Goal: Task Accomplishment & Management: Manage account settings

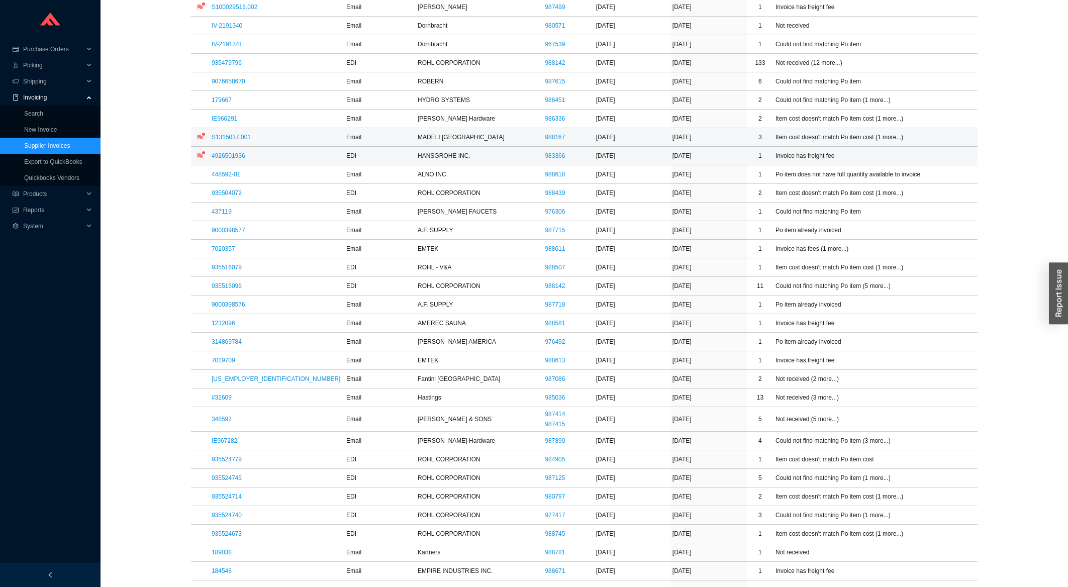
scroll to position [215, 0]
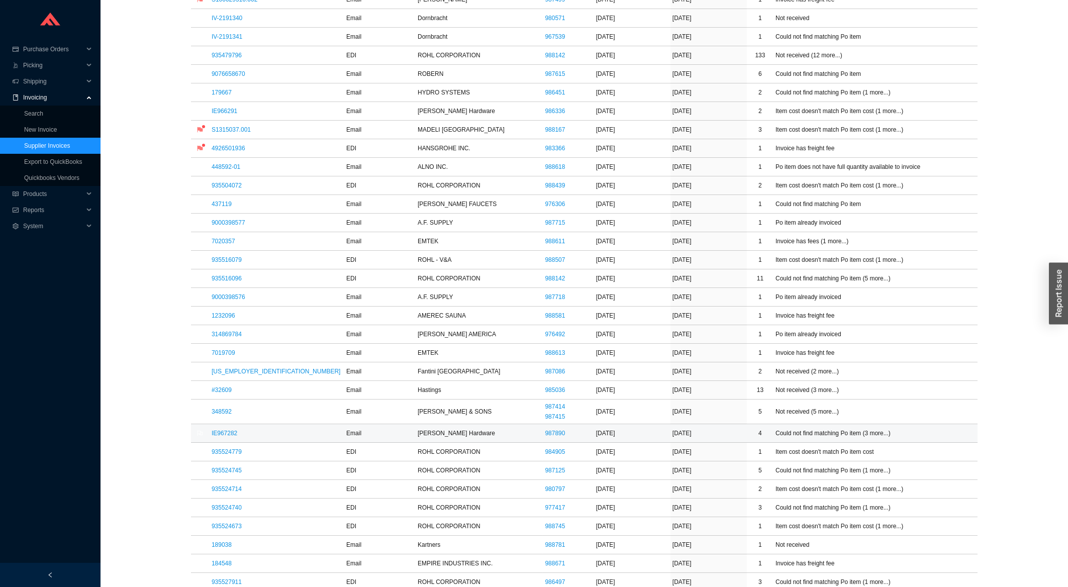
click at [222, 439] on td "IE967282" at bounding box center [277, 433] width 135 height 19
click at [221, 435] on link "IE967282" at bounding box center [225, 433] width 26 height 7
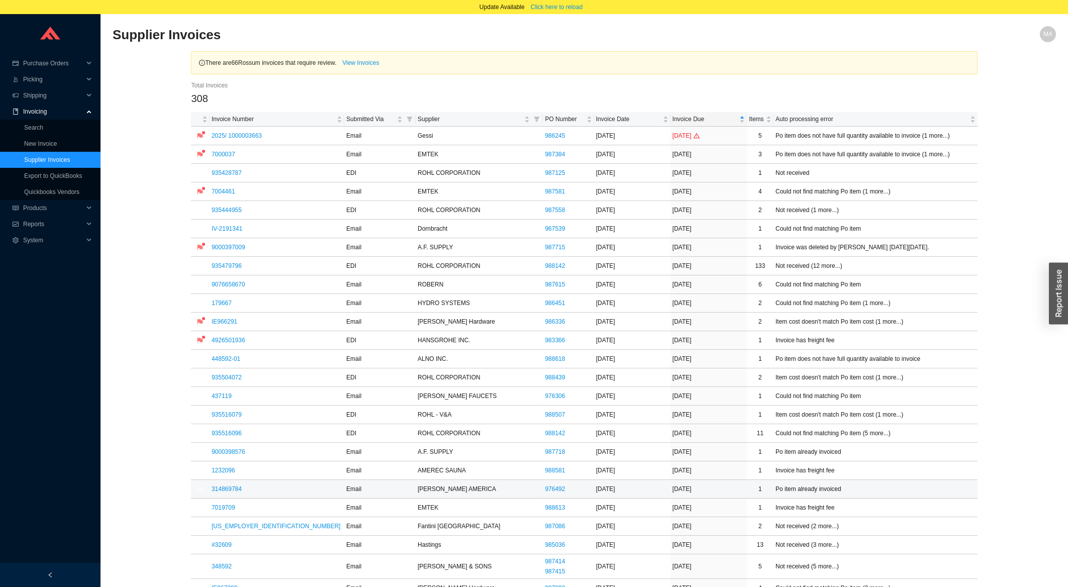
scroll to position [215, 0]
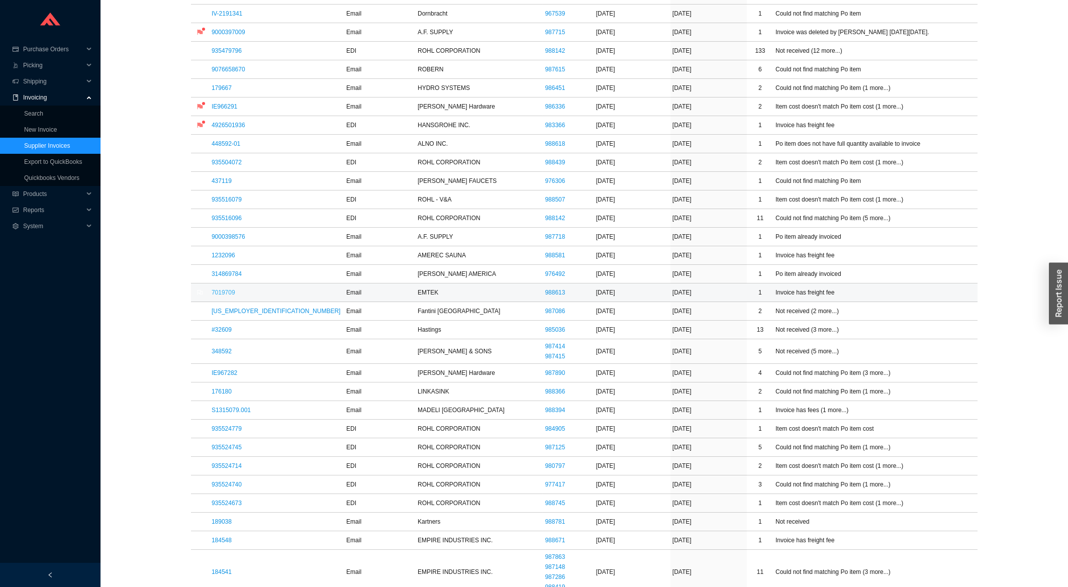
click at [225, 293] on link "7019709" at bounding box center [224, 292] width 24 height 7
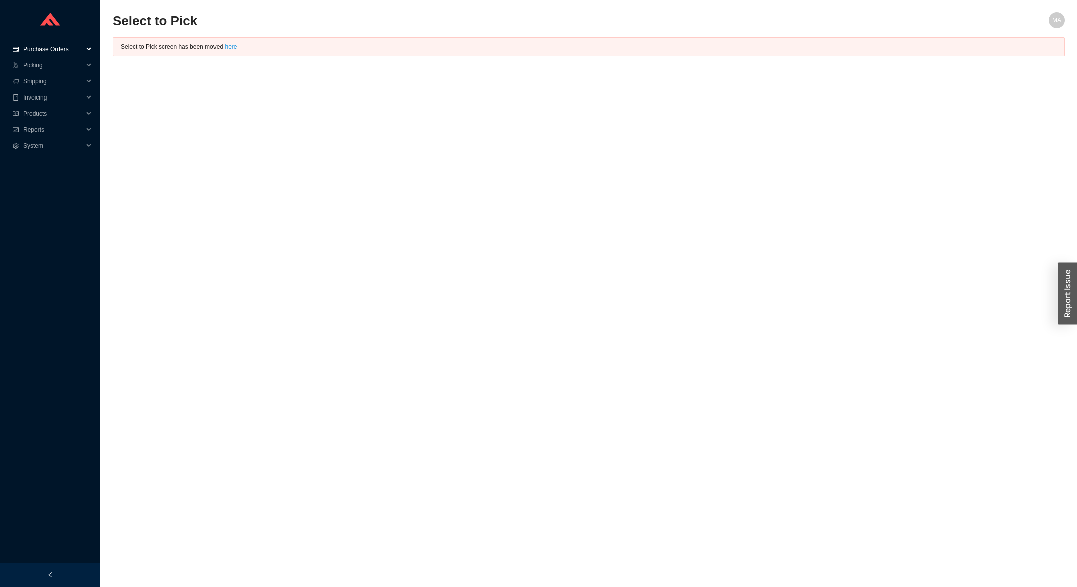
click at [69, 53] on span "Purchase Orders" at bounding box center [53, 49] width 60 height 16
click at [43, 62] on link "Search" at bounding box center [33, 65] width 19 height 7
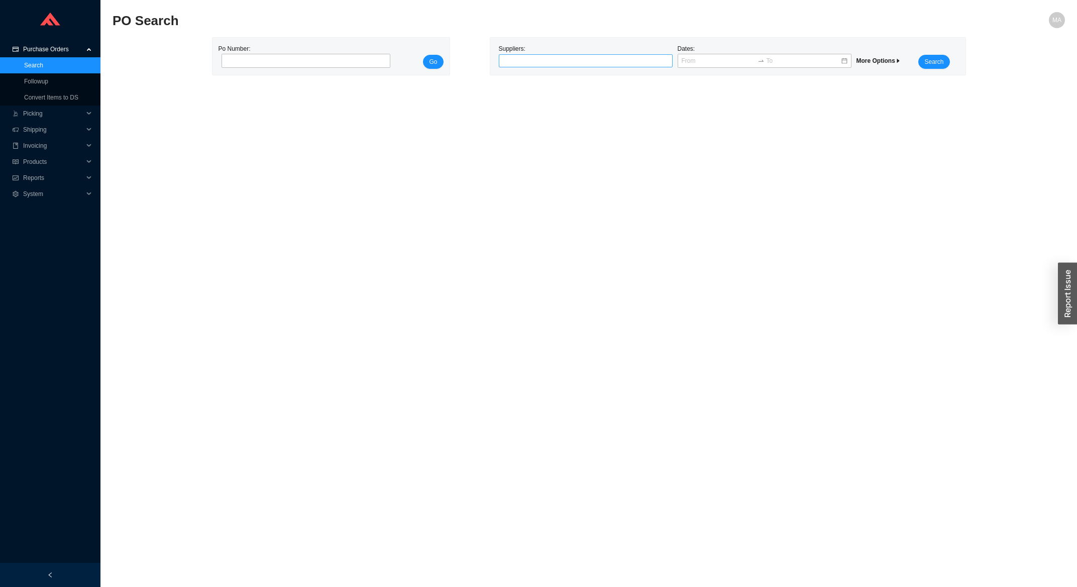
click at [541, 66] on div at bounding box center [581, 61] width 161 height 10
type input "hydr"
click at [537, 80] on div "HYDRO SYSTEMS" at bounding box center [586, 78] width 166 height 9
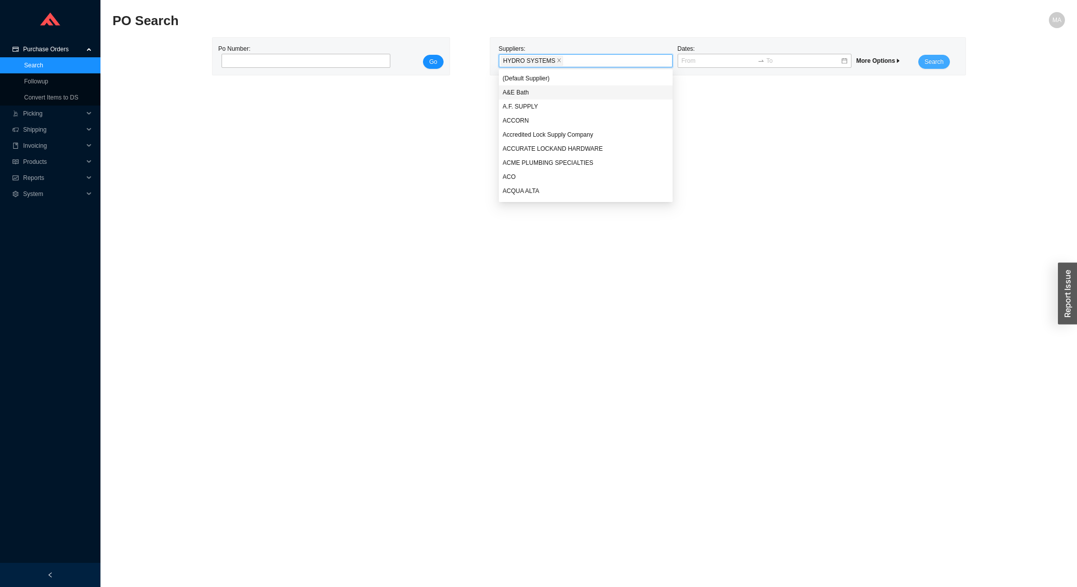
click at [944, 59] on button "Search" at bounding box center [934, 62] width 31 height 14
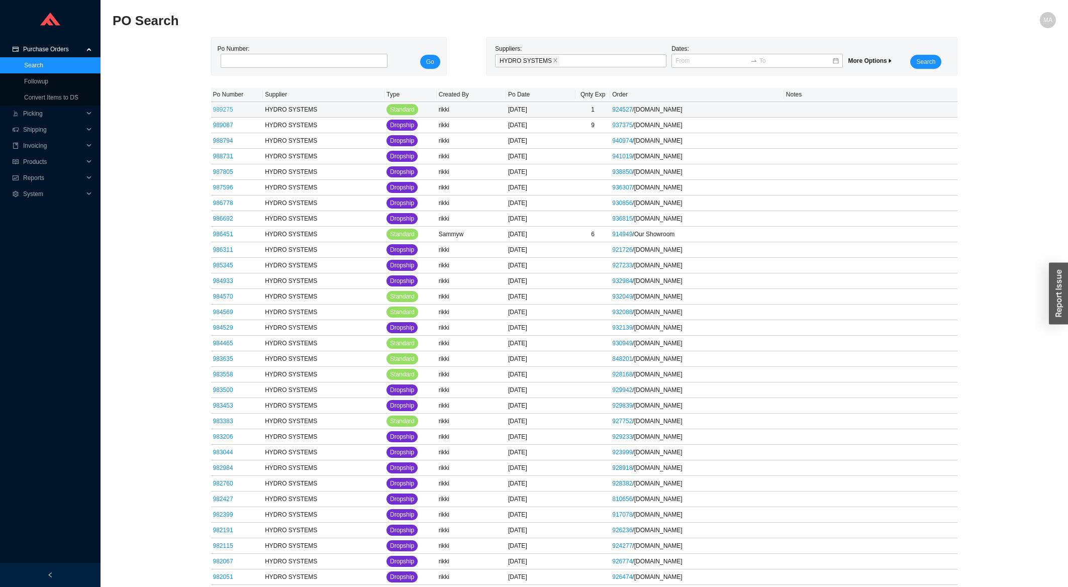
click at [220, 109] on link "989275" at bounding box center [223, 109] width 20 height 7
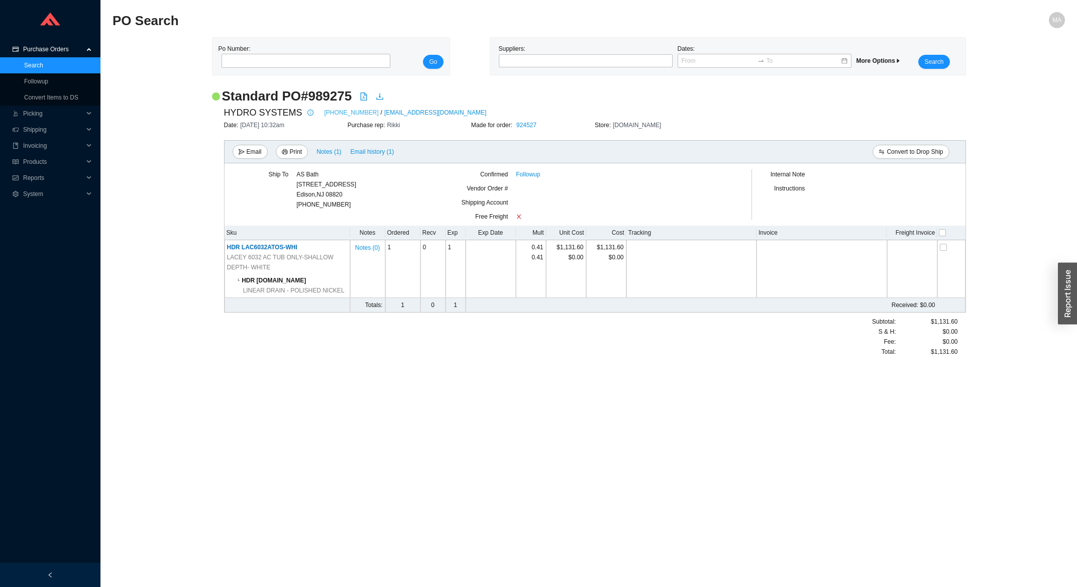
click at [345, 113] on link "661-775-0686" at bounding box center [352, 113] width 54 height 10
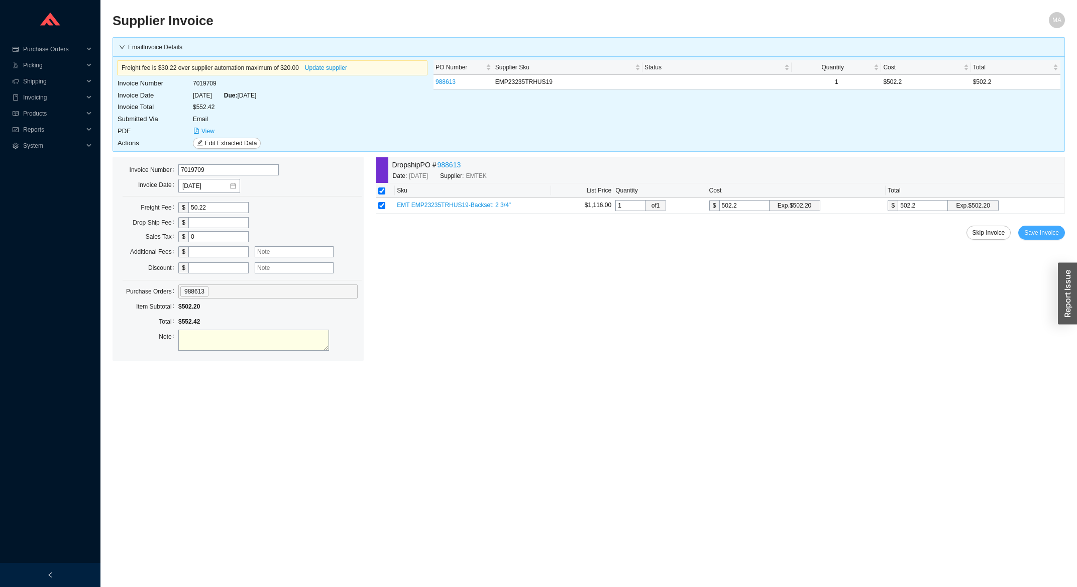
click at [1044, 240] on button "Save Invoice" at bounding box center [1042, 233] width 47 height 14
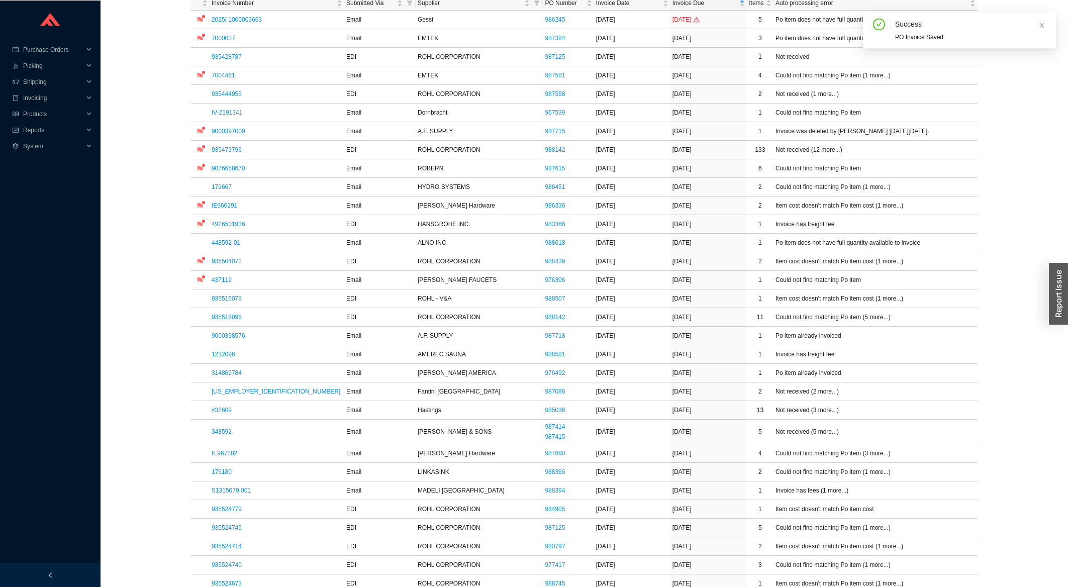
scroll to position [215, 0]
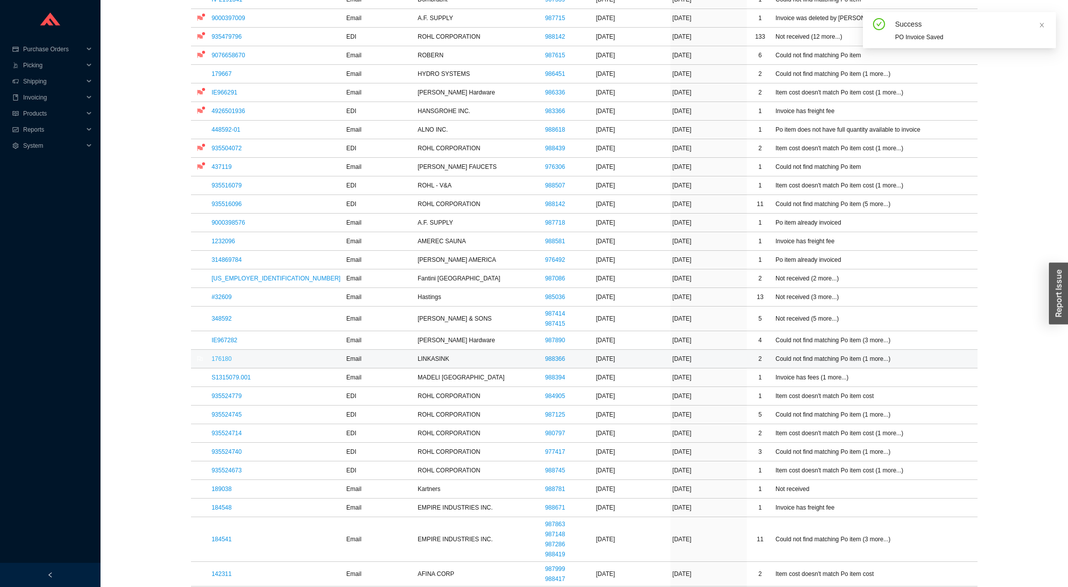
click at [222, 359] on link "176180" at bounding box center [222, 358] width 20 height 7
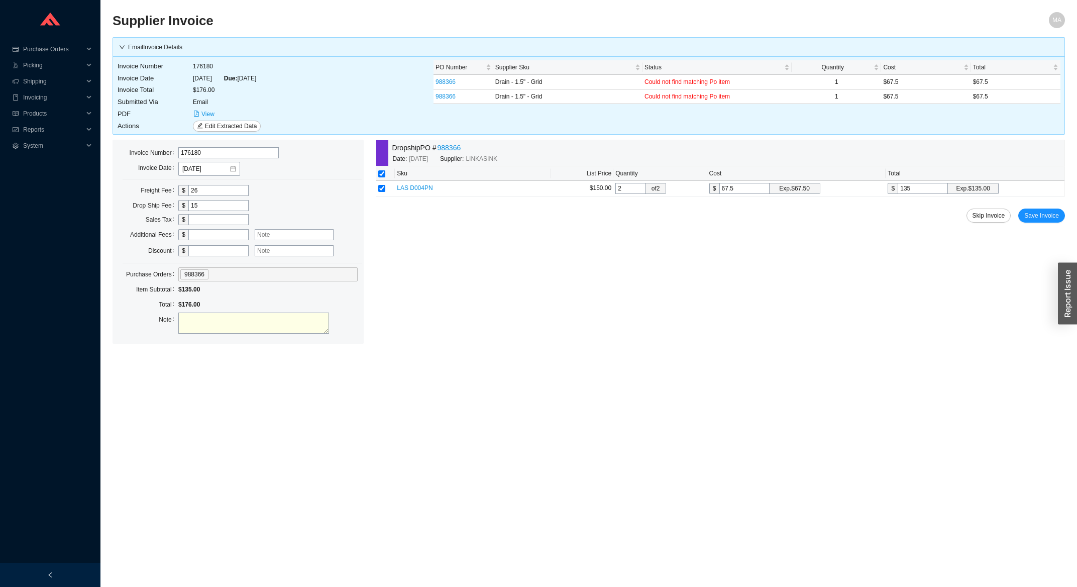
click at [1040, 223] on div "Dropship PO # 988366 Date: 9/16/2025 Supplier: LINKASINK Sku List Price Quantit…" at bounding box center [720, 242] width 689 height 204
click at [1042, 217] on span "Save Invoice" at bounding box center [1042, 216] width 35 height 10
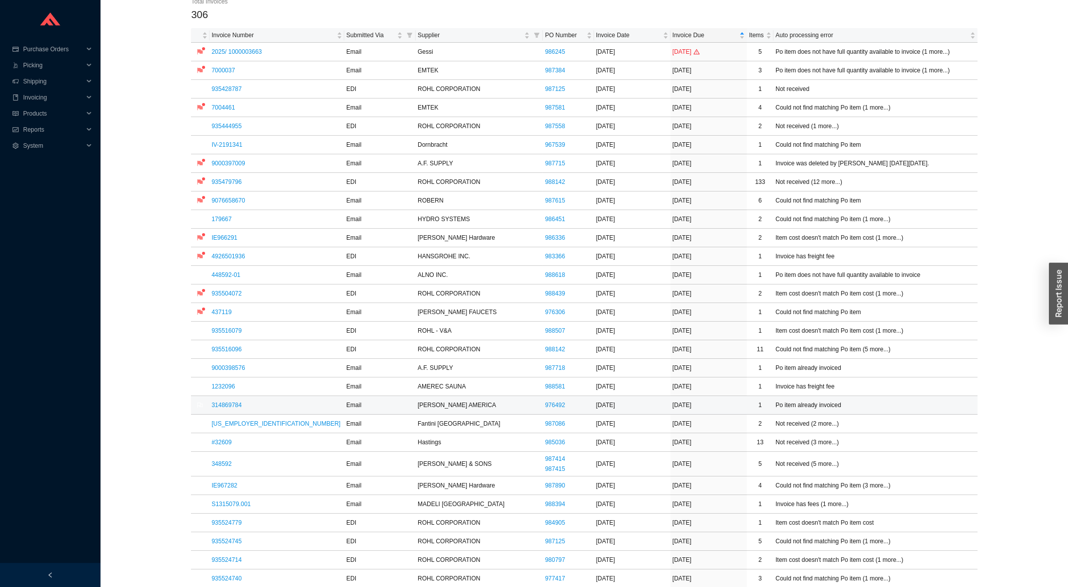
scroll to position [215, 0]
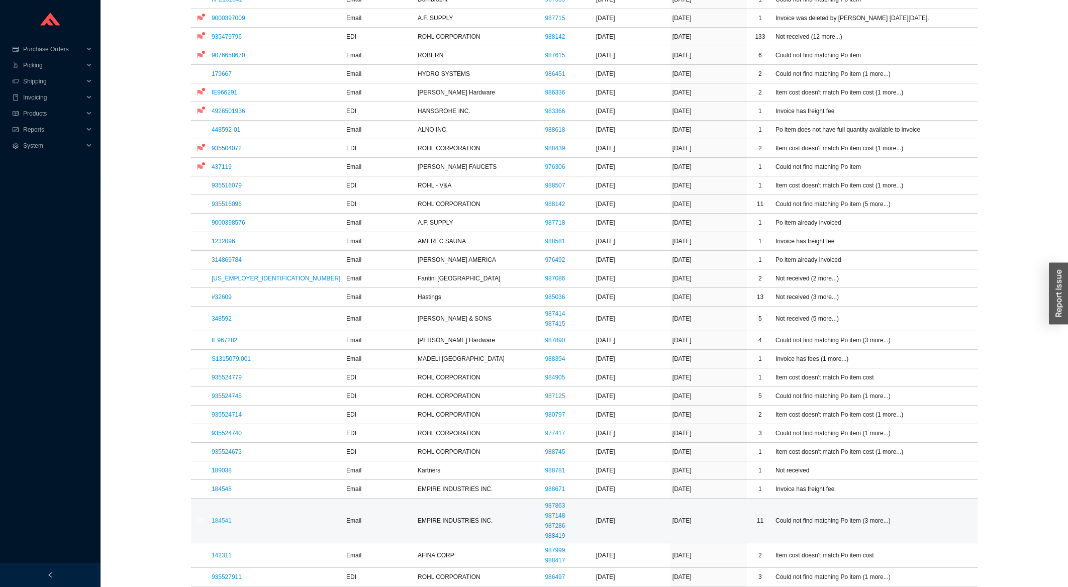
click at [222, 519] on link "184541" at bounding box center [222, 520] width 20 height 7
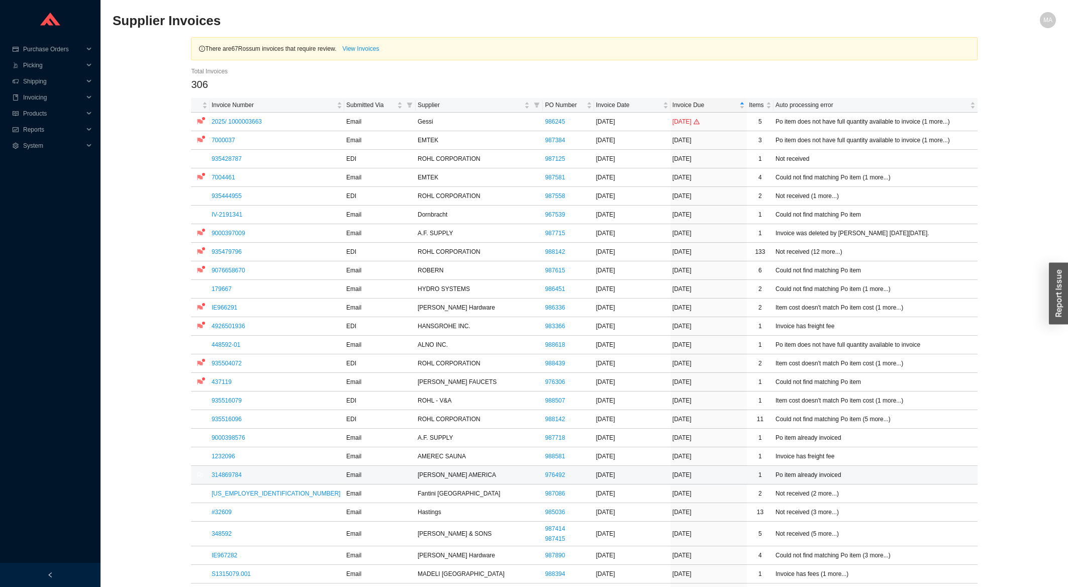
scroll to position [215, 0]
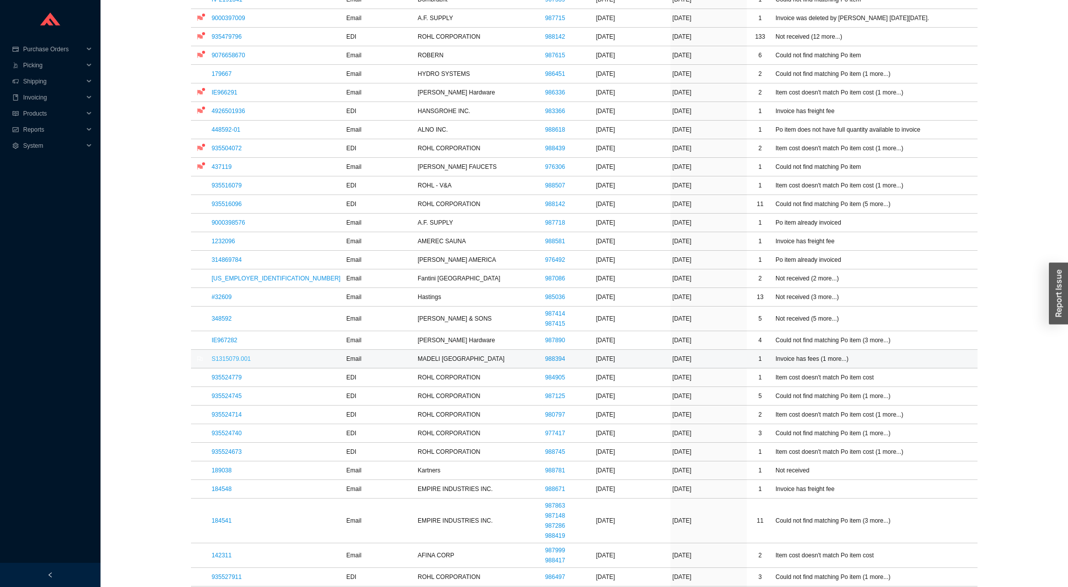
click at [228, 357] on link "S1315079.001" at bounding box center [231, 358] width 39 height 7
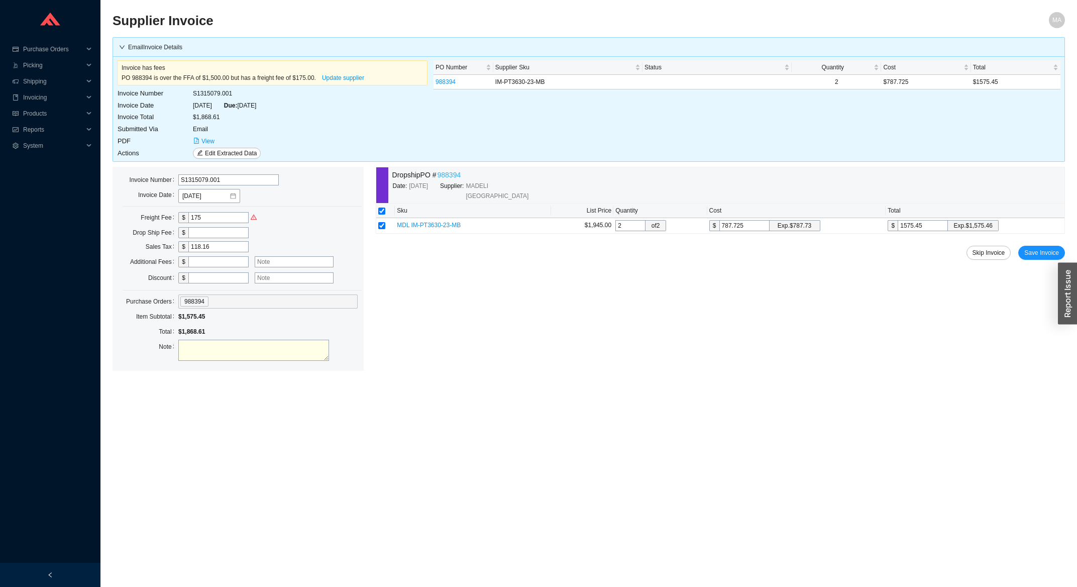
click at [453, 177] on link "988394" at bounding box center [450, 175] width 24 height 12
click at [1045, 248] on span "Save Invoice" at bounding box center [1042, 253] width 35 height 10
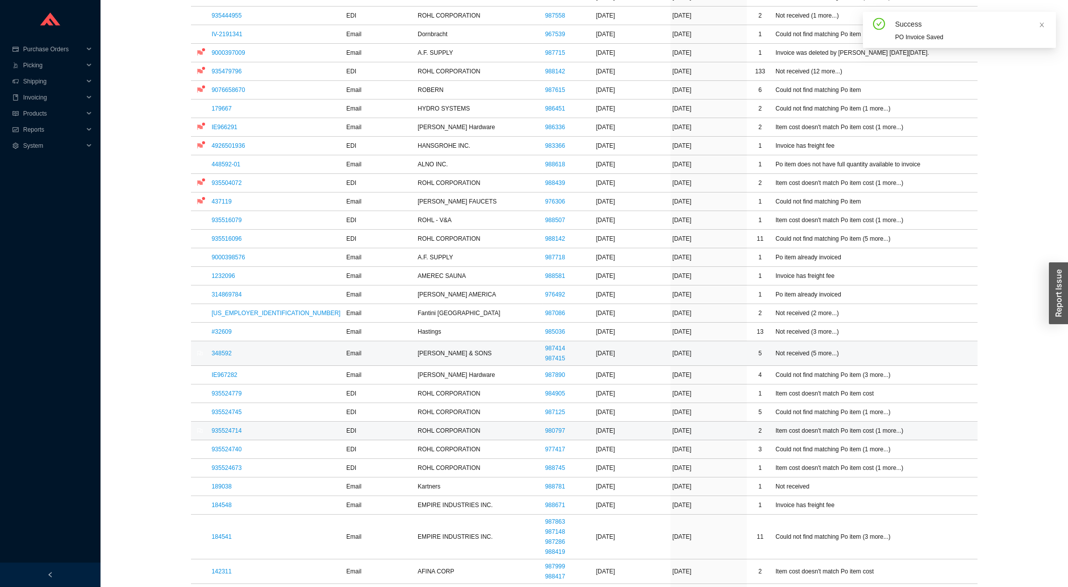
scroll to position [215, 0]
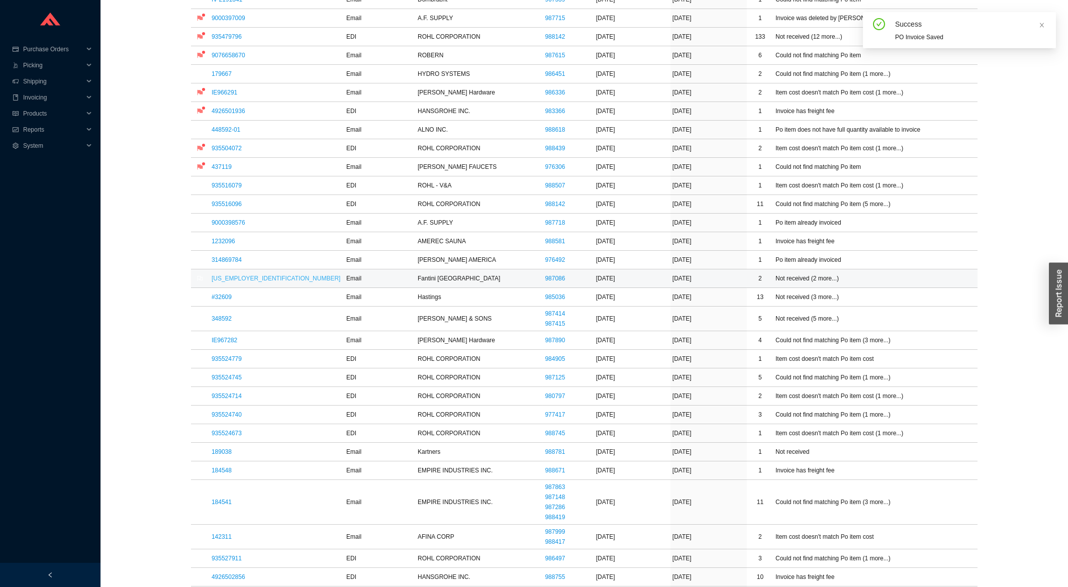
click at [234, 282] on link "[US_EMPLOYER_IDENTIFICATION_NUMBER]" at bounding box center [276, 278] width 129 height 7
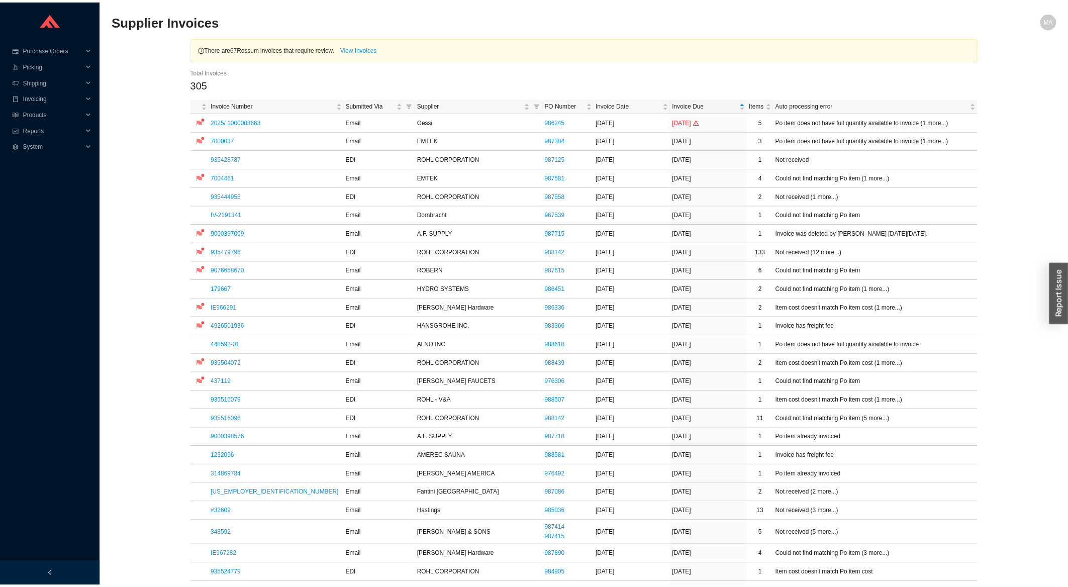
scroll to position [215, 0]
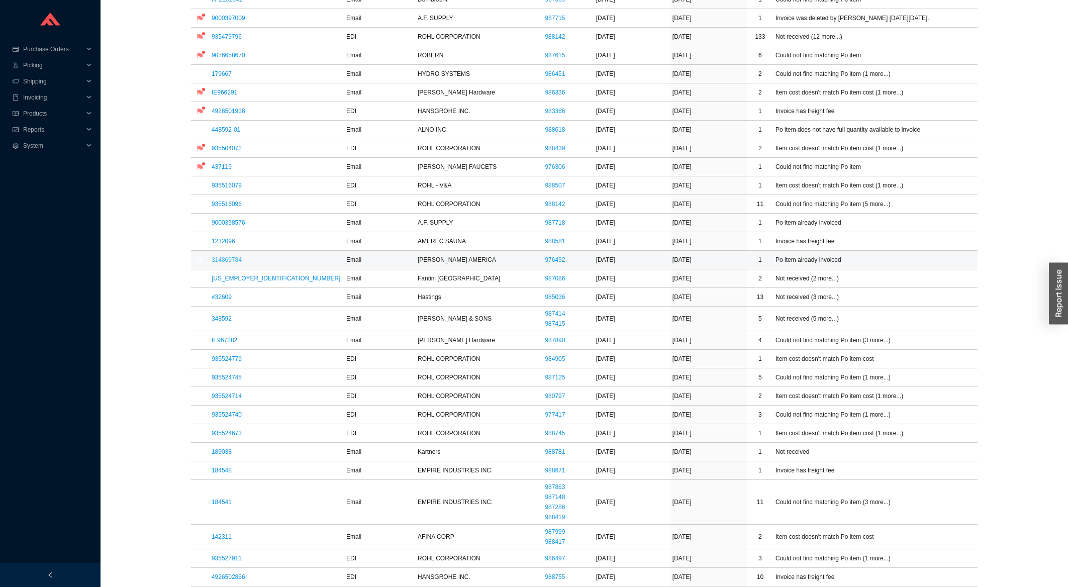
click at [223, 260] on link "314869784" at bounding box center [227, 259] width 30 height 7
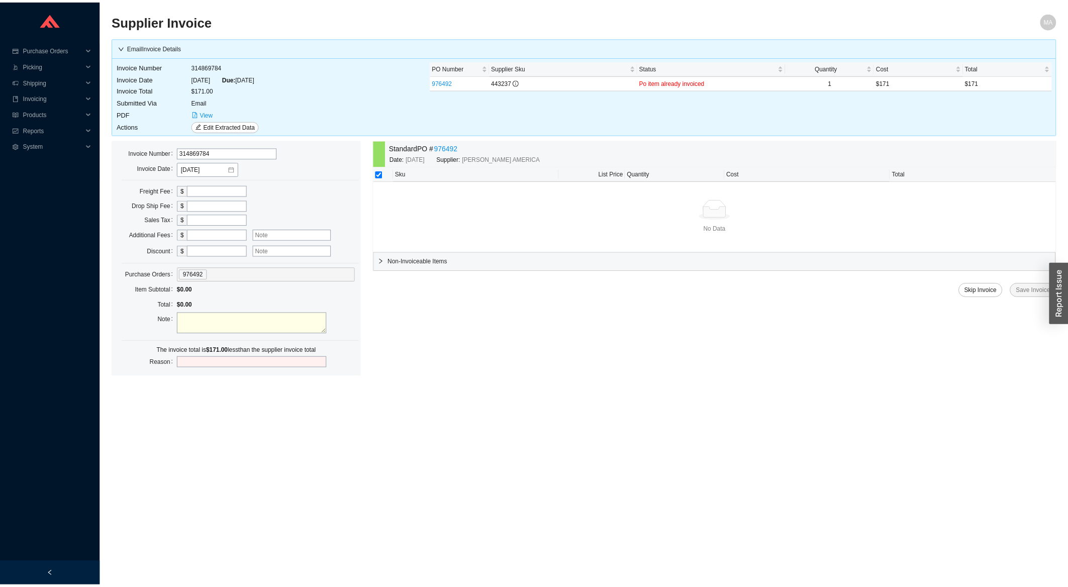
scroll to position [215, 0]
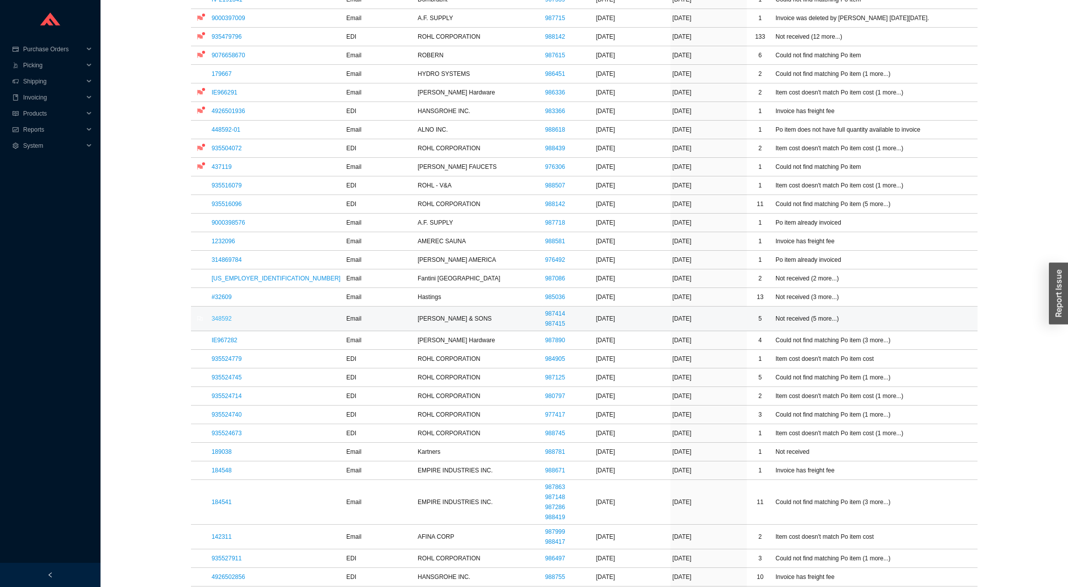
click at [226, 319] on link "348592" at bounding box center [222, 318] width 20 height 7
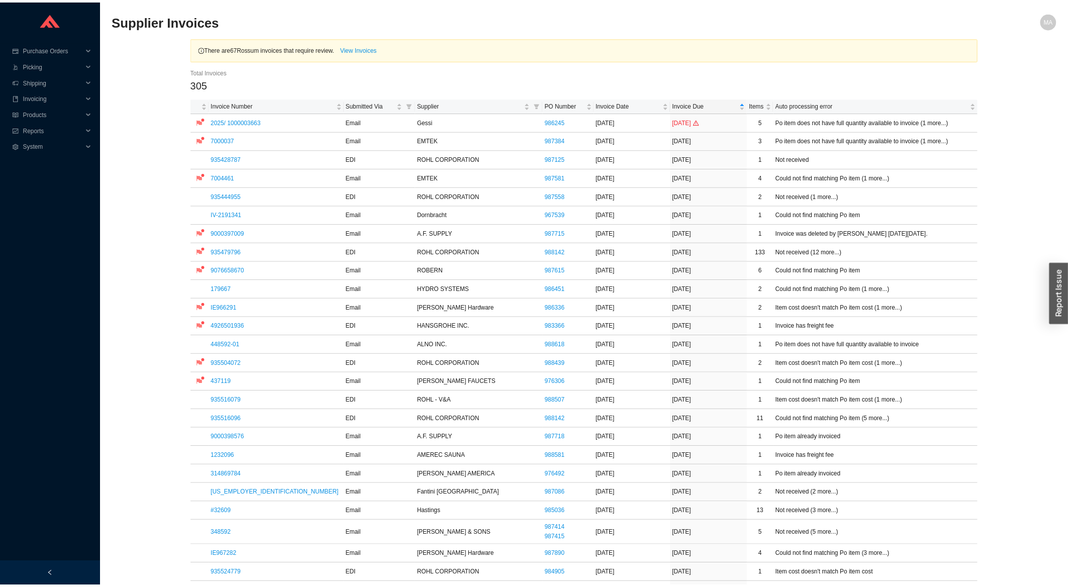
scroll to position [215, 0]
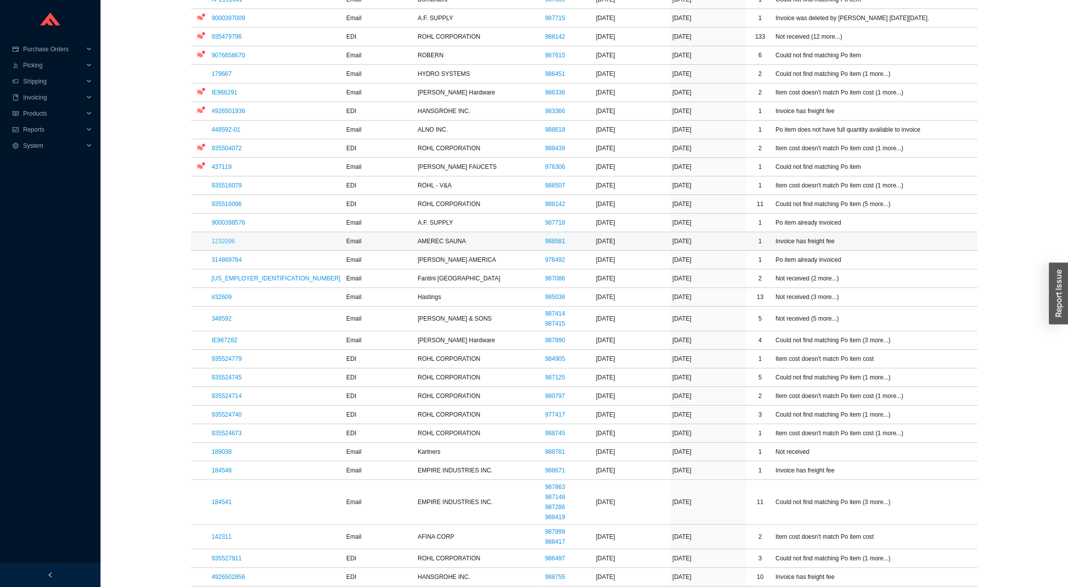
click at [229, 241] on link "1232096" at bounding box center [224, 241] width 24 height 7
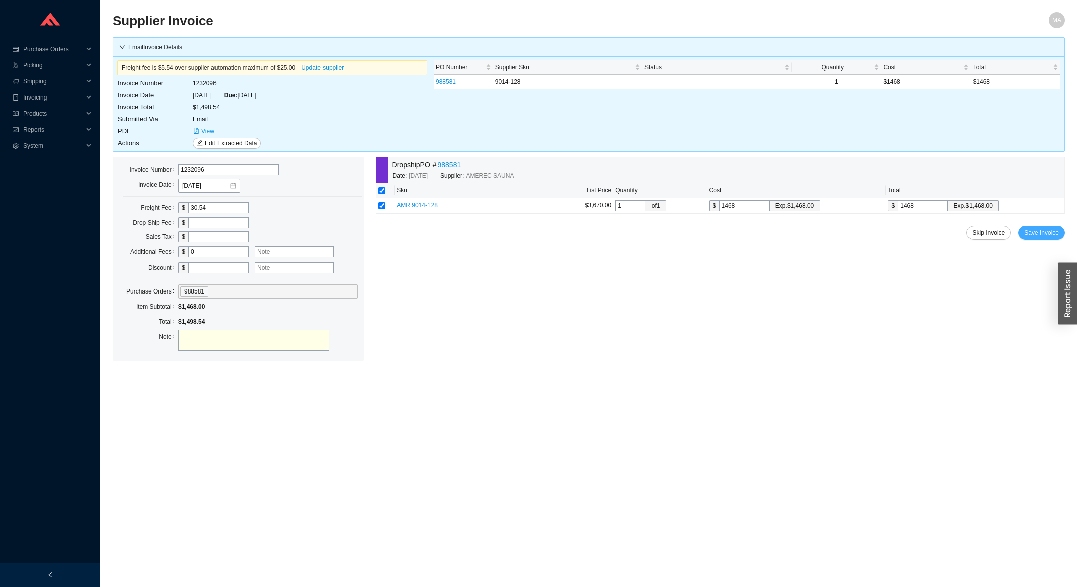
click at [1029, 239] on button "Save Invoice" at bounding box center [1042, 233] width 47 height 14
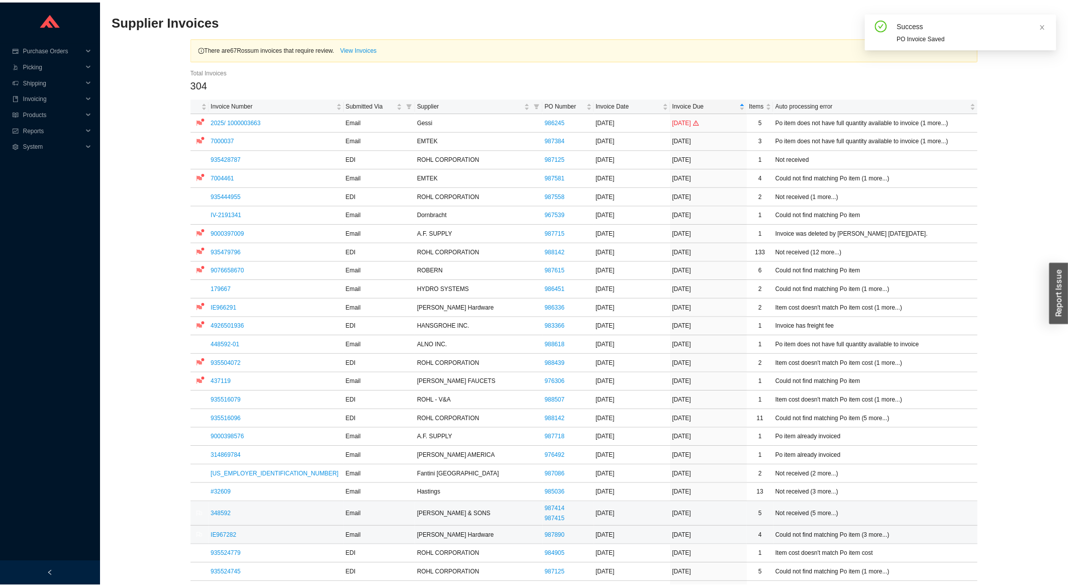
scroll to position [108, 0]
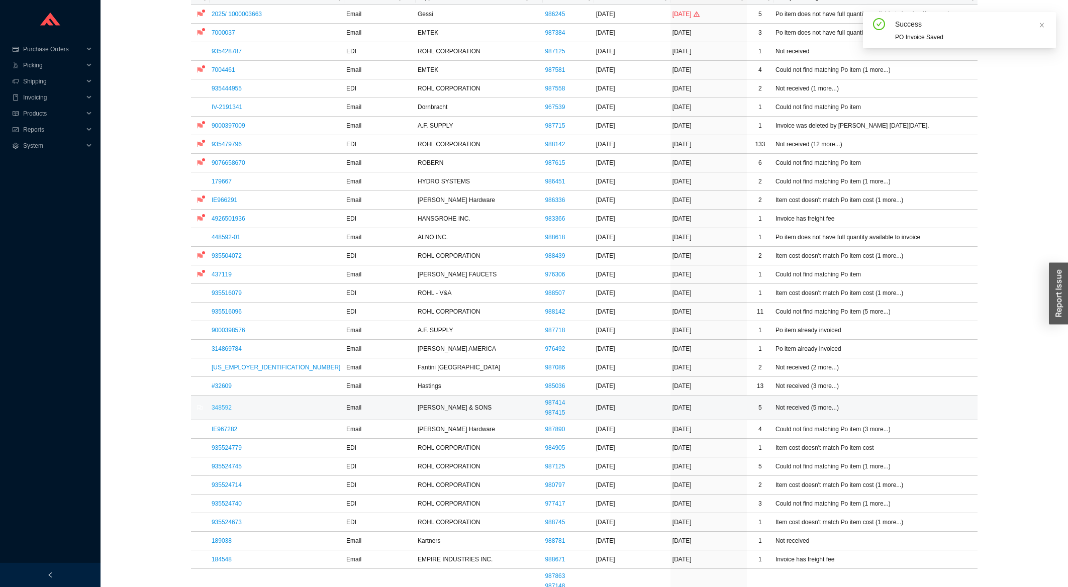
click at [225, 411] on link "348592" at bounding box center [222, 407] width 20 height 7
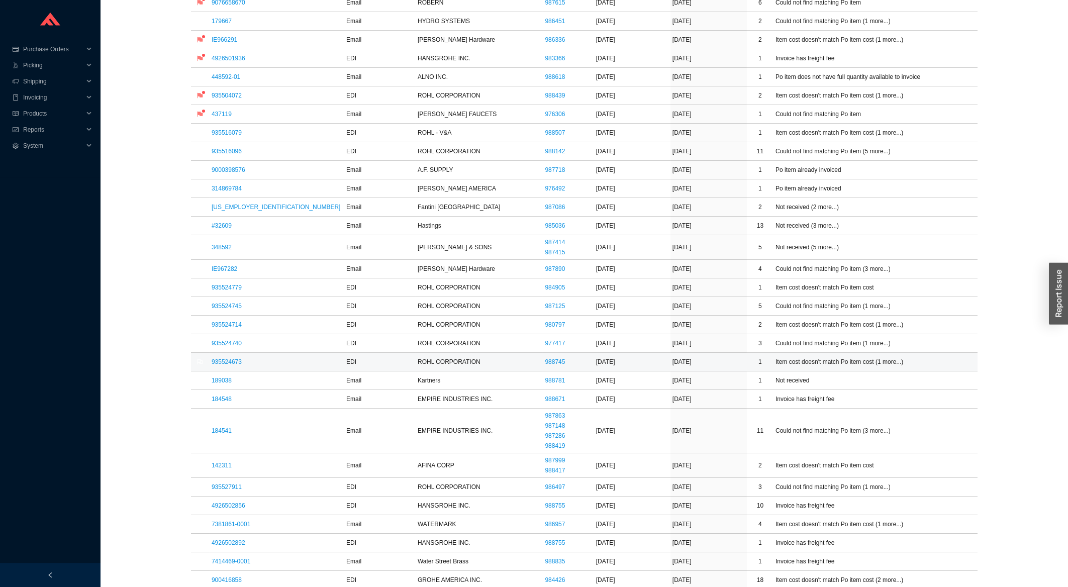
scroll to position [269, 0]
click at [230, 247] on link "348592" at bounding box center [222, 245] width 20 height 7
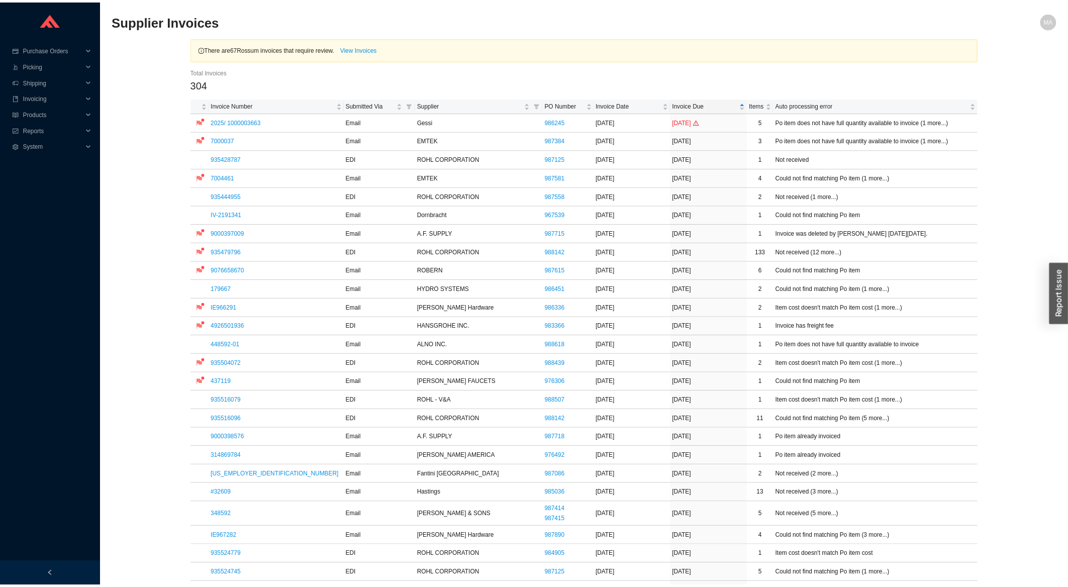
scroll to position [269, 0]
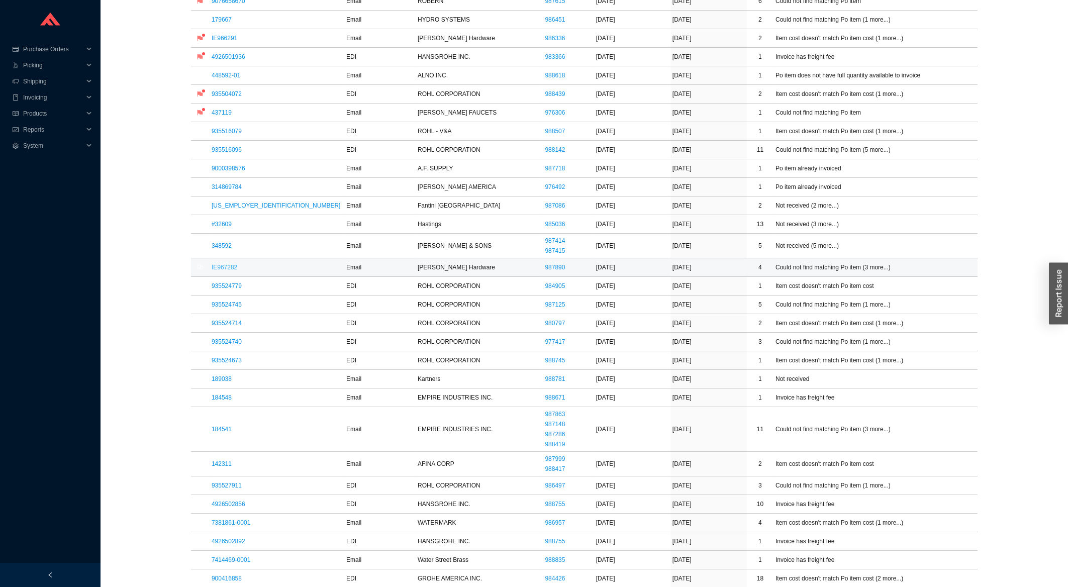
click at [225, 265] on link "IE967282" at bounding box center [225, 267] width 26 height 7
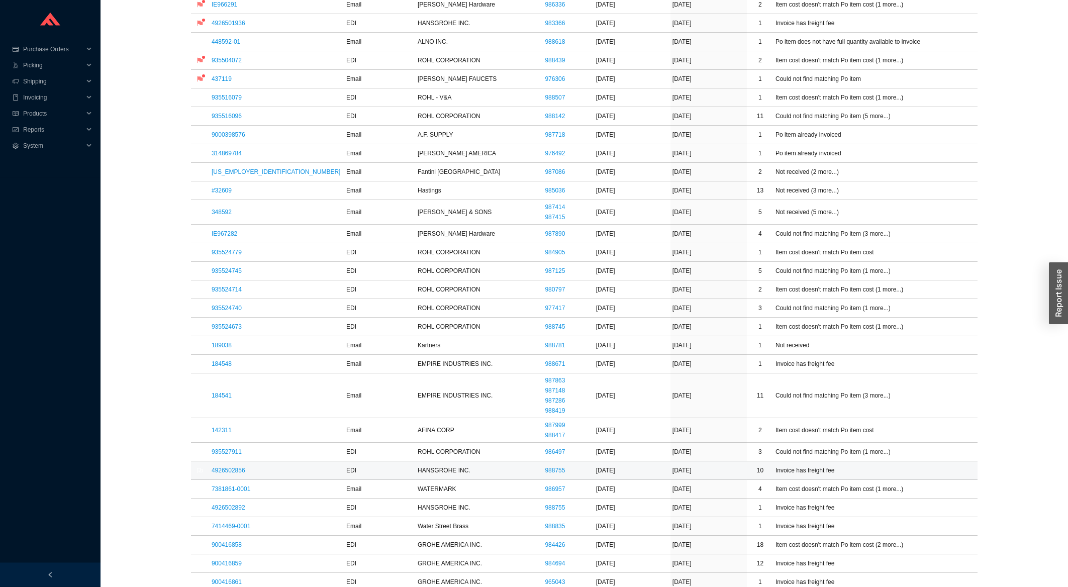
scroll to position [323, 0]
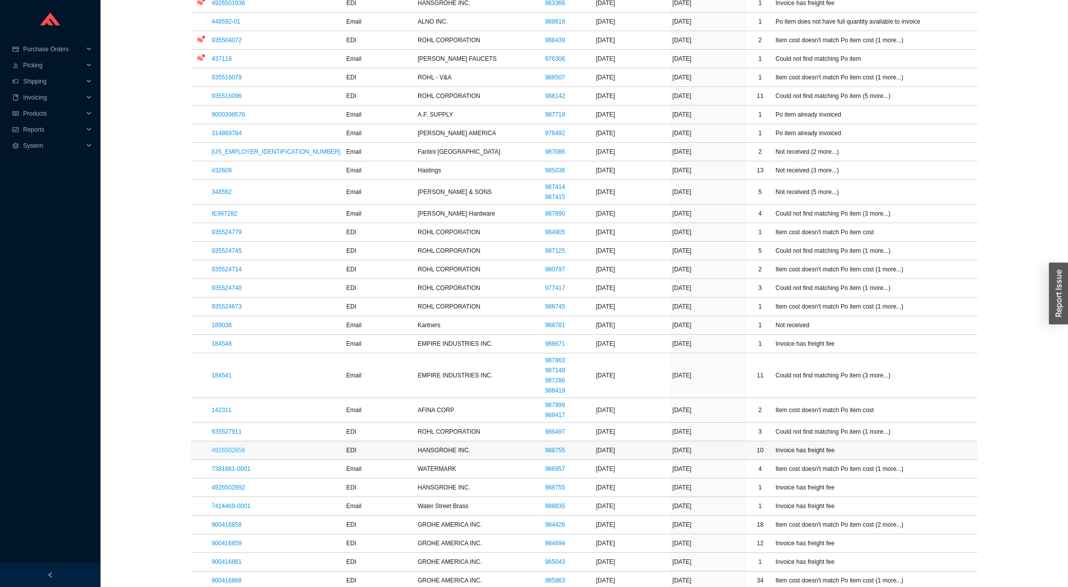
click at [232, 453] on link "4926502856" at bounding box center [229, 450] width 34 height 7
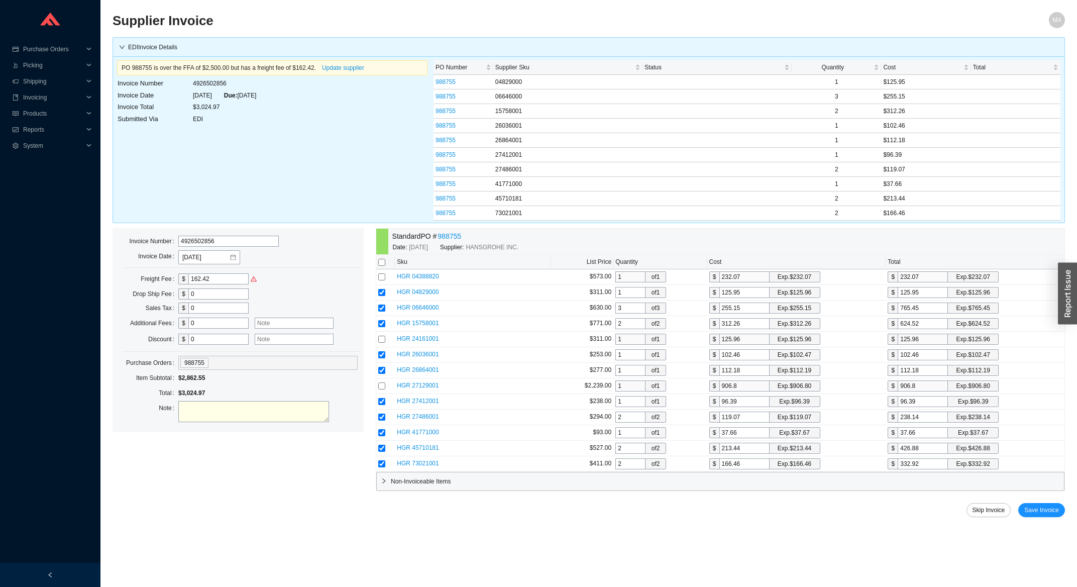
click at [203, 82] on td "4926502856" at bounding box center [224, 83] width 64 height 12
copy td "4926502856"
click at [399, 174] on div "PO 988755 is over the FFA of $2,500.00 but has a freight fee of $162.42. Update…" at bounding box center [272, 139] width 317 height 162
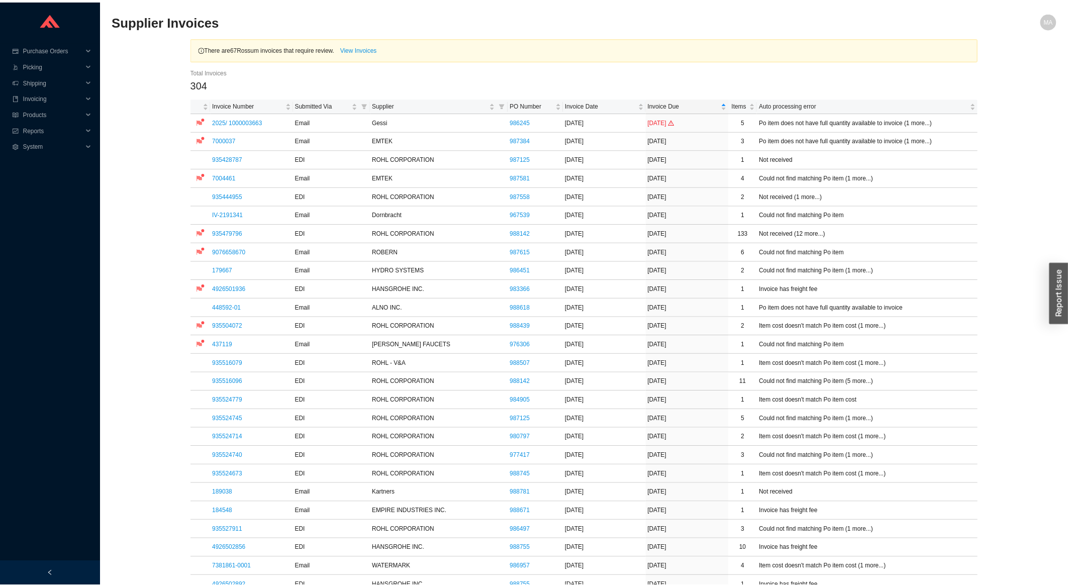
scroll to position [323, 0]
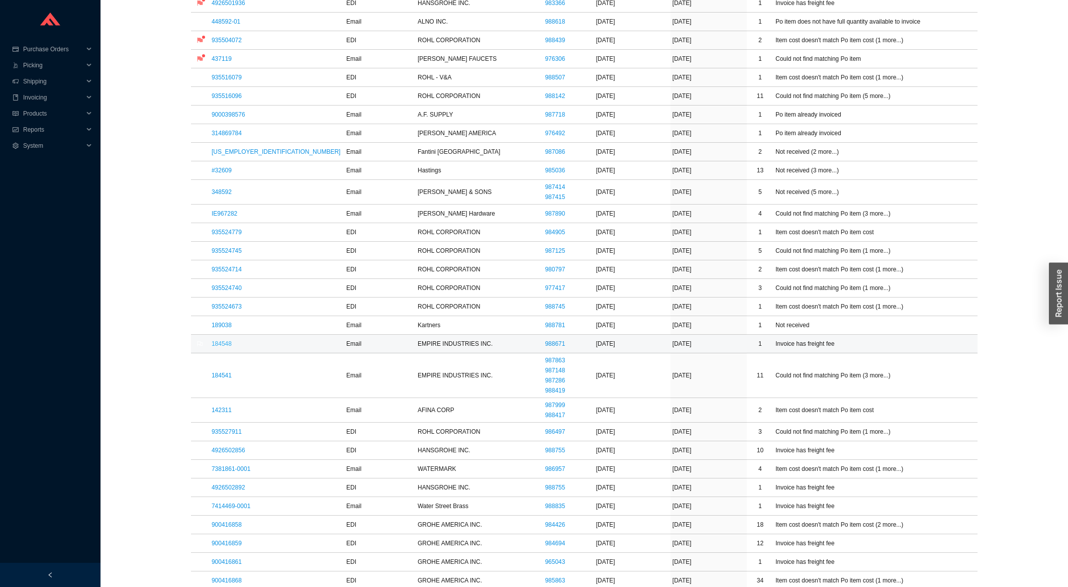
click at [228, 347] on link "184548" at bounding box center [222, 343] width 20 height 7
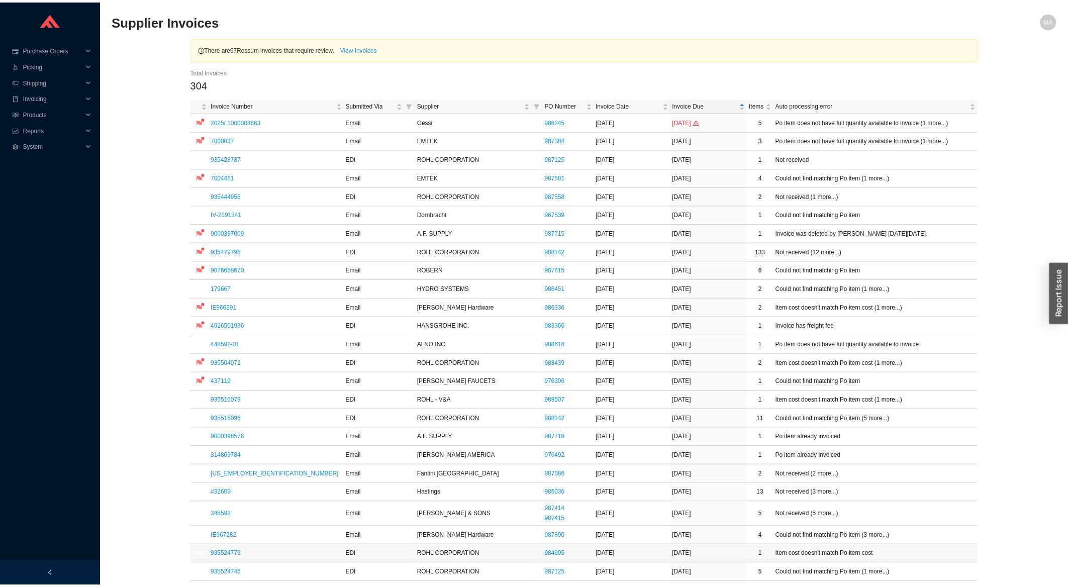
scroll to position [323, 0]
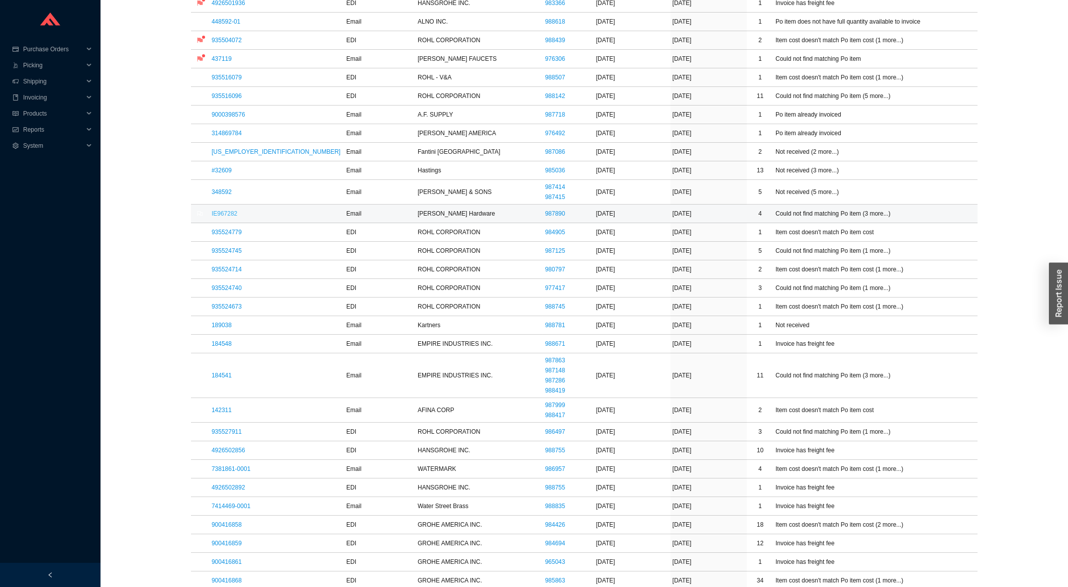
click at [228, 217] on link "IE967282" at bounding box center [225, 213] width 26 height 7
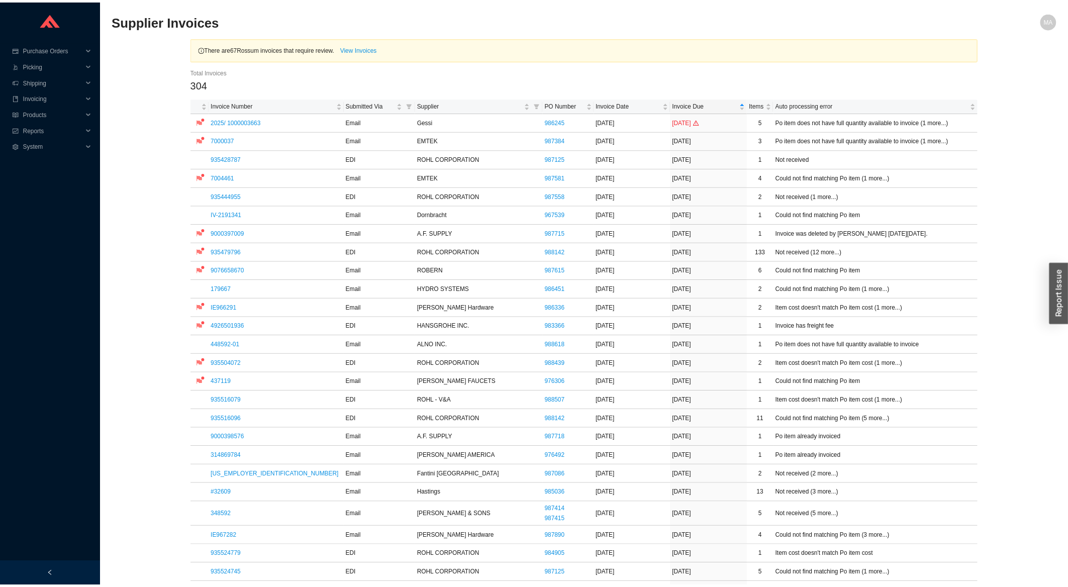
scroll to position [323, 0]
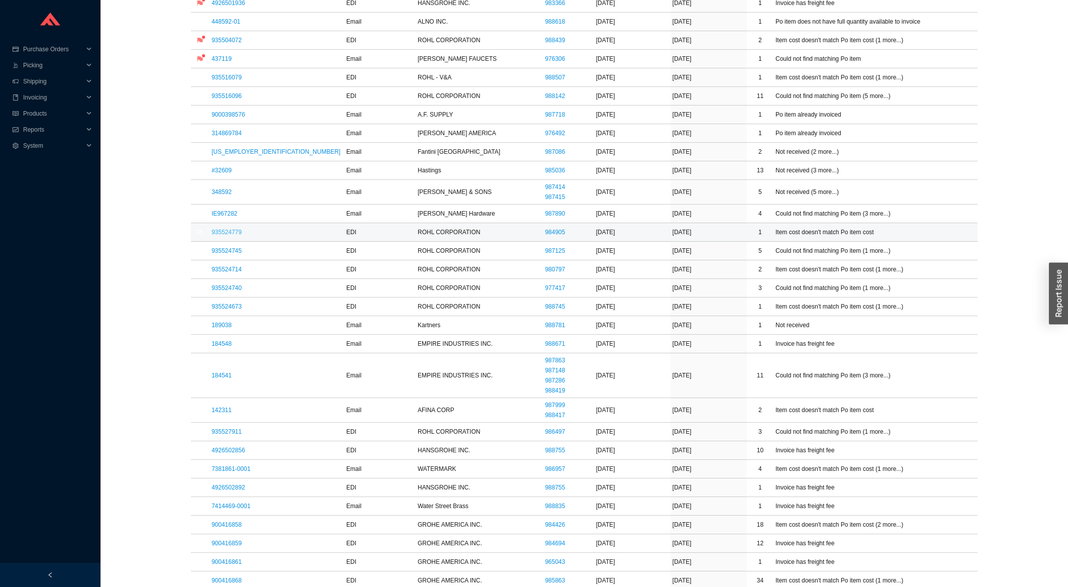
click at [227, 235] on link "935524779" at bounding box center [227, 232] width 30 height 7
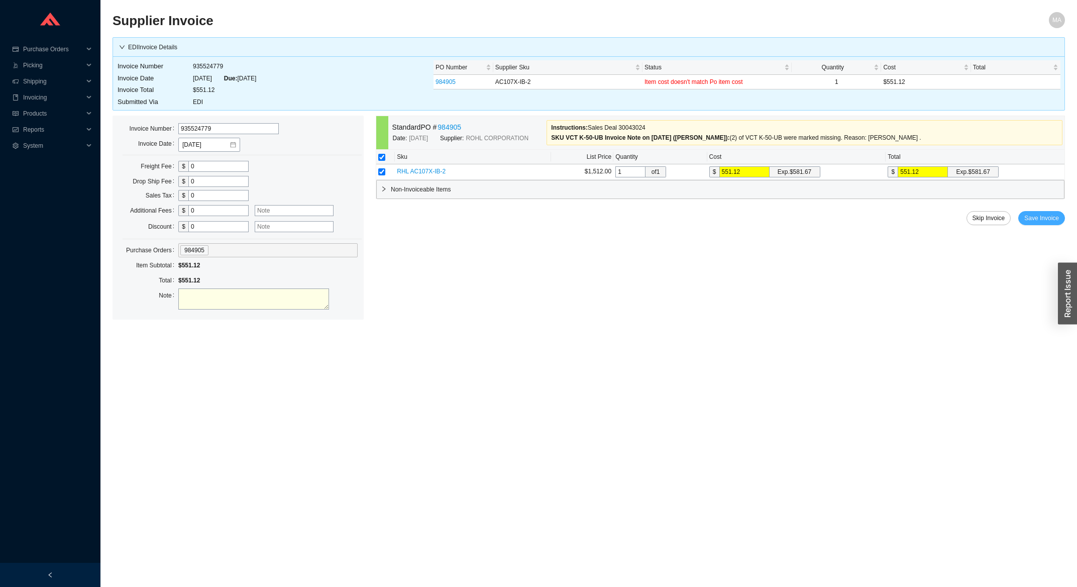
click at [1050, 221] on span "Save Invoice" at bounding box center [1042, 218] width 35 height 10
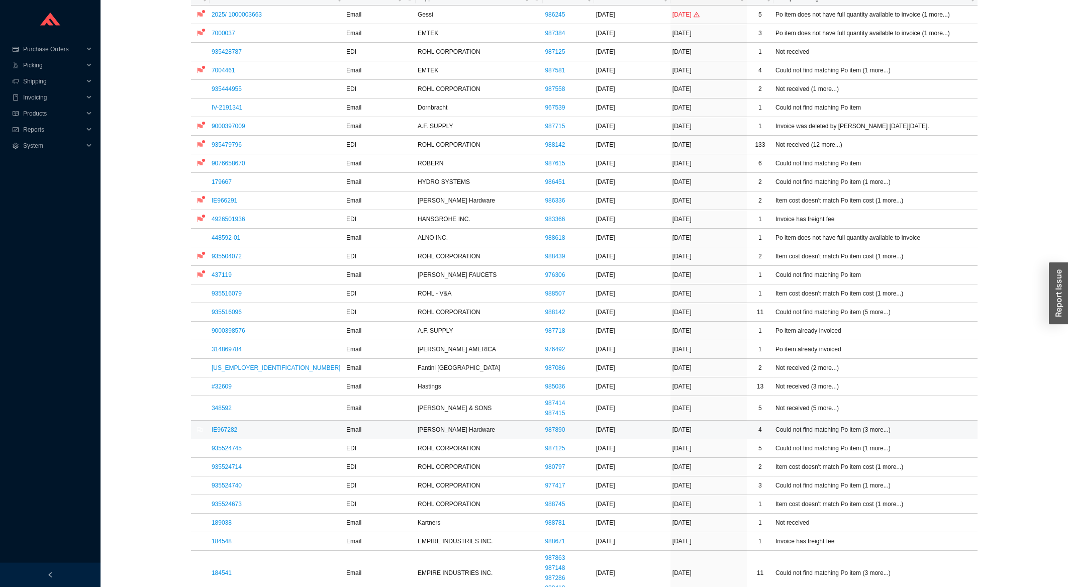
scroll to position [108, 0]
click at [223, 393] on td "#32609" at bounding box center [277, 386] width 135 height 19
click at [224, 389] on link "#32609" at bounding box center [222, 385] width 20 height 7
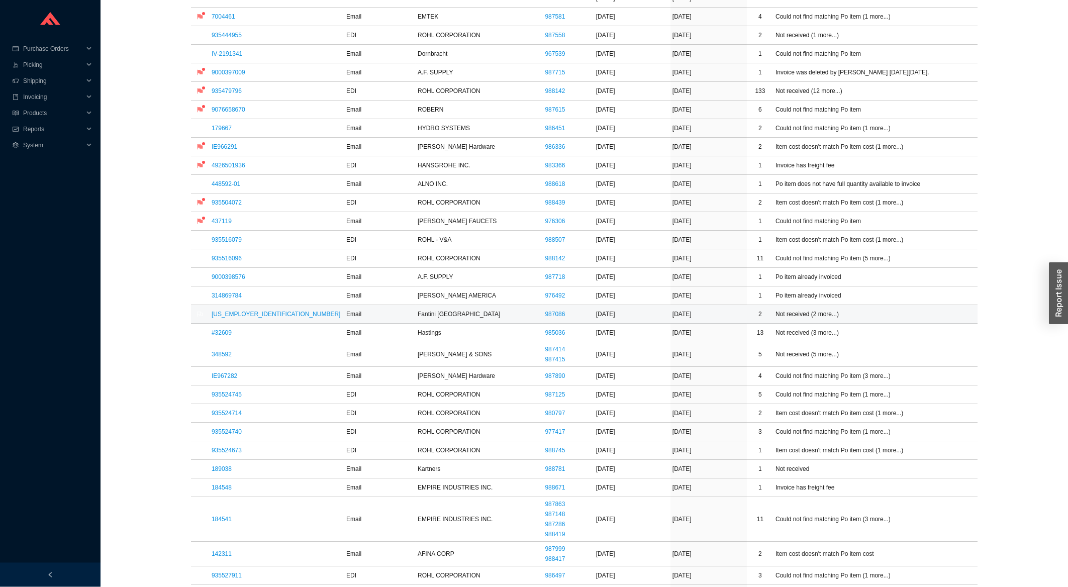
scroll to position [215, 0]
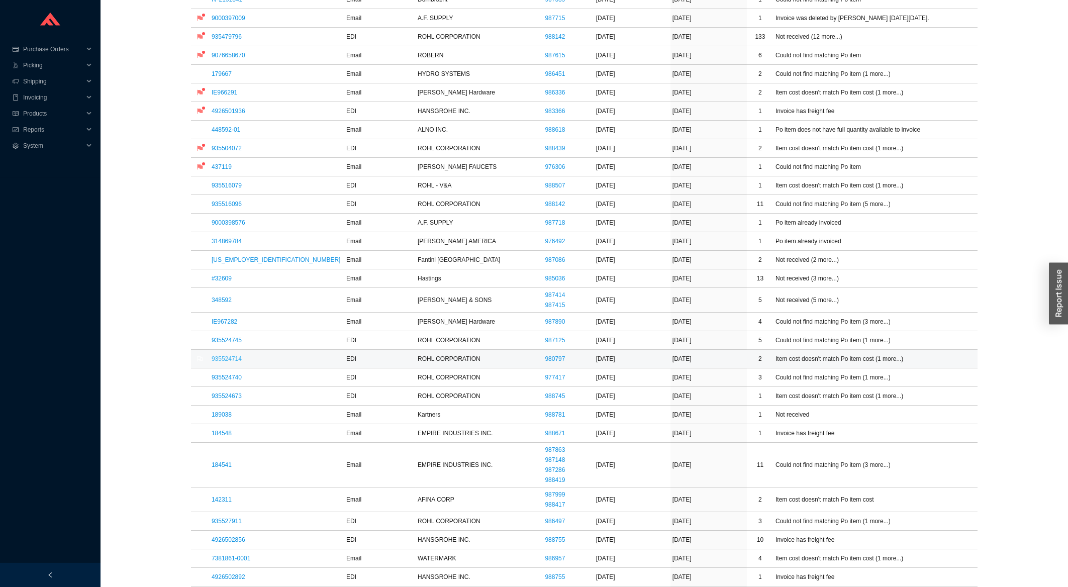
click at [231, 359] on link "935524714" at bounding box center [227, 358] width 30 height 7
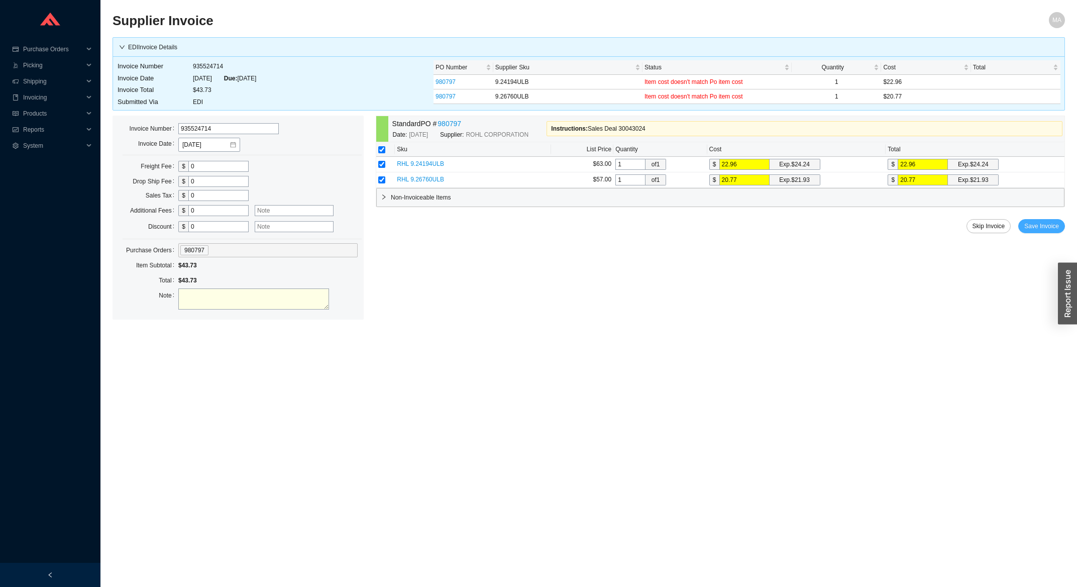
click at [1041, 221] on button "Save Invoice" at bounding box center [1042, 226] width 47 height 14
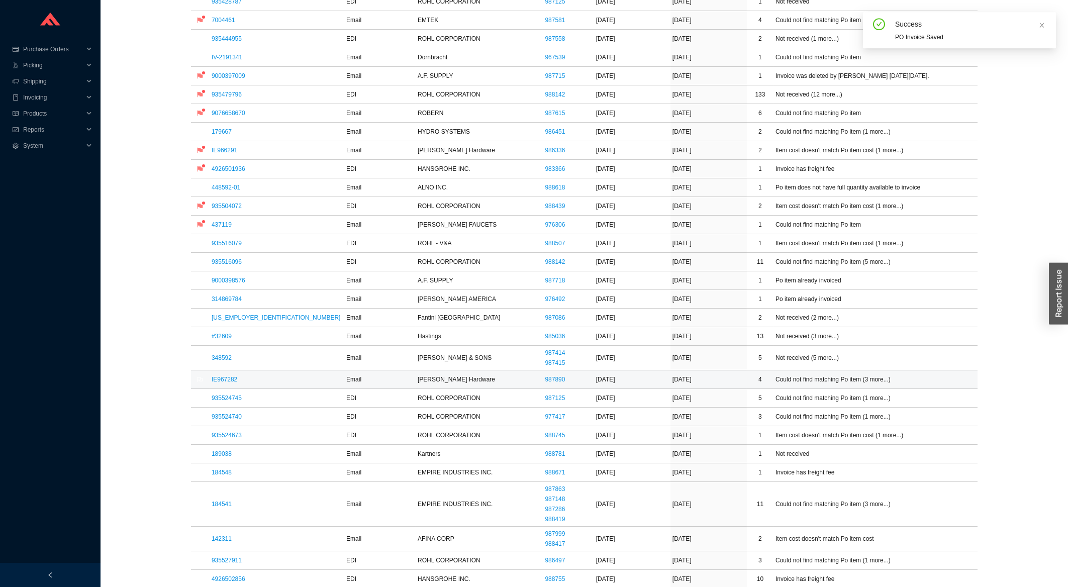
scroll to position [215, 0]
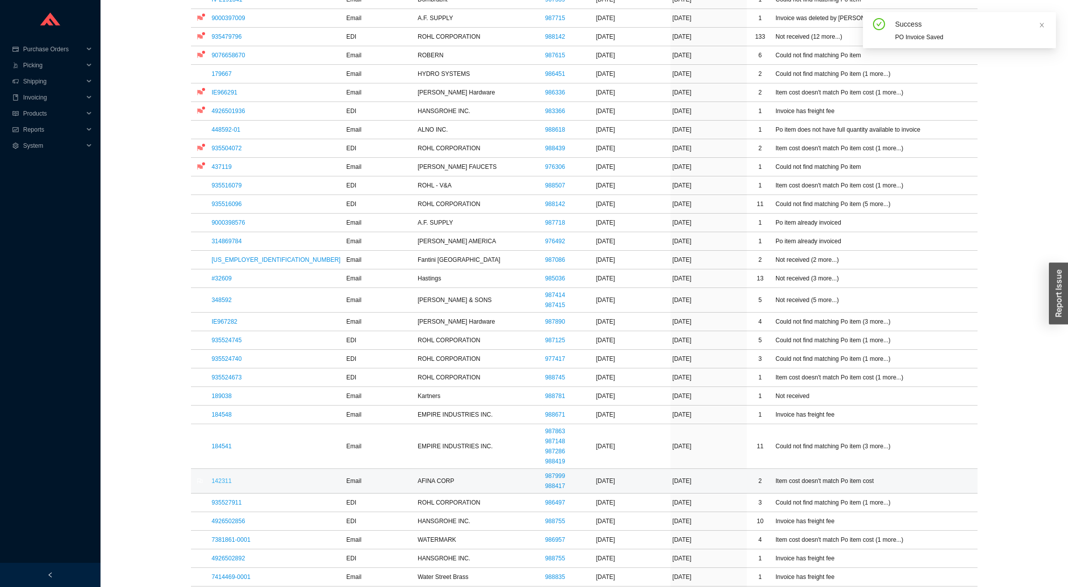
click at [225, 484] on link "142311" at bounding box center [222, 480] width 20 height 7
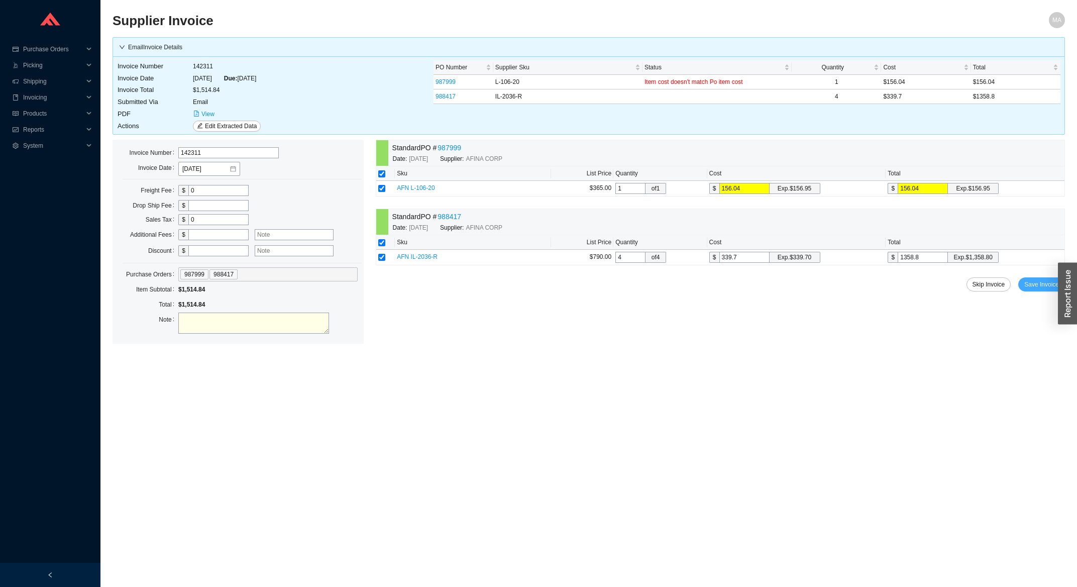
click at [1038, 289] on span "Save Invoice" at bounding box center [1042, 284] width 35 height 10
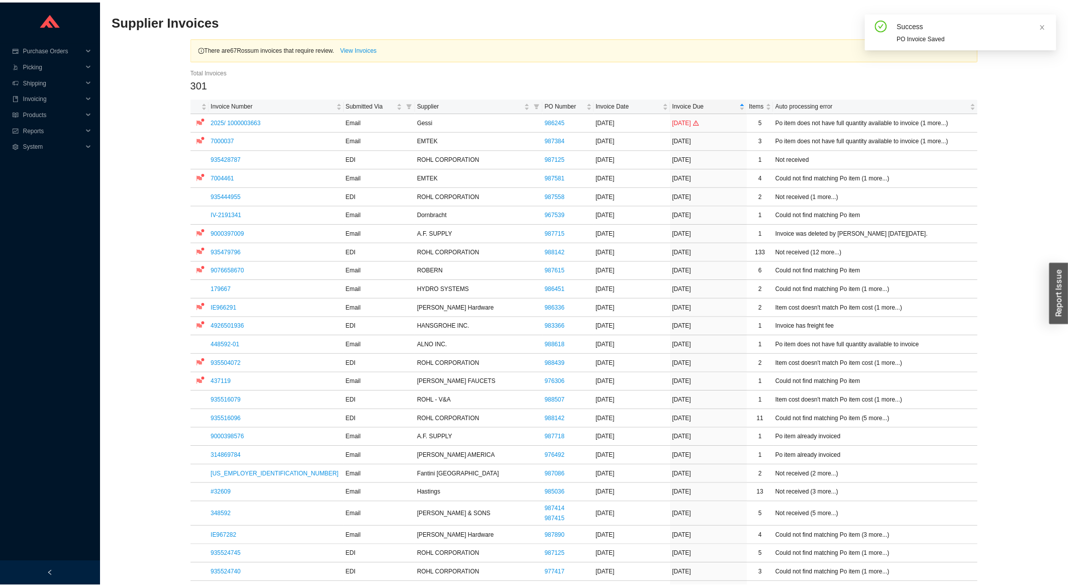
scroll to position [269, 0]
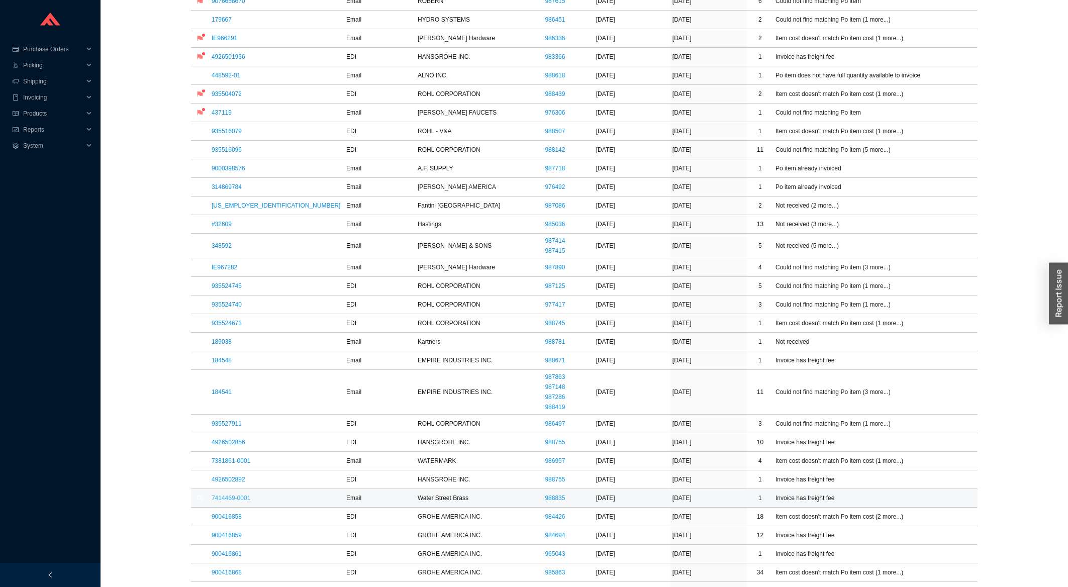
click at [239, 502] on link "7414469-0001" at bounding box center [231, 497] width 39 height 7
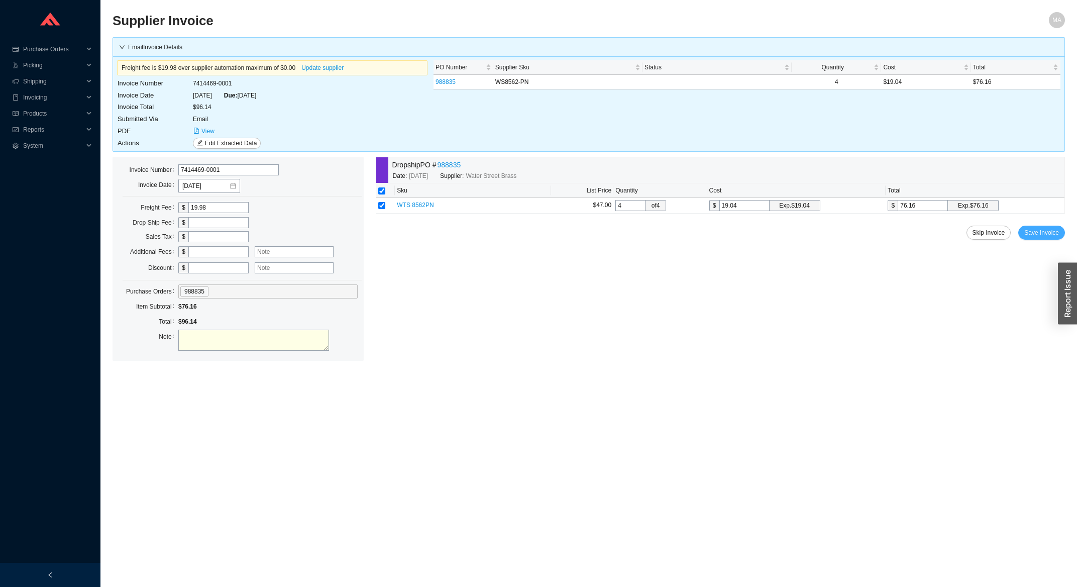
click at [1039, 237] on span "Save Invoice" at bounding box center [1042, 233] width 35 height 10
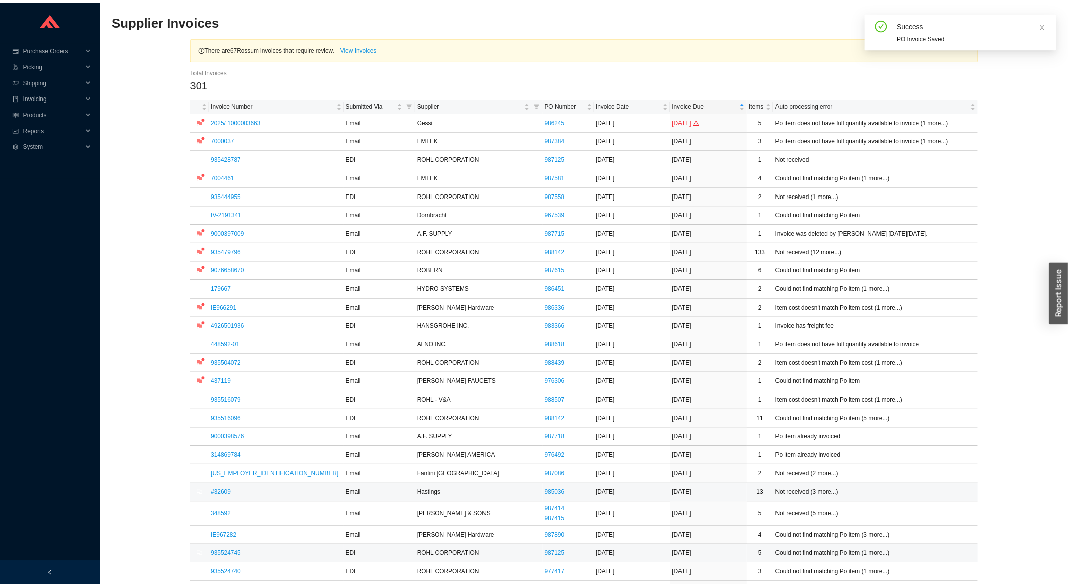
scroll to position [108, 0]
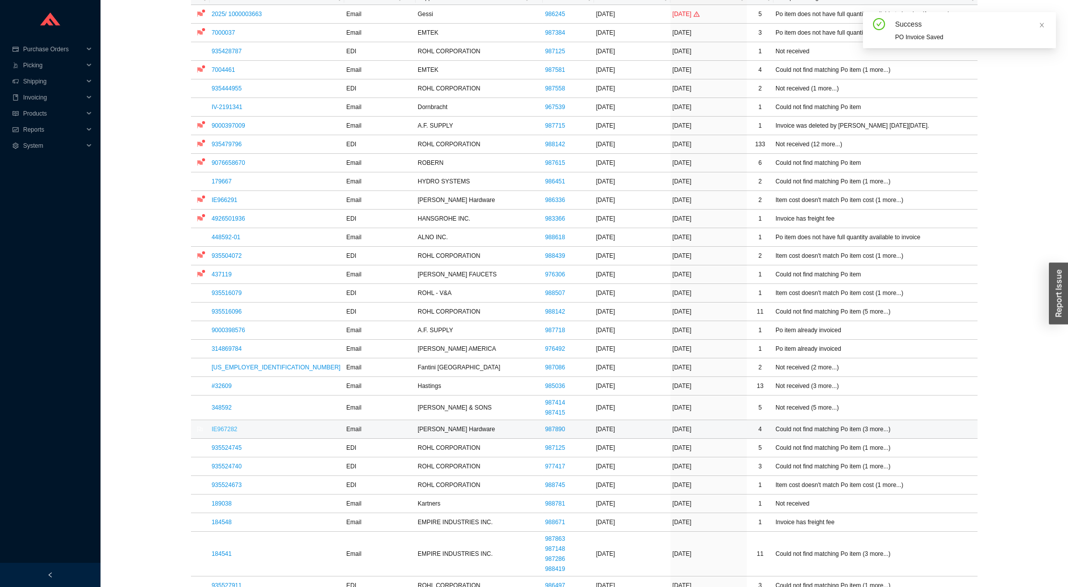
click at [231, 433] on link "IE967282" at bounding box center [225, 429] width 26 height 7
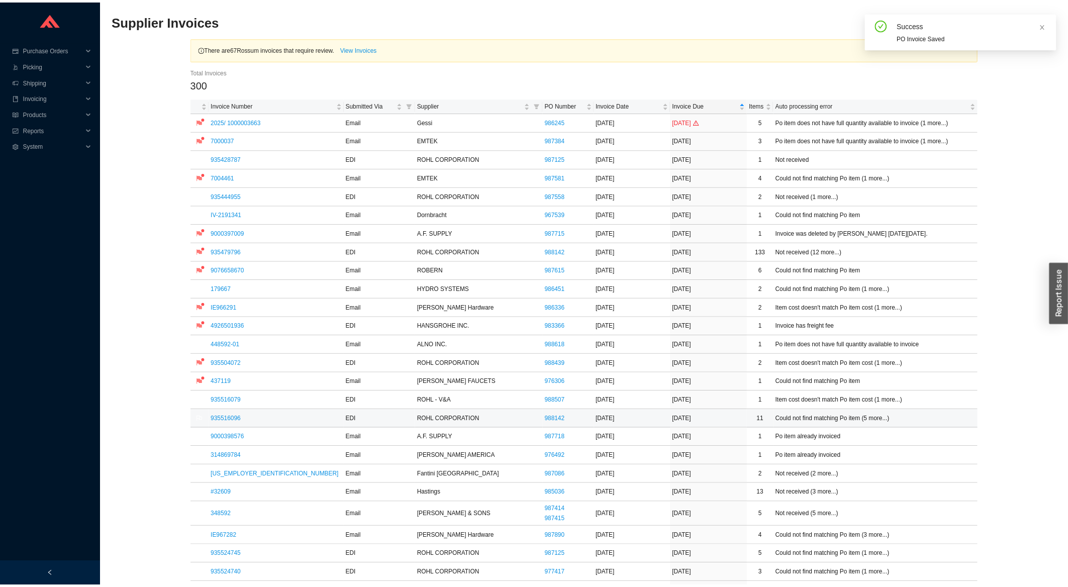
scroll to position [108, 0]
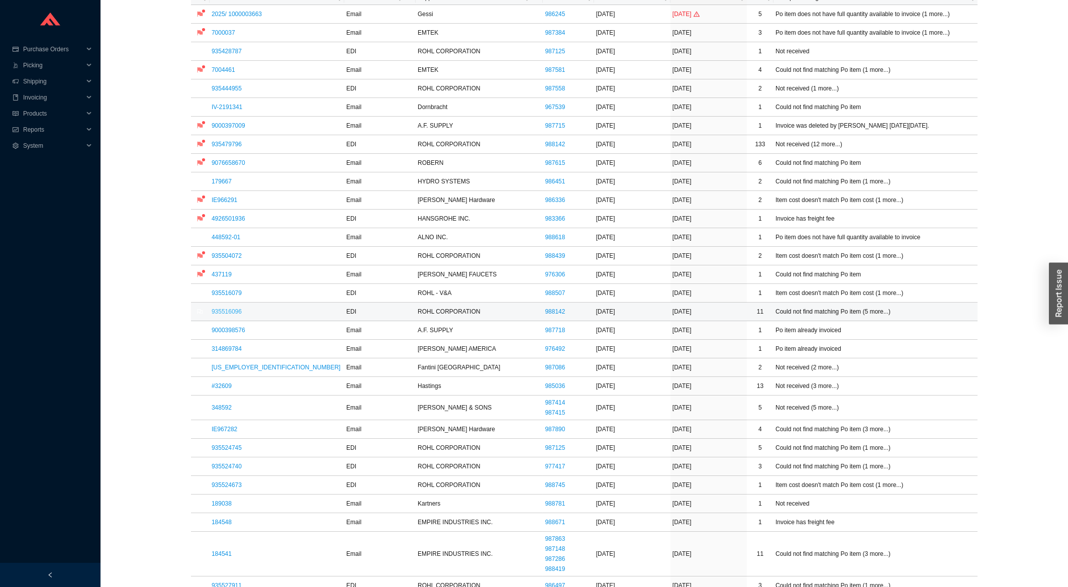
click at [221, 313] on link "935516096" at bounding box center [227, 311] width 30 height 7
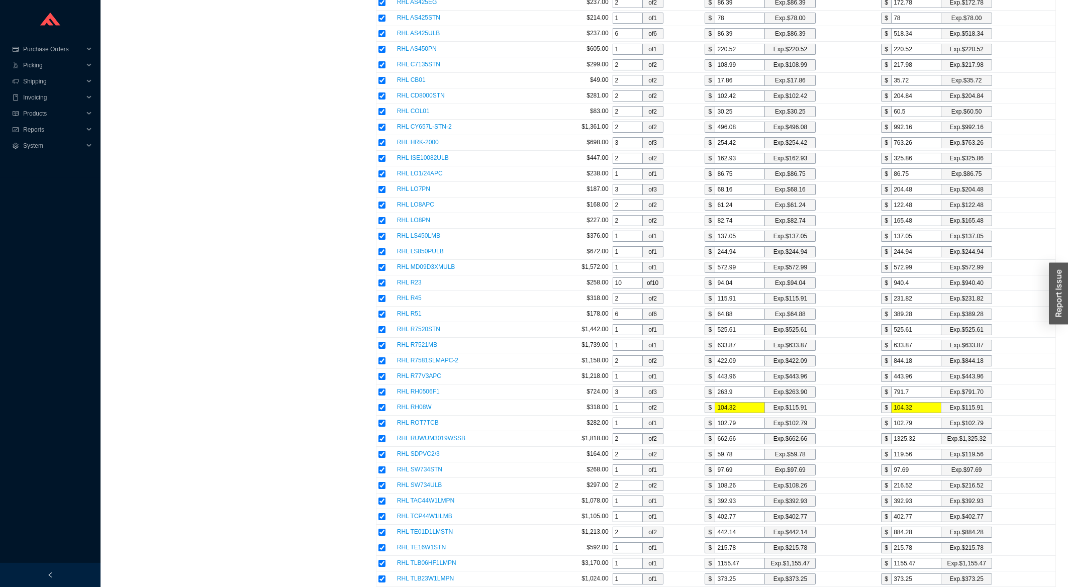
scroll to position [1077, 0]
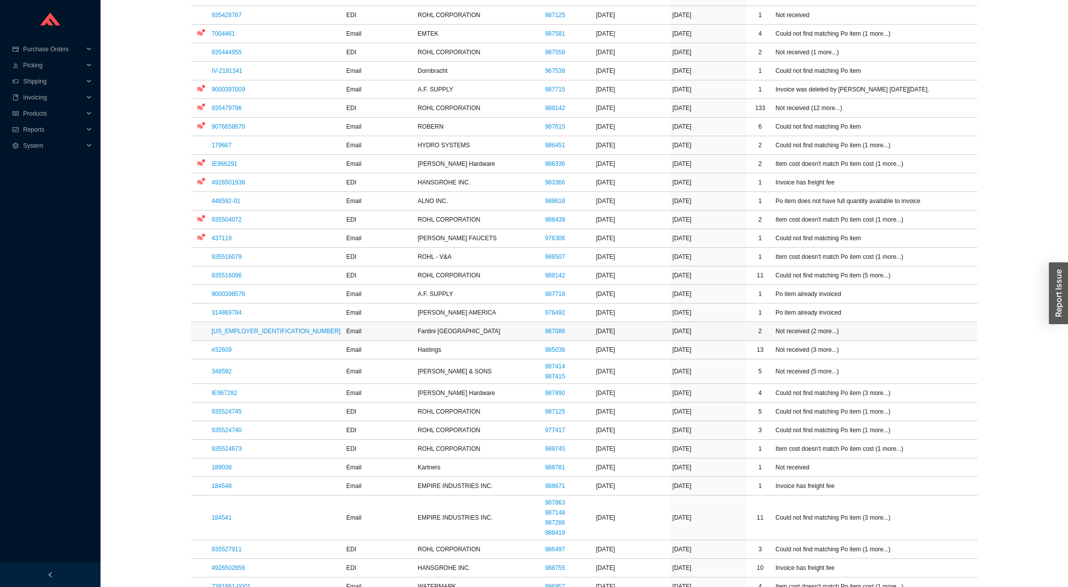
scroll to position [161, 0]
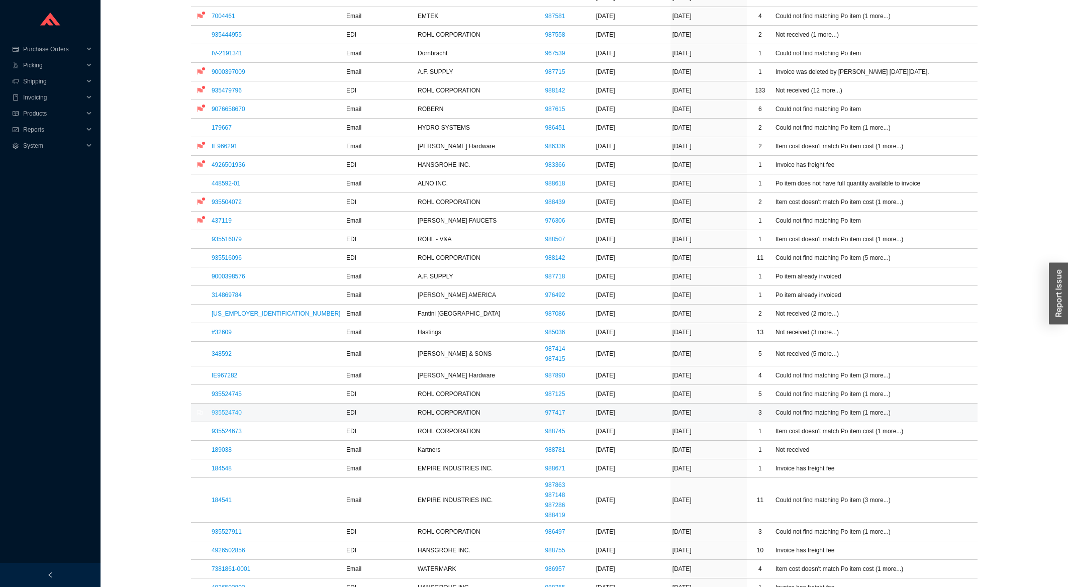
click at [234, 414] on link "935524740" at bounding box center [227, 412] width 30 height 7
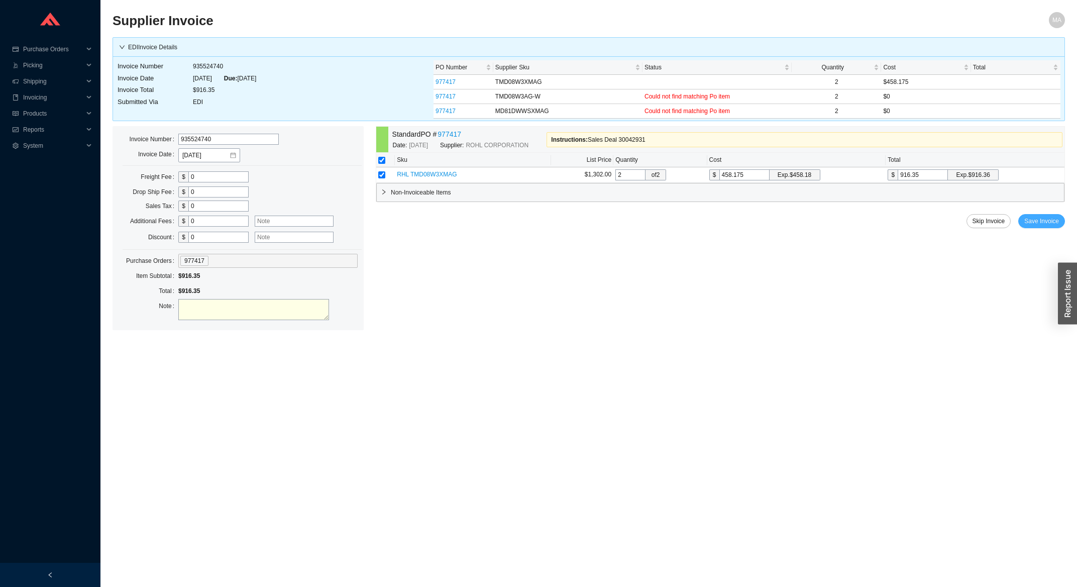
click at [1034, 219] on span "Save Invoice" at bounding box center [1042, 221] width 35 height 10
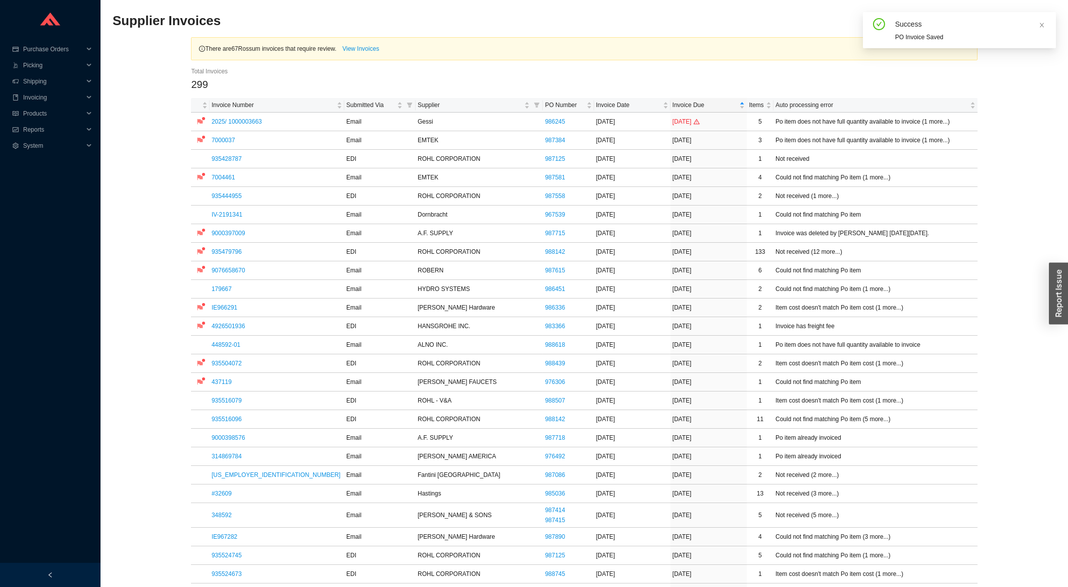
scroll to position [269, 0]
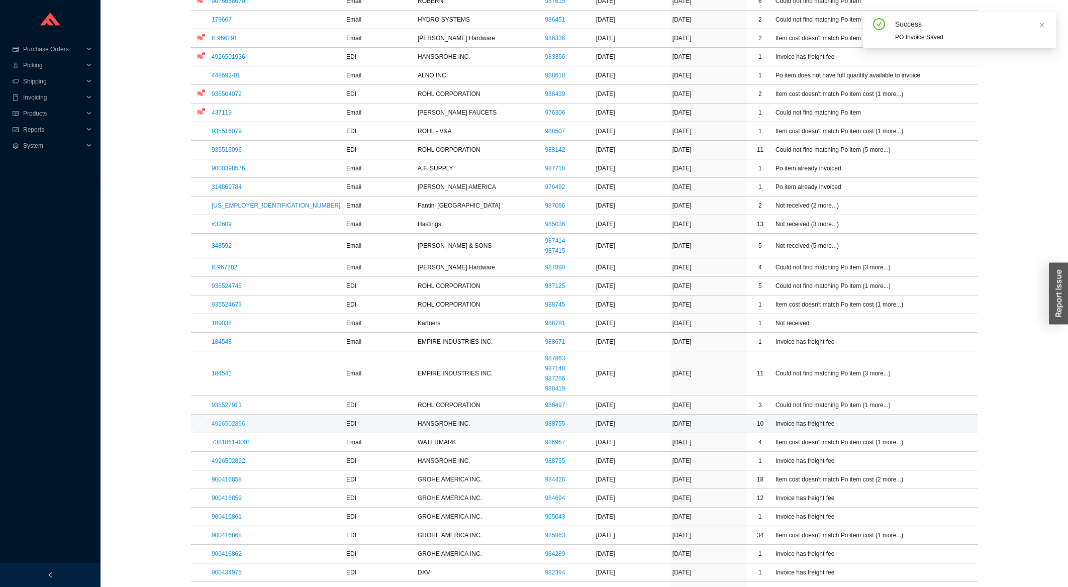
click at [223, 427] on link "4926502856" at bounding box center [229, 423] width 34 height 7
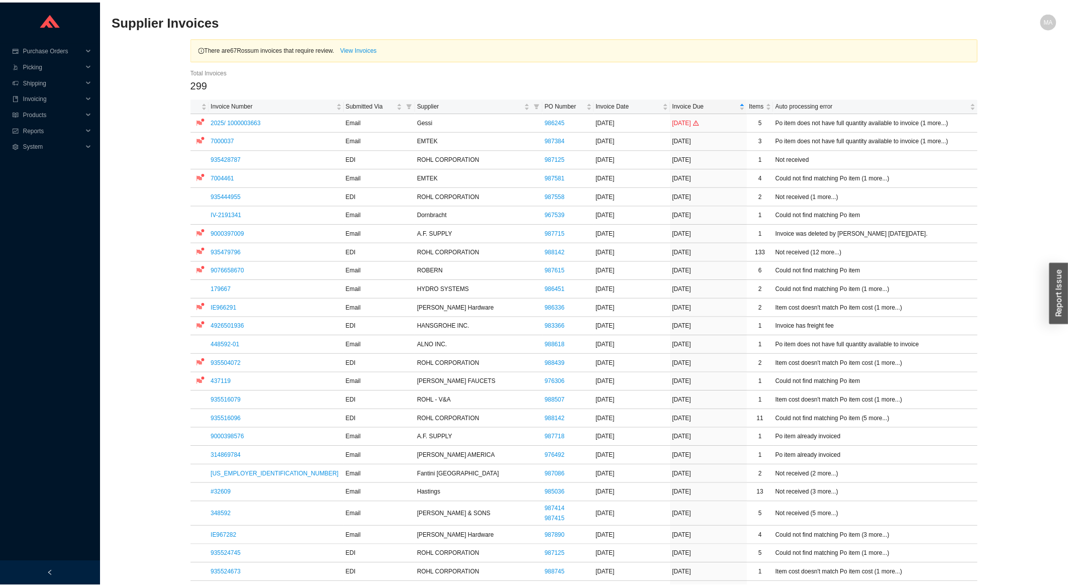
scroll to position [269, 0]
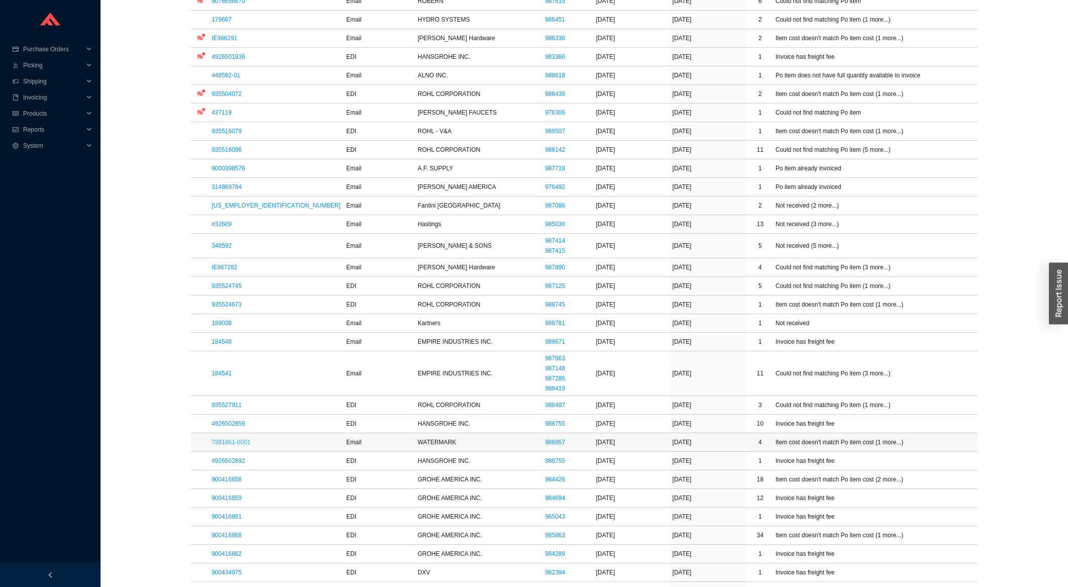
click at [227, 446] on link "7381861-0001" at bounding box center [231, 442] width 39 height 7
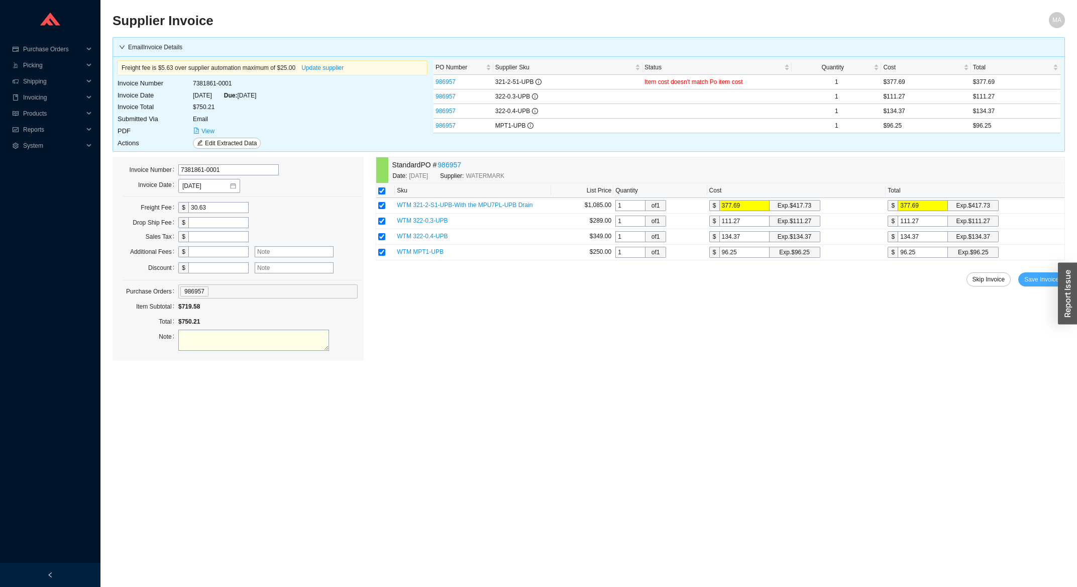
click at [1035, 282] on span "Save Invoice" at bounding box center [1042, 279] width 35 height 10
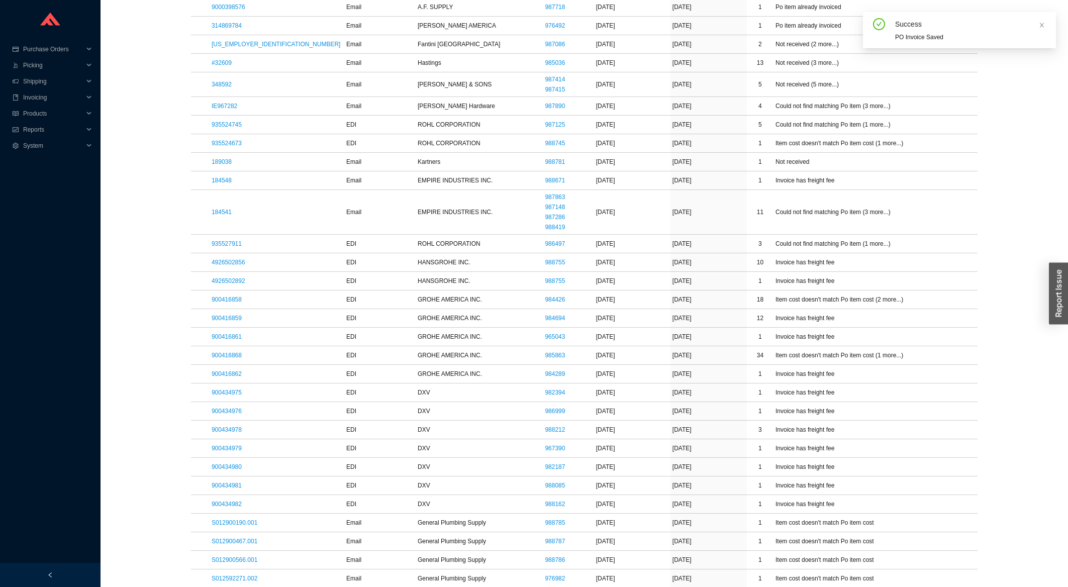
scroll to position [484, 0]
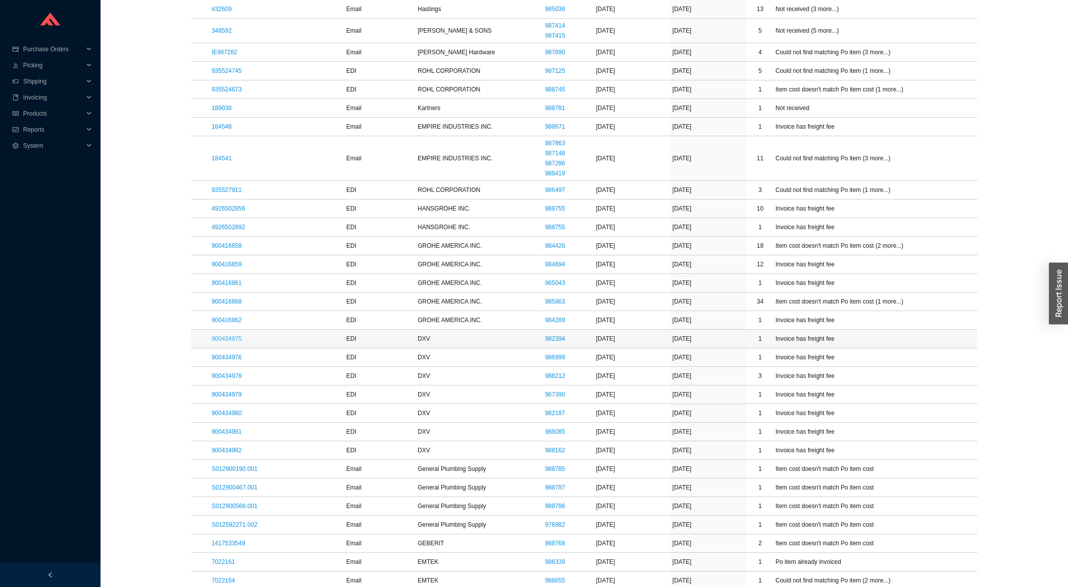
click at [216, 340] on link "900434975" at bounding box center [227, 338] width 30 height 7
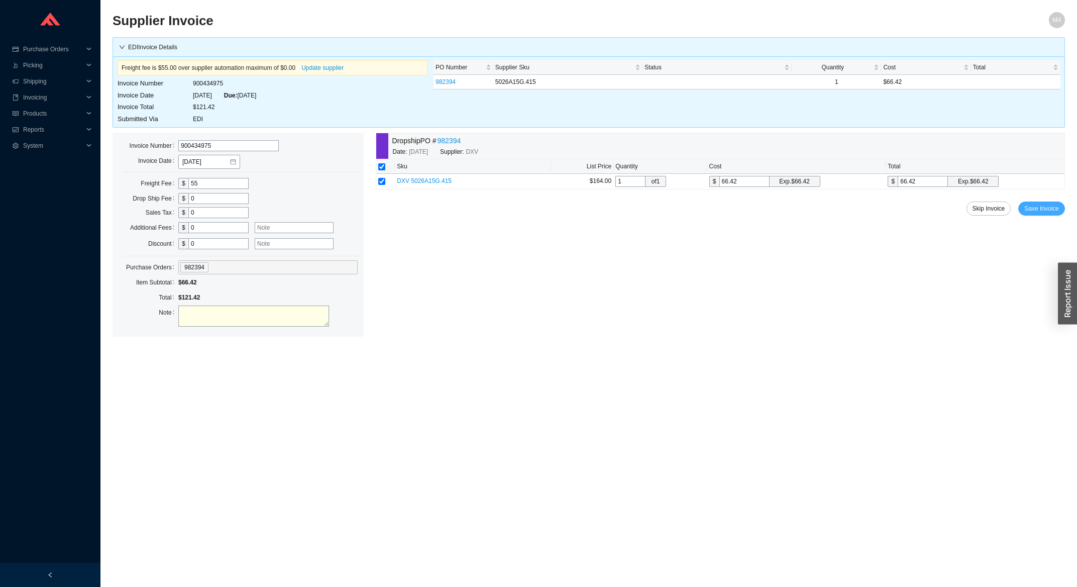
click at [1053, 206] on span "Save Invoice" at bounding box center [1042, 209] width 35 height 10
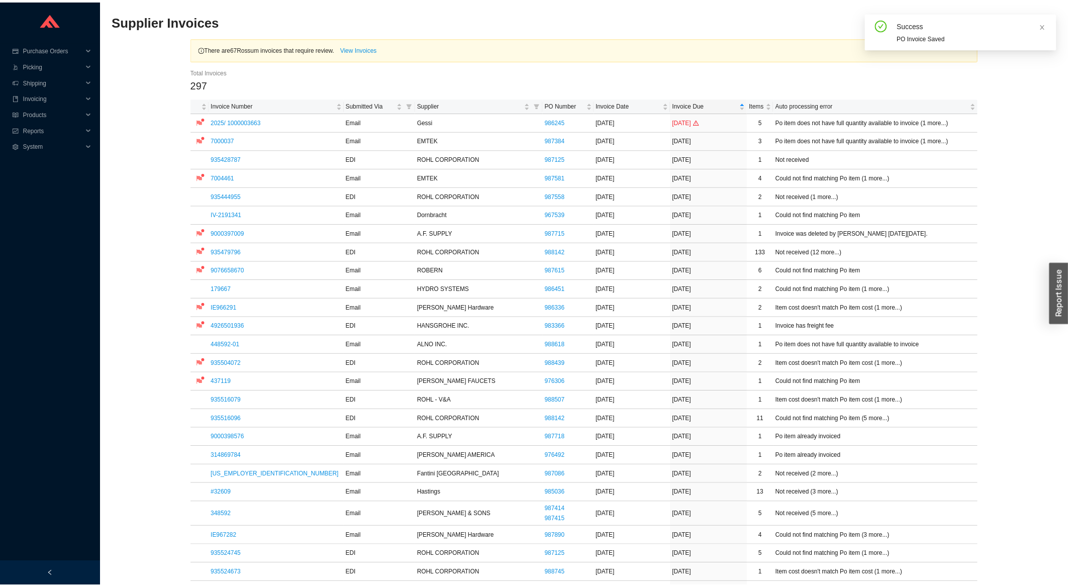
scroll to position [215, 0]
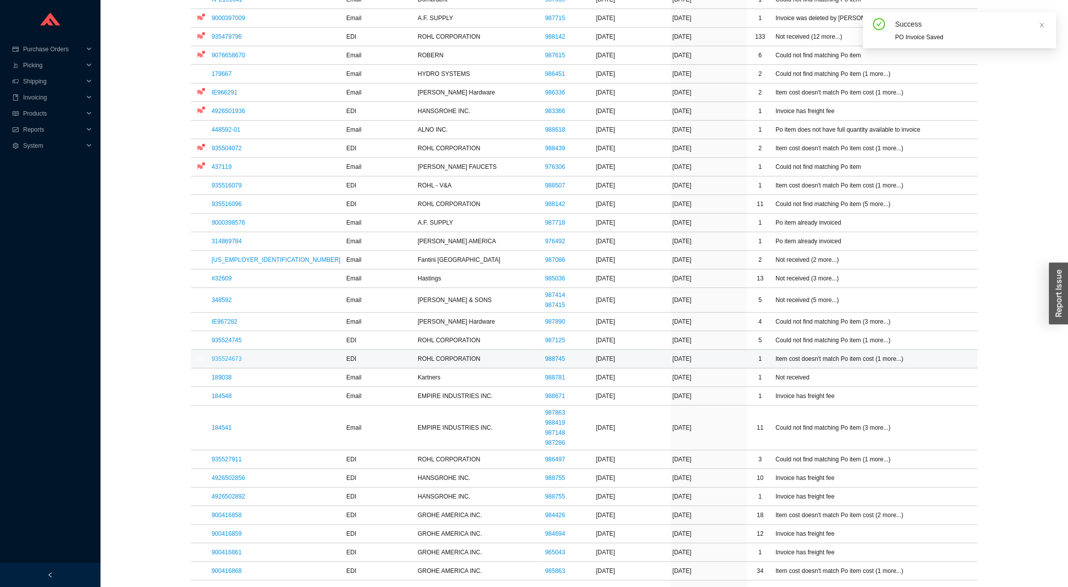
click at [232, 359] on link "935524673" at bounding box center [227, 358] width 30 height 7
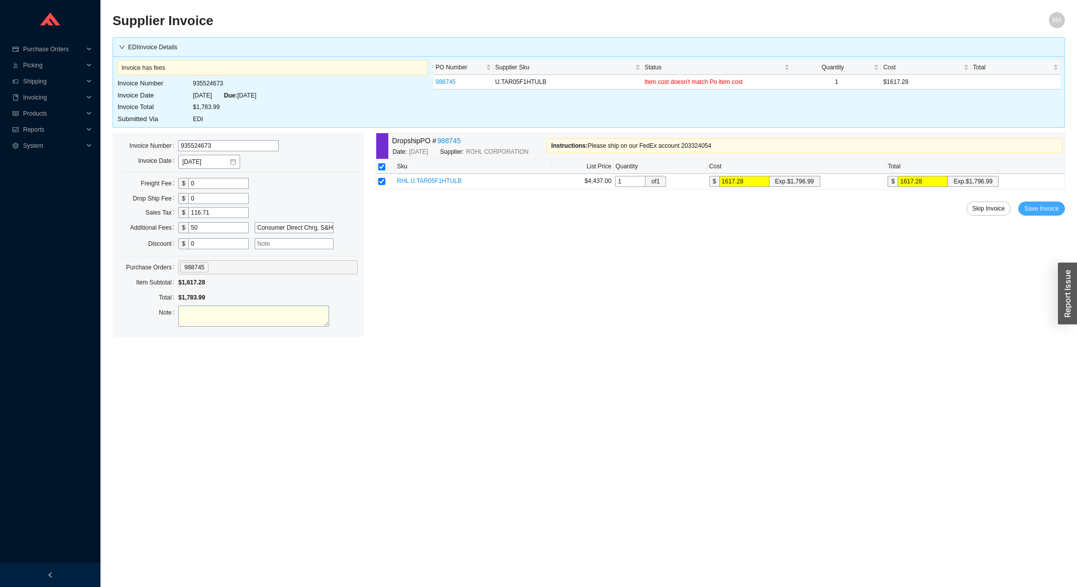
click at [1053, 213] on span "Save Invoice" at bounding box center [1042, 209] width 35 height 10
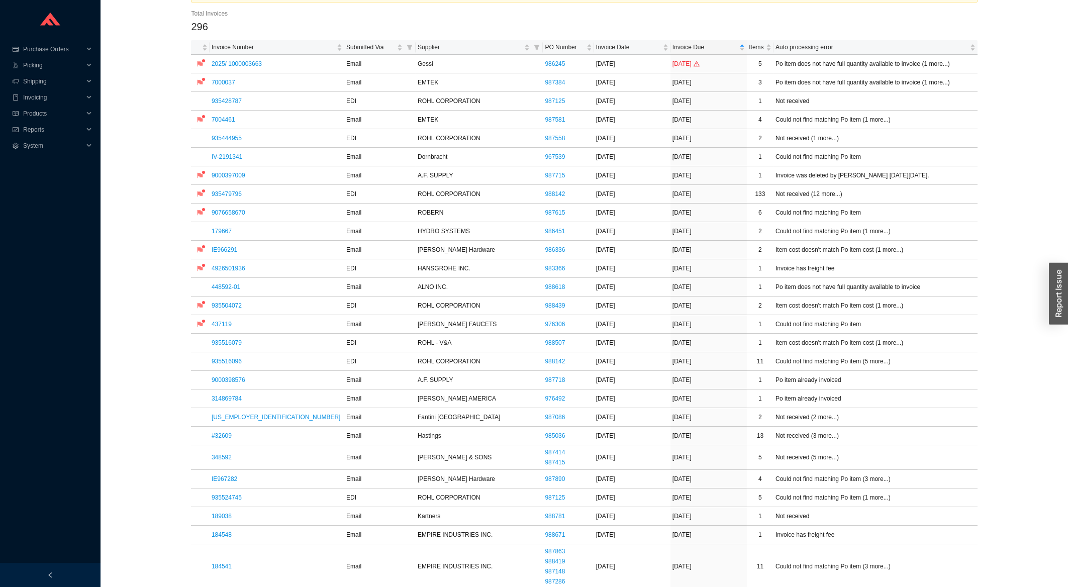
scroll to position [108, 0]
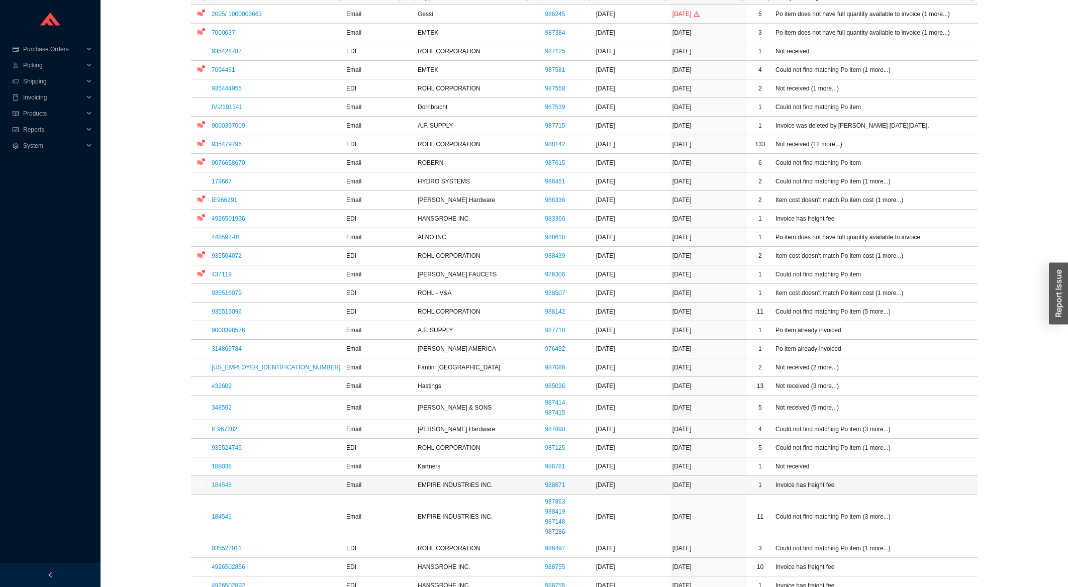
click at [227, 483] on link "184548" at bounding box center [222, 484] width 20 height 7
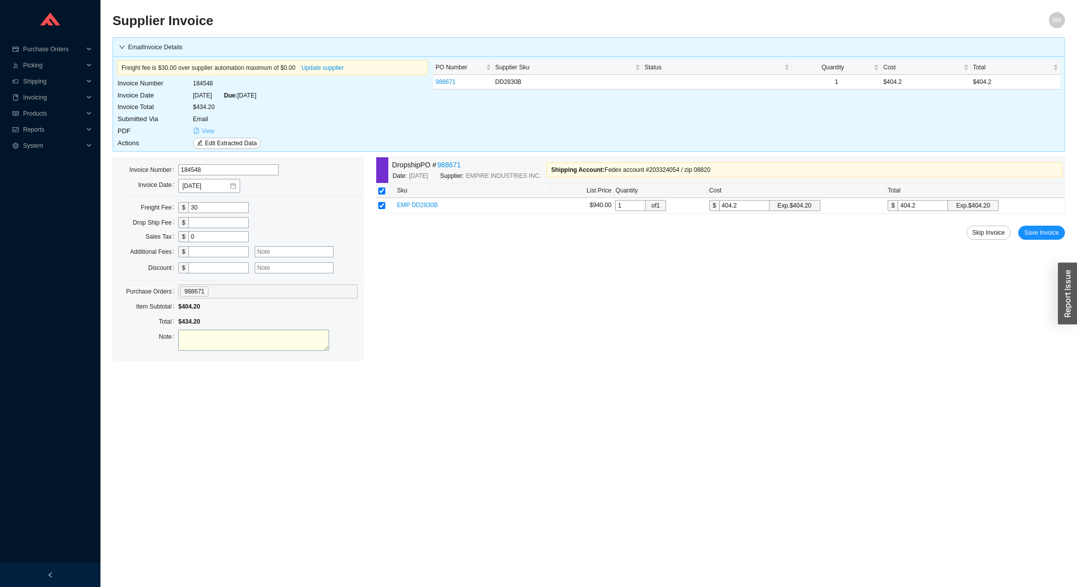
click at [201, 134] on button "View" at bounding box center [204, 131] width 22 height 11
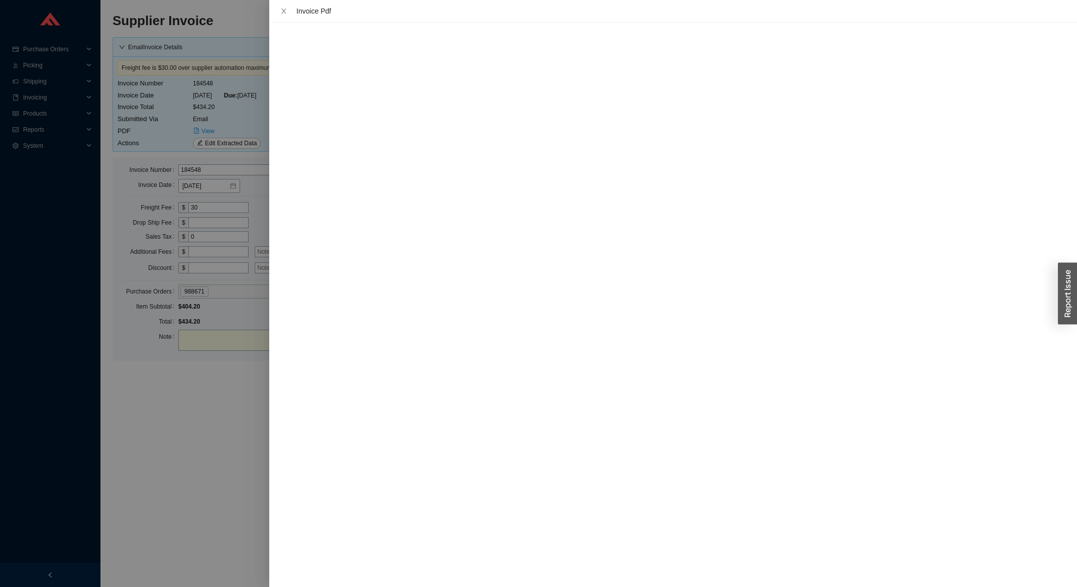
click at [887, 9] on div "Invoice Pdf" at bounding box center [682, 11] width 773 height 11
click at [280, 15] on icon "close" at bounding box center [283, 11] width 7 height 7
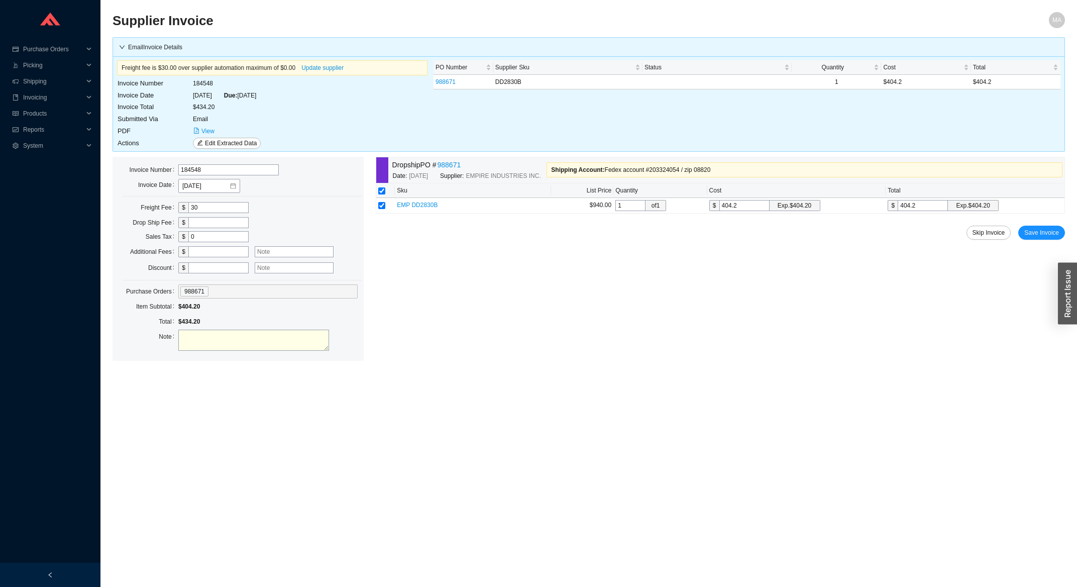
click at [1043, 226] on div "Dropship PO # 988671 Date: 9/18/2025 Supplier: EMPIRE INDUSTRIES INC. Shipping …" at bounding box center [720, 259] width 689 height 204
click at [1045, 231] on span "Save Invoice" at bounding box center [1042, 233] width 35 height 10
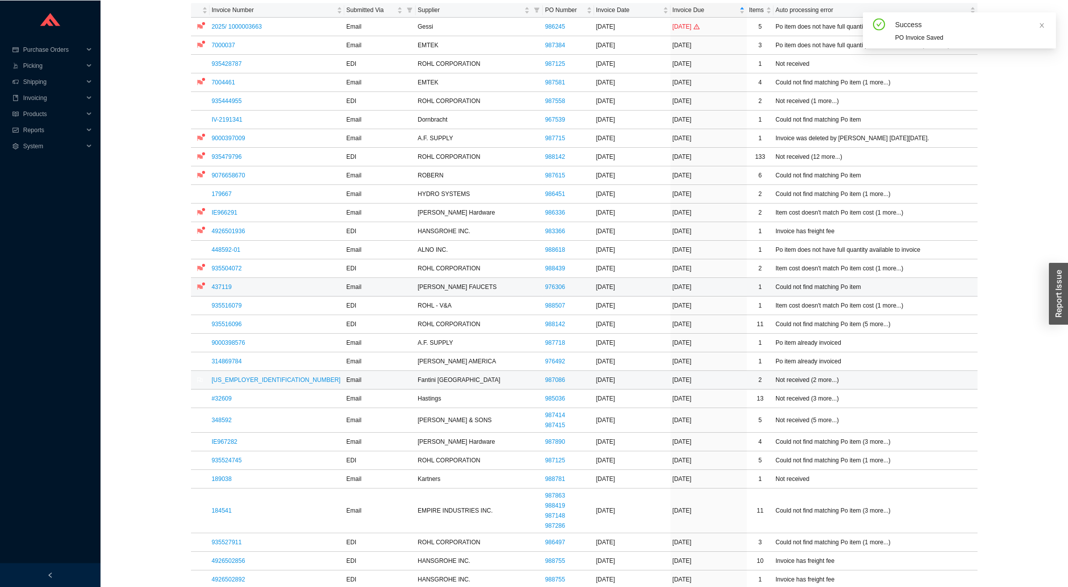
scroll to position [108, 0]
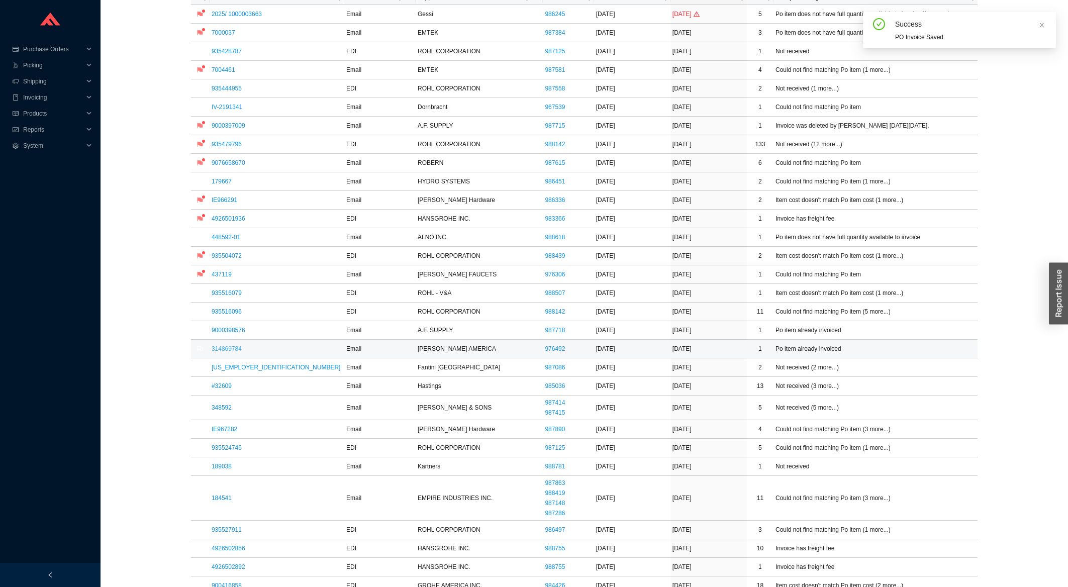
click at [218, 351] on link "314869784" at bounding box center [227, 348] width 30 height 7
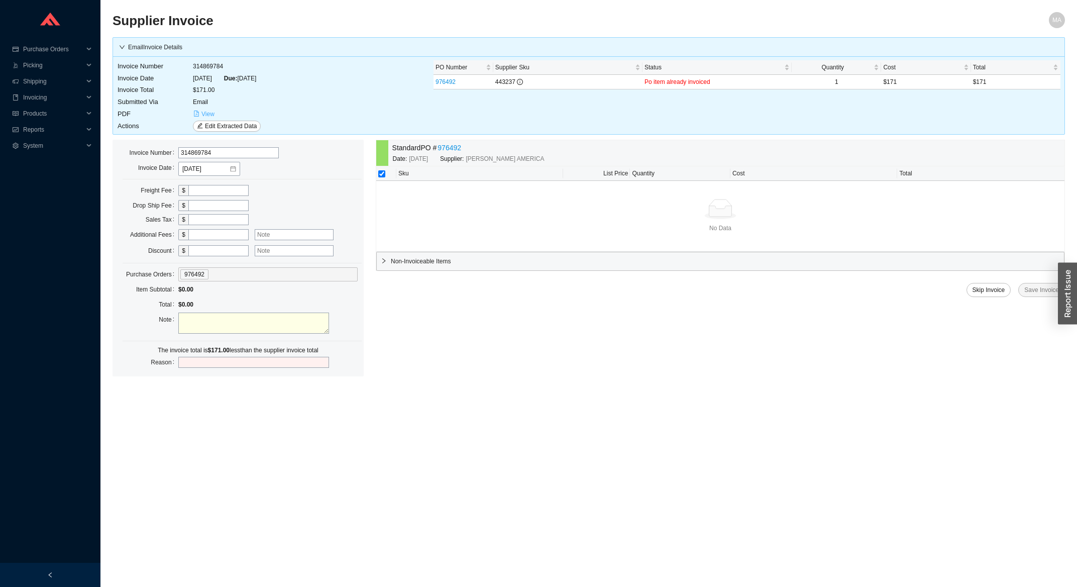
click at [208, 113] on span "View" at bounding box center [208, 114] width 13 height 10
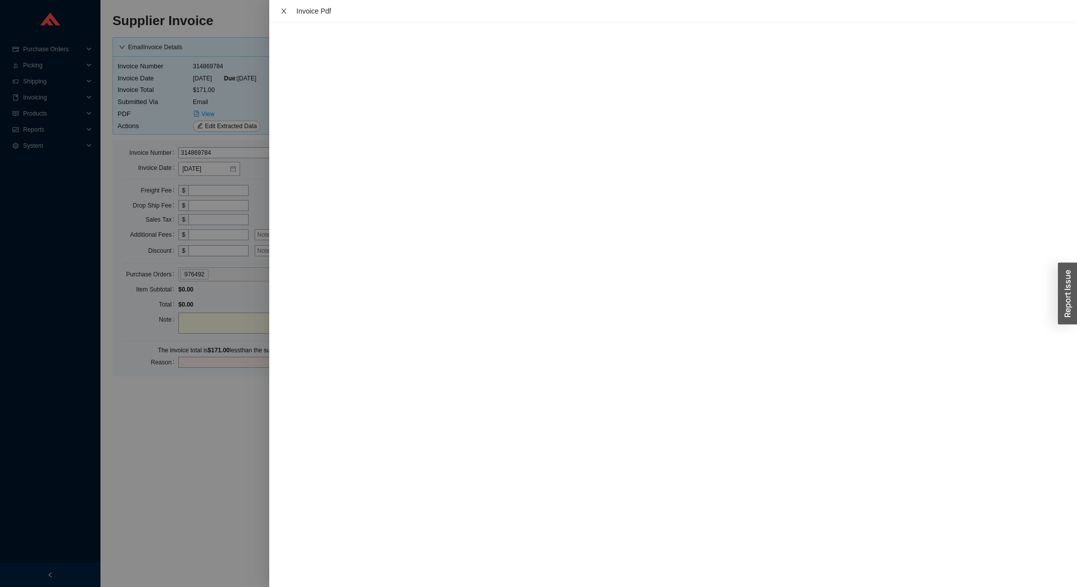
drag, startPoint x: 274, startPoint y: 9, endPoint x: 280, endPoint y: 10, distance: 5.6
click at [275, 9] on div "Invoice Pdf" at bounding box center [673, 11] width 808 height 23
click at [280, 10] on icon "close" at bounding box center [283, 11] width 7 height 7
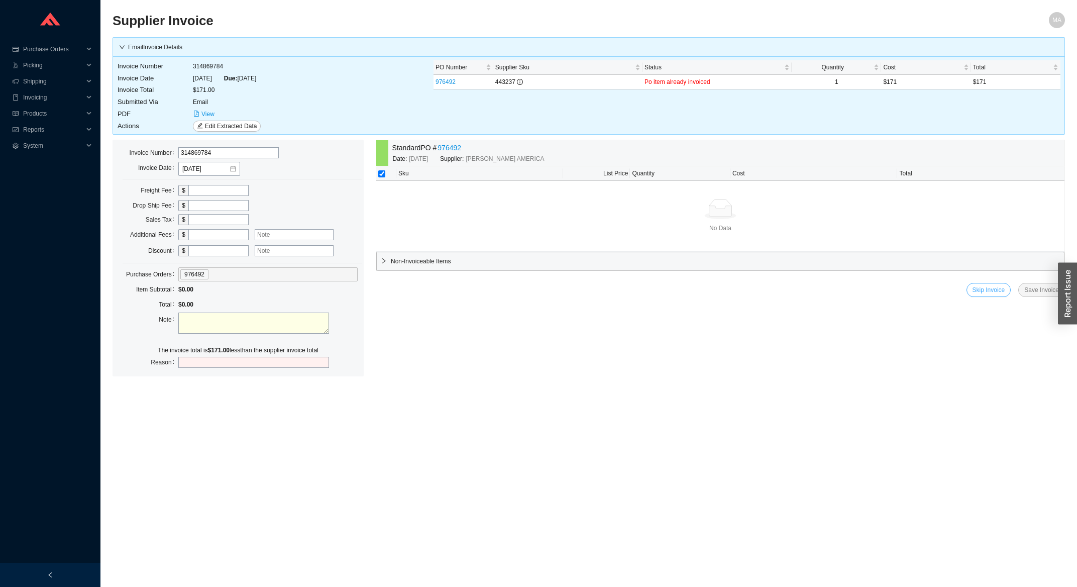
click at [981, 292] on span "Skip Invoice" at bounding box center [989, 290] width 33 height 10
click at [1048, 260] on span "Yes" at bounding box center [1044, 262] width 10 height 10
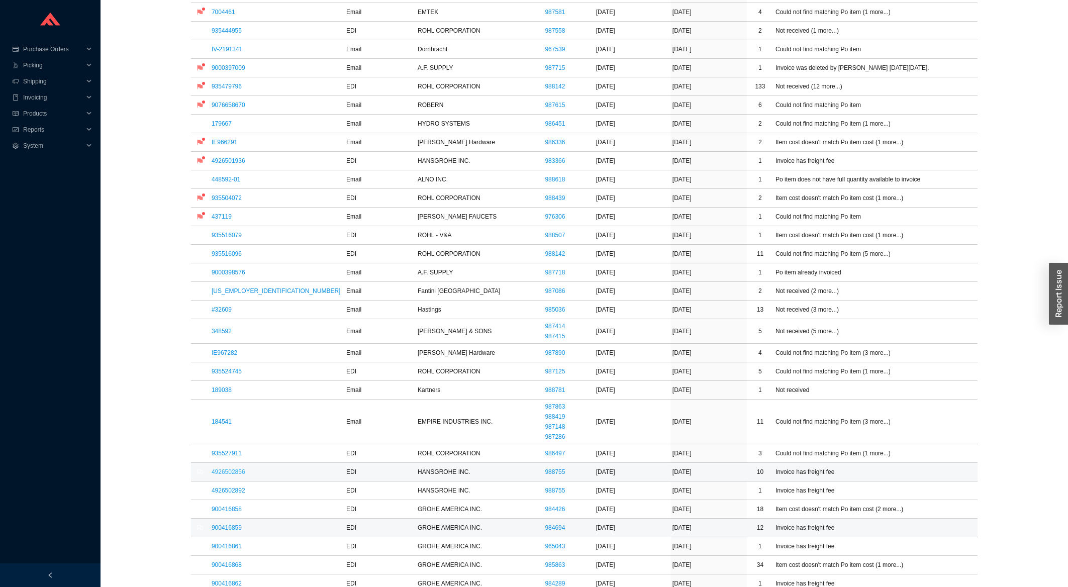
scroll to position [215, 0]
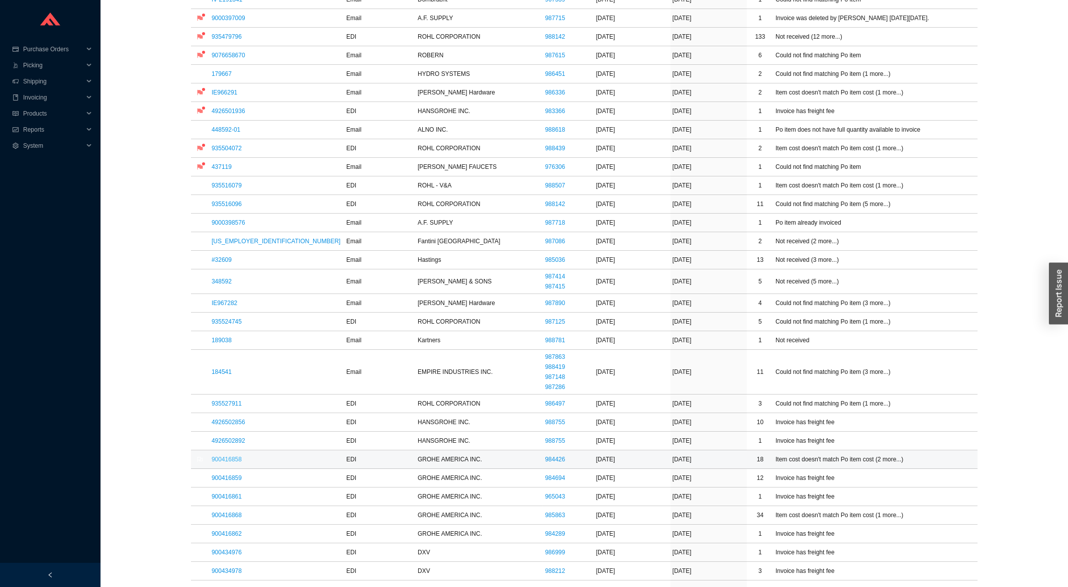
click at [235, 461] on link "900416858" at bounding box center [227, 459] width 30 height 7
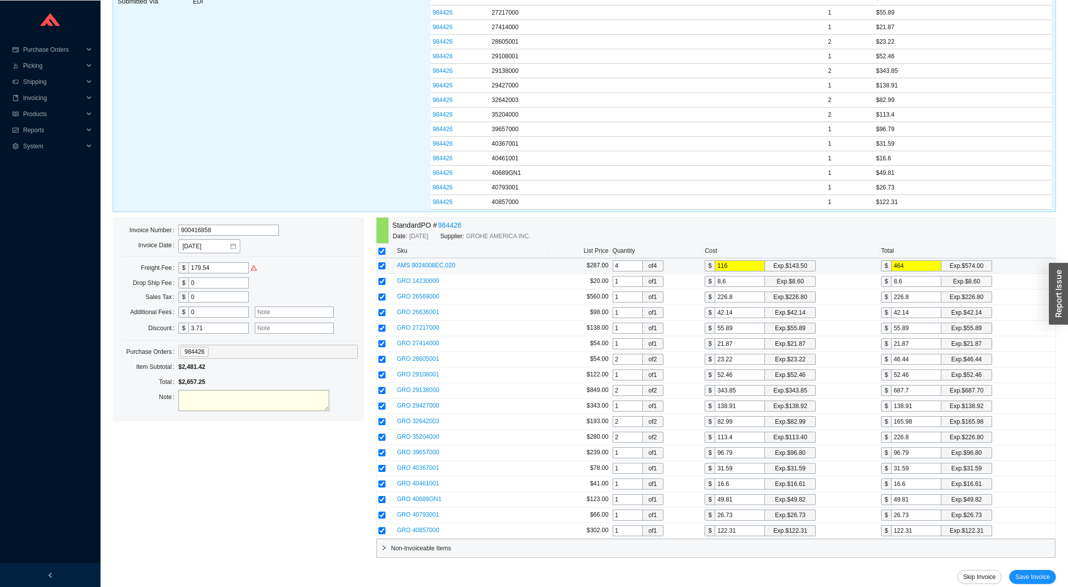
scroll to position [171, 0]
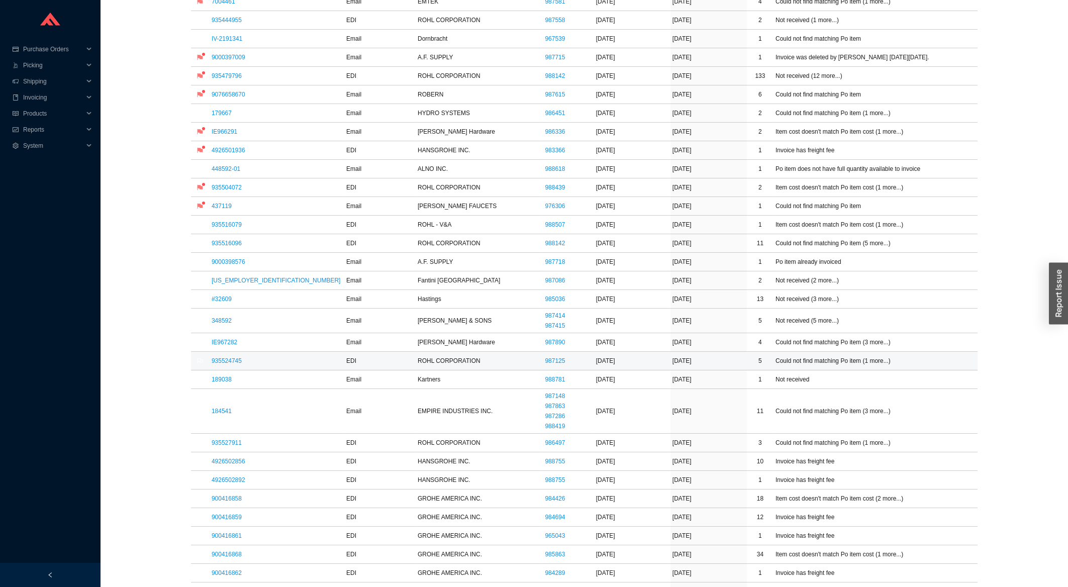
scroll to position [215, 0]
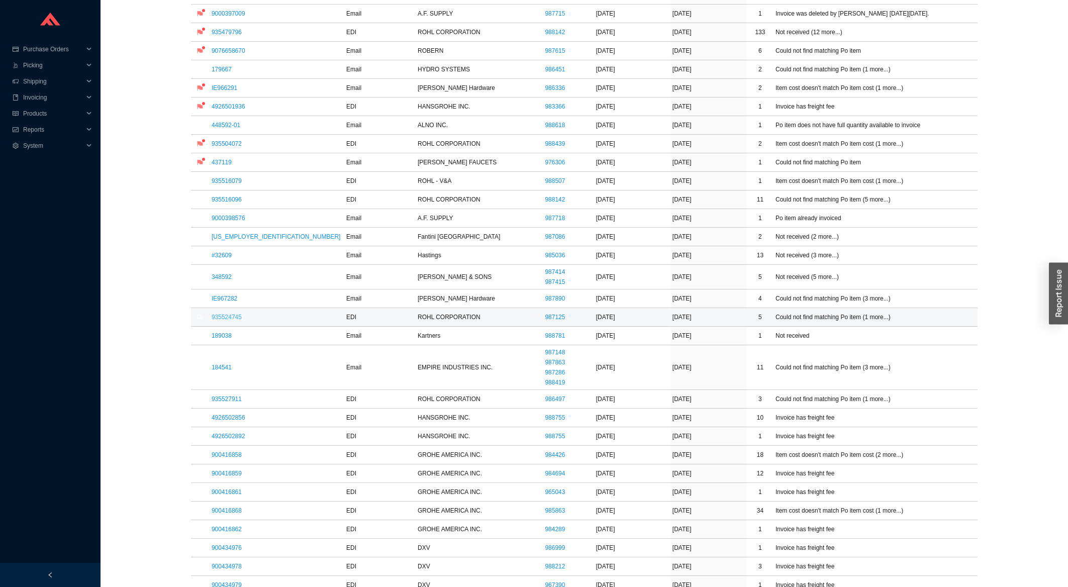
click at [238, 319] on link "935524745" at bounding box center [227, 317] width 30 height 7
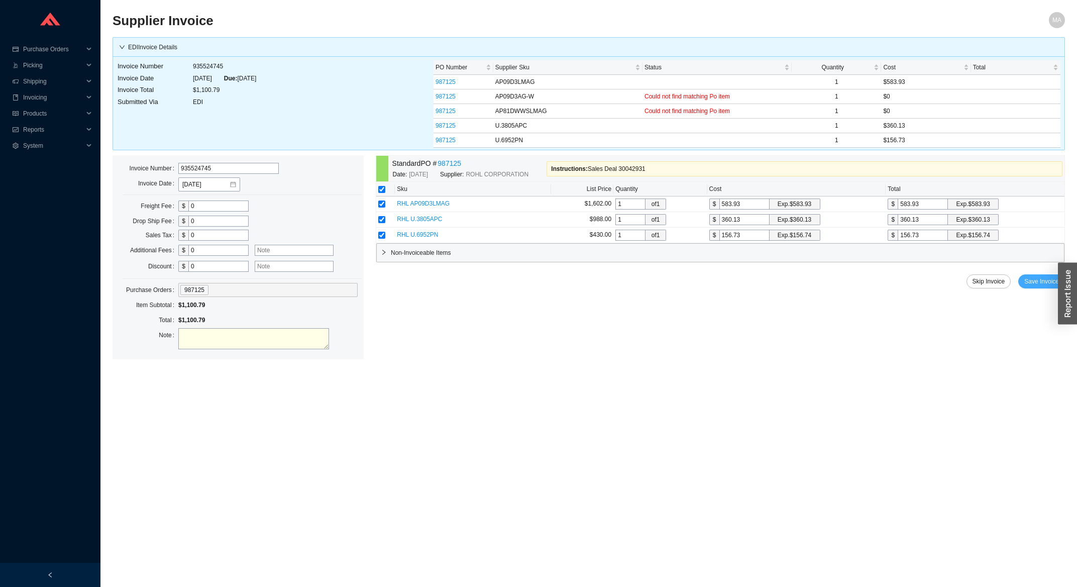
click at [1034, 284] on span "Save Invoice" at bounding box center [1042, 281] width 35 height 10
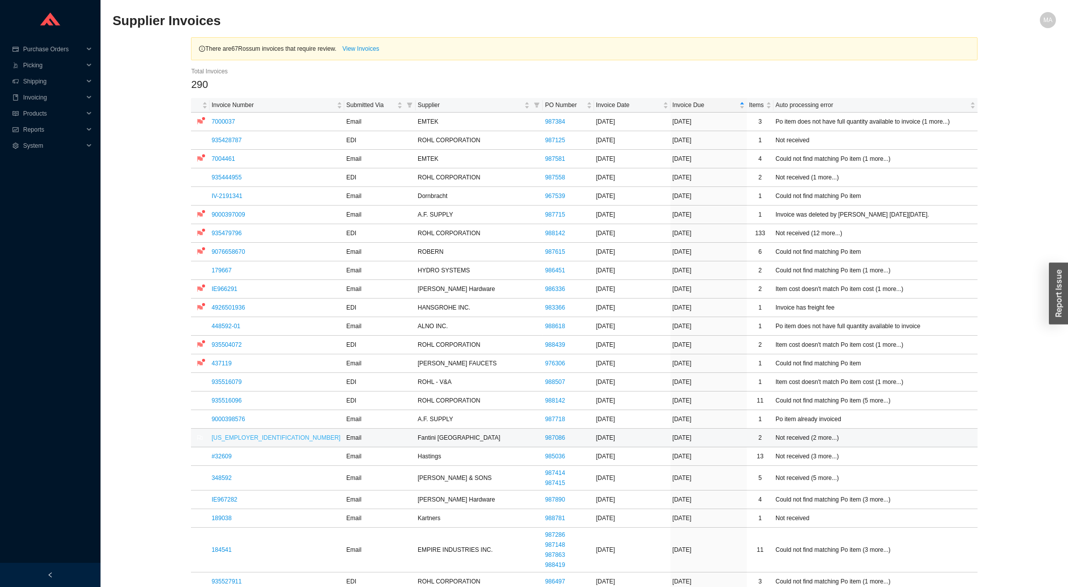
click at [239, 441] on link "[US_EMPLOYER_IDENTIFICATION_NUMBER]" at bounding box center [276, 437] width 129 height 7
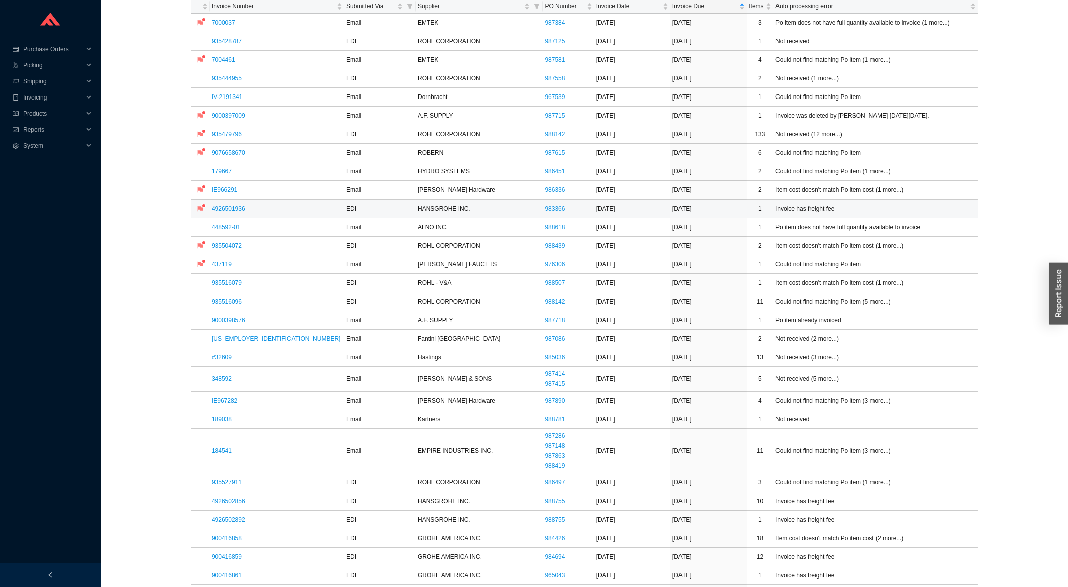
scroll to position [108, 0]
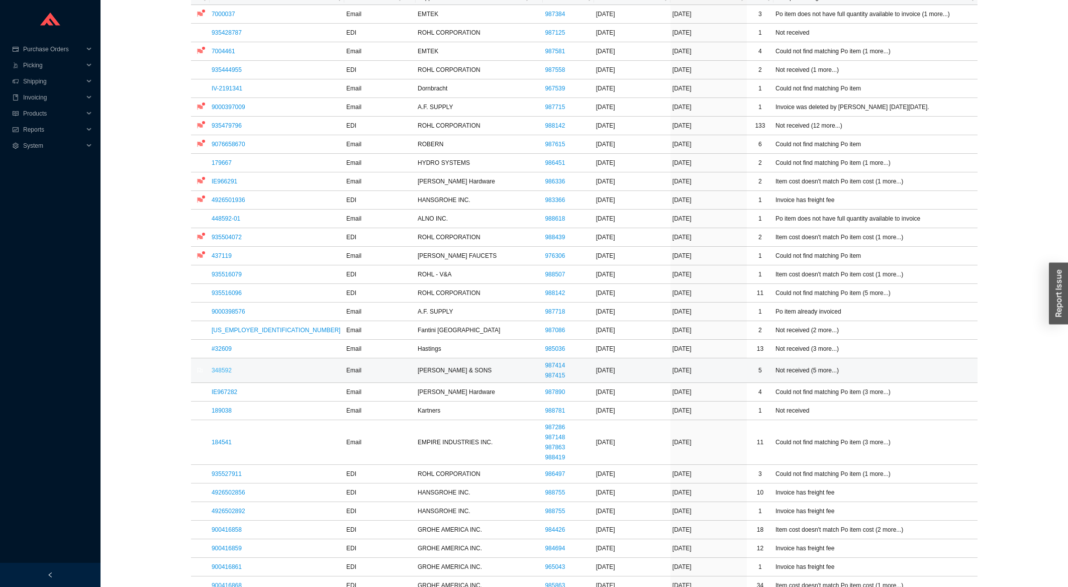
click at [218, 369] on link "348592" at bounding box center [222, 370] width 20 height 7
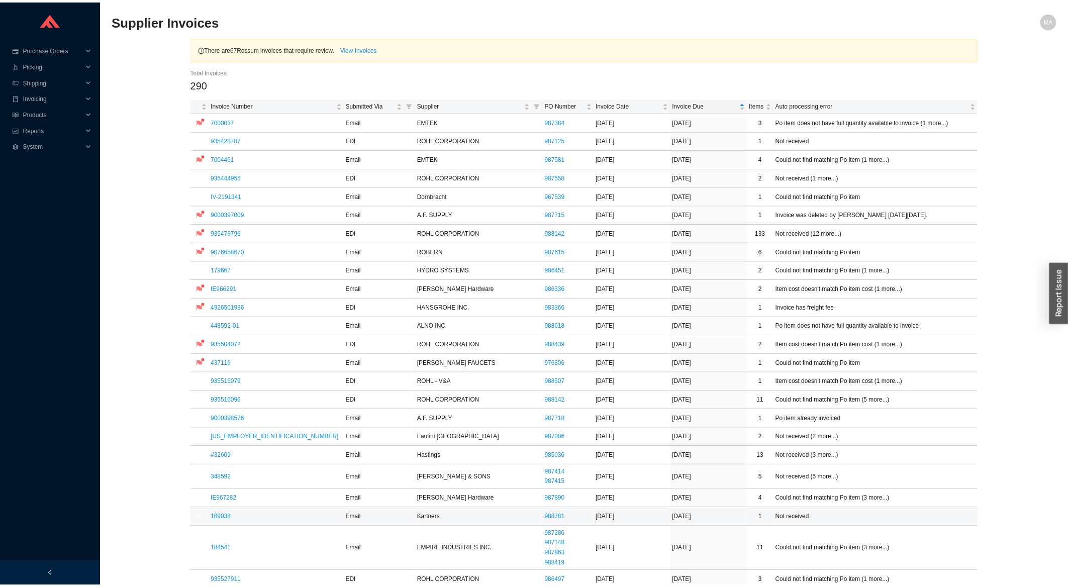
scroll to position [108, 0]
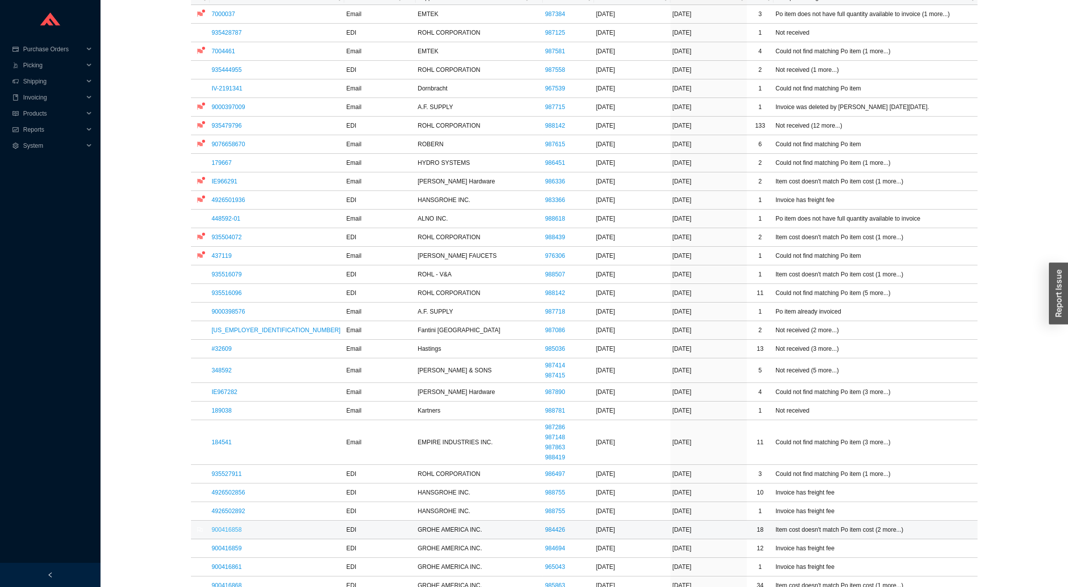
click at [236, 532] on link "900416858" at bounding box center [227, 529] width 30 height 7
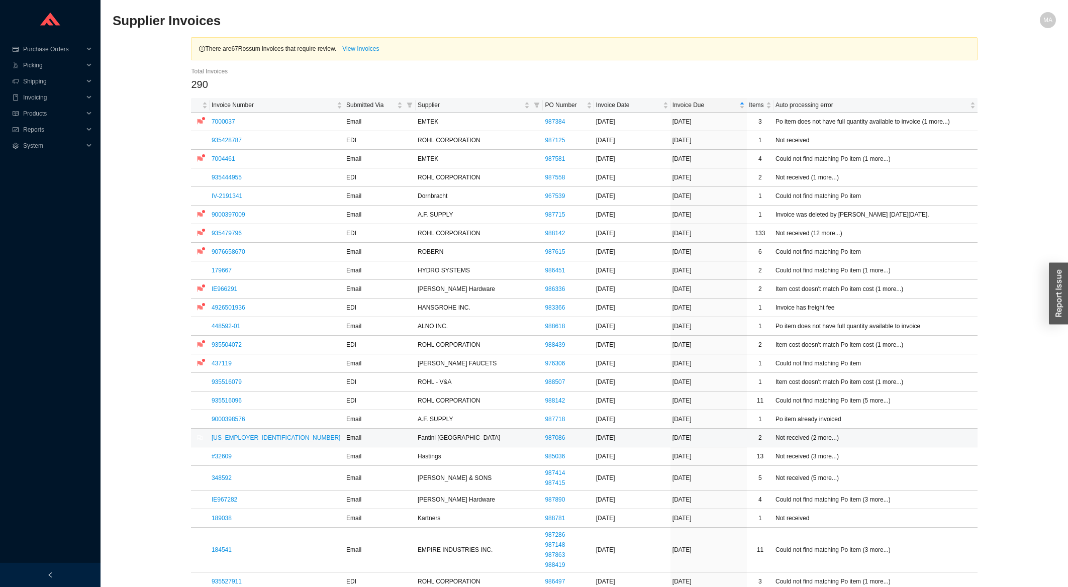
scroll to position [108, 0]
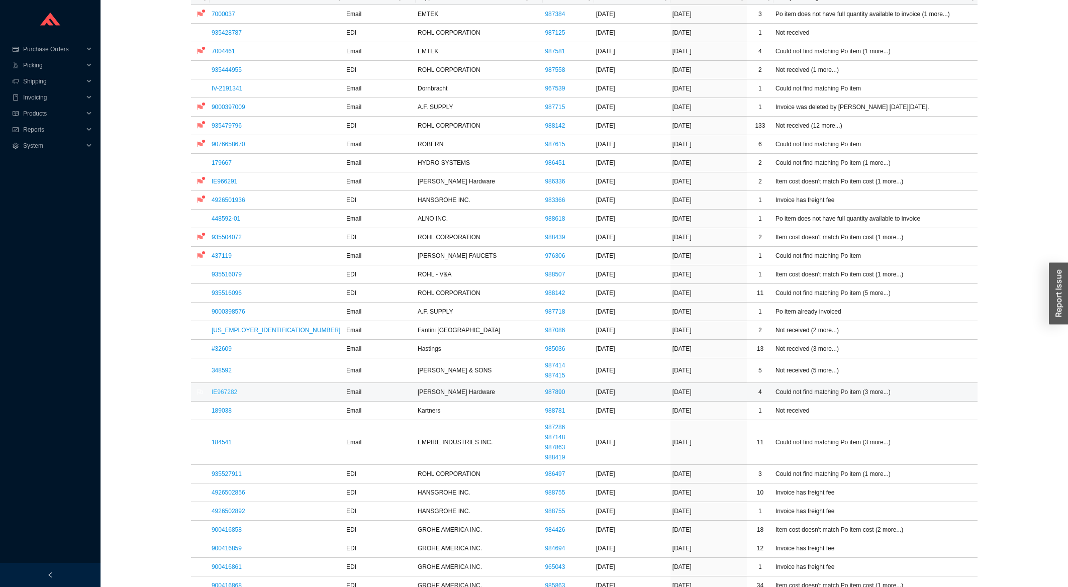
click at [220, 394] on link "IE967282" at bounding box center [225, 391] width 26 height 7
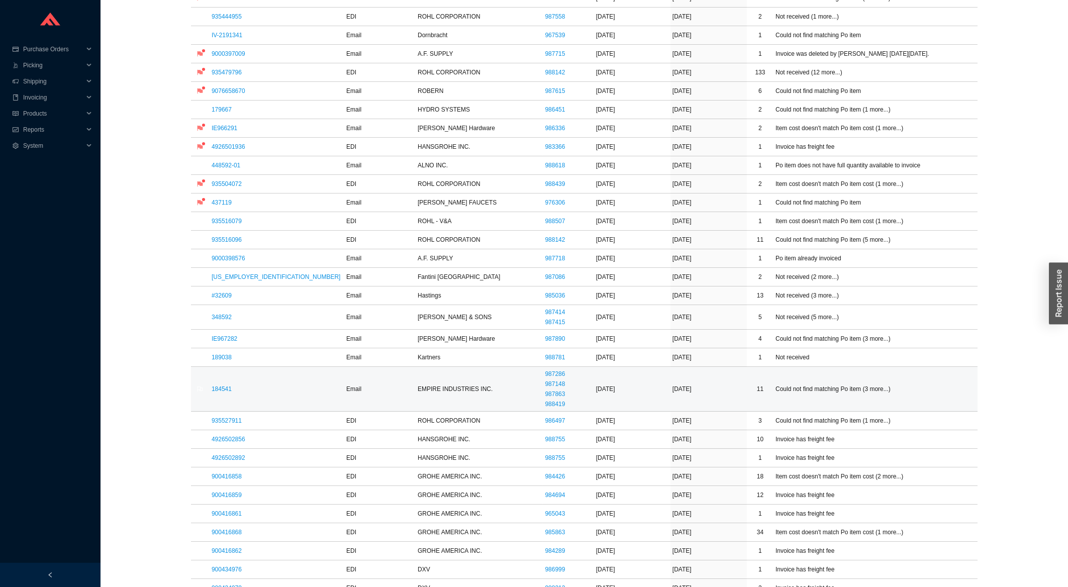
scroll to position [161, 0]
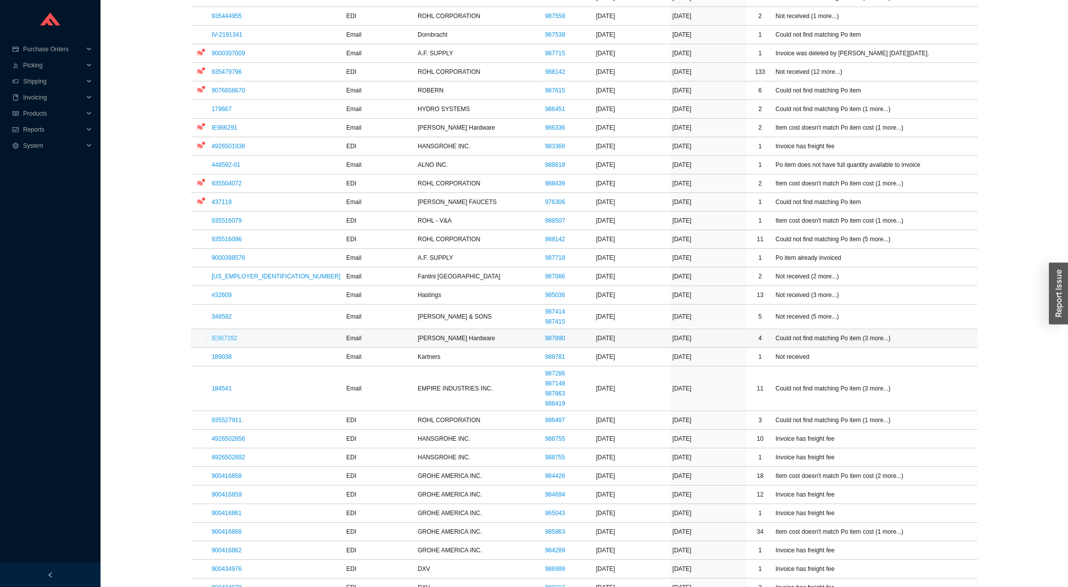
click at [231, 339] on link "IE967282" at bounding box center [225, 338] width 26 height 7
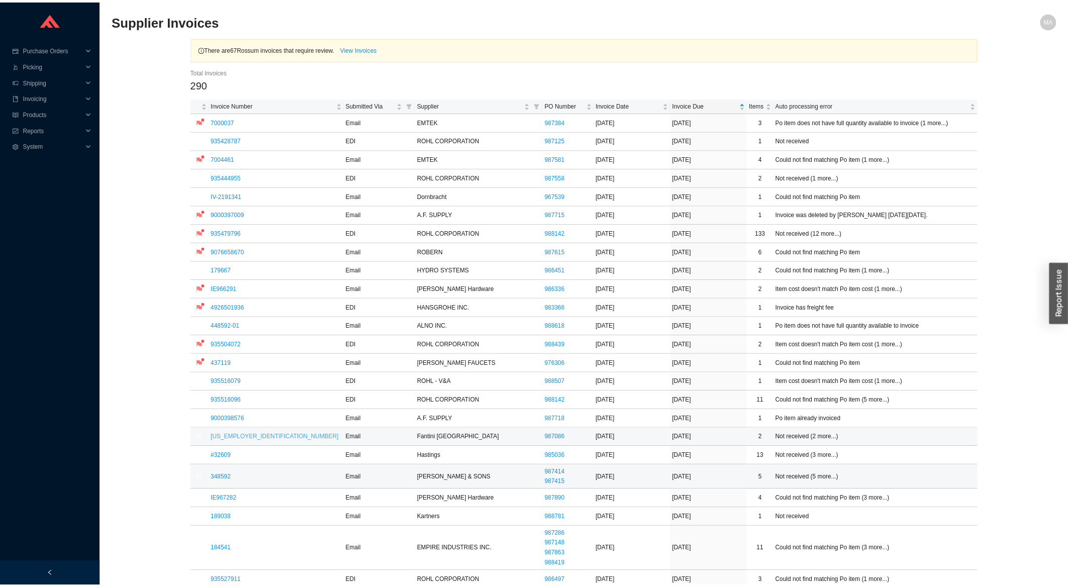
scroll to position [215, 0]
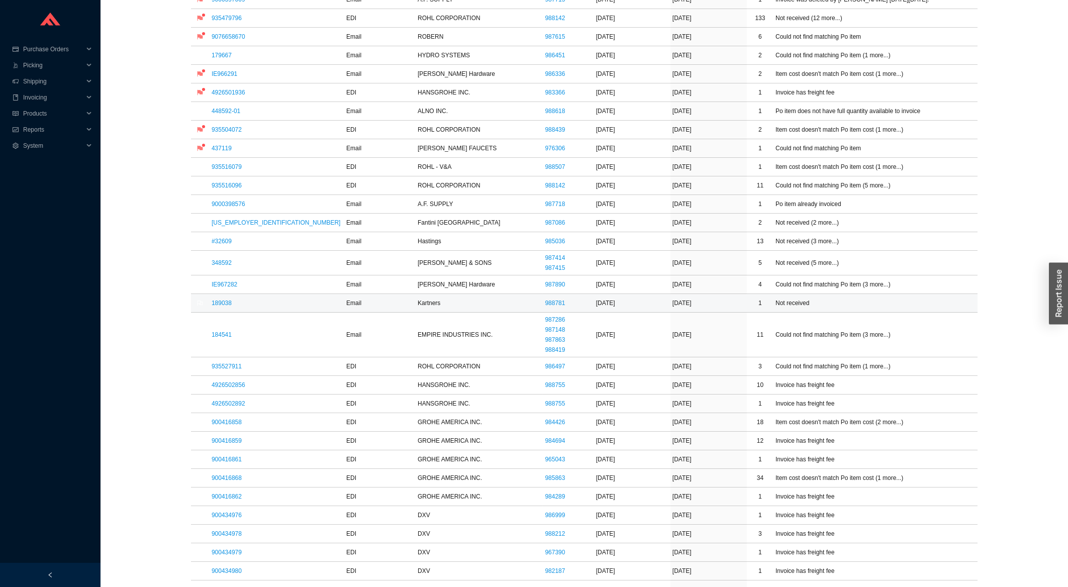
click at [227, 311] on td "189038" at bounding box center [277, 303] width 135 height 19
click at [226, 306] on link "189038" at bounding box center [222, 303] width 20 height 7
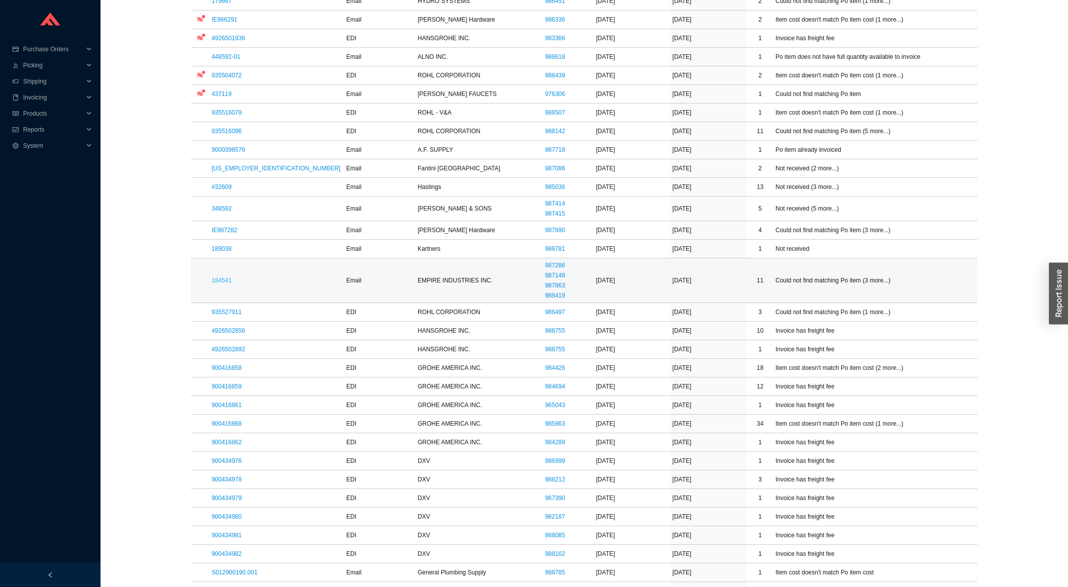
click at [232, 282] on link "184541" at bounding box center [222, 280] width 20 height 7
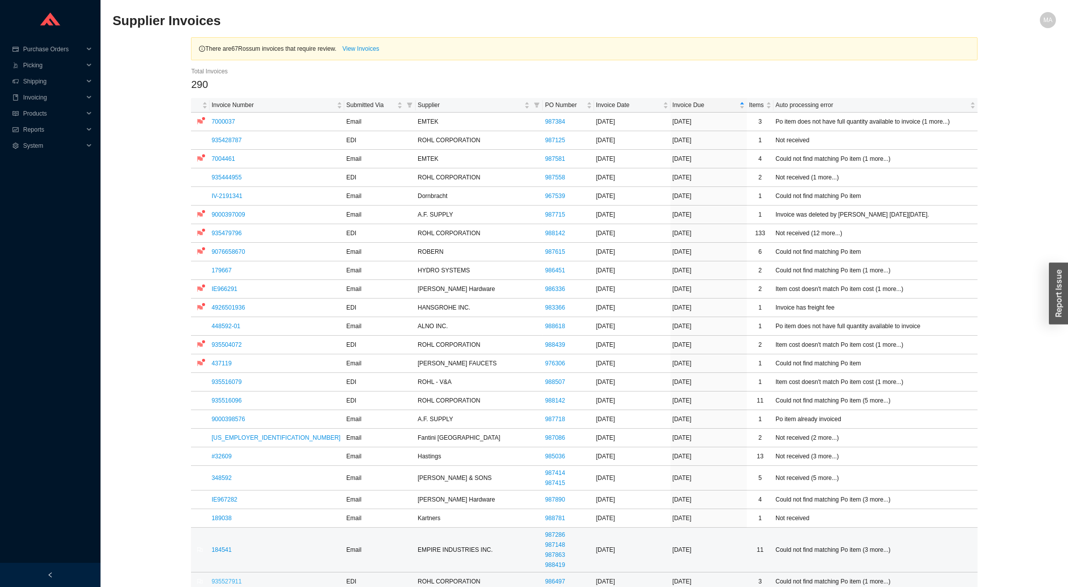
scroll to position [269, 0]
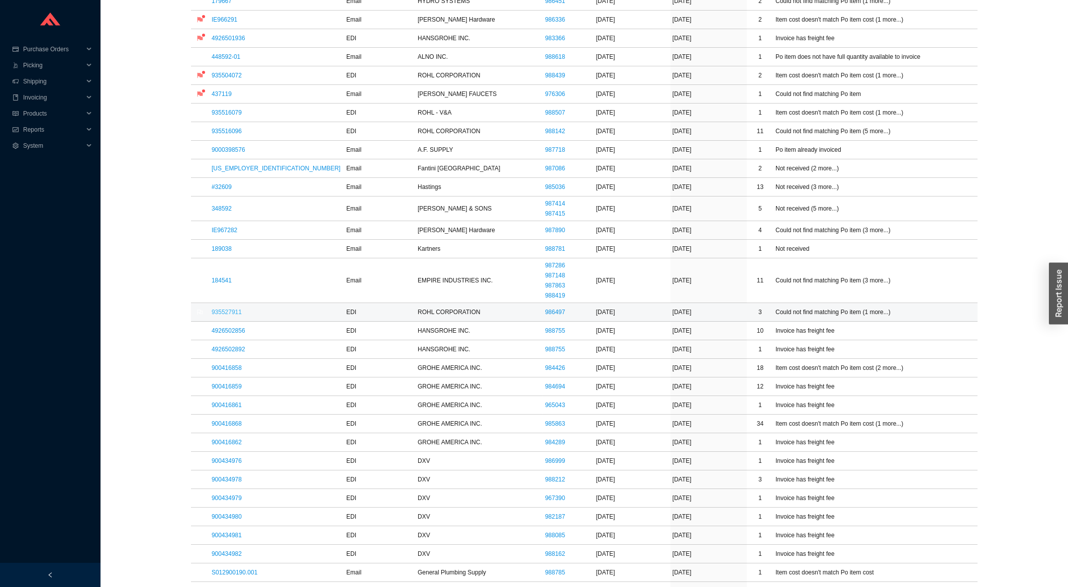
click at [221, 316] on link "935527911" at bounding box center [227, 312] width 30 height 7
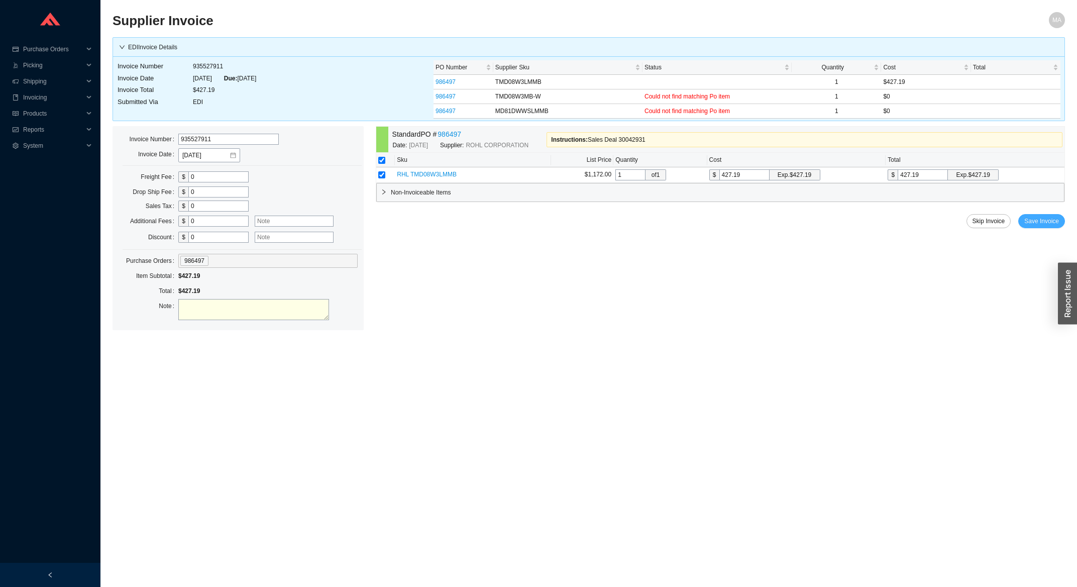
click at [1060, 228] on button "Save Invoice" at bounding box center [1042, 221] width 47 height 14
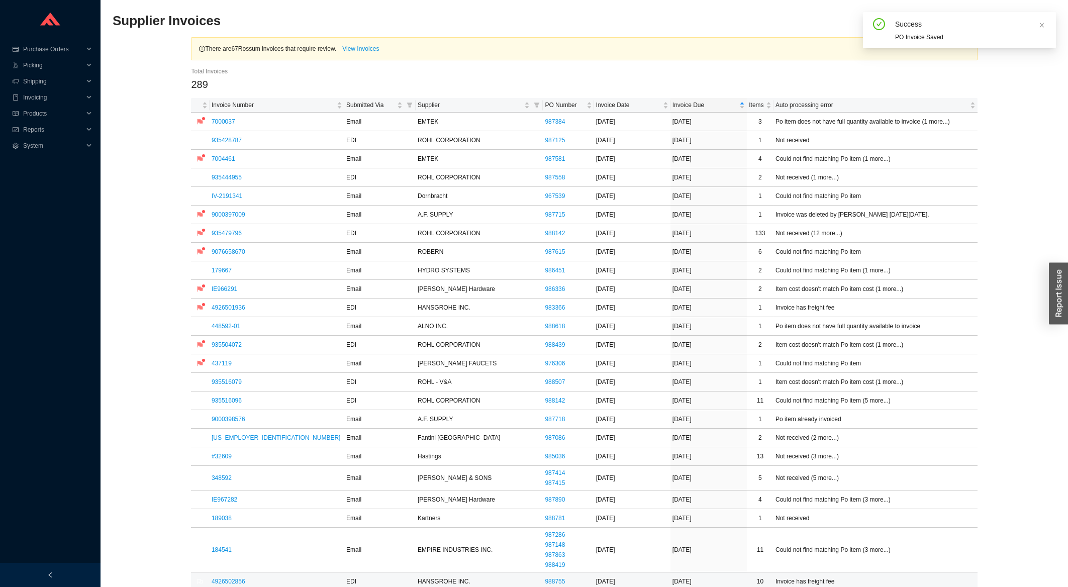
scroll to position [215, 0]
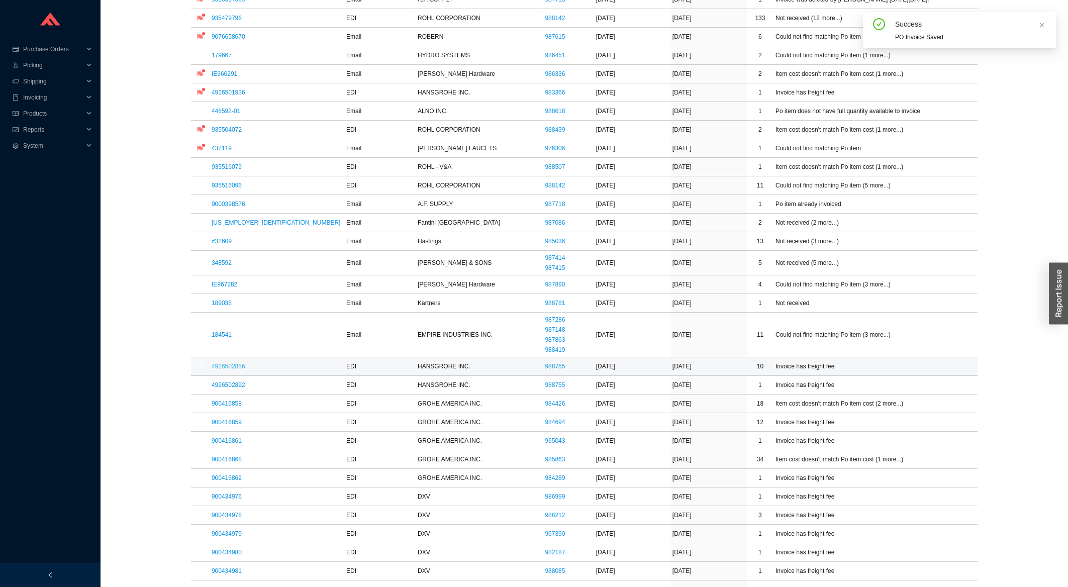
click at [216, 370] on link "4926502856" at bounding box center [229, 366] width 34 height 7
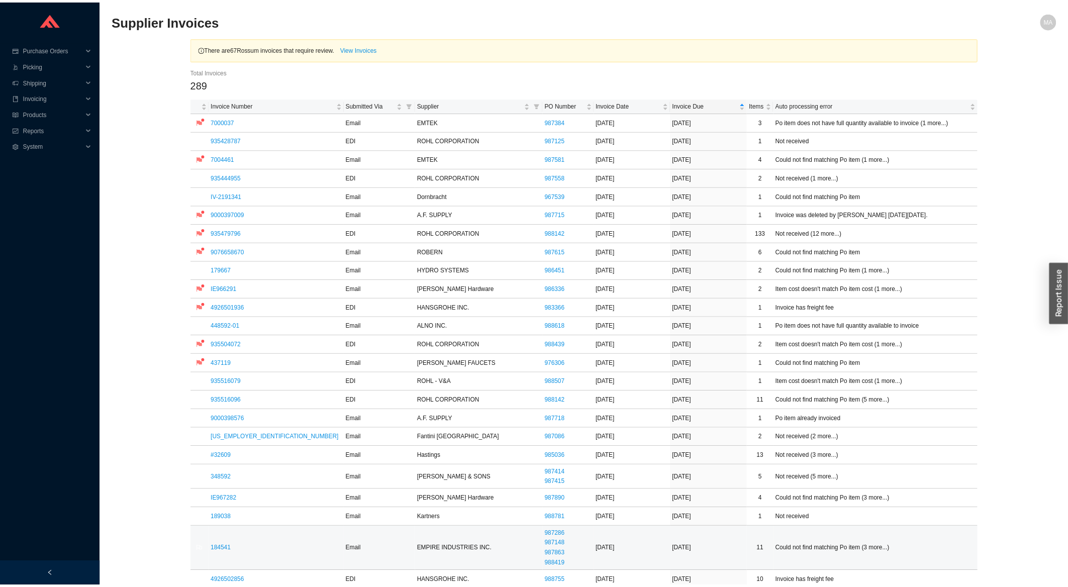
scroll to position [215, 0]
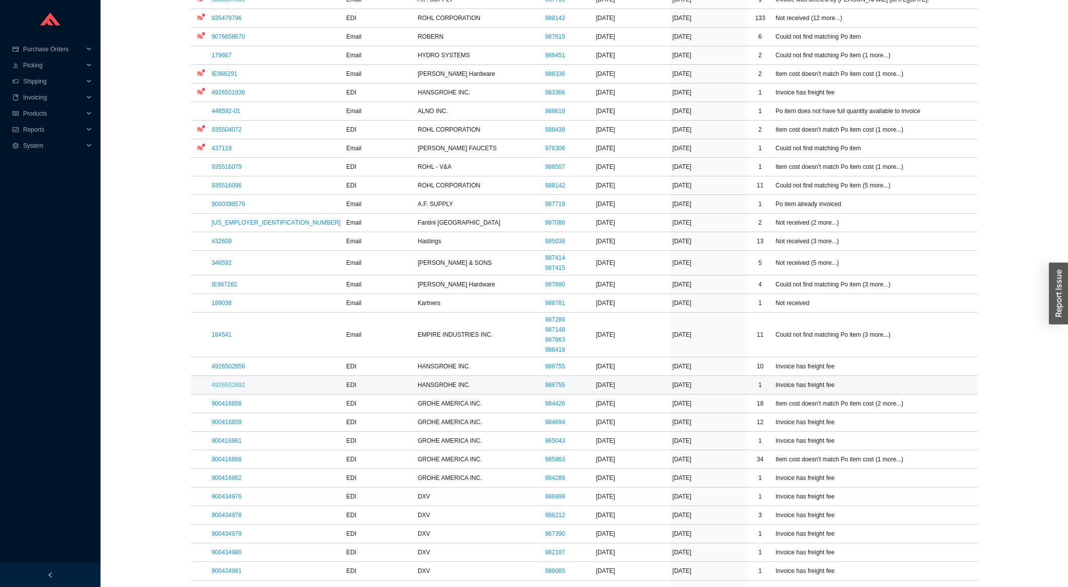
click at [239, 386] on link "4926502892" at bounding box center [229, 384] width 34 height 7
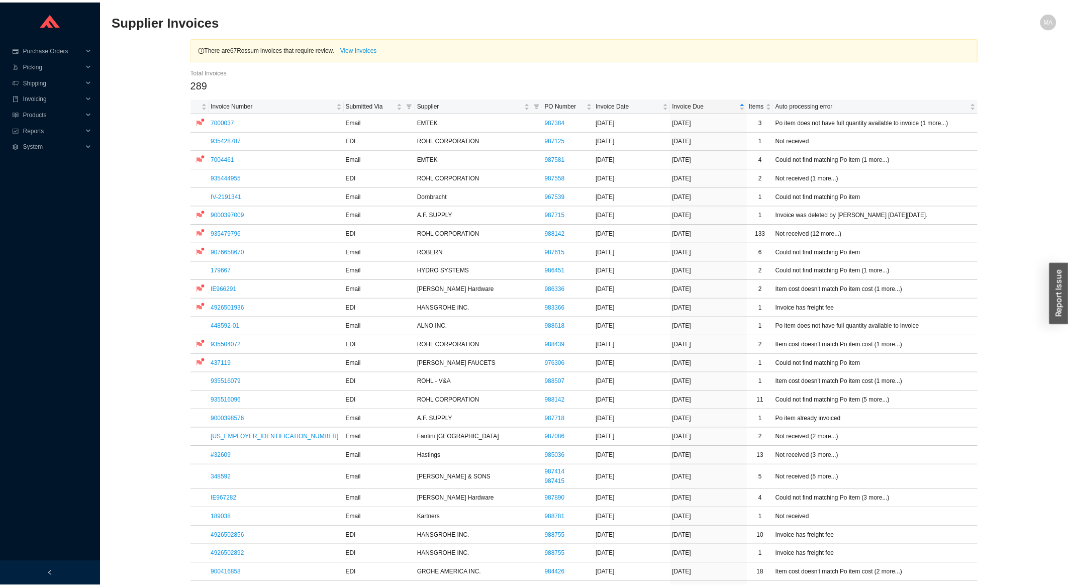
scroll to position [215, 0]
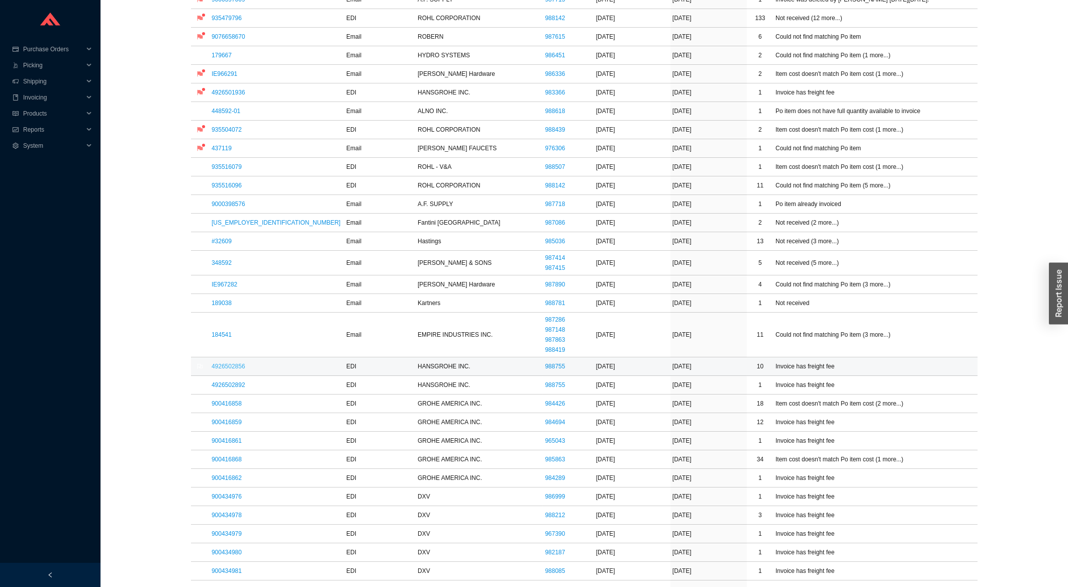
click at [236, 368] on link "4926502856" at bounding box center [229, 366] width 34 height 7
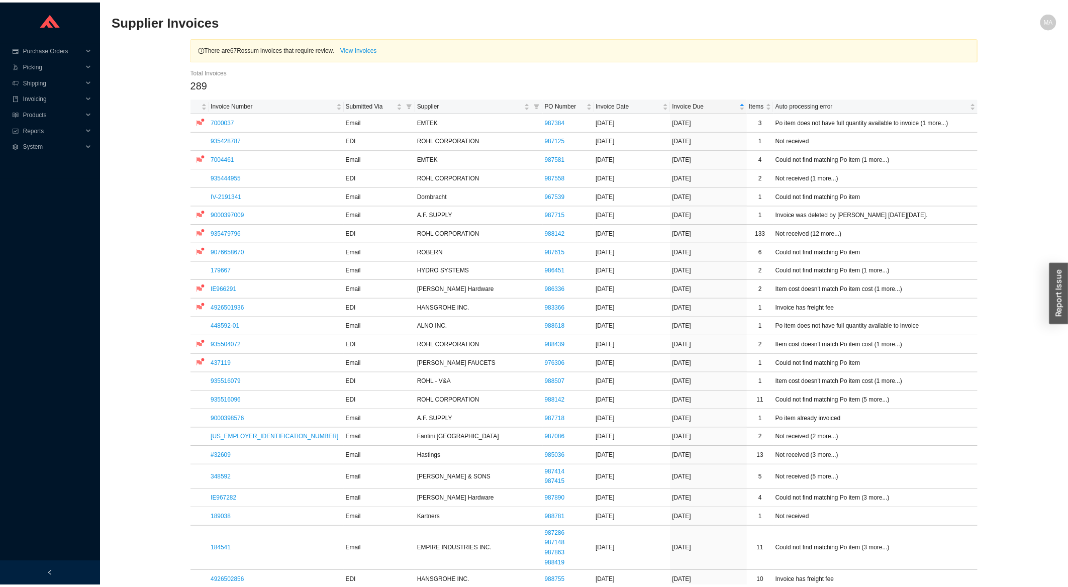
scroll to position [215, 0]
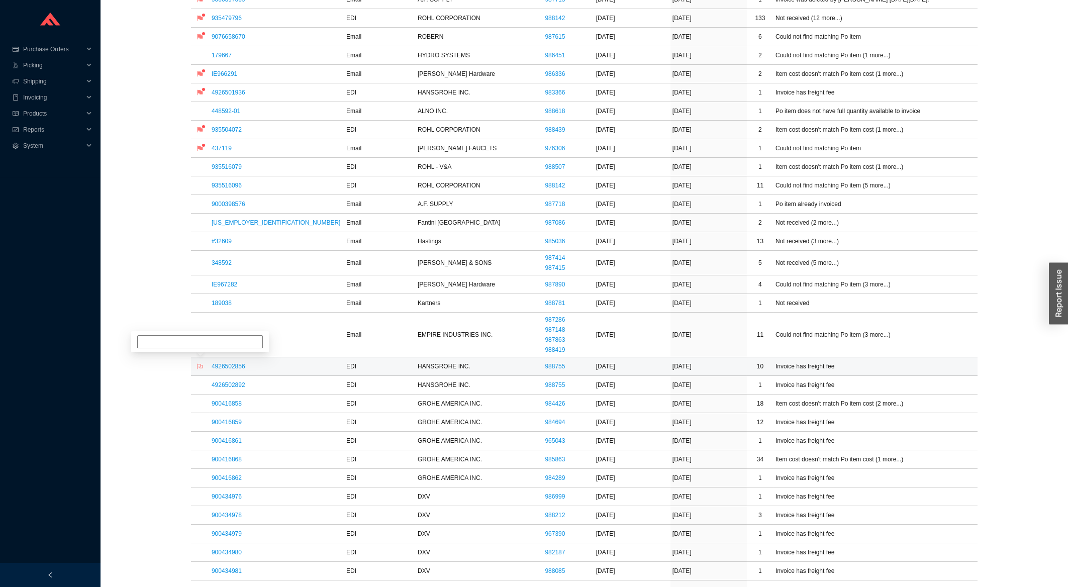
click at [204, 365] on span "flag" at bounding box center [199, 366] width 13 height 6
click at [200, 388] on icon "flag" at bounding box center [200, 385] width 6 height 6
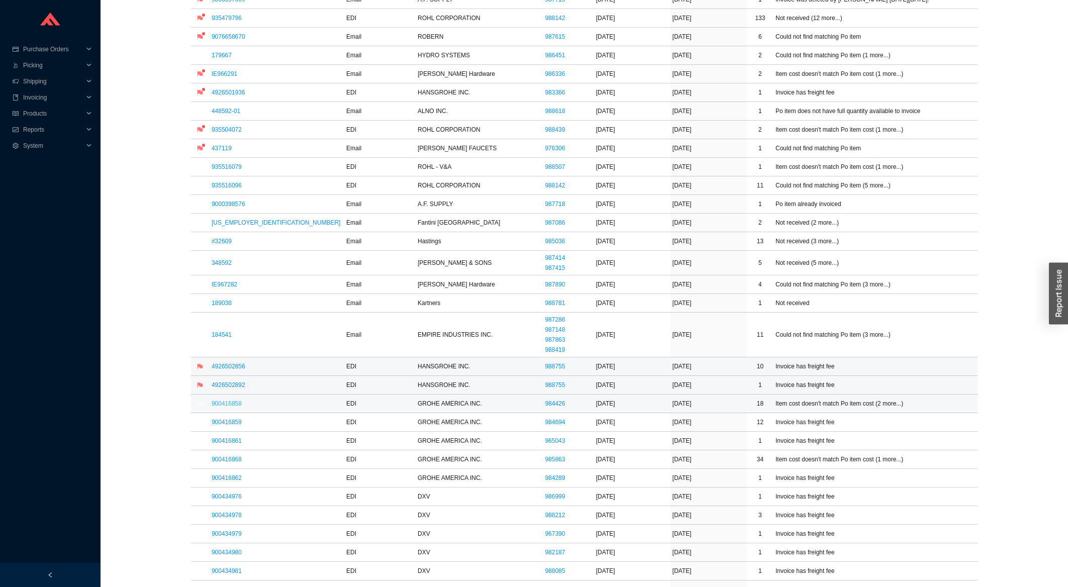
click at [218, 404] on link "900416858" at bounding box center [227, 403] width 30 height 7
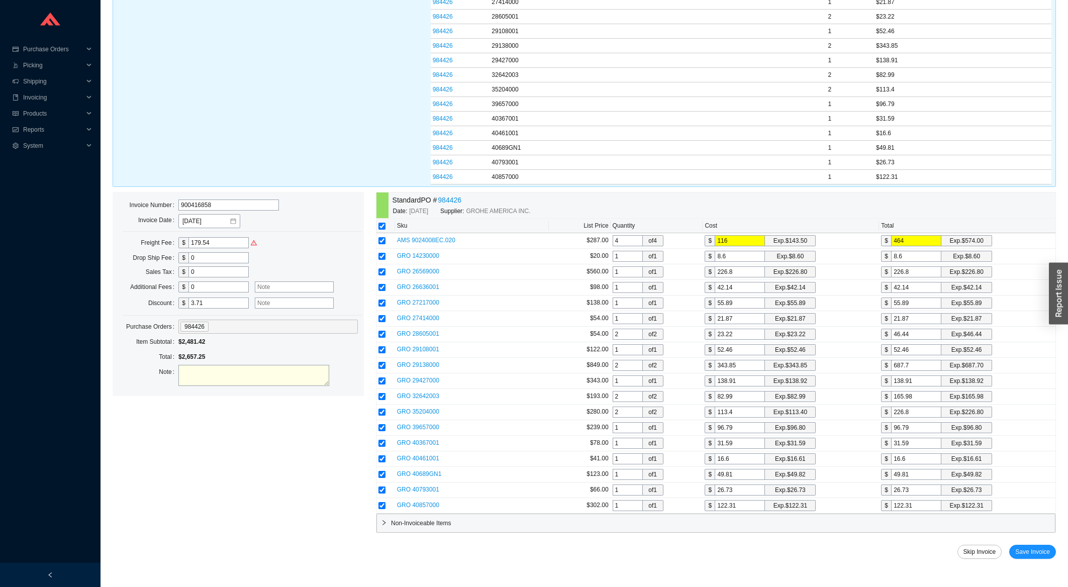
scroll to position [157, 0]
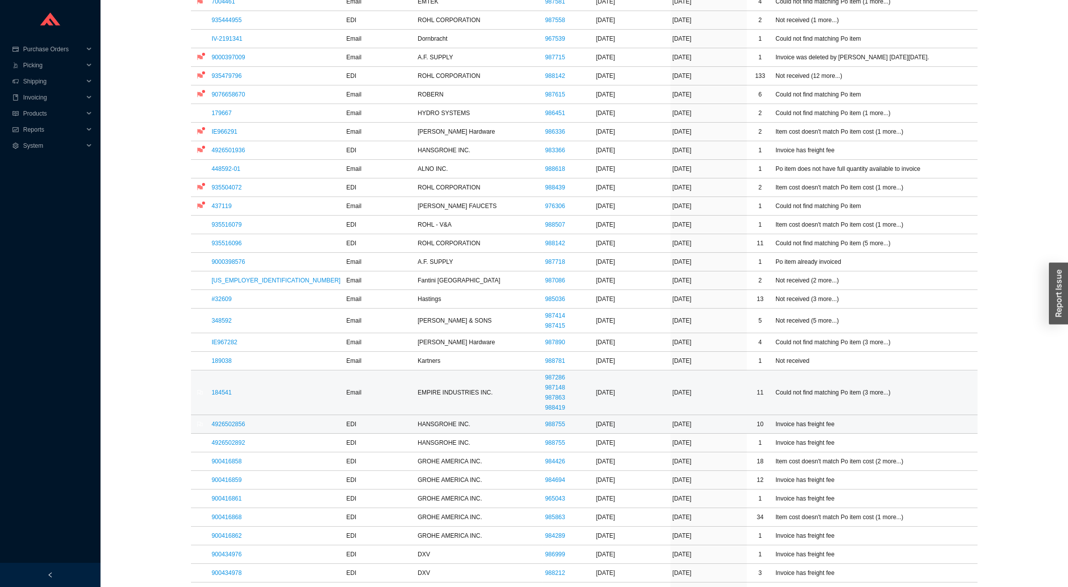
scroll to position [269, 0]
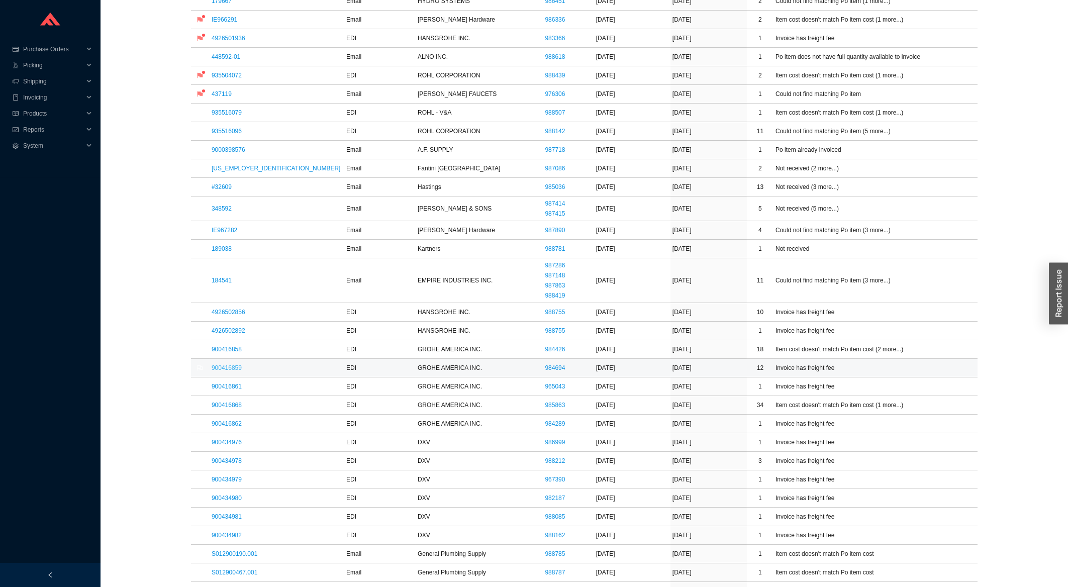
click at [240, 369] on link "900416859" at bounding box center [227, 367] width 30 height 7
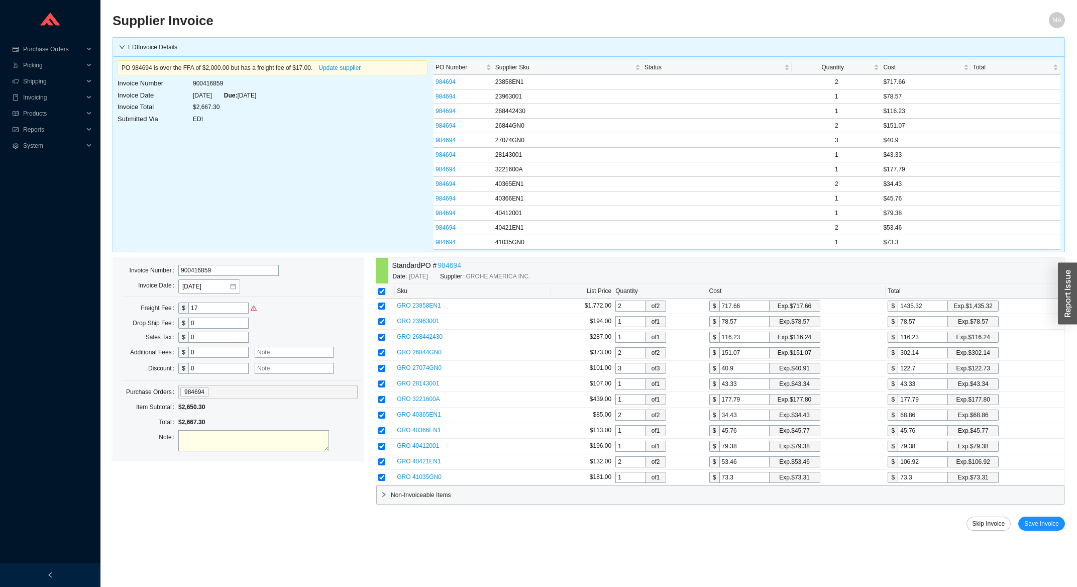
click at [451, 262] on link "984694" at bounding box center [450, 266] width 24 height 12
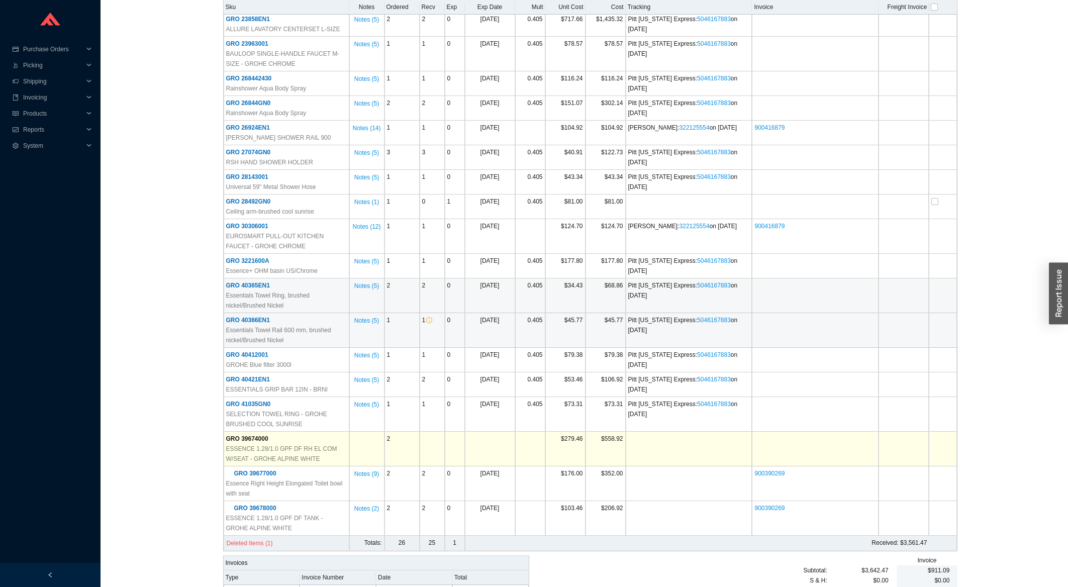
scroll to position [303, 0]
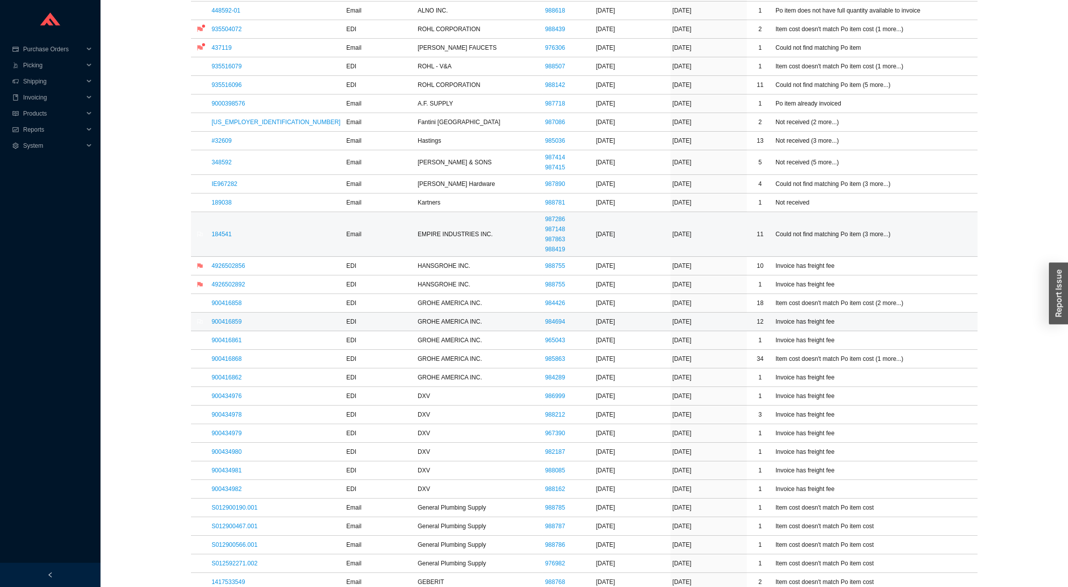
scroll to position [323, 0]
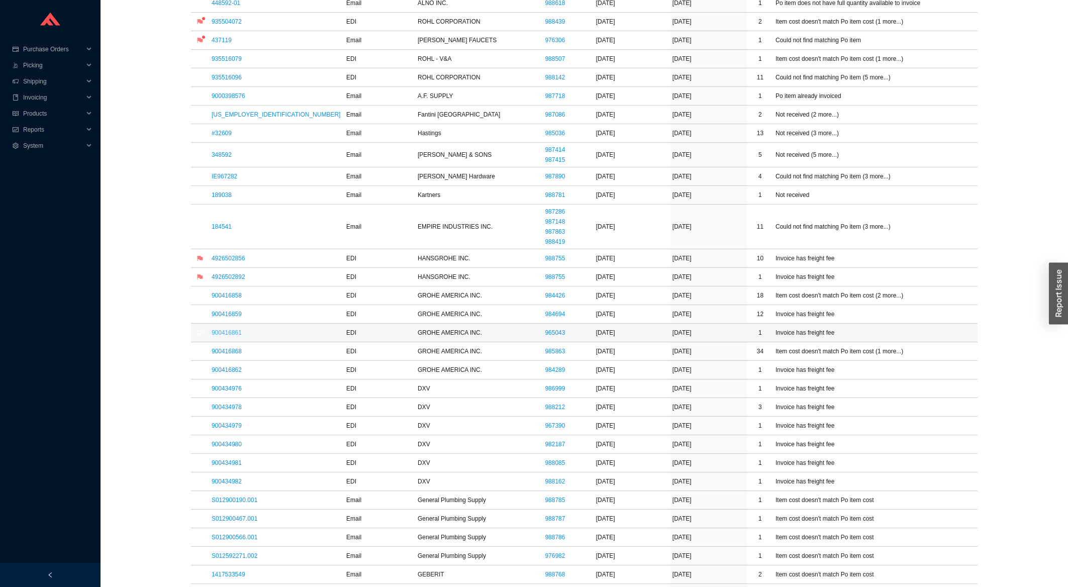
click at [236, 335] on link "900416861" at bounding box center [227, 332] width 30 height 7
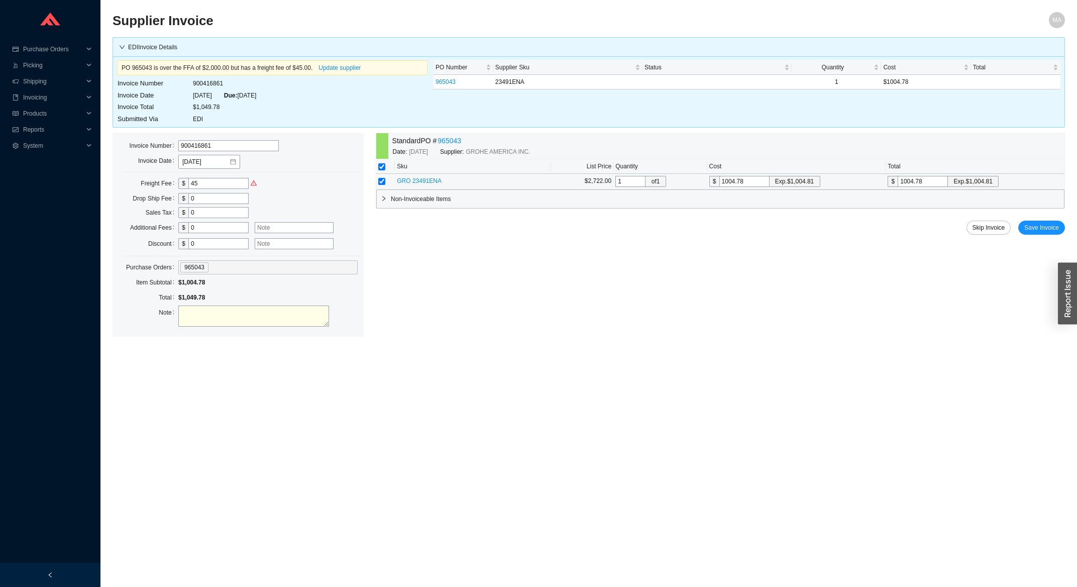
click at [422, 183] on span "GRO 23491ENA" at bounding box center [419, 180] width 45 height 7
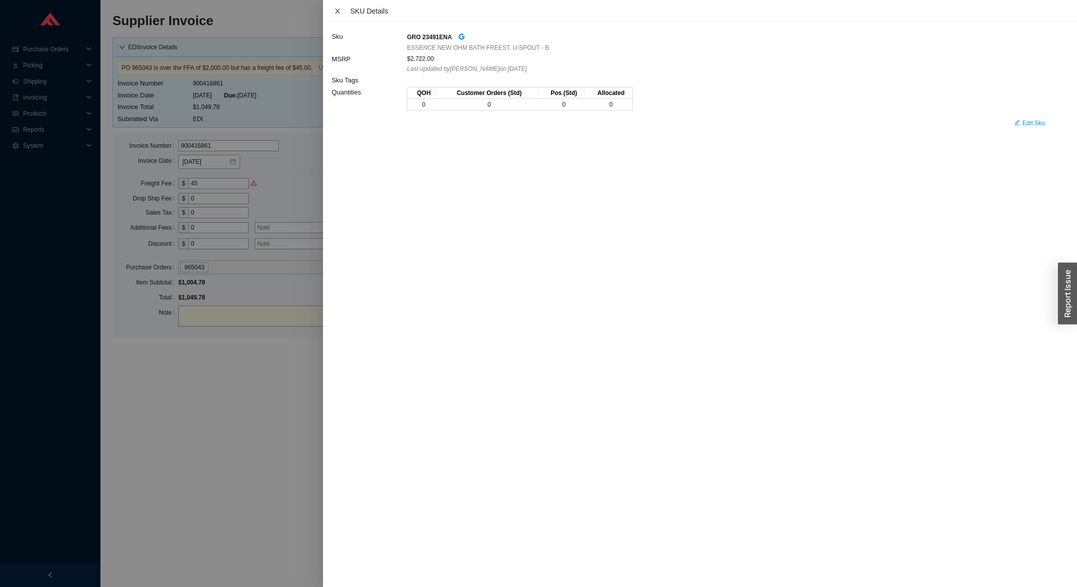
click at [335, 13] on icon "close" at bounding box center [337, 11] width 7 height 7
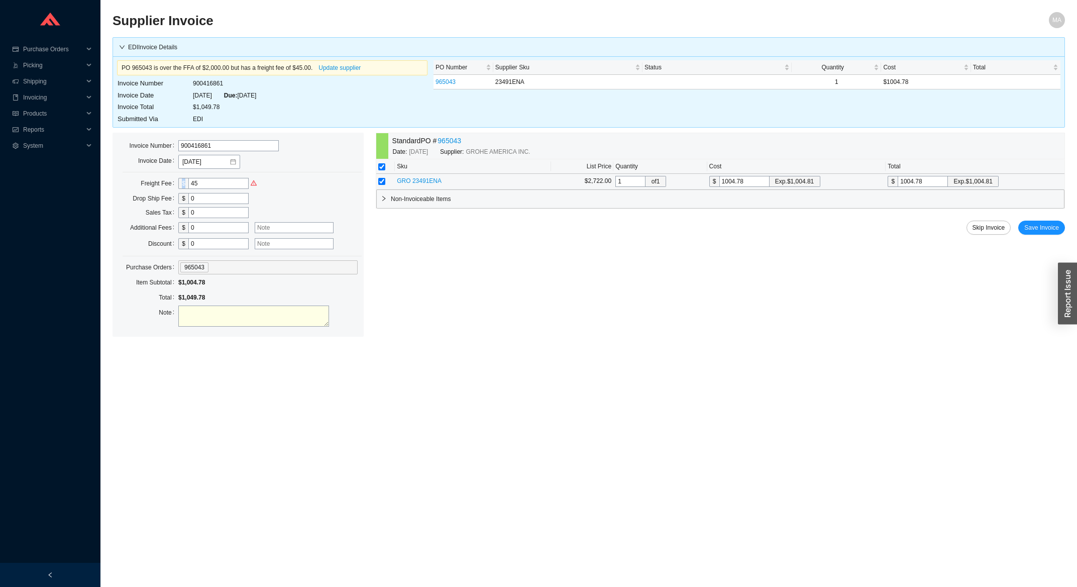
drag, startPoint x: 202, startPoint y: 178, endPoint x: 176, endPoint y: 186, distance: 26.9
click at [176, 186] on div "Freight Fee $ 45" at bounding box center [238, 183] width 239 height 14
click at [193, 183] on input "45" at bounding box center [218, 183] width 60 height 11
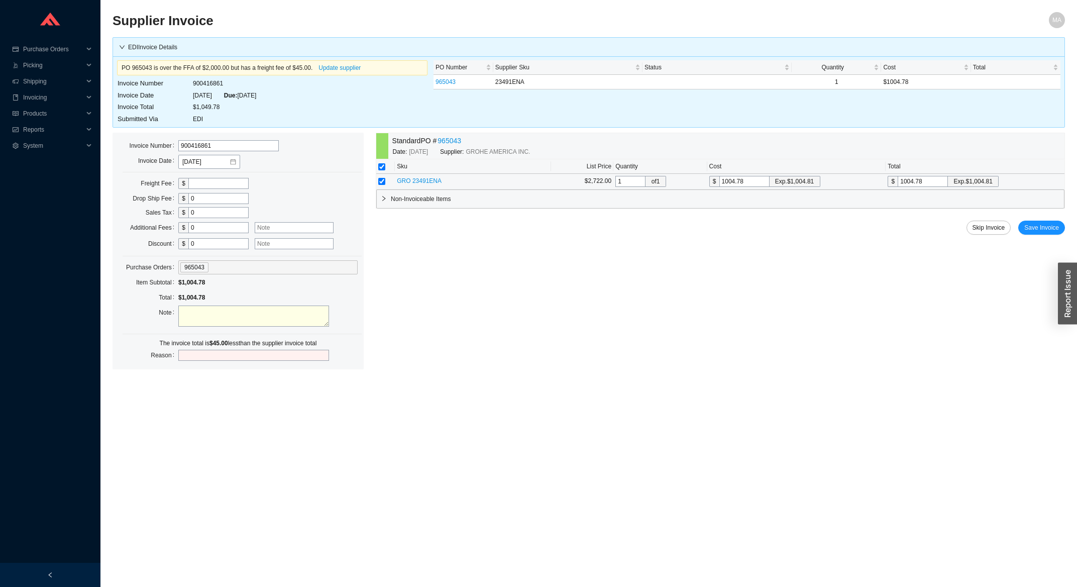
click at [204, 312] on textarea at bounding box center [253, 316] width 151 height 21
click at [220, 316] on textarea "deducting 45 freight error" at bounding box center [253, 316] width 151 height 21
type textarea "deducting 45 freight error"
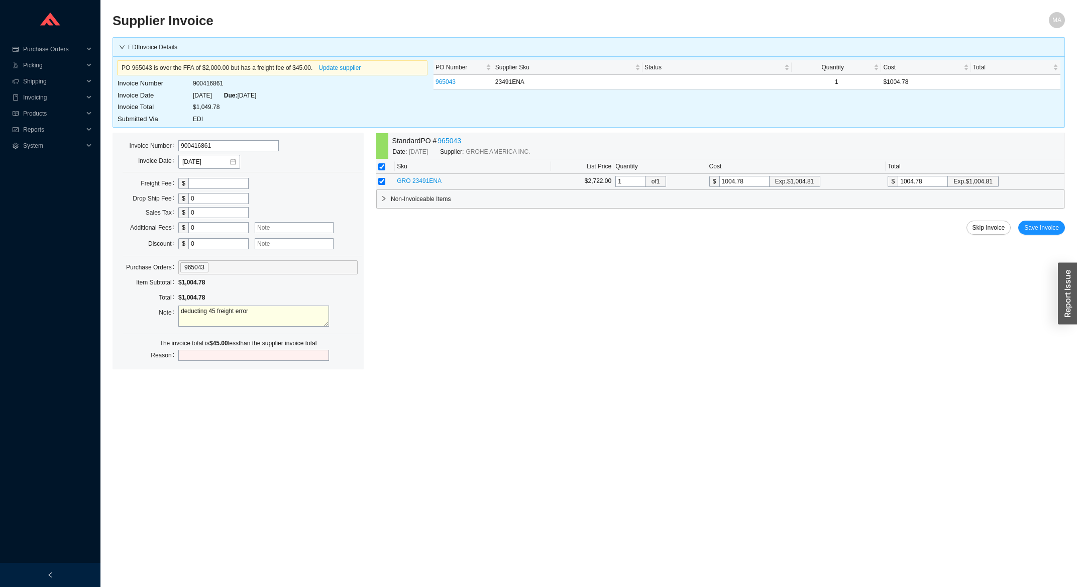
paste input "deducting 45 freight error"
type input "deducting 45 freight error"
click at [1034, 232] on span "Save Invoice" at bounding box center [1042, 228] width 35 height 10
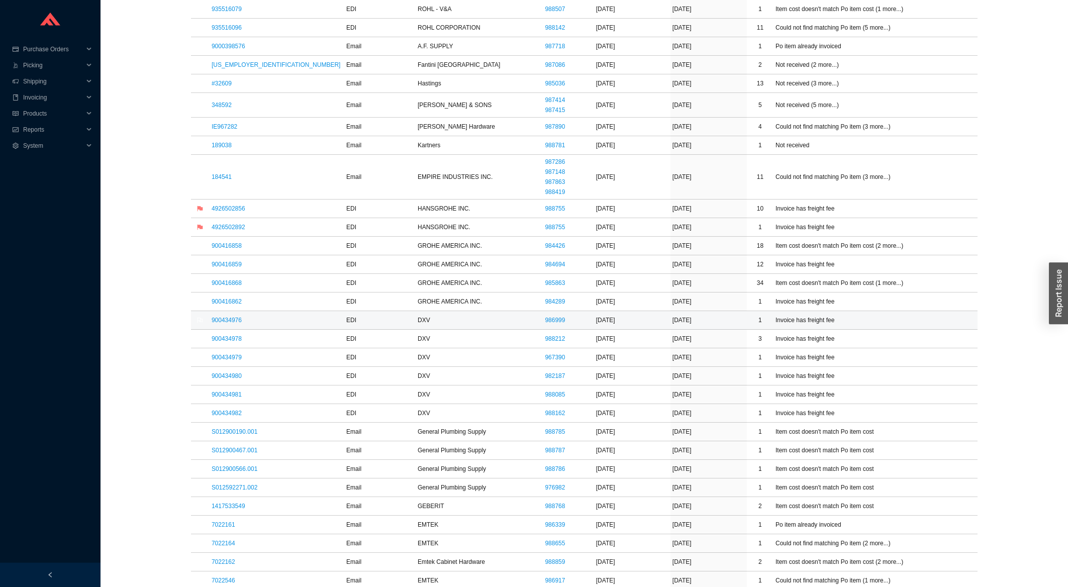
scroll to position [377, 0]
click at [226, 301] on link "900416862" at bounding box center [227, 297] width 30 height 7
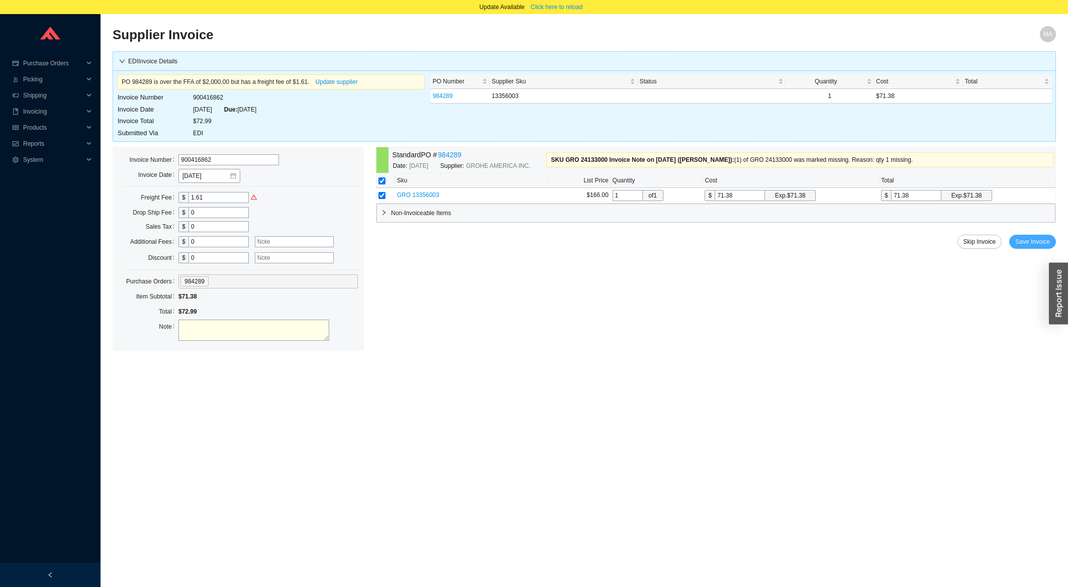
click at [1038, 248] on button "Save Invoice" at bounding box center [1032, 242] width 47 height 14
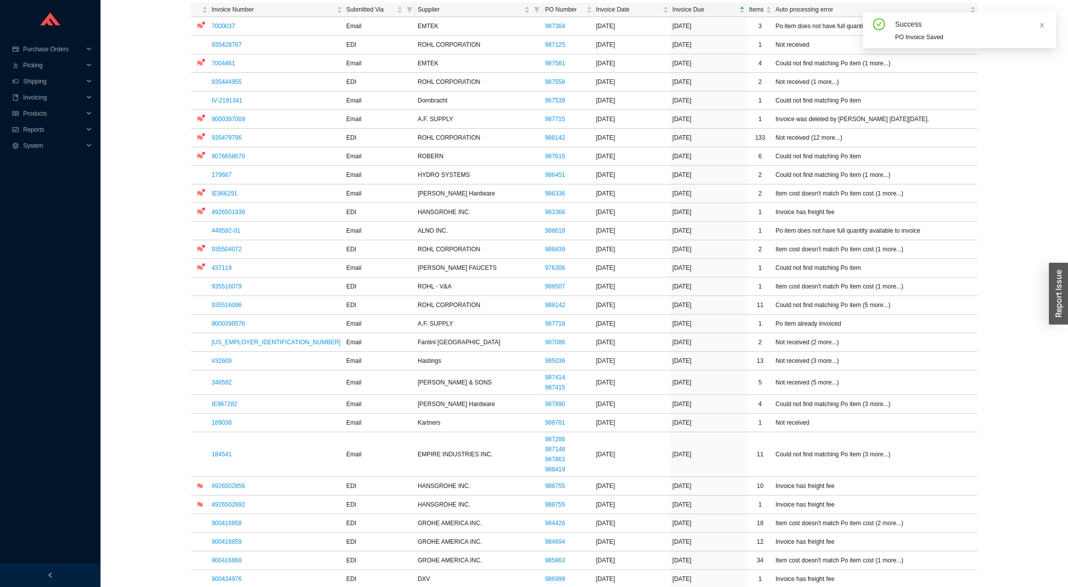
scroll to position [161, 0]
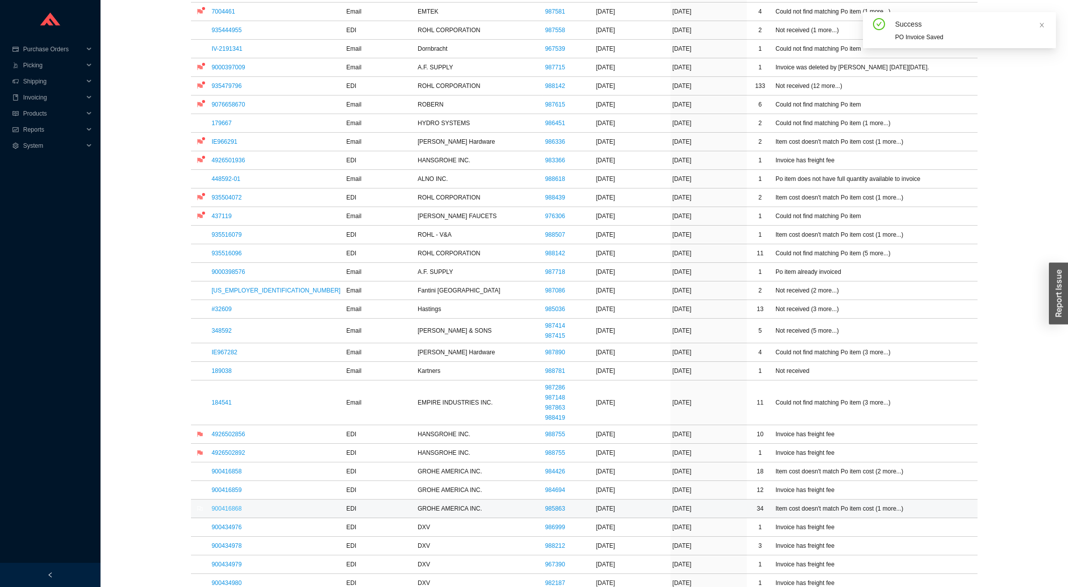
click at [237, 511] on link "900416868" at bounding box center [227, 508] width 30 height 7
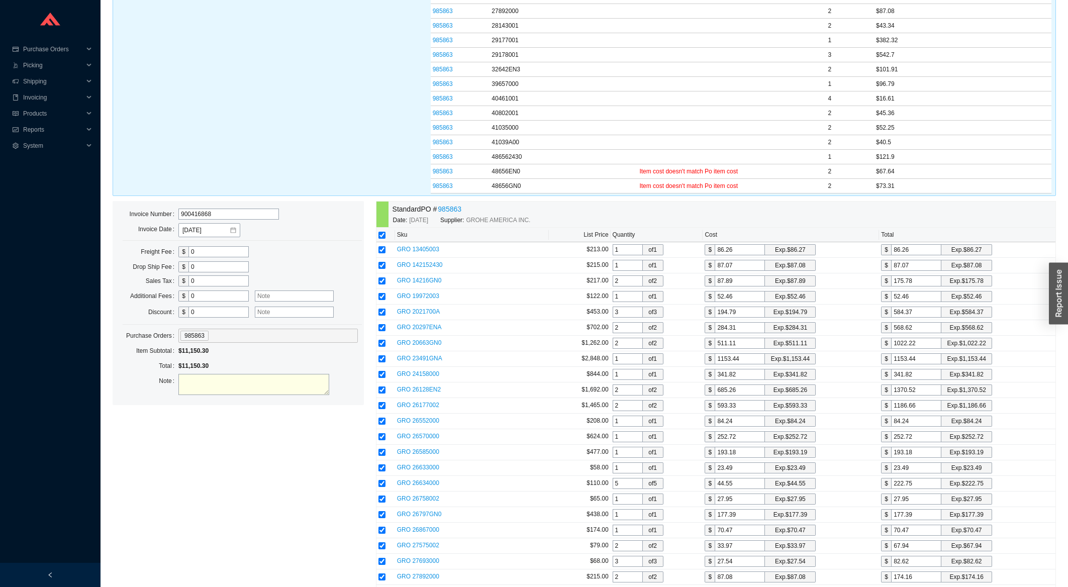
scroll to position [643, 0]
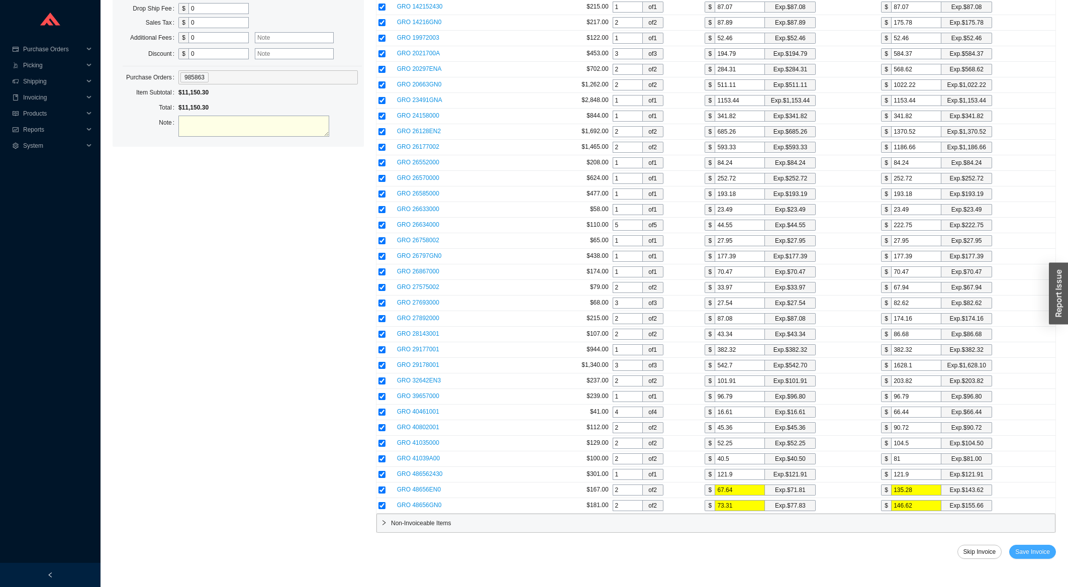
click at [1043, 547] on button "Save Invoice" at bounding box center [1032, 552] width 47 height 14
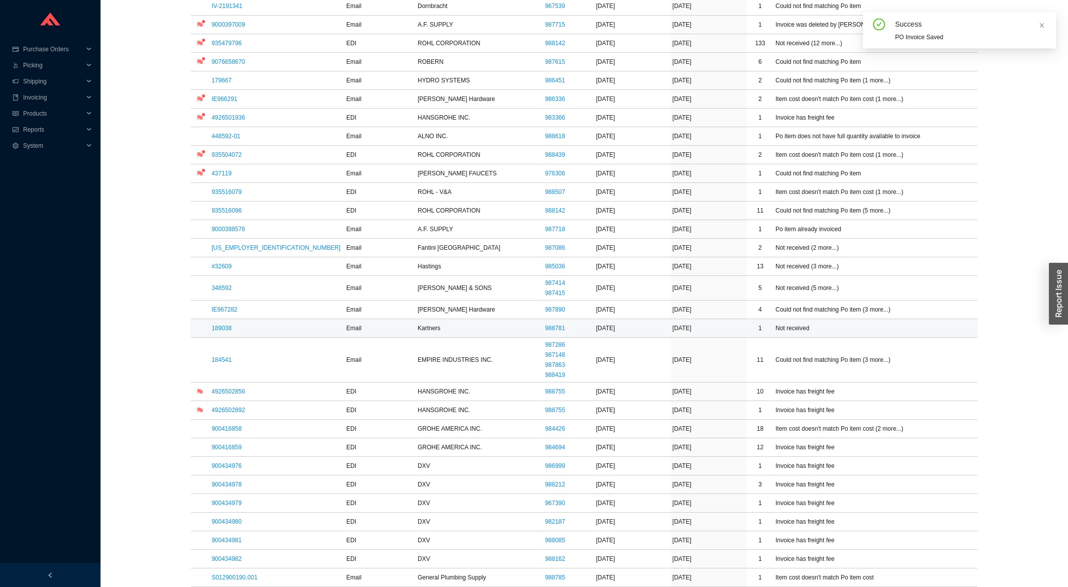
scroll to position [323, 0]
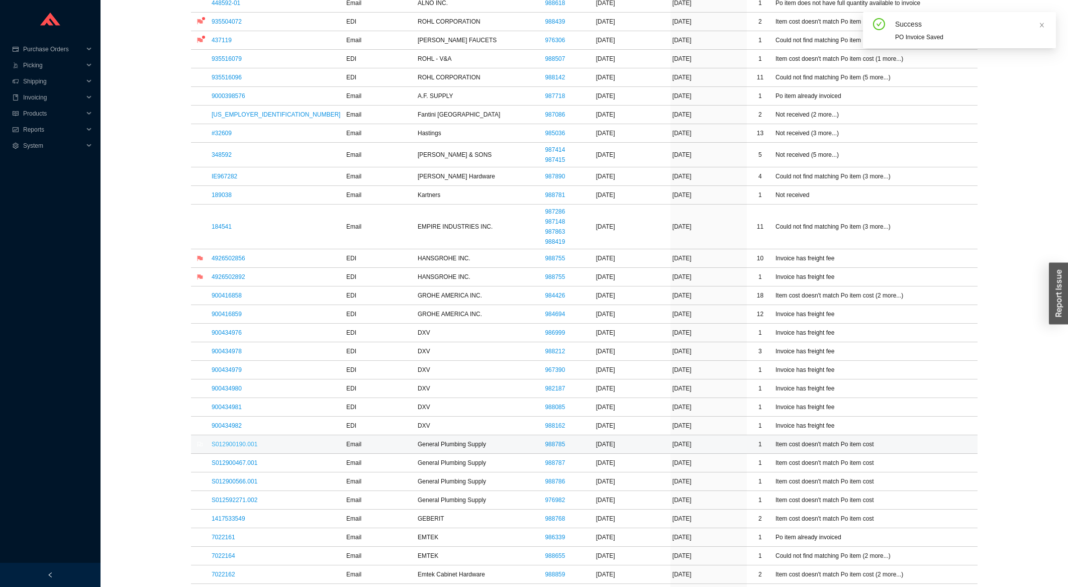
click at [245, 447] on link "S012900190.001" at bounding box center [235, 444] width 46 height 7
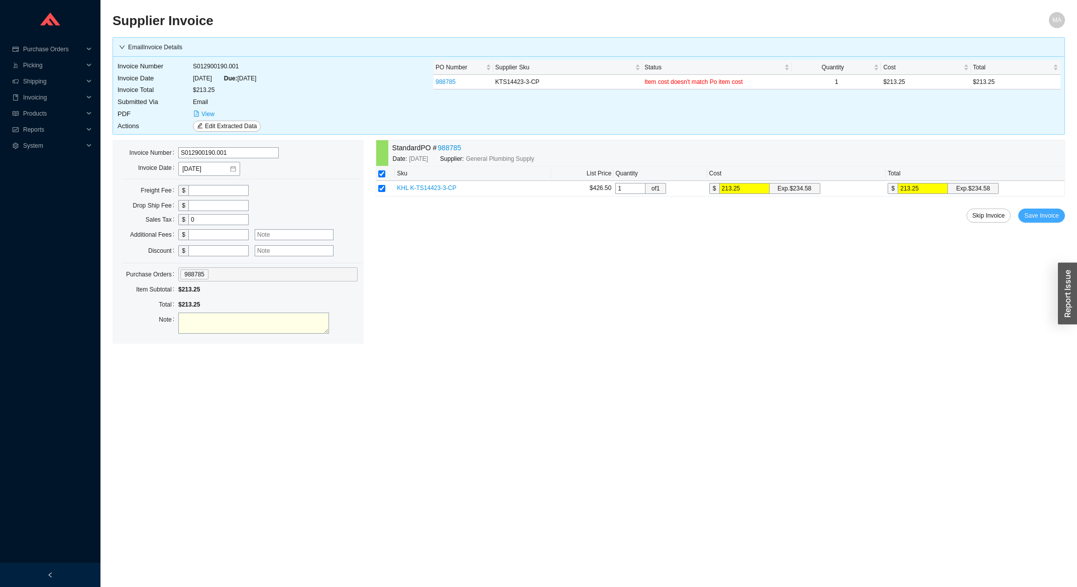
click at [1036, 216] on span "Save Invoice" at bounding box center [1042, 216] width 35 height 10
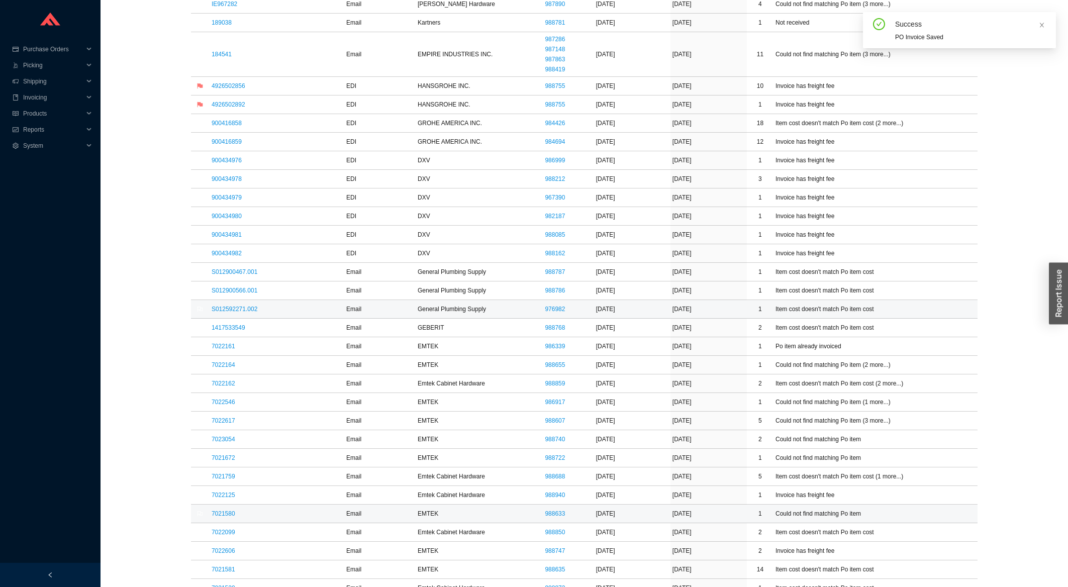
scroll to position [592, 0]
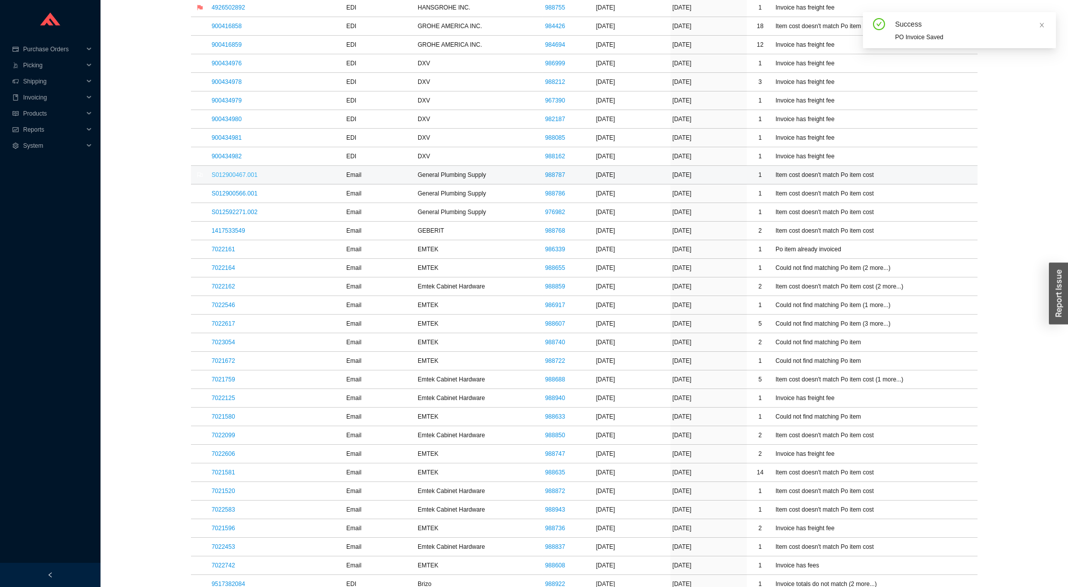
click at [232, 178] on link "S012900467.001" at bounding box center [235, 174] width 46 height 7
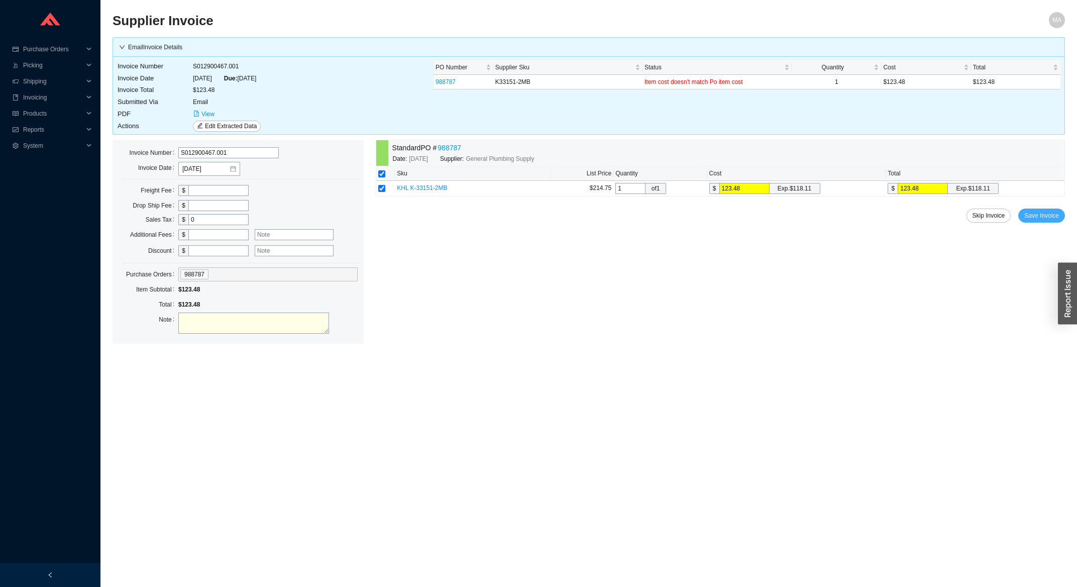
click at [1055, 221] on span "Save Invoice" at bounding box center [1042, 216] width 35 height 10
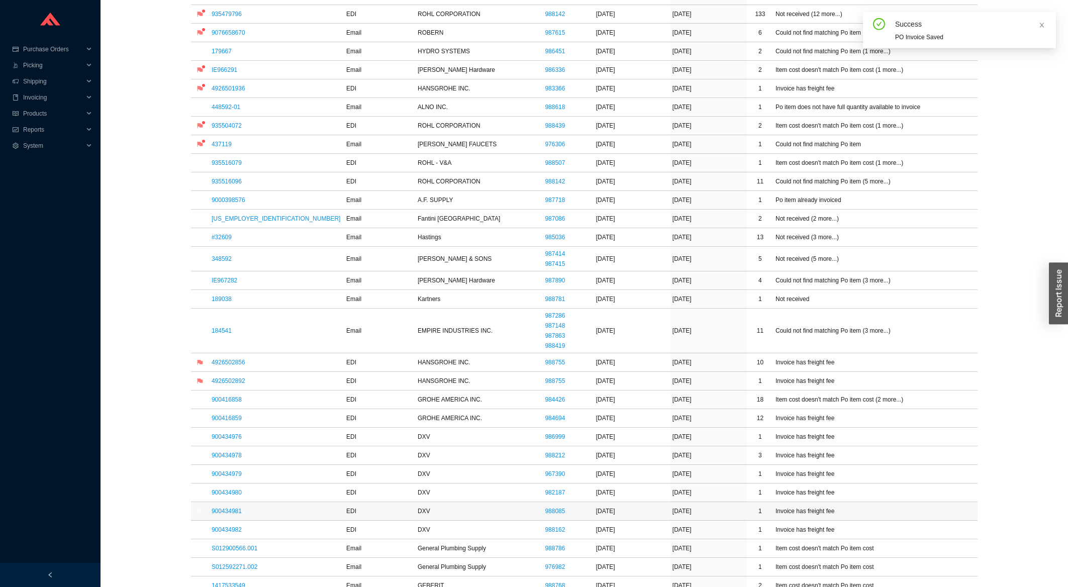
scroll to position [269, 0]
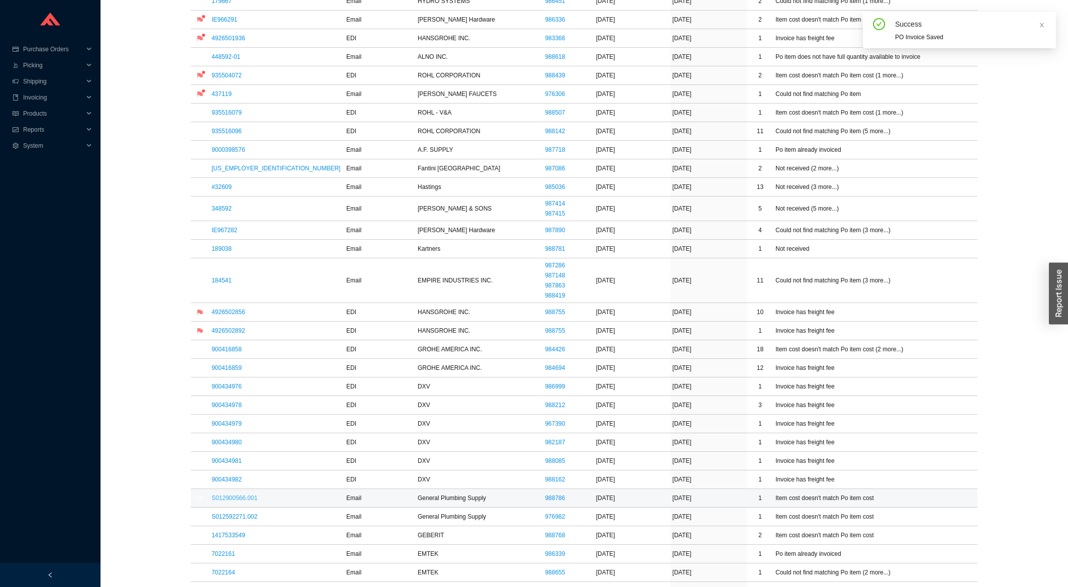
click at [233, 502] on link "S012900566.001" at bounding box center [235, 497] width 46 height 7
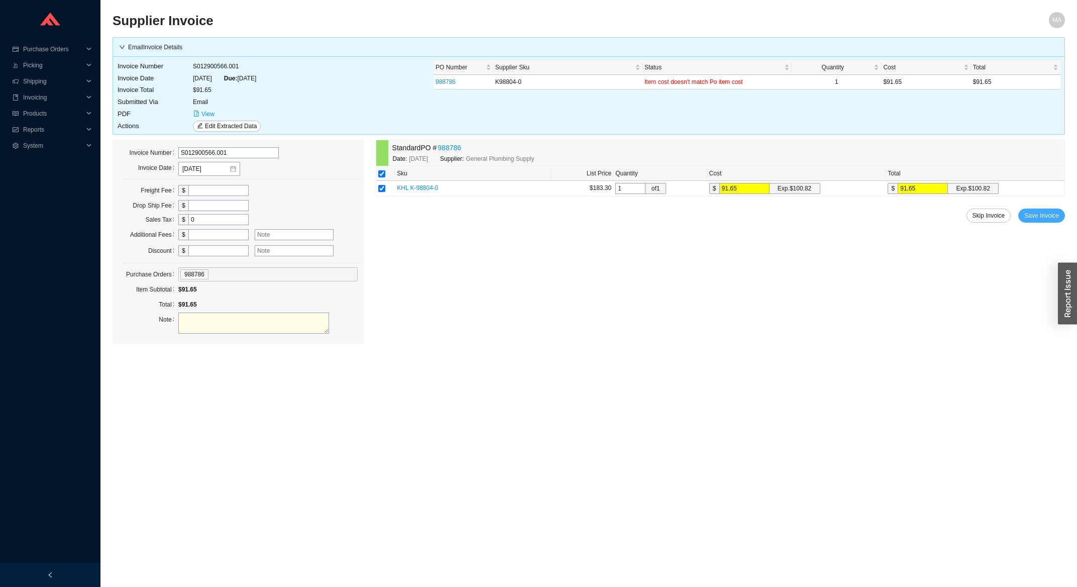
click at [1045, 218] on span "Save Invoice" at bounding box center [1042, 216] width 35 height 10
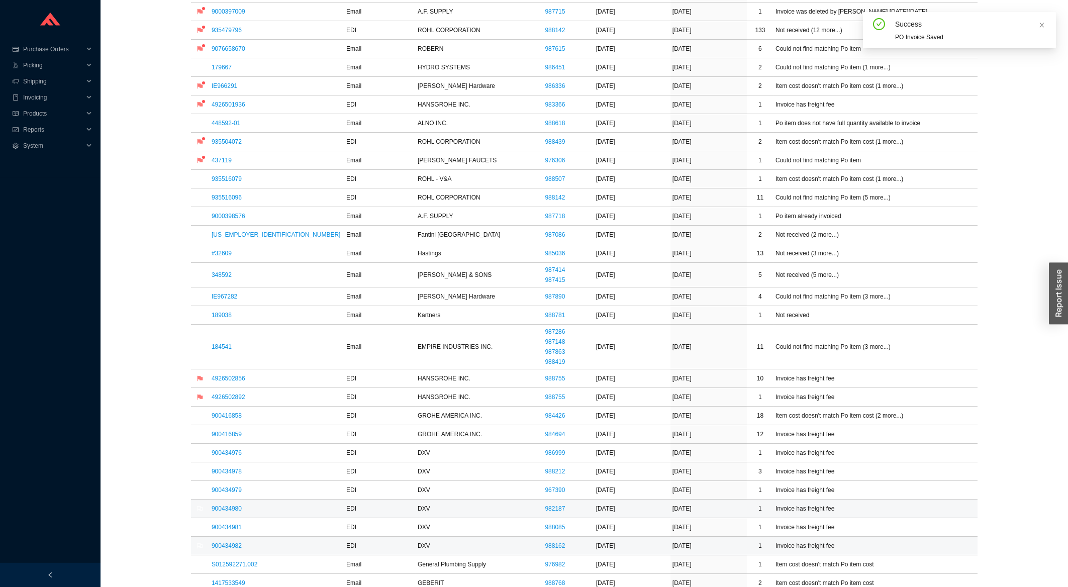
scroll to position [323, 0]
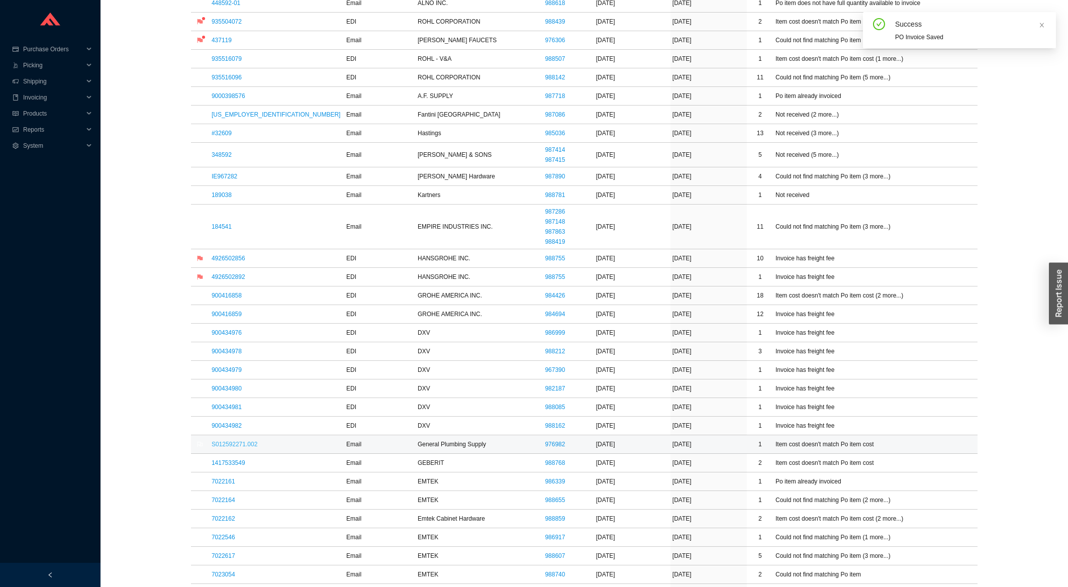
click at [236, 448] on link "S012592271.002" at bounding box center [235, 444] width 46 height 7
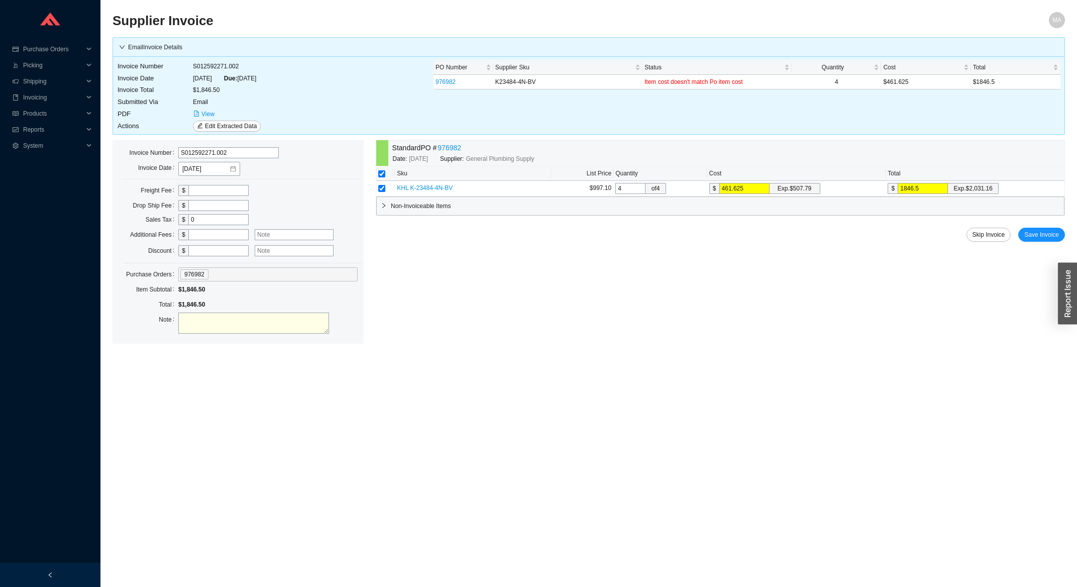
click at [1023, 241] on div "Skip Invoice Save Invoice" at bounding box center [720, 235] width 689 height 14
click at [1029, 239] on span "Save Invoice" at bounding box center [1042, 235] width 35 height 10
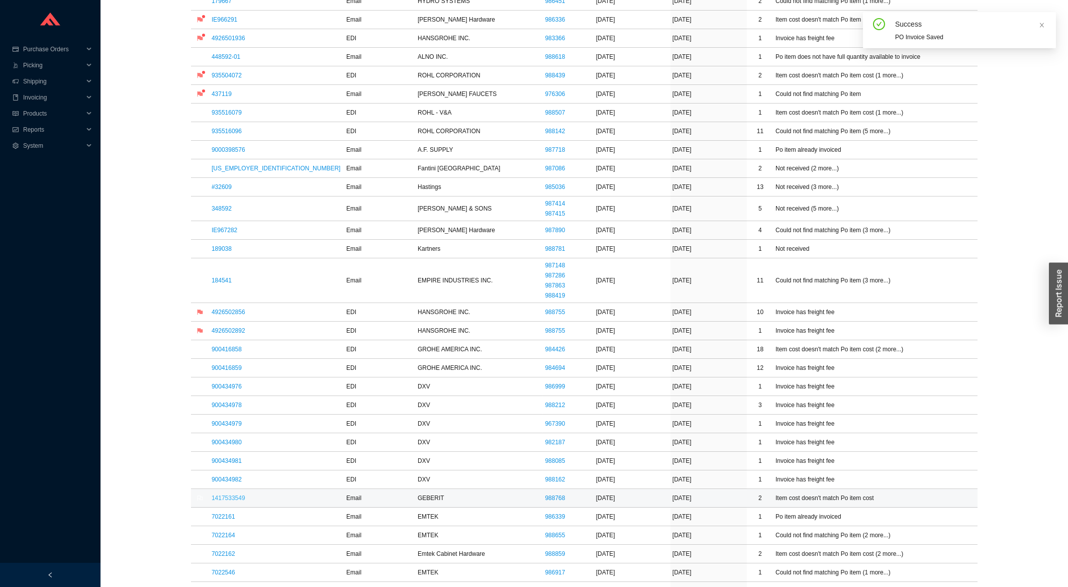
scroll to position [431, 0]
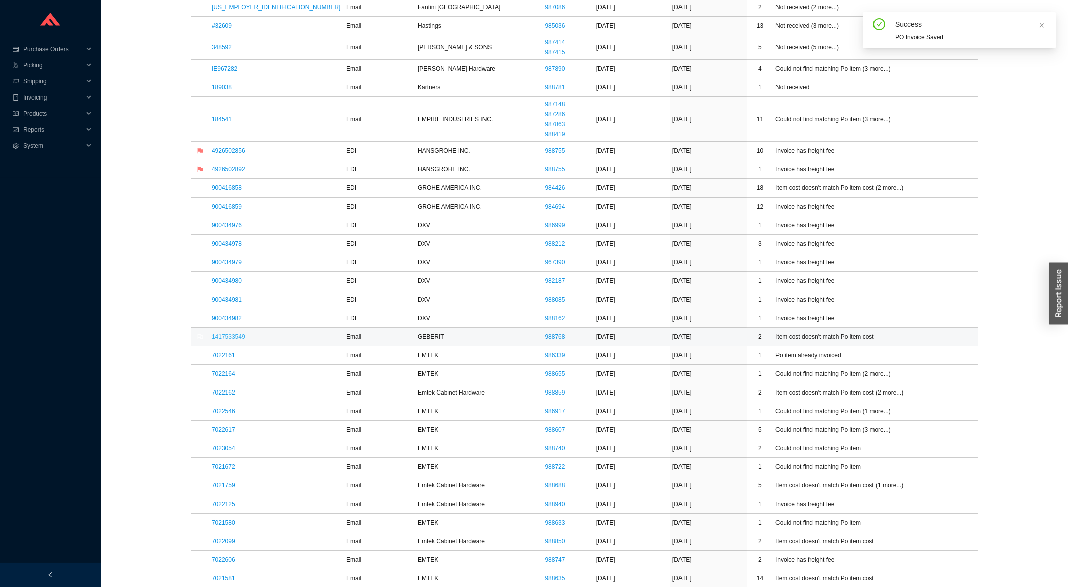
click at [223, 335] on link "1417533549" at bounding box center [229, 336] width 34 height 7
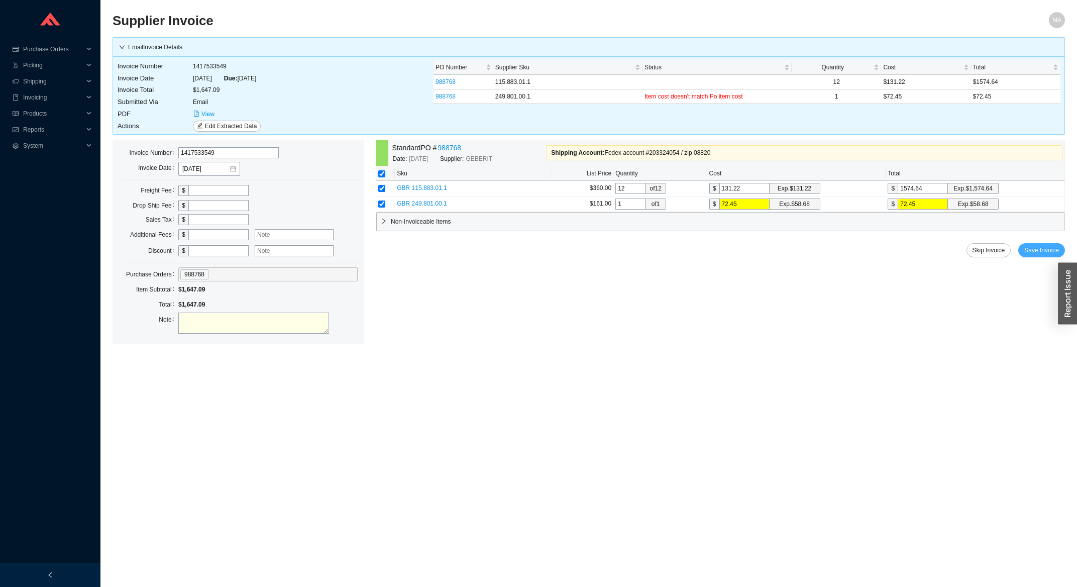
click at [1029, 255] on span "Save Invoice" at bounding box center [1042, 250] width 35 height 10
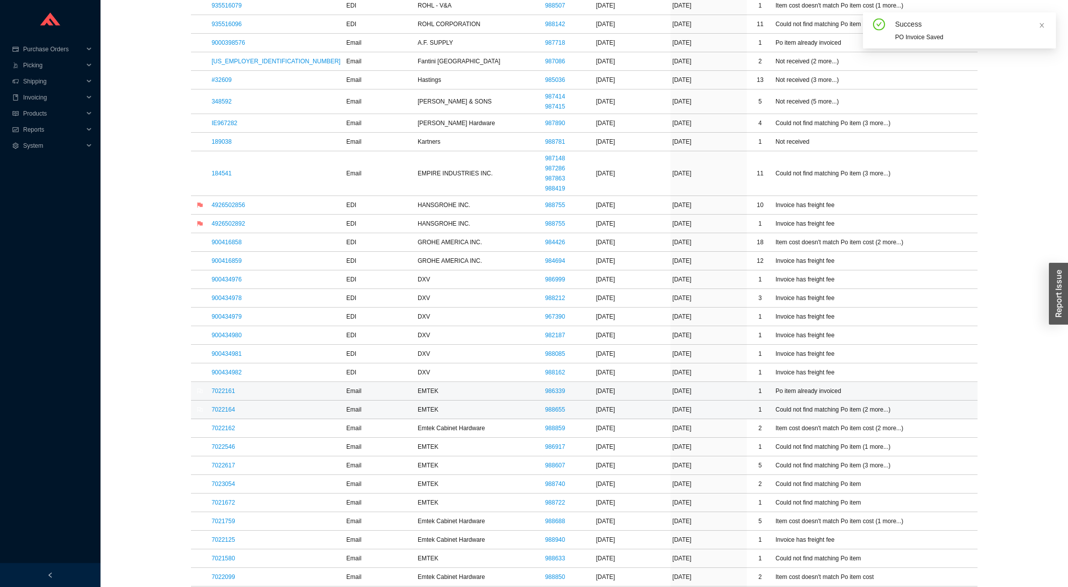
scroll to position [377, 0]
click at [223, 393] on link "7022161" at bounding box center [224, 390] width 24 height 7
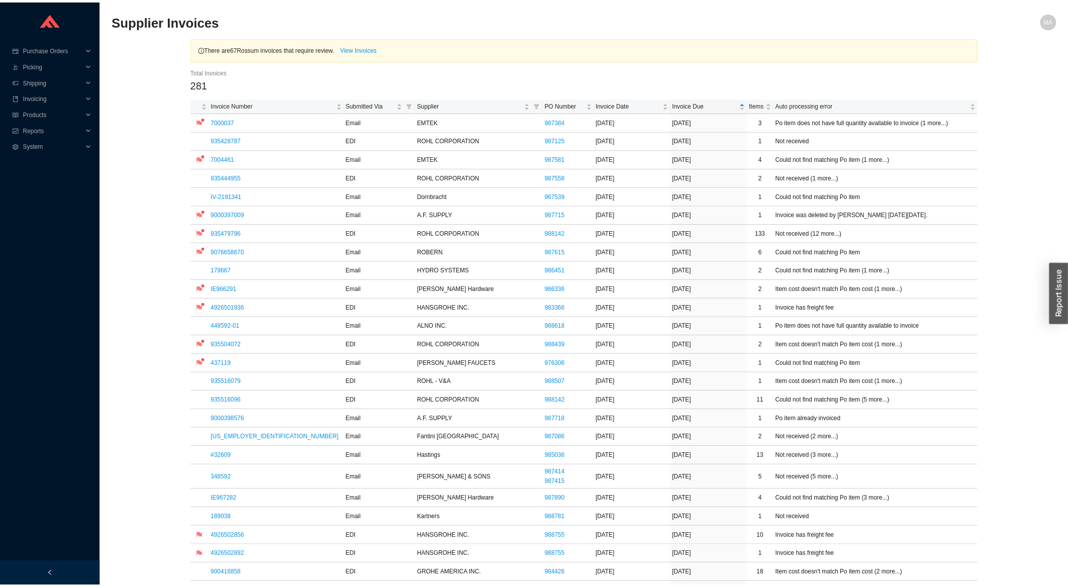
scroll to position [377, 0]
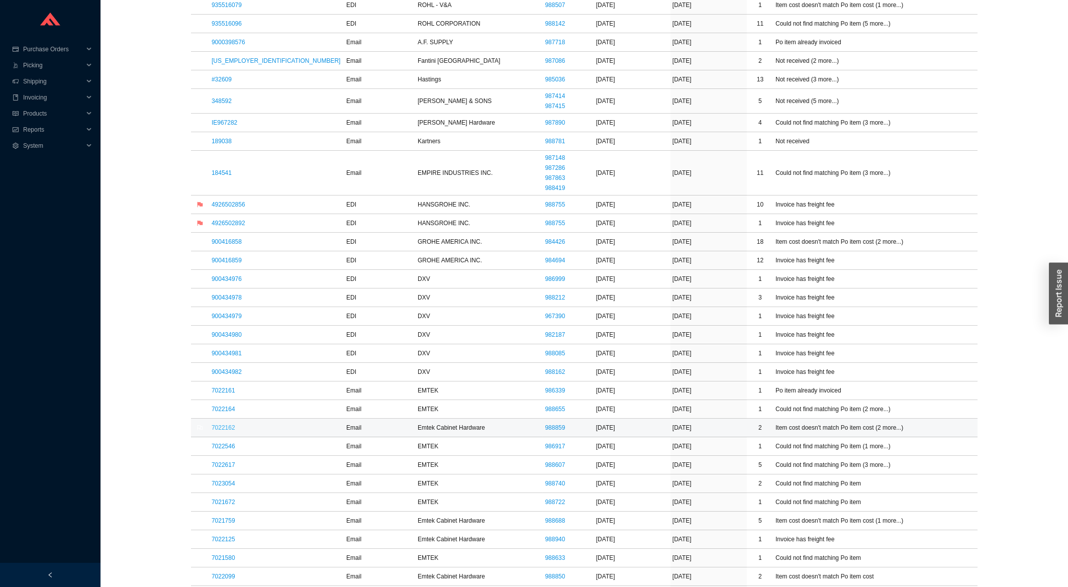
click at [232, 430] on link "7022162" at bounding box center [224, 427] width 24 height 7
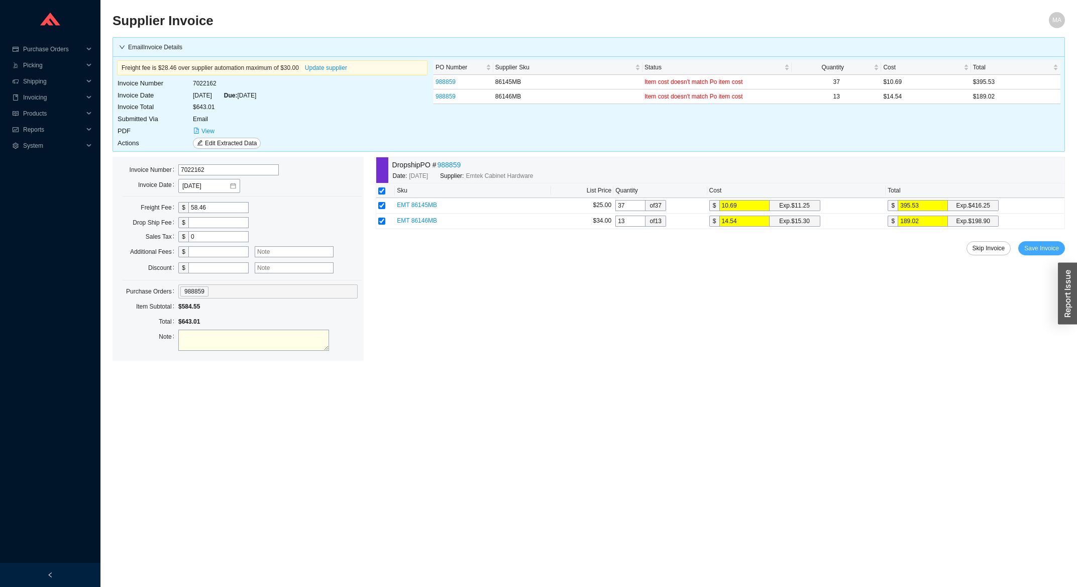
click at [1033, 245] on span "Save Invoice" at bounding box center [1042, 248] width 35 height 10
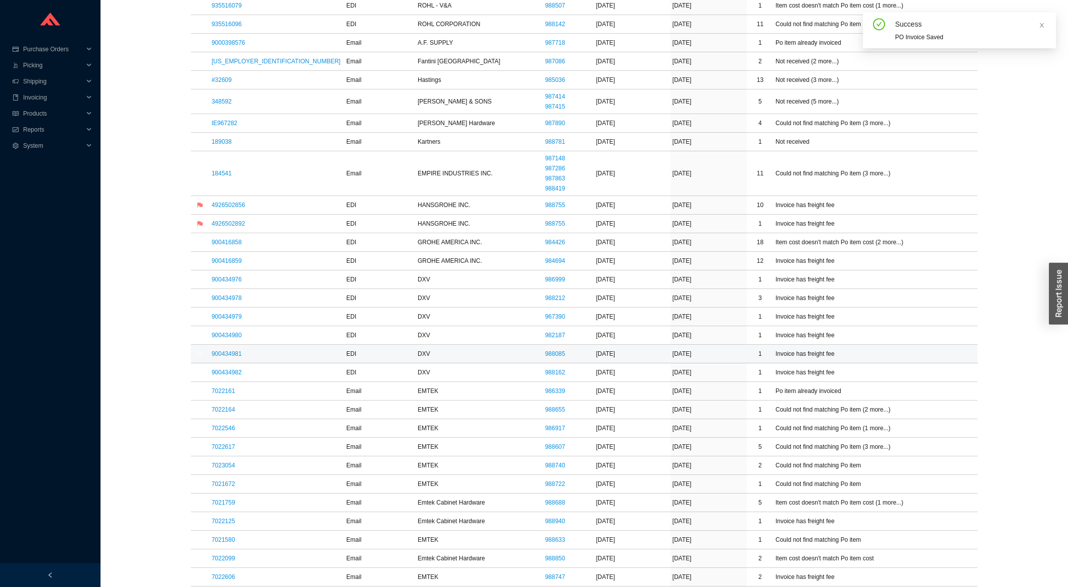
scroll to position [377, 0]
click at [225, 394] on link "7022161" at bounding box center [224, 390] width 24 height 7
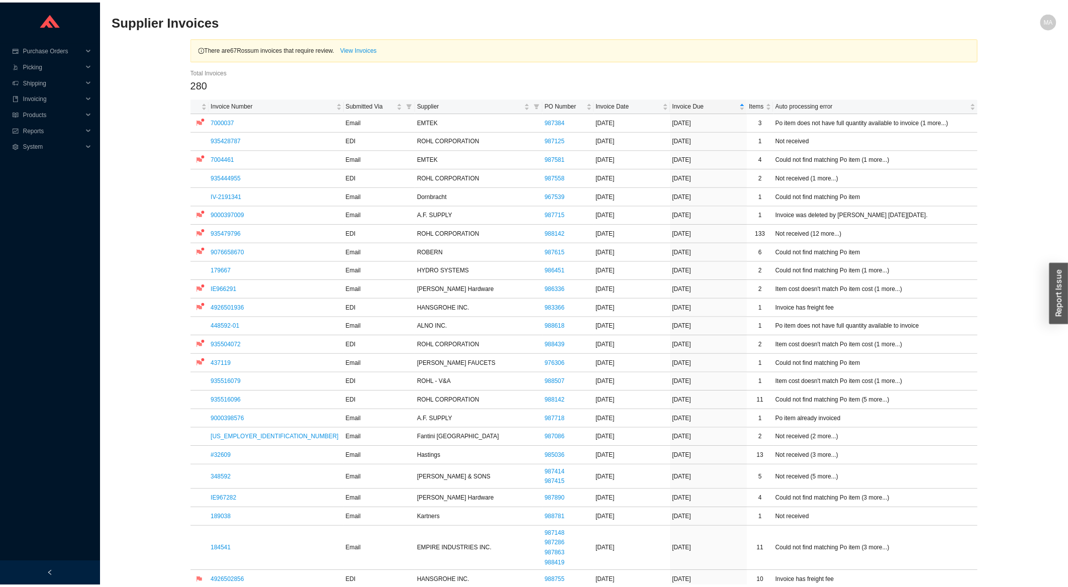
scroll to position [377, 0]
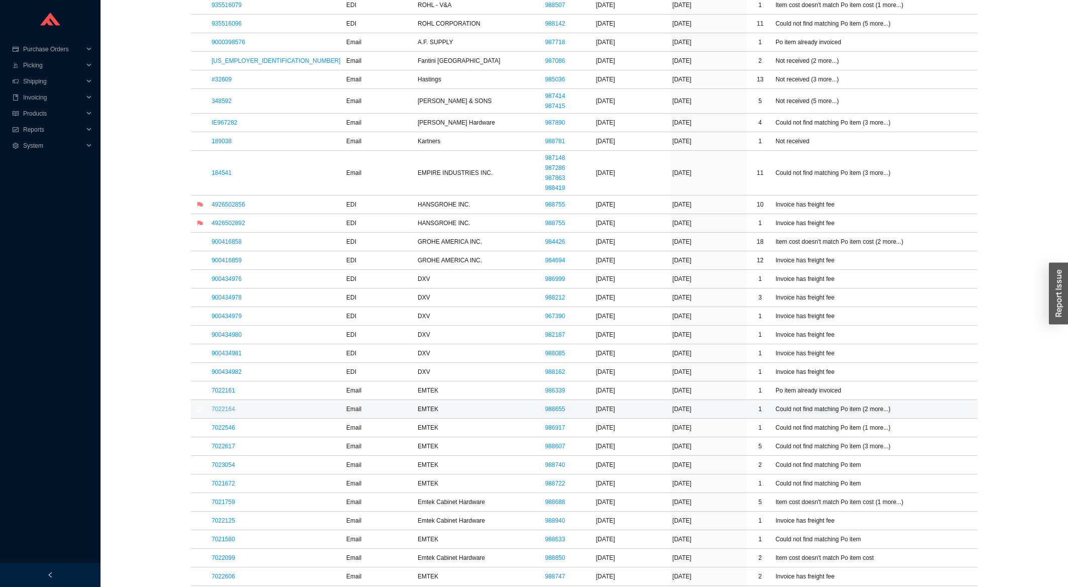
click at [228, 413] on link "7022164" at bounding box center [224, 409] width 24 height 7
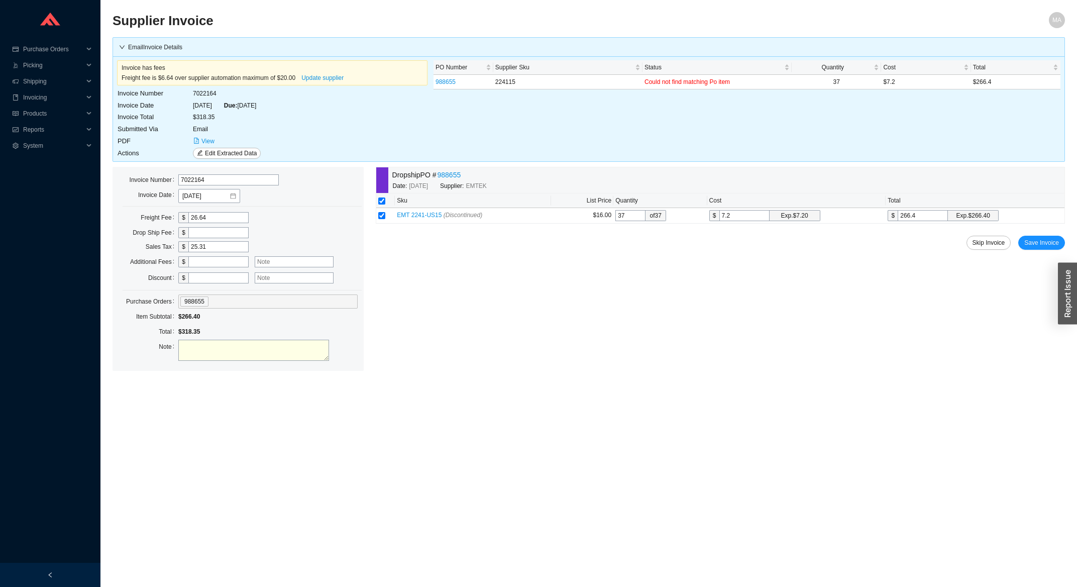
click at [439, 180] on div "Dropship PO # 988655" at bounding box center [469, 175] width 155 height 12
click at [446, 177] on link "988655" at bounding box center [450, 175] width 24 height 12
click at [1048, 246] on span "Save Invoice" at bounding box center [1042, 243] width 35 height 10
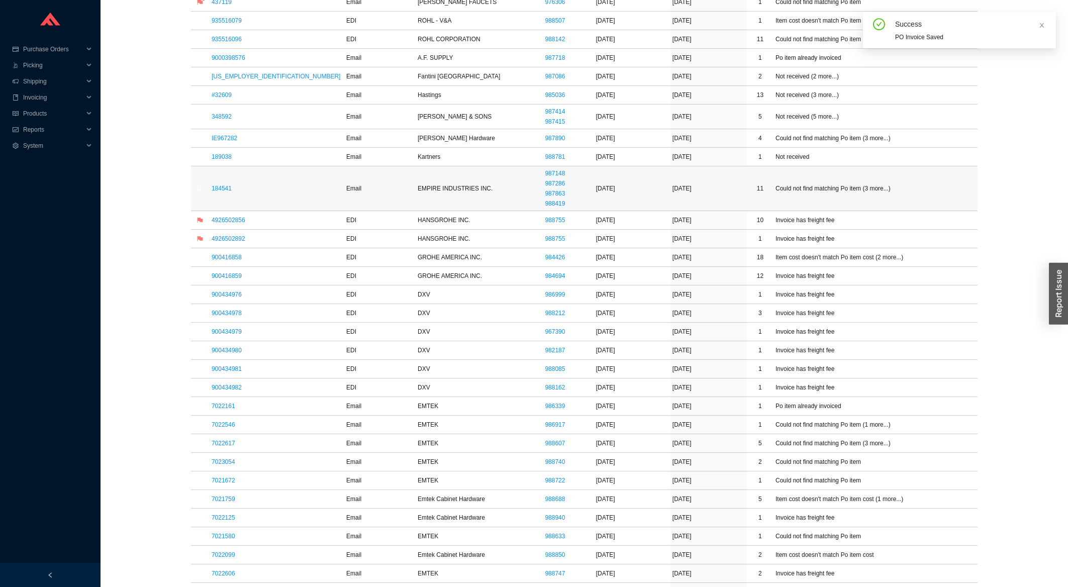
scroll to position [377, 0]
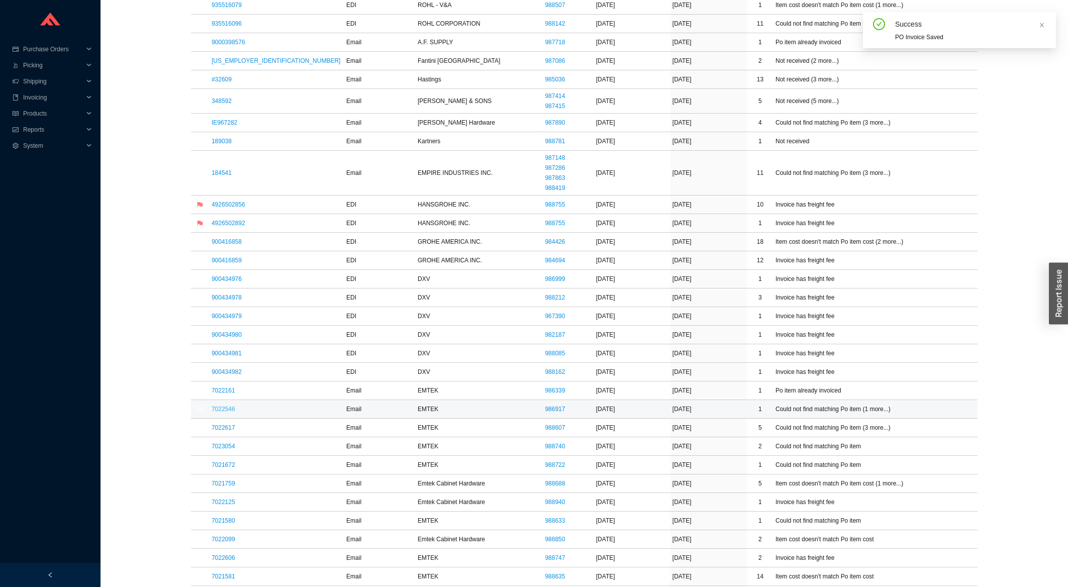
click at [226, 411] on link "7022546" at bounding box center [224, 409] width 24 height 7
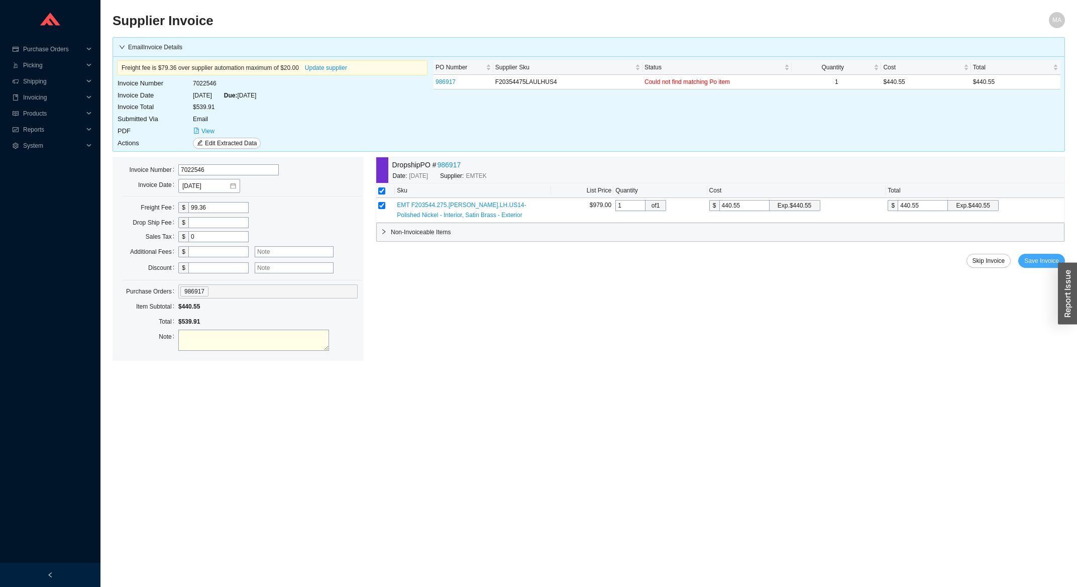
click at [1040, 264] on span "Save Invoice" at bounding box center [1042, 261] width 35 height 10
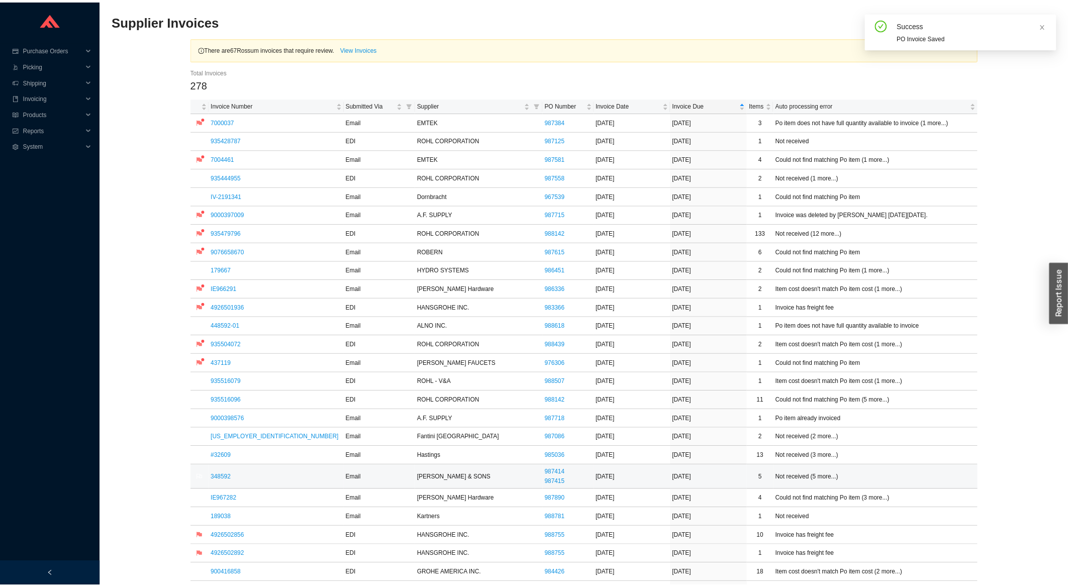
scroll to position [377, 0]
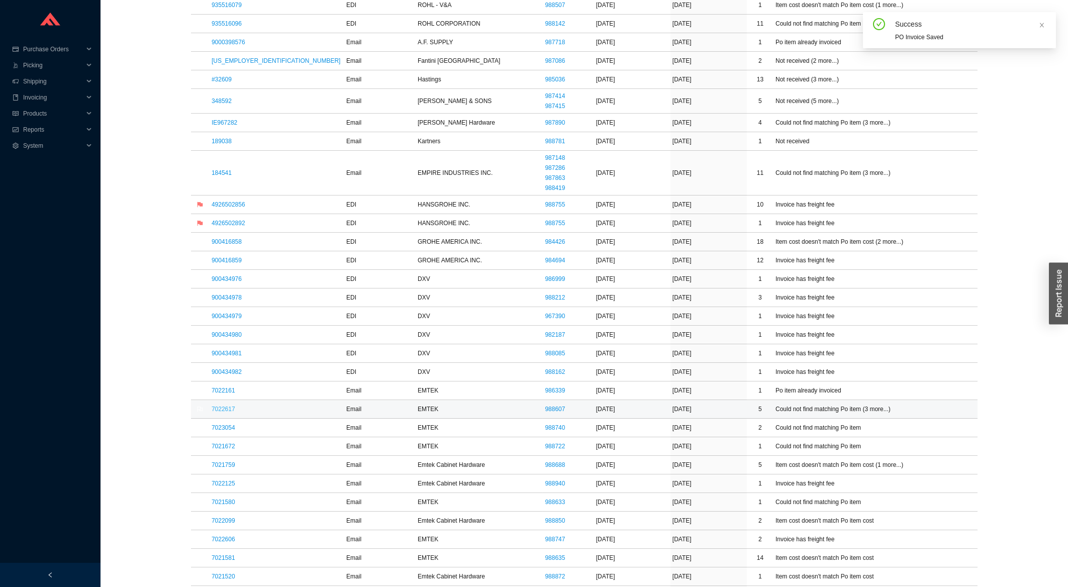
click at [231, 413] on link "7022617" at bounding box center [224, 409] width 24 height 7
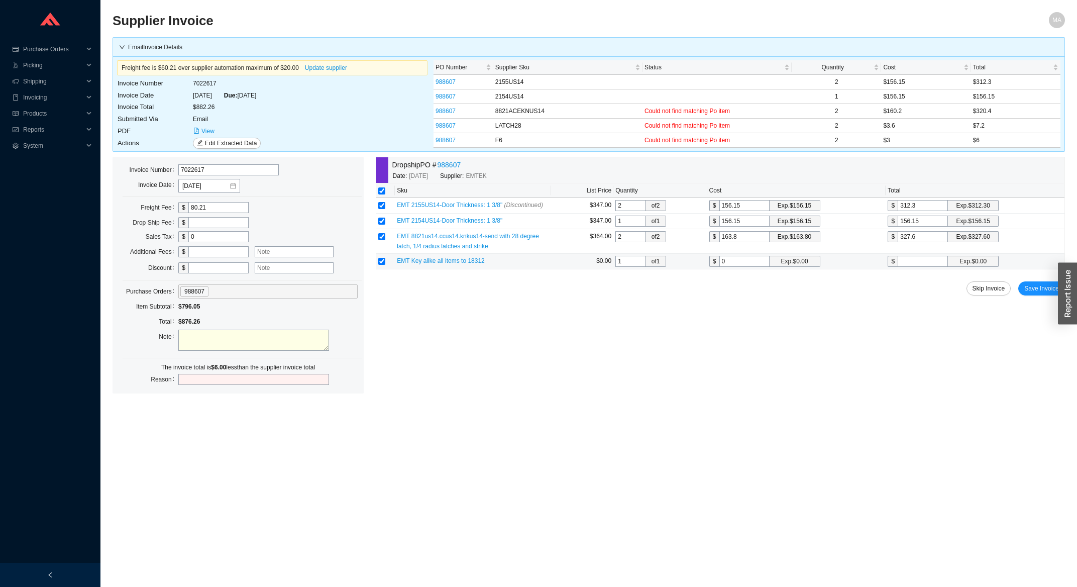
click at [743, 265] on input "0" at bounding box center [745, 261] width 50 height 11
type input "3"
click at [720, 258] on input "3" at bounding box center [745, 261] width 50 height 11
type input "3"
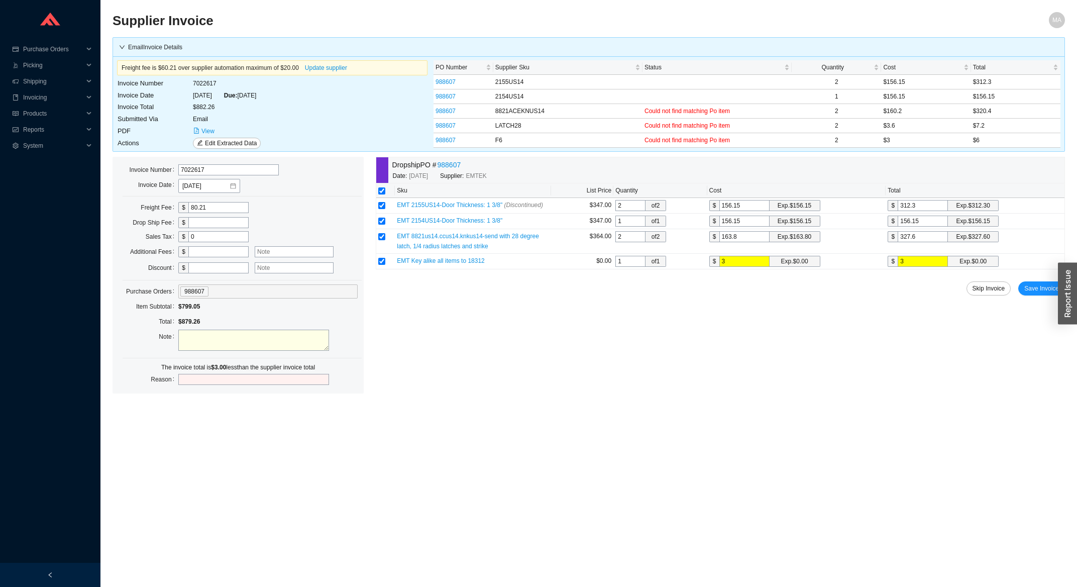
click at [193, 249] on input "text" at bounding box center [218, 251] width 60 height 11
type input "3"
click at [563, 390] on main "Supplier Invoice MA Email Invoice Details Freight fee is $60.21 over supplier a…" at bounding box center [589, 299] width 953 height 575
click at [1036, 288] on span "Save Invoice" at bounding box center [1042, 288] width 35 height 10
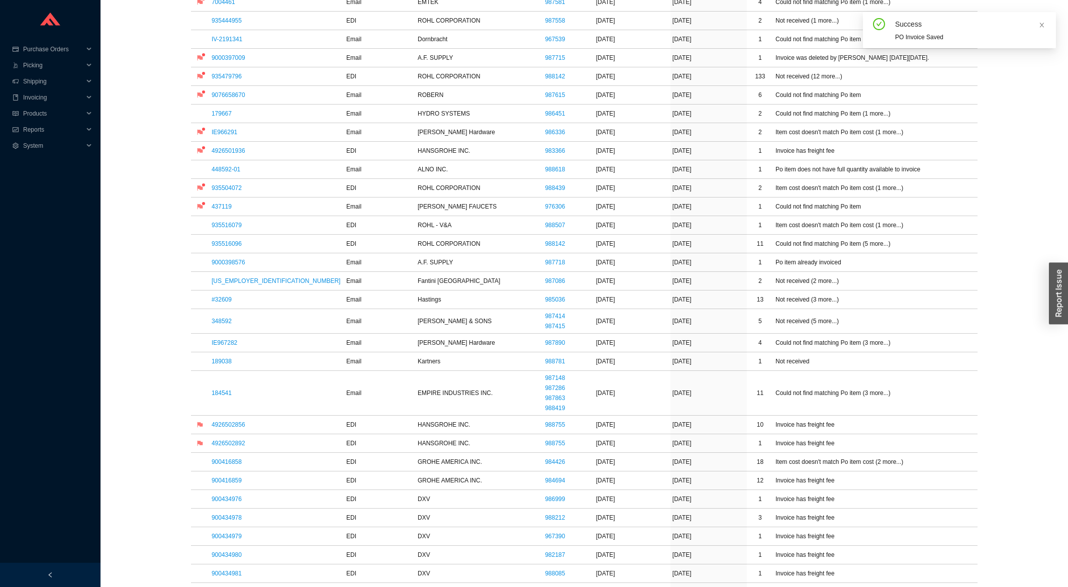
scroll to position [323, 0]
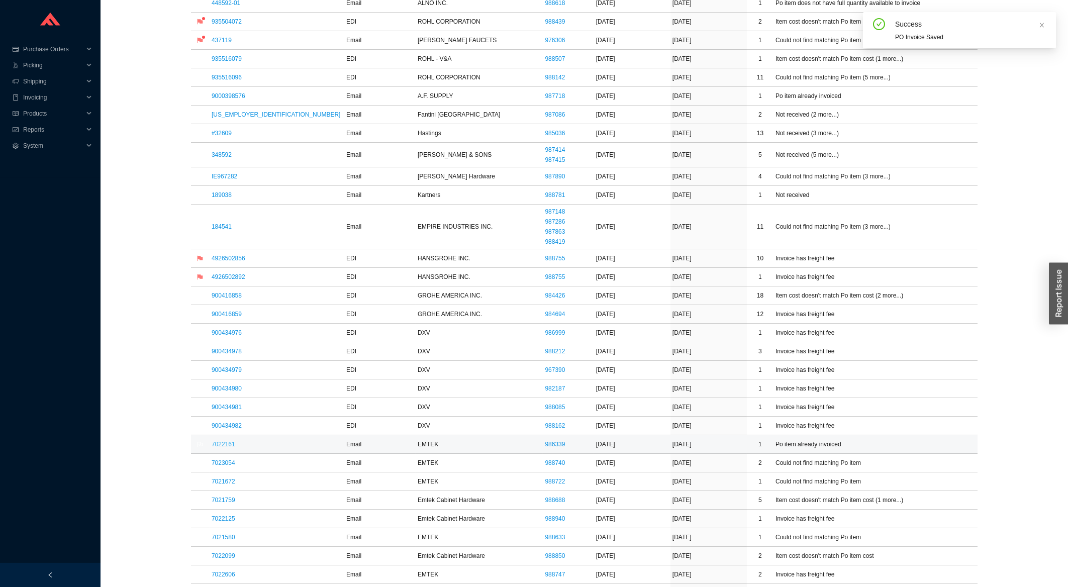
click at [225, 447] on link "7022161" at bounding box center [224, 444] width 24 height 7
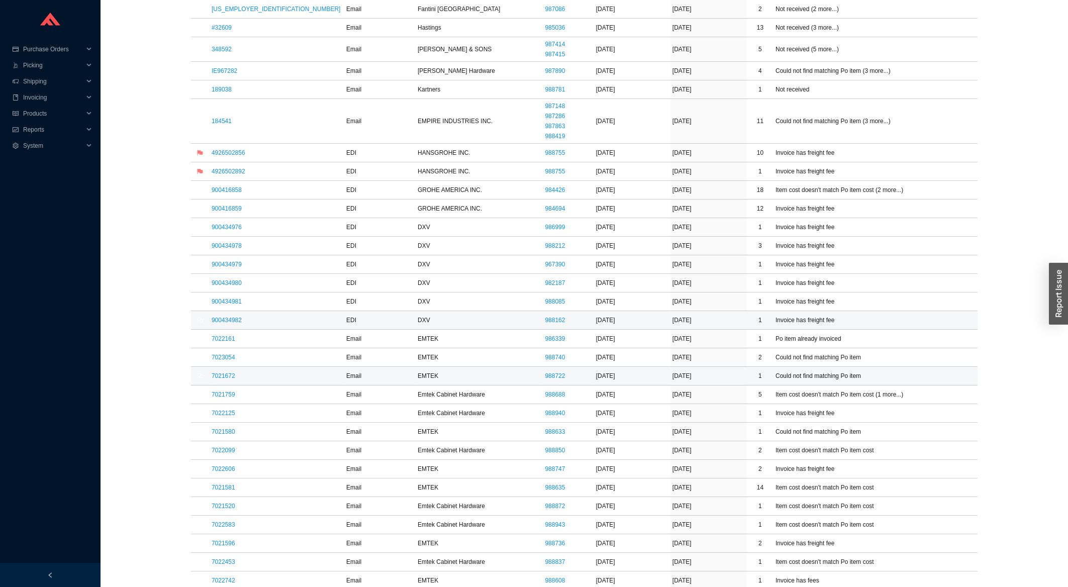
scroll to position [431, 0]
click at [231, 359] on link "7023054" at bounding box center [224, 355] width 24 height 7
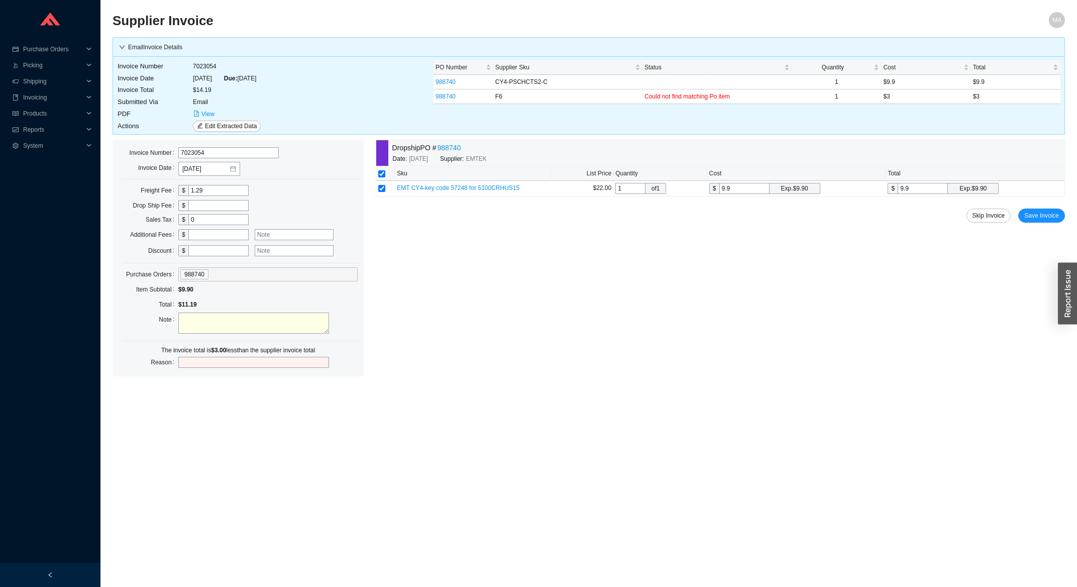
click at [212, 235] on input "text" at bounding box center [218, 234] width 60 height 11
type input "3"
click at [1053, 221] on span "Save Invoice" at bounding box center [1042, 216] width 35 height 10
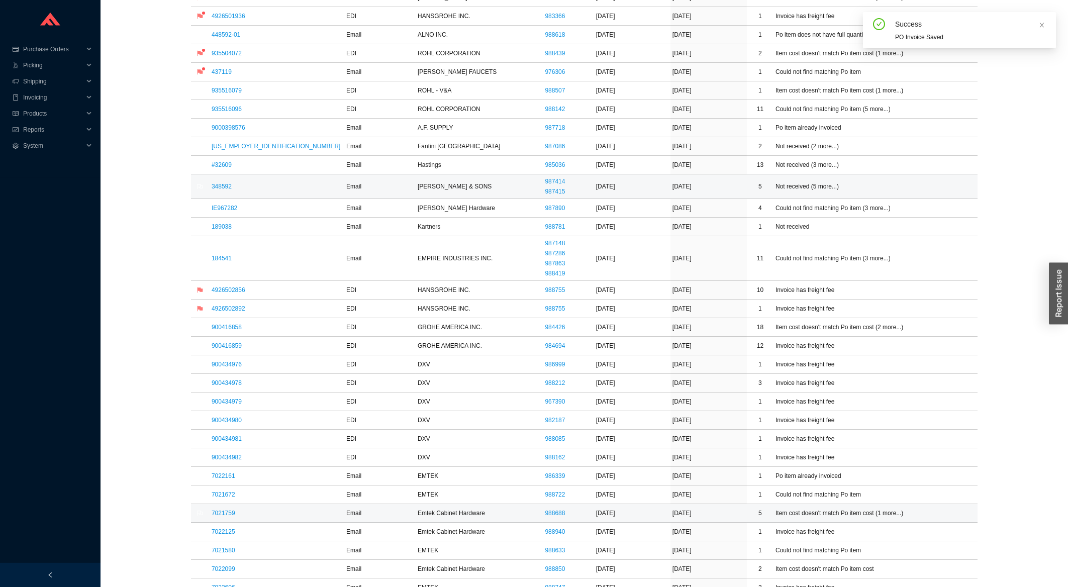
scroll to position [323, 0]
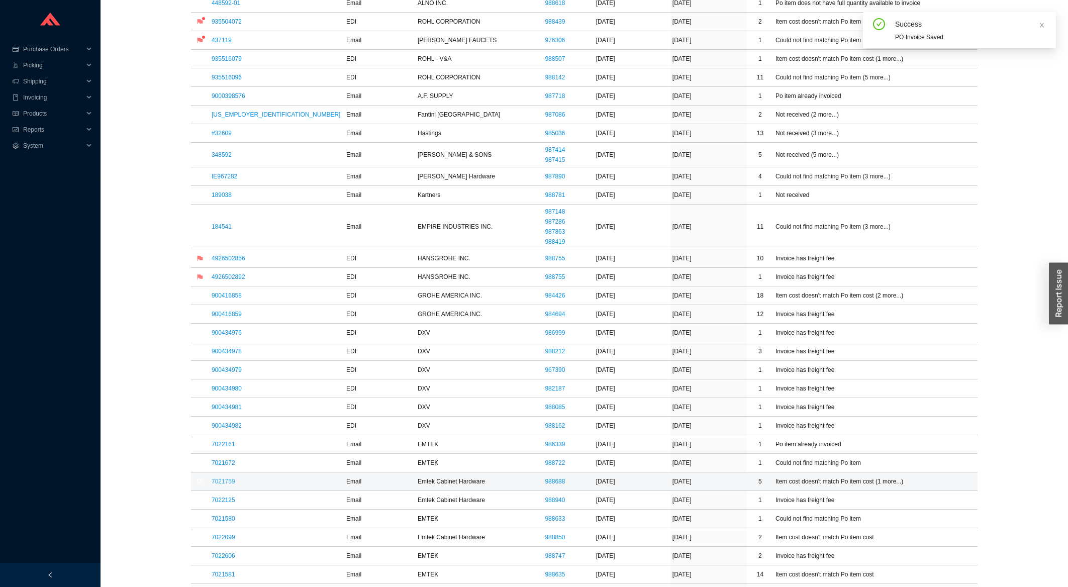
click at [228, 484] on link "7021759" at bounding box center [224, 481] width 24 height 7
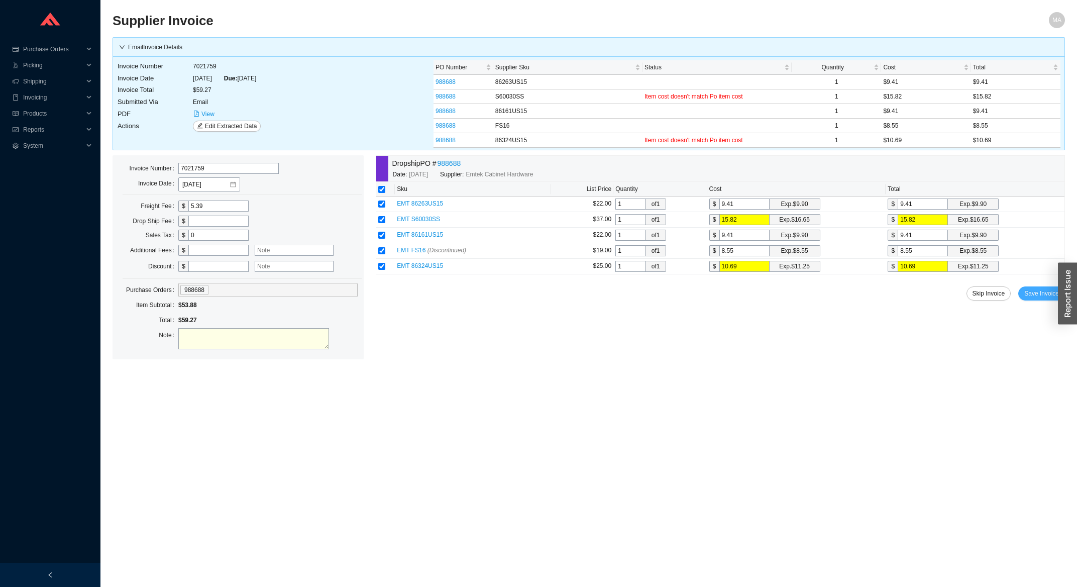
click at [1031, 299] on span "Save Invoice" at bounding box center [1042, 293] width 35 height 10
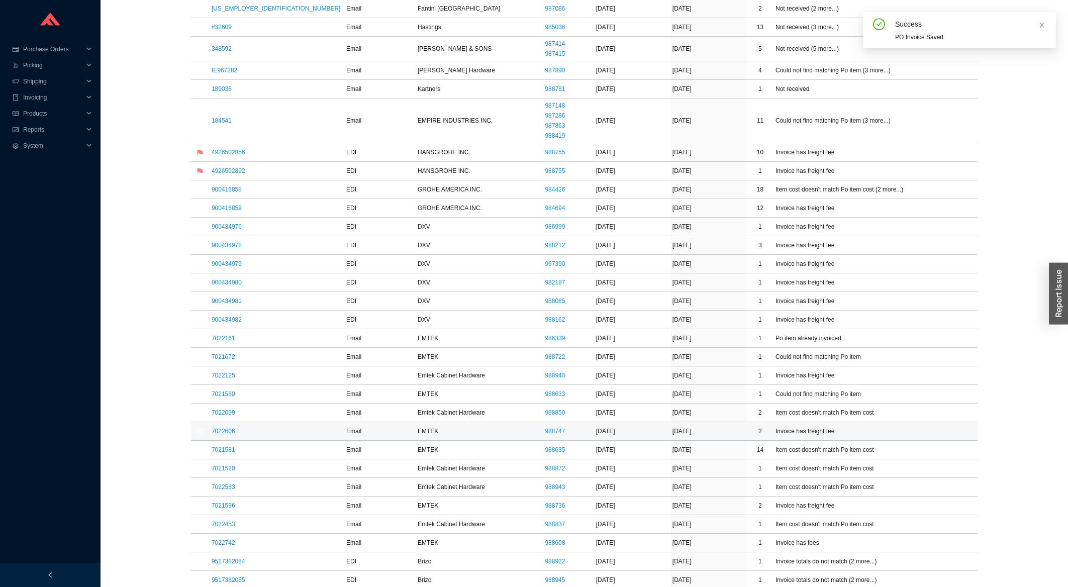
scroll to position [431, 0]
click at [226, 415] on link "7022099" at bounding box center [224, 411] width 24 height 7
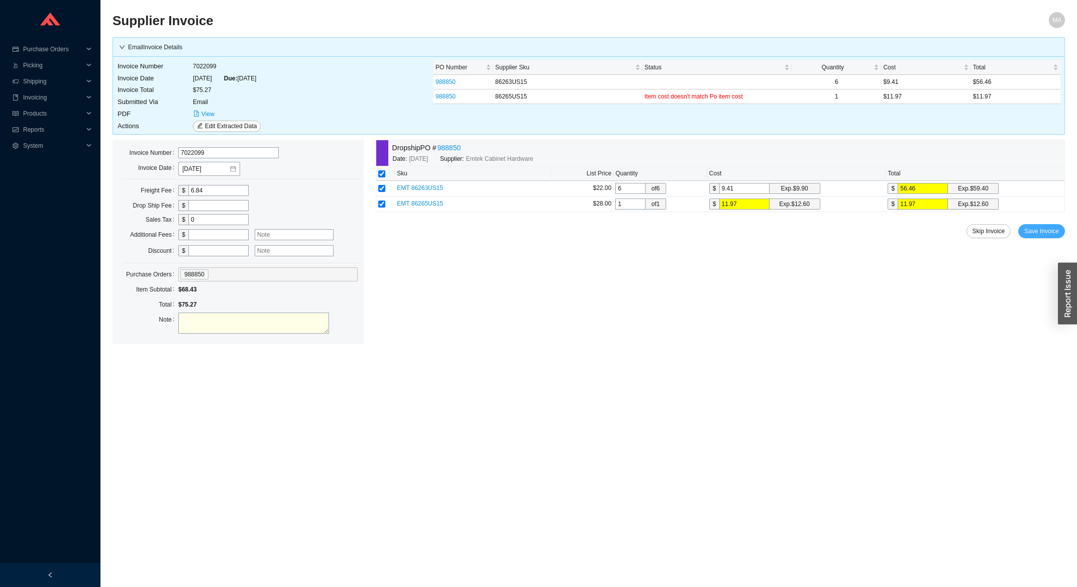
click at [1053, 231] on span "Save Invoice" at bounding box center [1042, 231] width 35 height 10
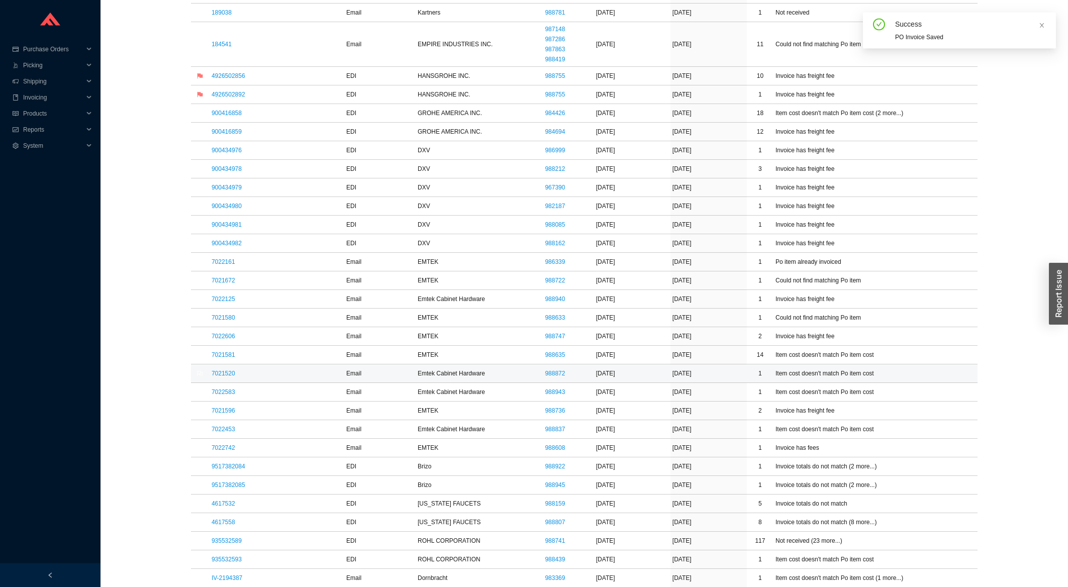
scroll to position [646, 0]
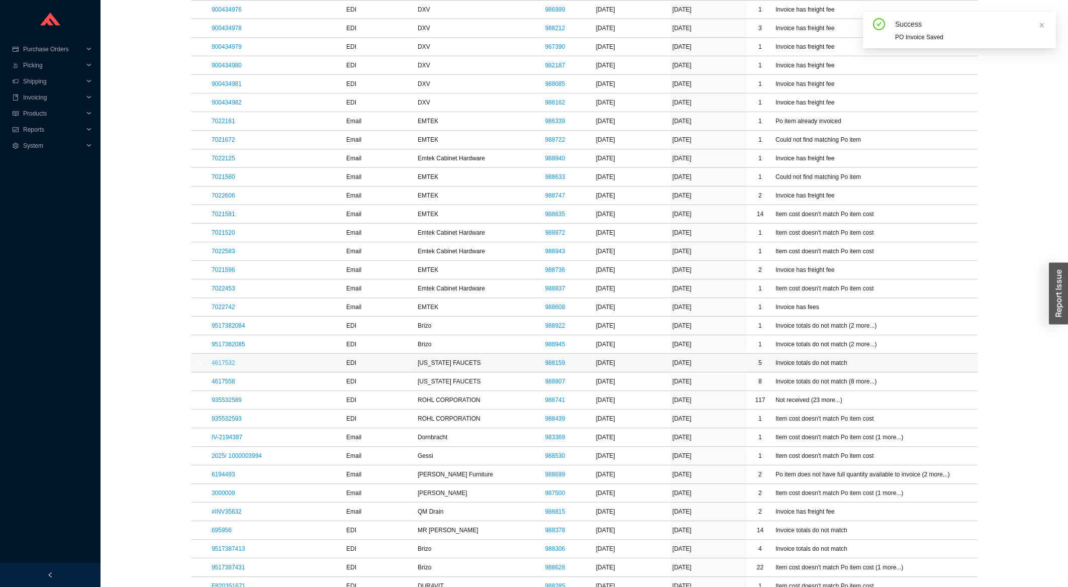
click at [228, 366] on link "4617532" at bounding box center [224, 362] width 24 height 7
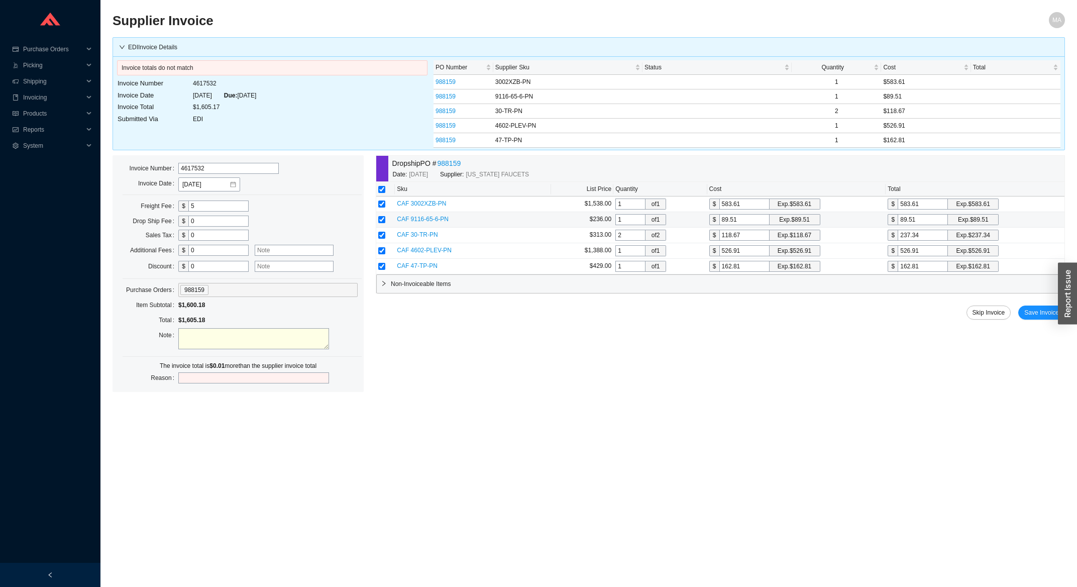
click at [928, 221] on input "89.51" at bounding box center [923, 219] width 50 height 11
type input "89.5"
click at [1032, 310] on span "Save Invoice" at bounding box center [1042, 313] width 35 height 10
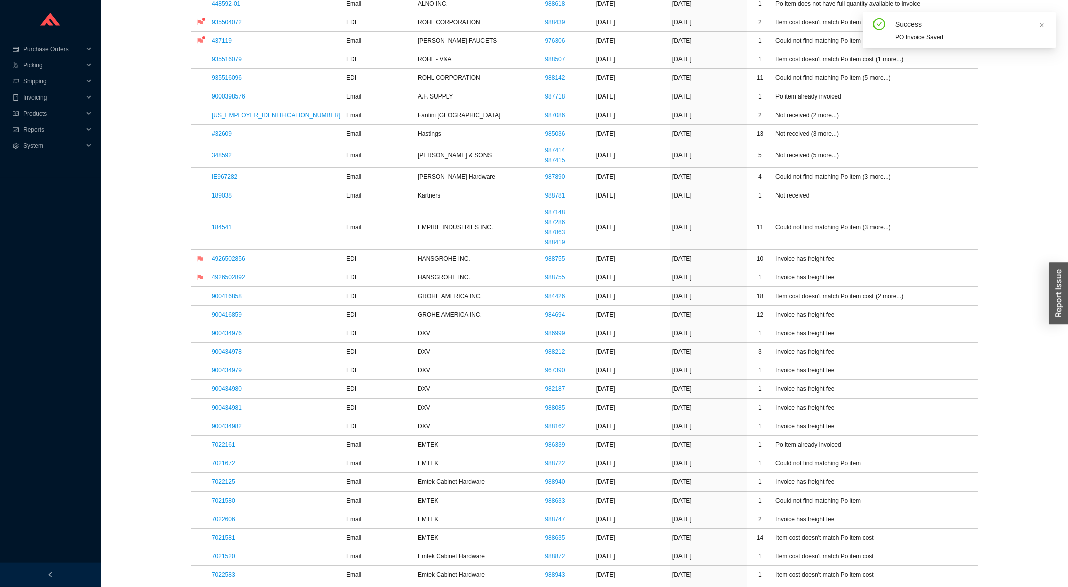
scroll to position [323, 0]
click at [213, 506] on td "7021580" at bounding box center [277, 500] width 135 height 19
click at [223, 504] on link "7021580" at bounding box center [224, 499] width 24 height 7
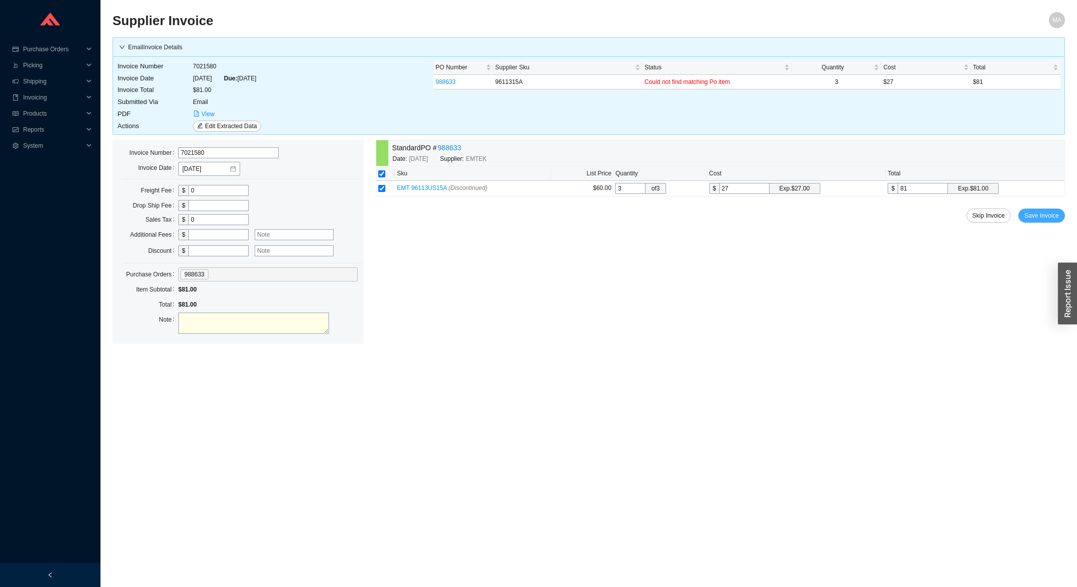
click at [1038, 218] on span "Save Invoice" at bounding box center [1042, 216] width 35 height 10
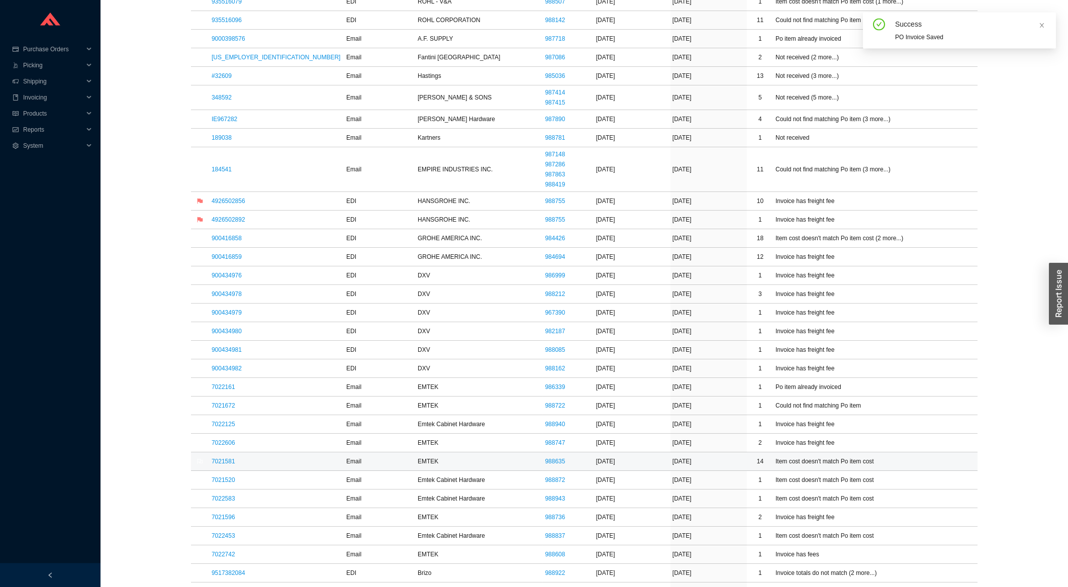
scroll to position [539, 0]
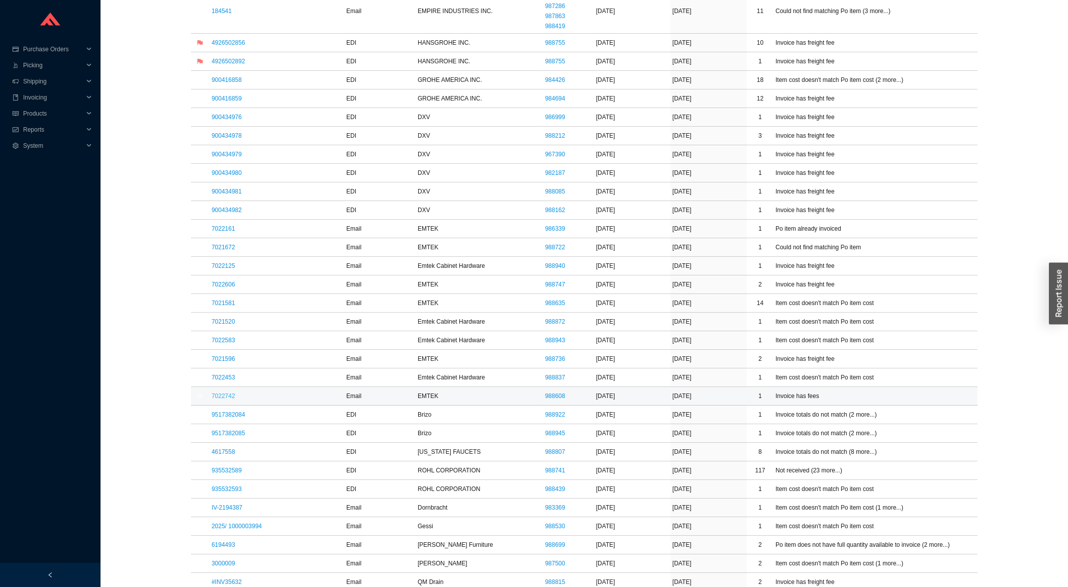
click at [235, 399] on link "7022742" at bounding box center [224, 395] width 24 height 7
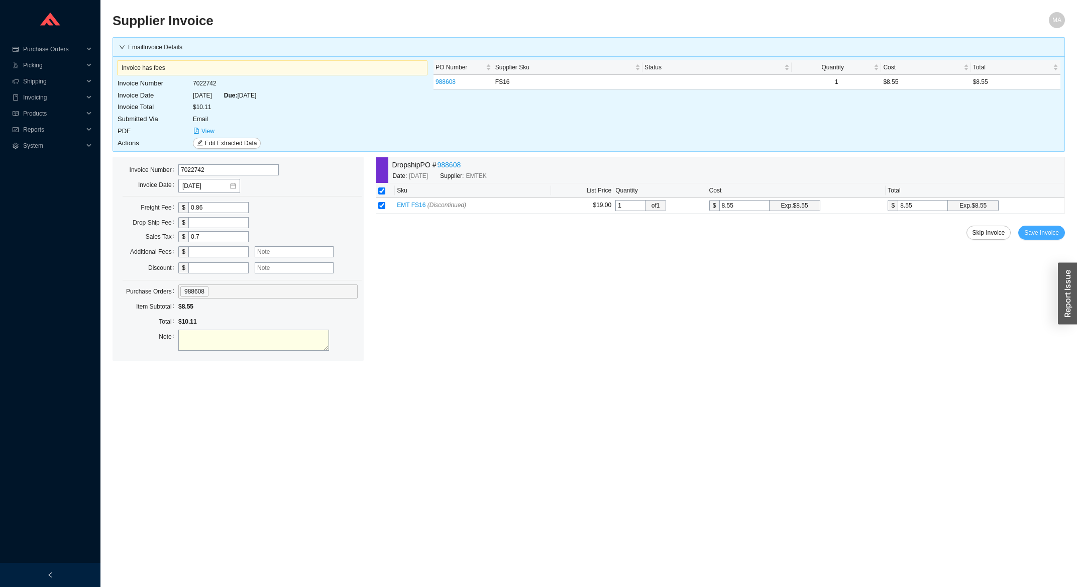
click at [1035, 229] on span "Save Invoice" at bounding box center [1042, 233] width 35 height 10
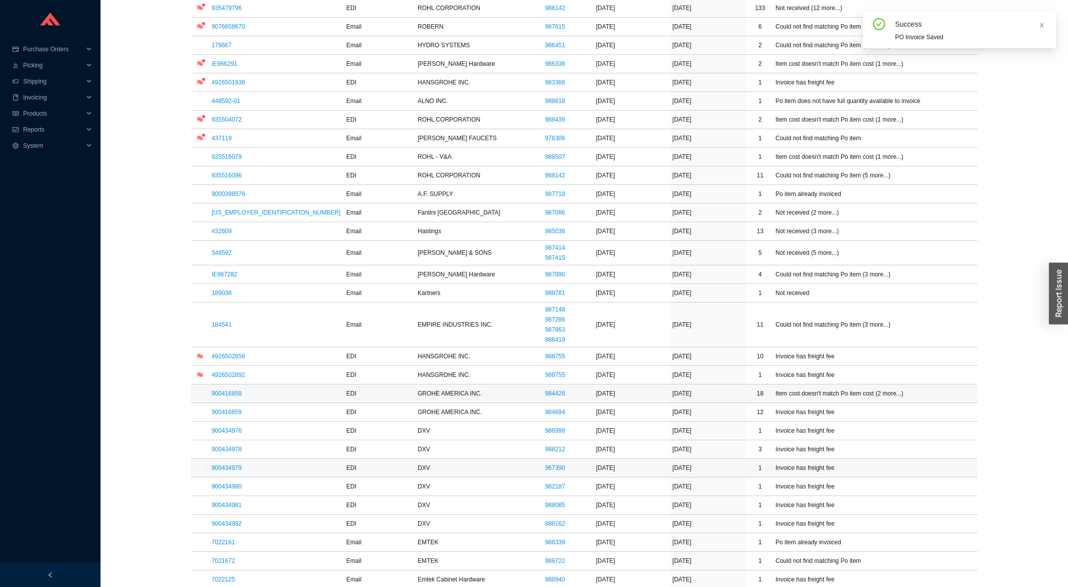
scroll to position [377, 0]
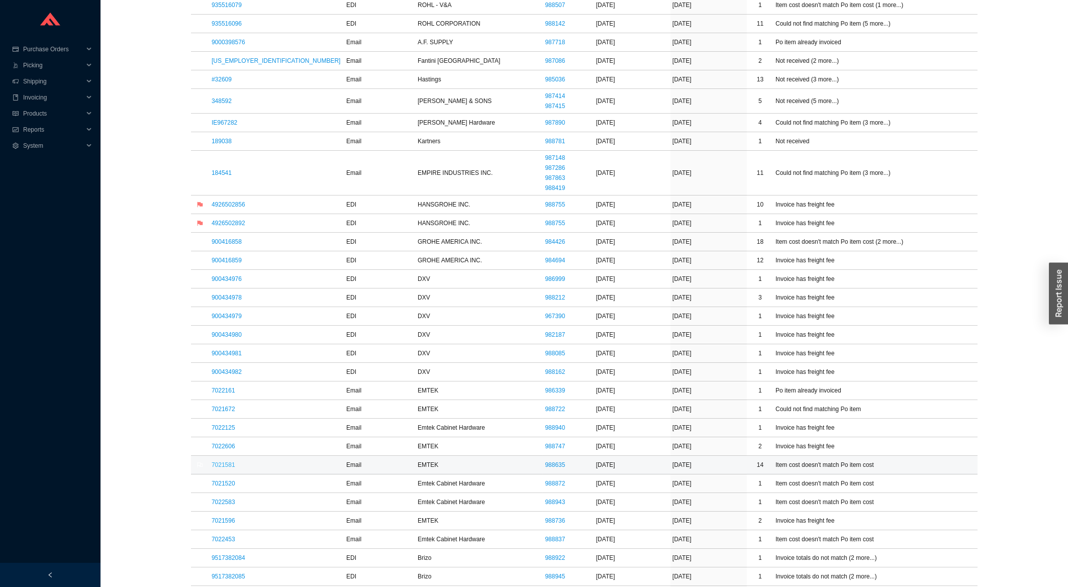
click at [218, 467] on link "7021581" at bounding box center [224, 464] width 24 height 7
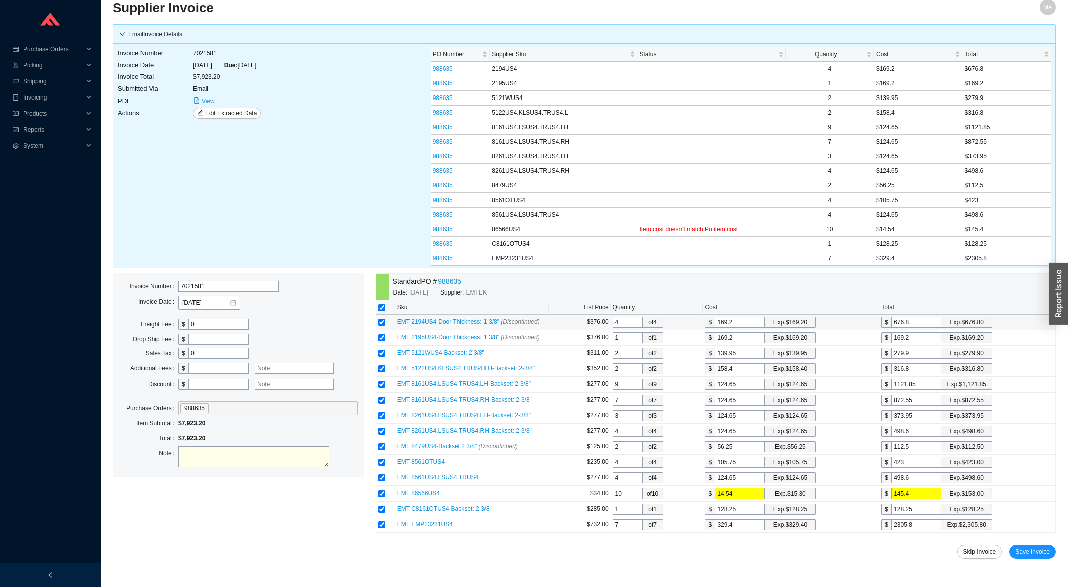
scroll to position [17, 0]
click at [1028, 549] on span "Save Invoice" at bounding box center [1032, 552] width 35 height 10
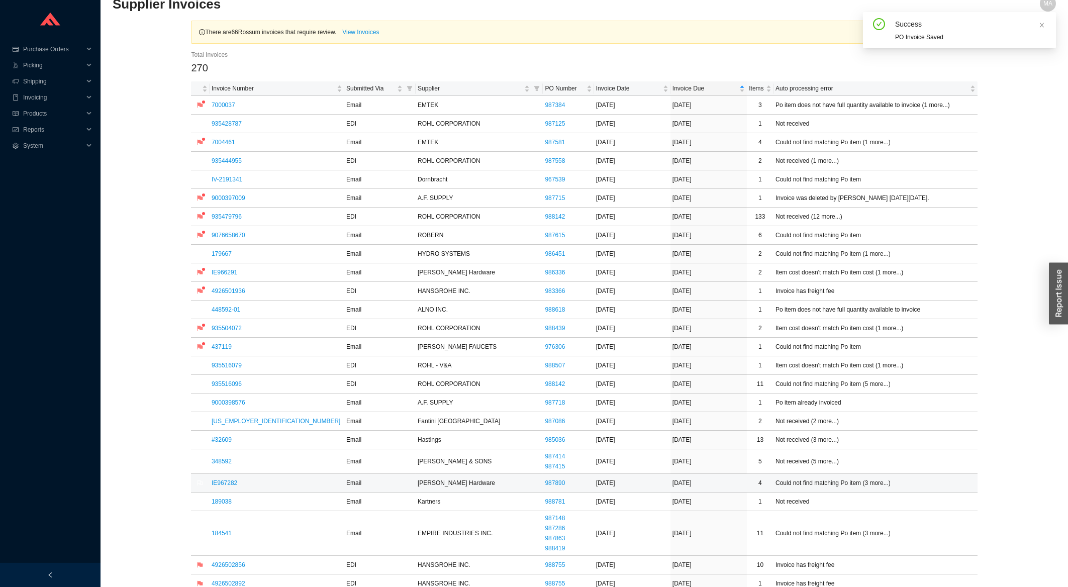
scroll to position [393, 0]
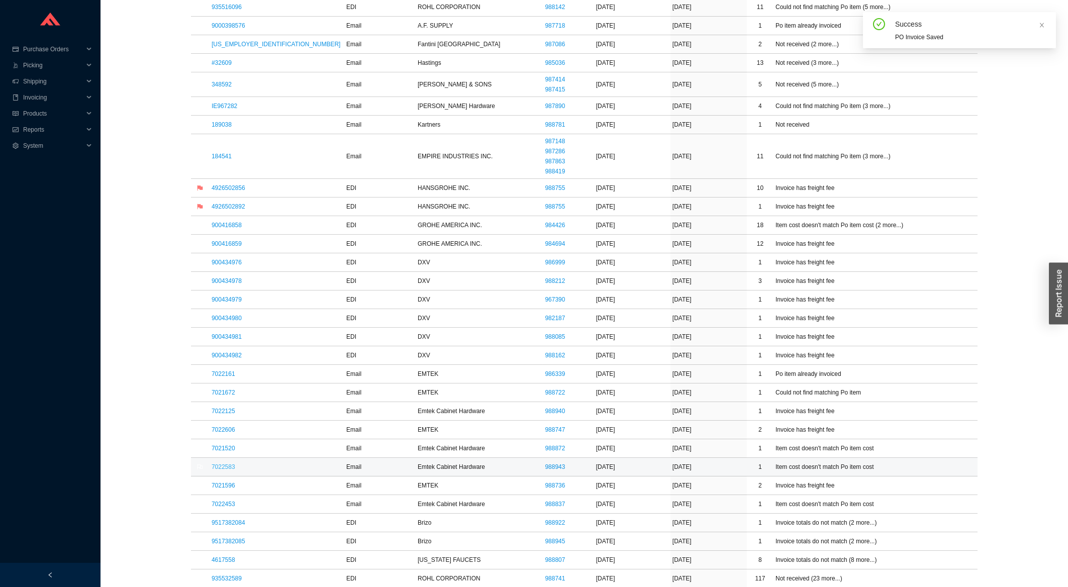
click at [221, 470] on link "7022583" at bounding box center [224, 466] width 24 height 7
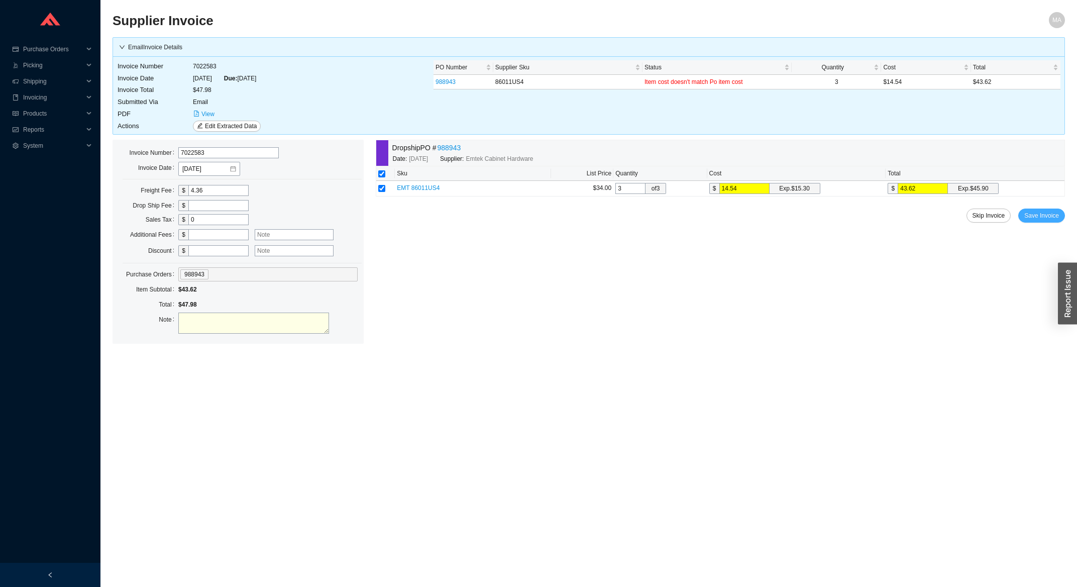
click at [1026, 216] on button "Save Invoice" at bounding box center [1042, 216] width 47 height 14
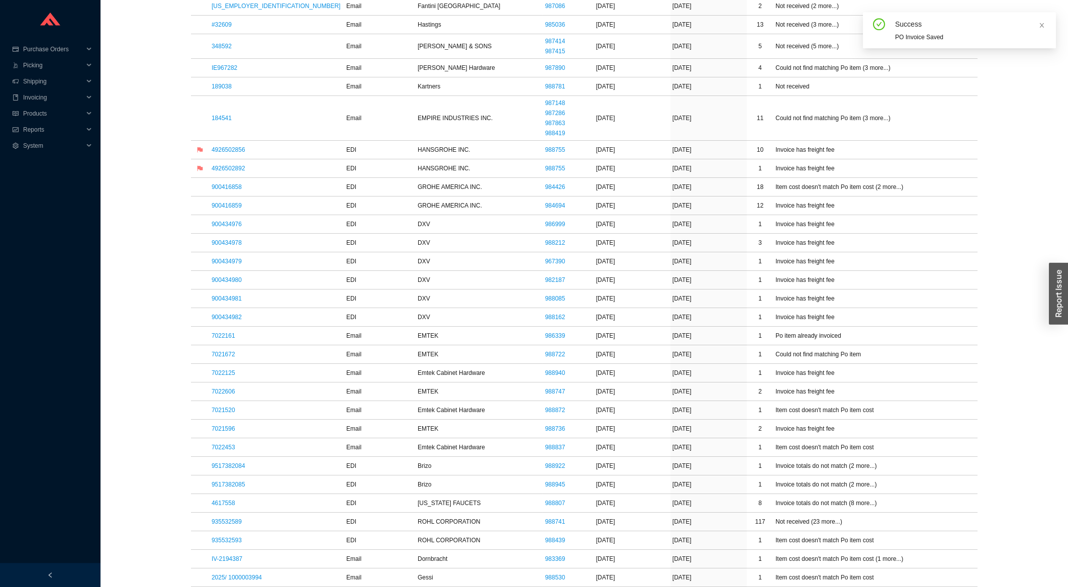
scroll to position [539, 0]
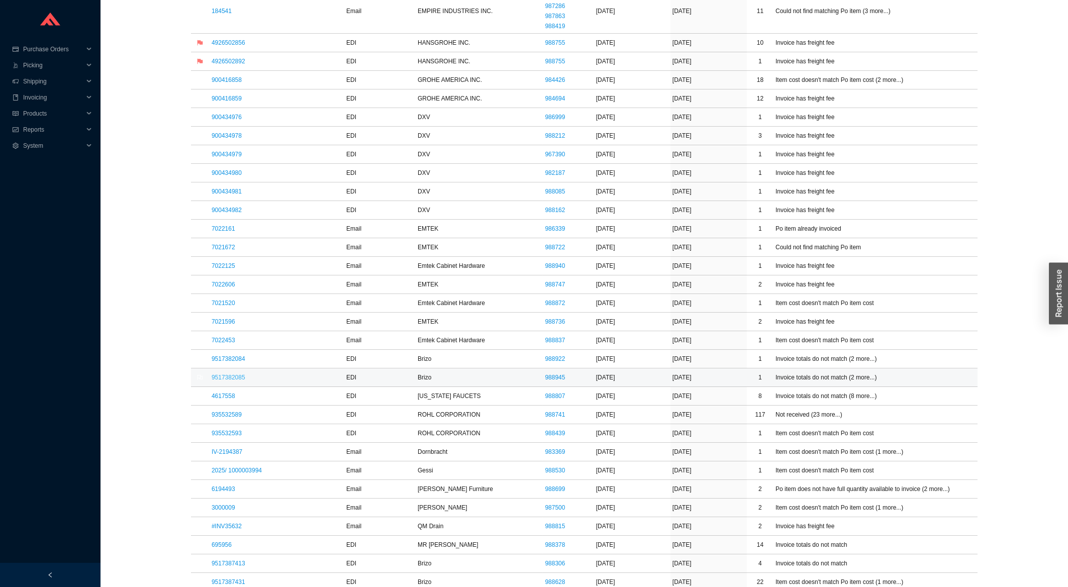
click at [222, 380] on link "9517382085" at bounding box center [229, 377] width 34 height 7
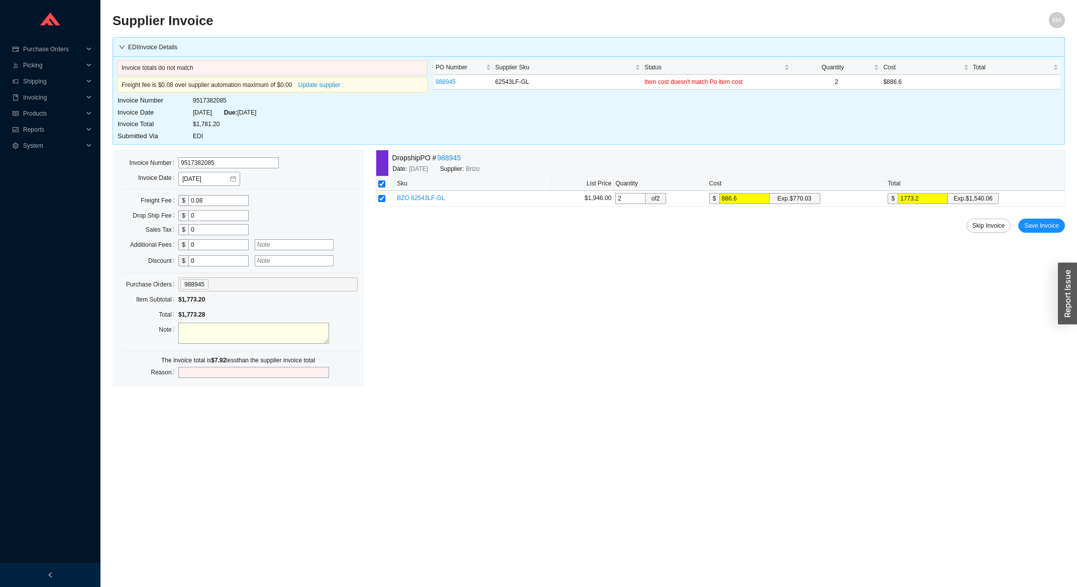
click at [201, 205] on input "0.08" at bounding box center [218, 200] width 60 height 11
click at [201, 204] on input "0.08" at bounding box center [218, 200] width 60 height 11
type input "8"
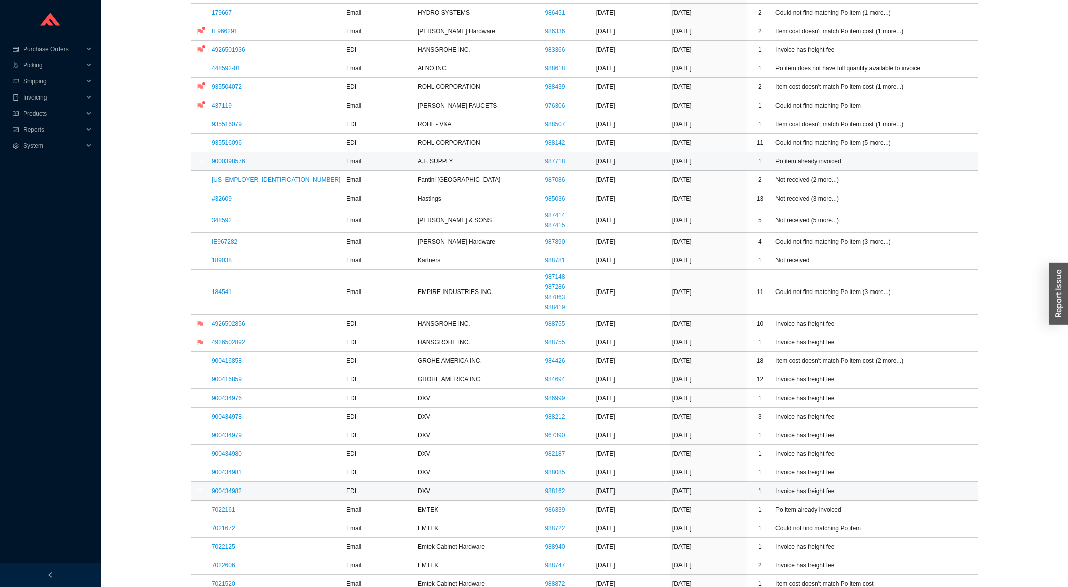
scroll to position [323, 0]
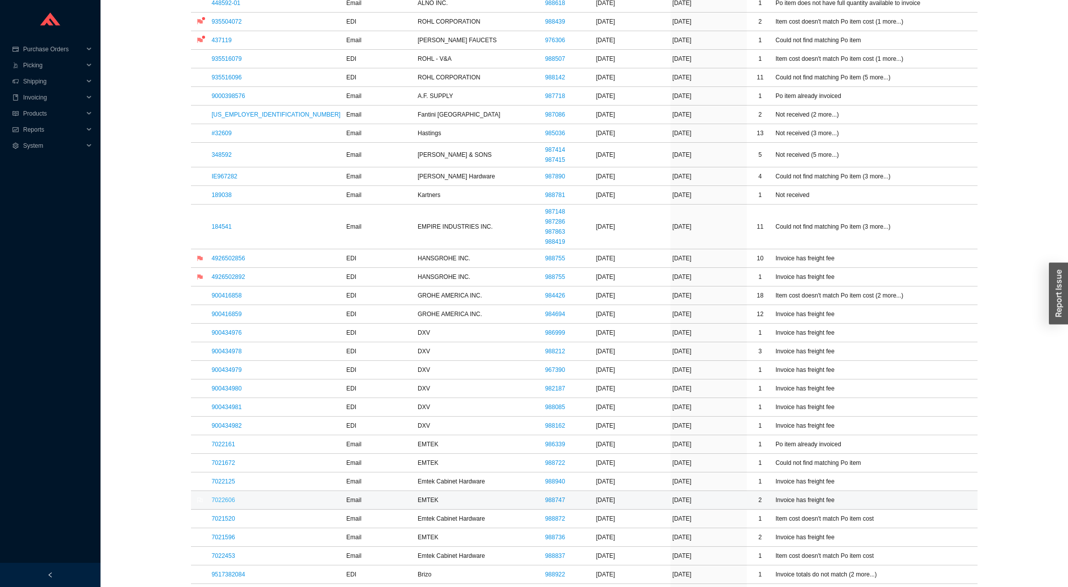
click at [226, 504] on link "7022606" at bounding box center [224, 499] width 24 height 7
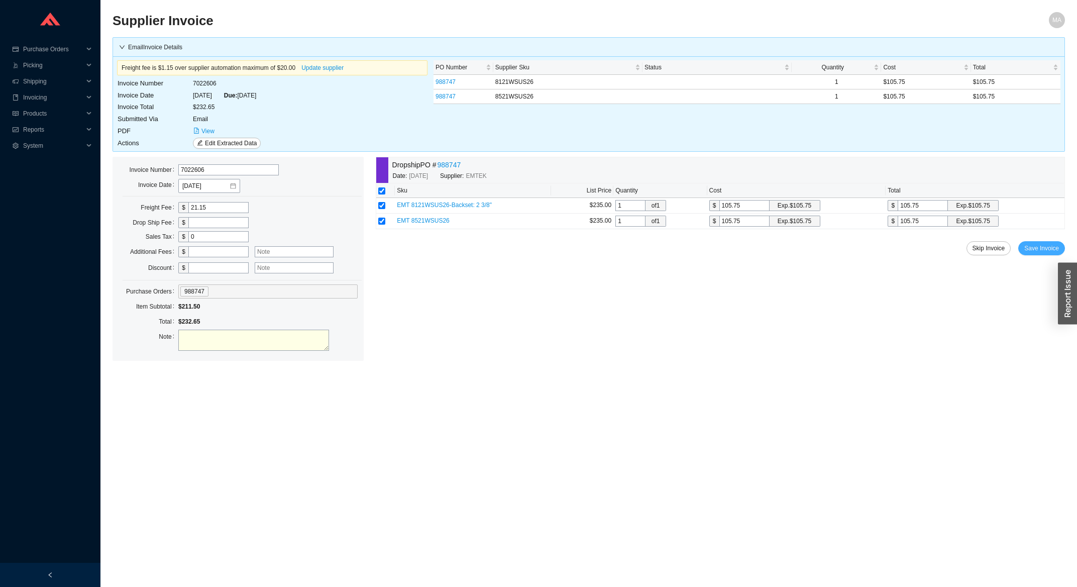
click at [1039, 252] on span "Save Invoice" at bounding box center [1042, 248] width 35 height 10
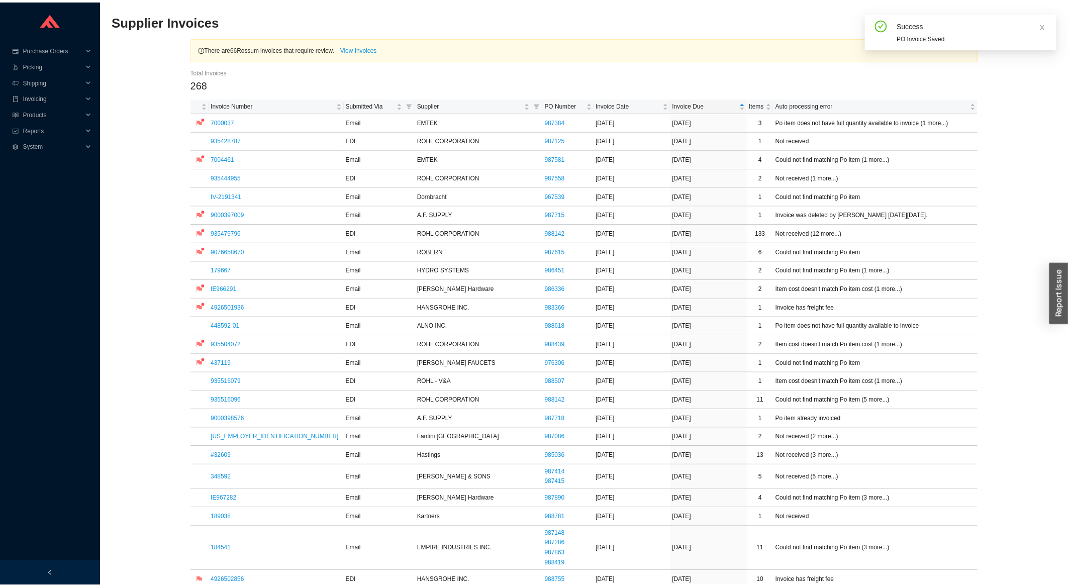
scroll to position [377, 0]
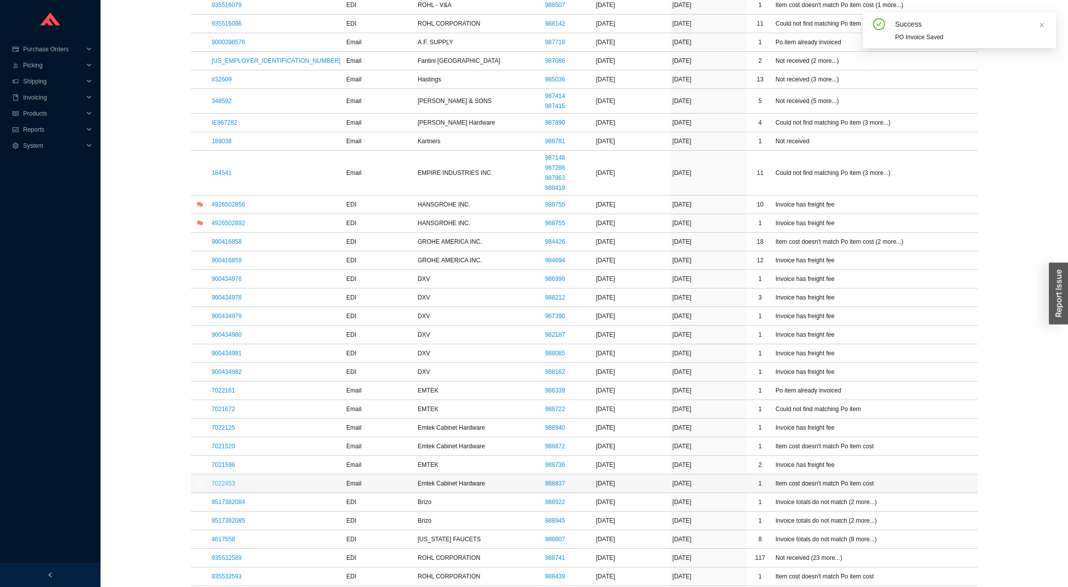
click at [227, 487] on link "7022453" at bounding box center [224, 483] width 24 height 7
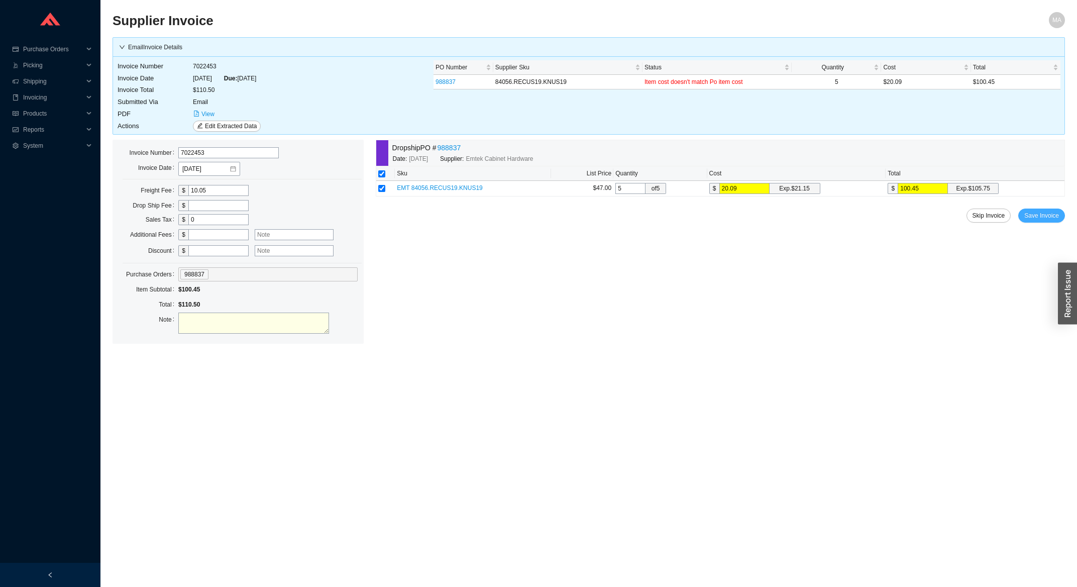
click at [1048, 218] on span "Save Invoice" at bounding box center [1042, 216] width 35 height 10
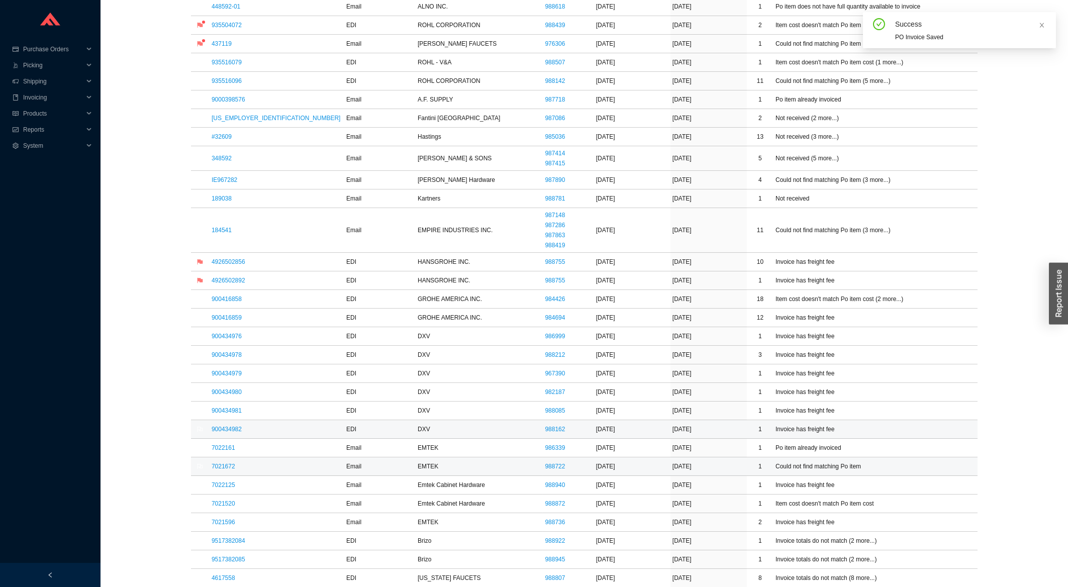
scroll to position [323, 0]
click at [224, 504] on link "7021520" at bounding box center [224, 499] width 24 height 7
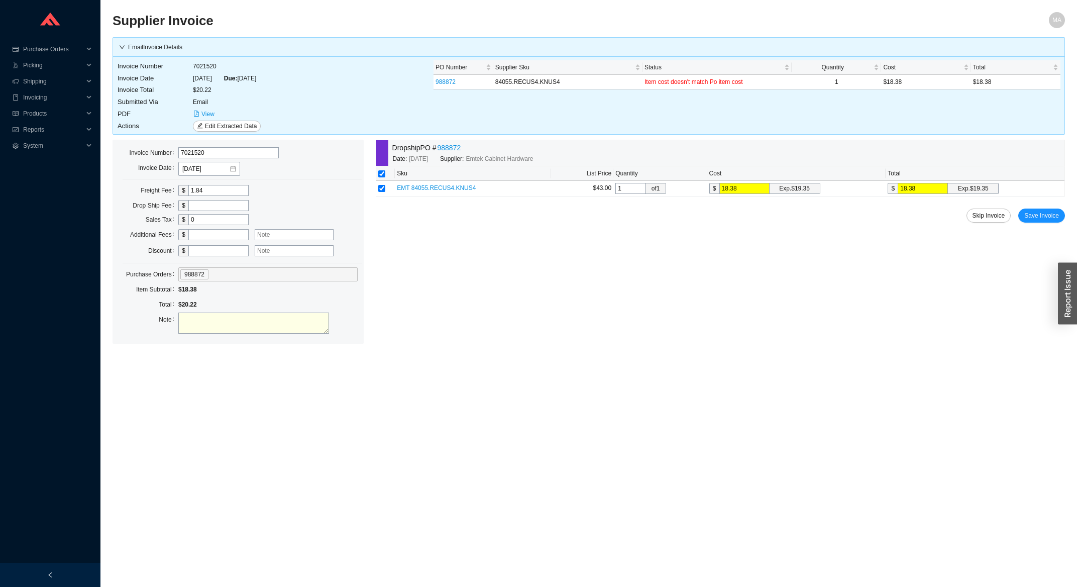
click at [1061, 225] on div "Dropship PO # 988872 Date: [DATE] Supplier: Emtek Cabinet Hardware Sku List Pri…" at bounding box center [720, 242] width 689 height 204
click at [1051, 213] on span "Save Invoice" at bounding box center [1042, 216] width 35 height 10
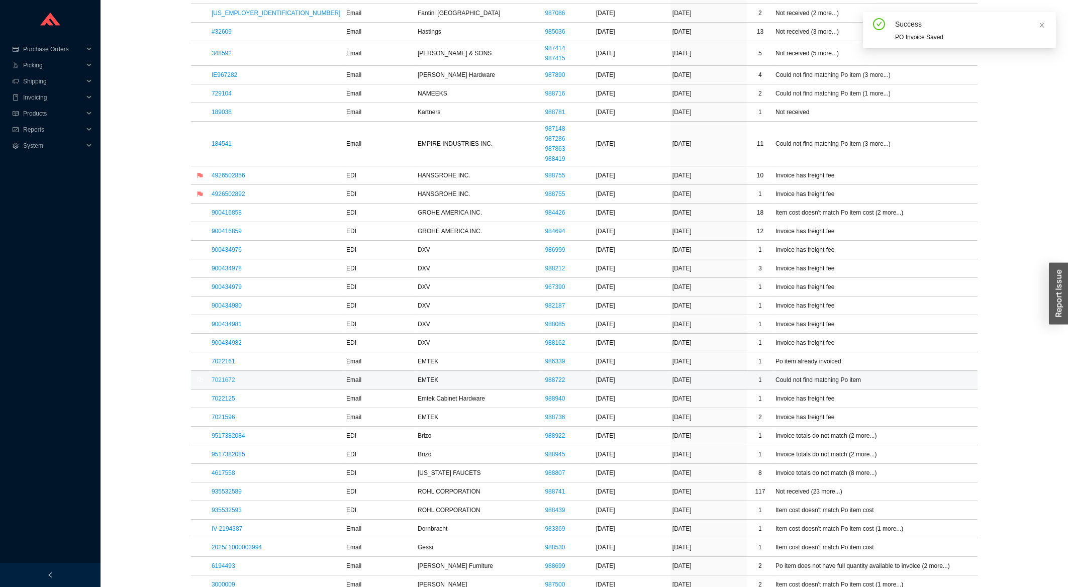
scroll to position [431, 0]
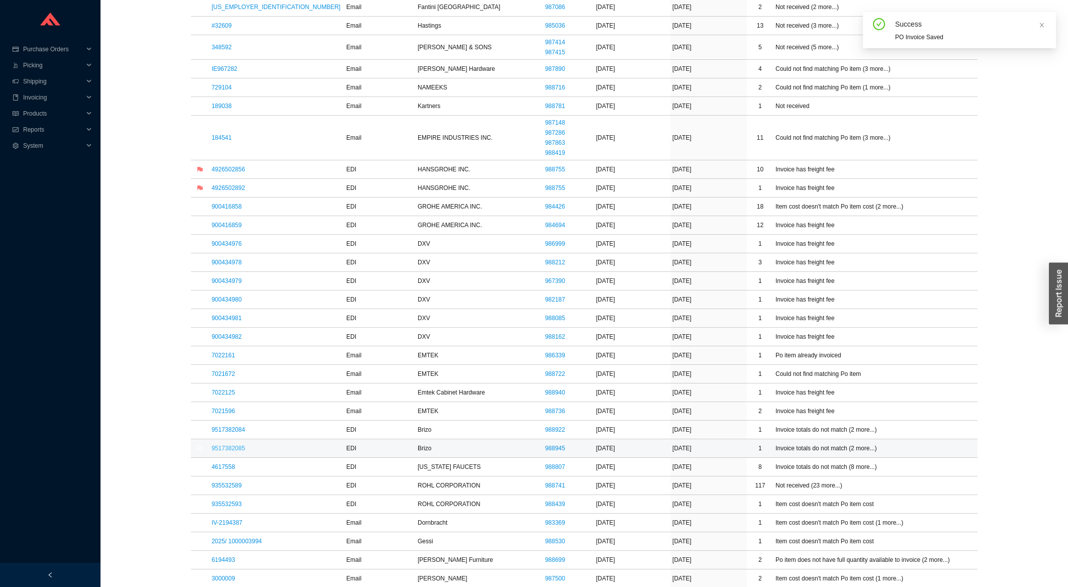
click at [216, 451] on link "9517382085" at bounding box center [229, 448] width 34 height 7
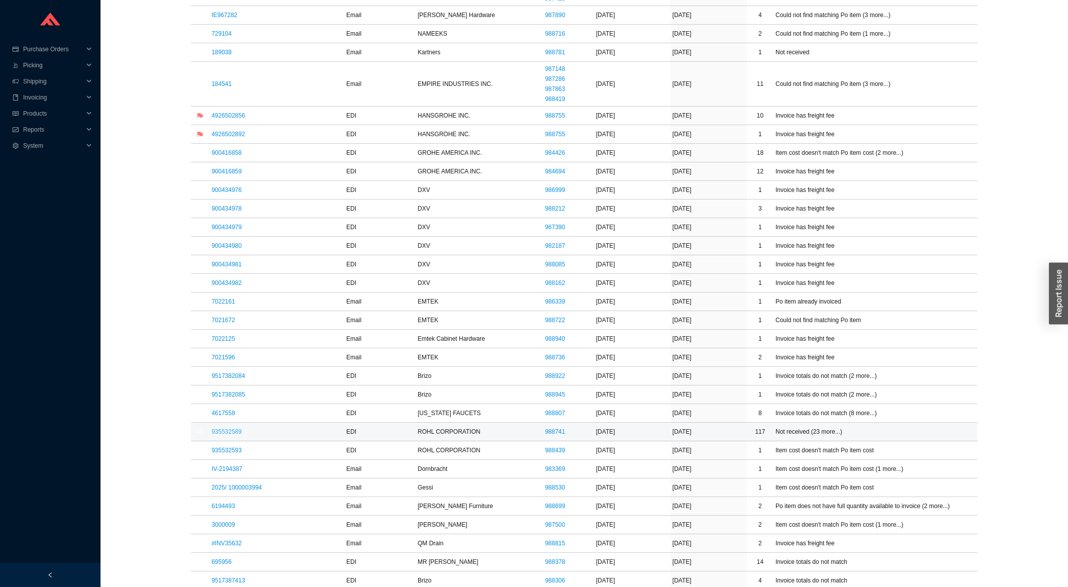
click at [242, 433] on link "935532589" at bounding box center [227, 431] width 30 height 7
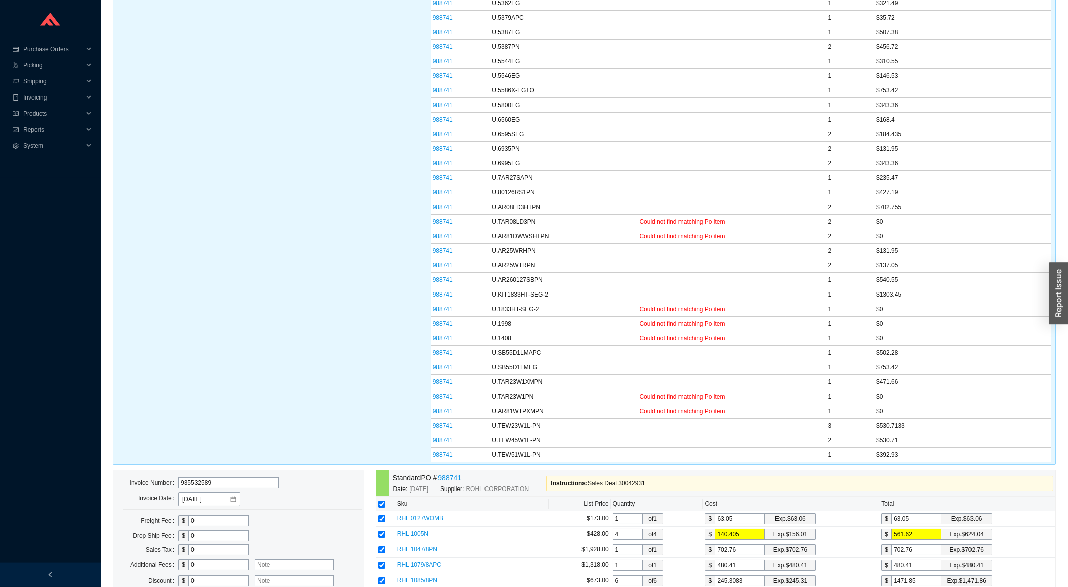
scroll to position [1347, 0]
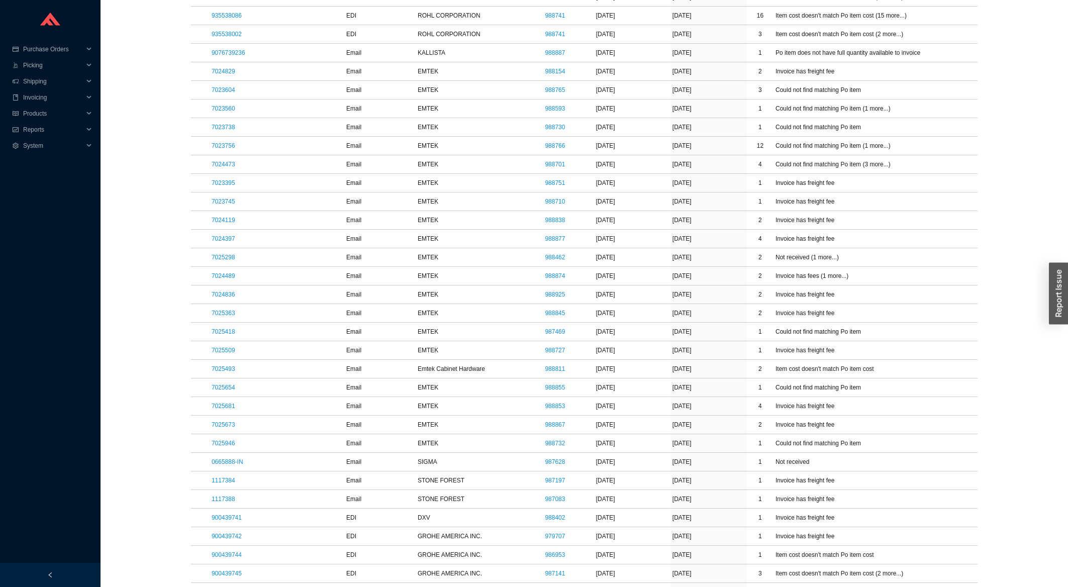
scroll to position [484, 0]
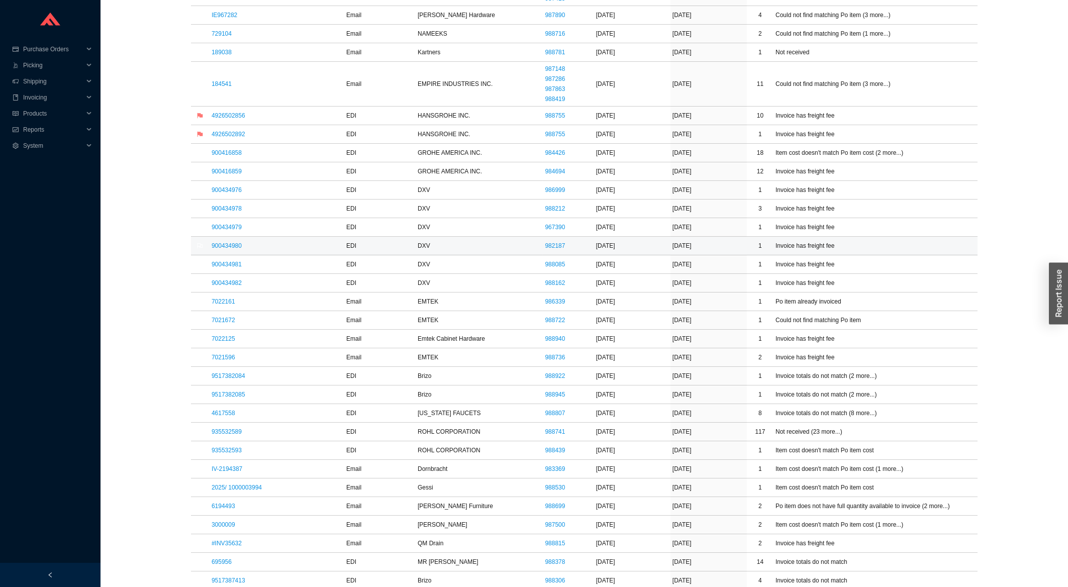
click at [232, 252] on td "900434980" at bounding box center [277, 246] width 135 height 19
click at [232, 249] on link "900434980" at bounding box center [227, 245] width 30 height 7
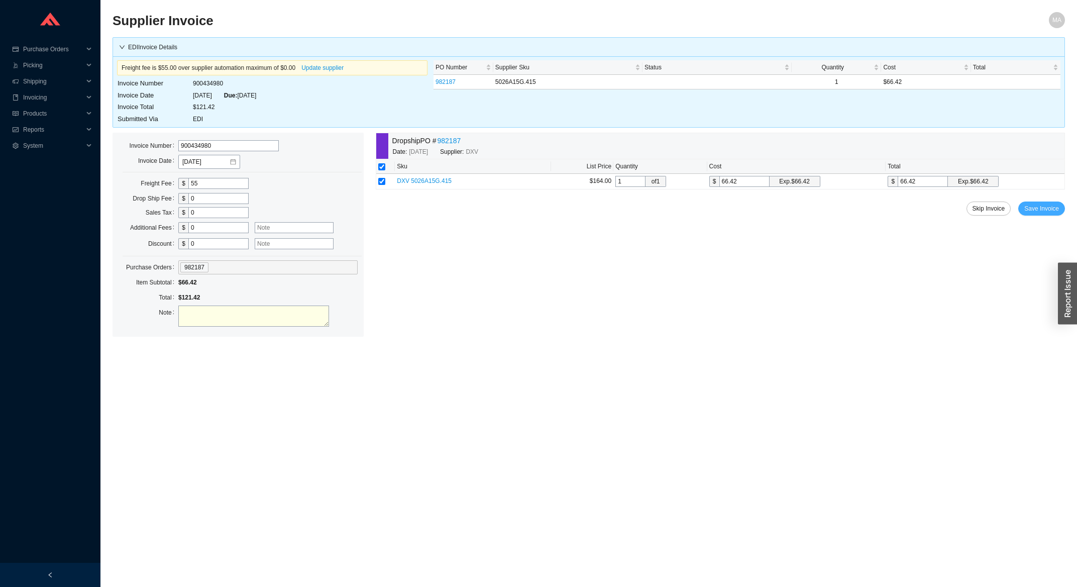
click at [1053, 210] on span "Save Invoice" at bounding box center [1042, 209] width 35 height 10
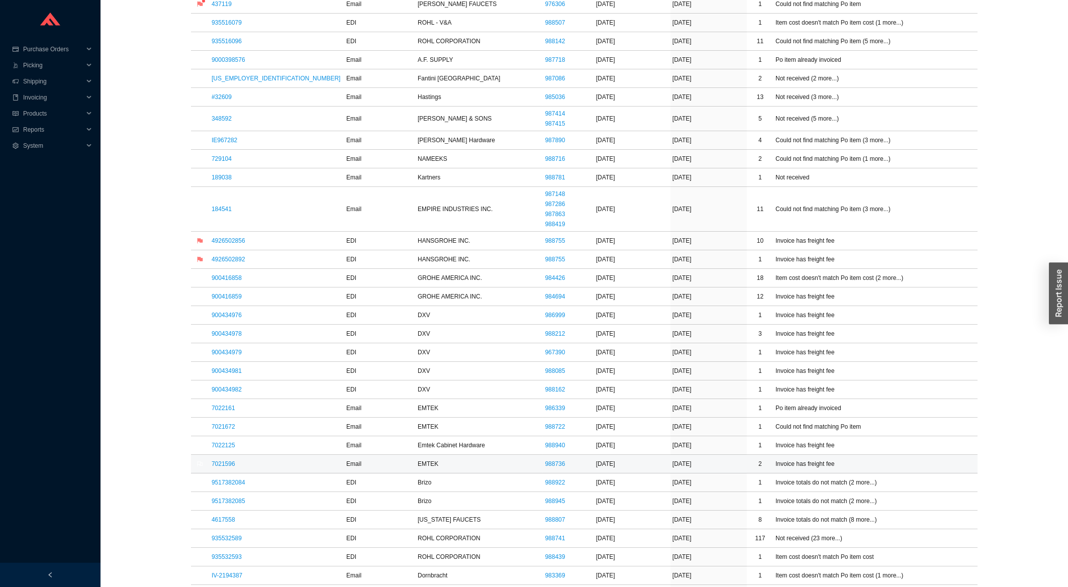
scroll to position [431, 0]
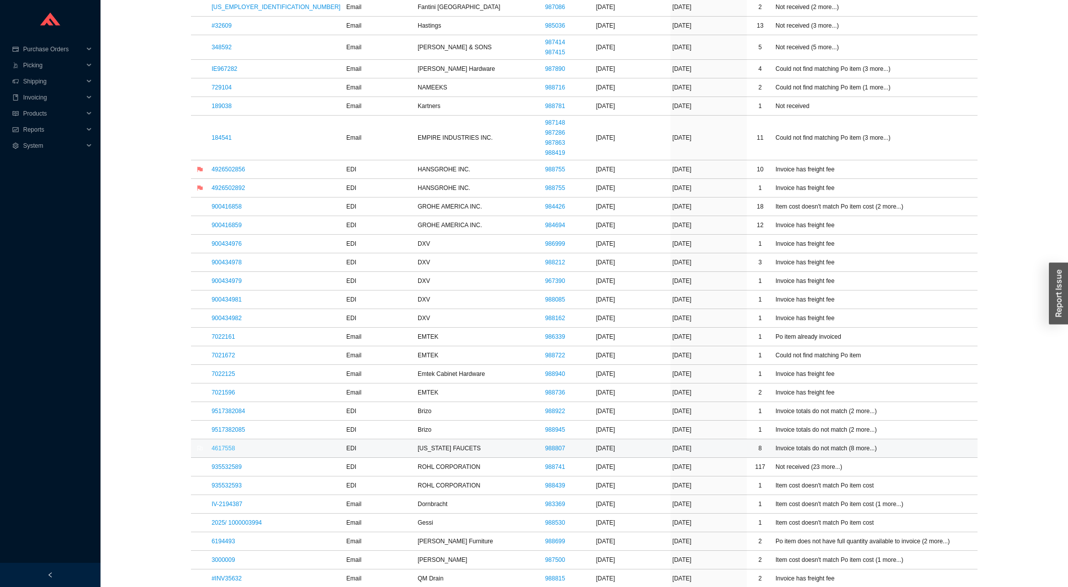
click at [224, 451] on link "4617558" at bounding box center [224, 448] width 24 height 7
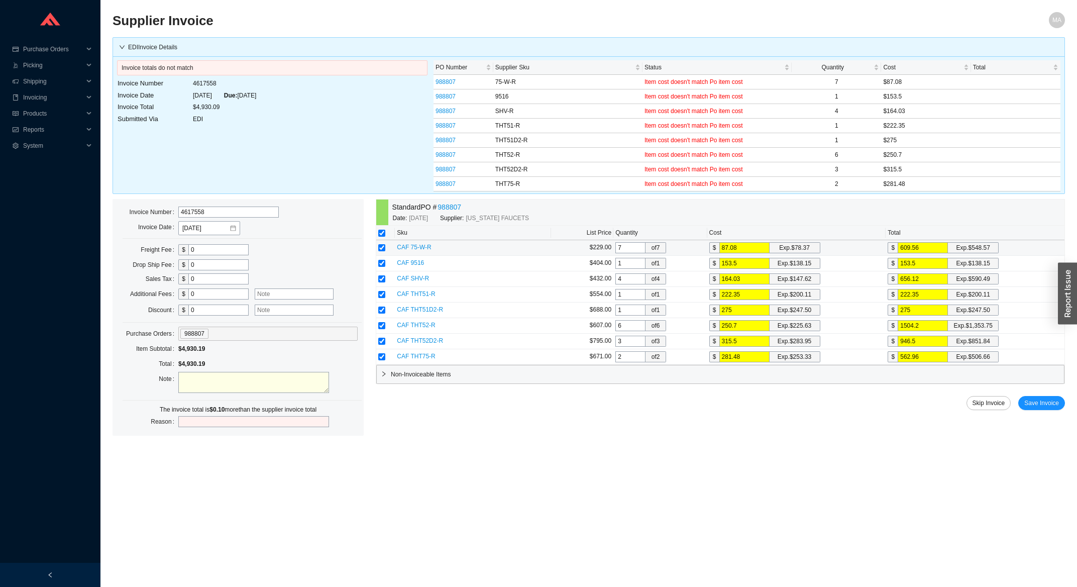
drag, startPoint x: 925, startPoint y: 250, endPoint x: 913, endPoint y: 254, distance: 12.6
click at [913, 253] on input "609.56" at bounding box center [923, 247] width 50 height 11
type input "87.0571"
type input "609.4"
type input "87.0657"
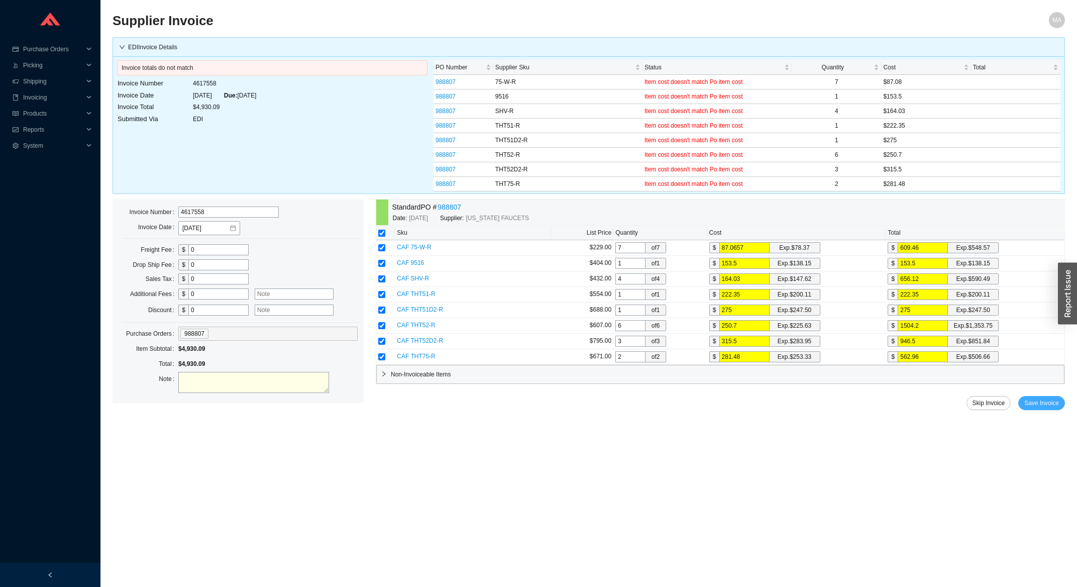
type input "609.46"
click at [1050, 401] on button "Save Invoice" at bounding box center [1042, 403] width 47 height 14
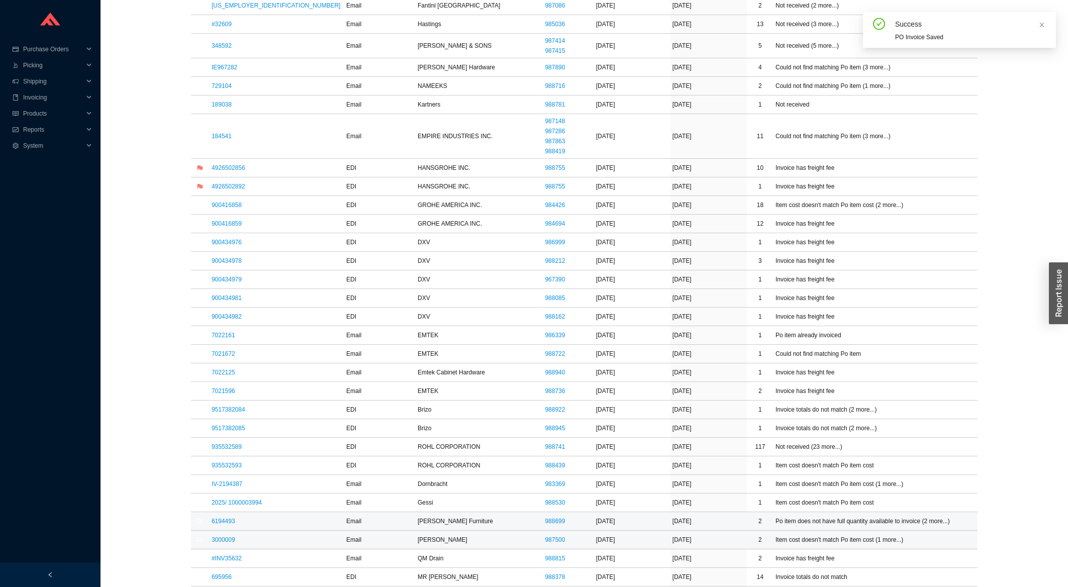
scroll to position [484, 0]
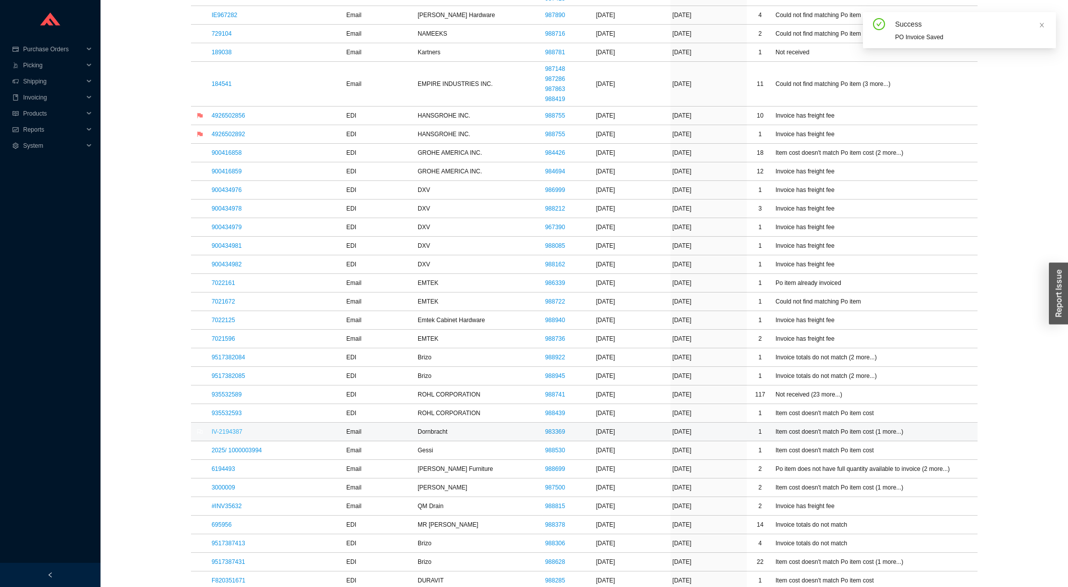
click at [224, 434] on link "IV-2194387" at bounding box center [227, 431] width 31 height 7
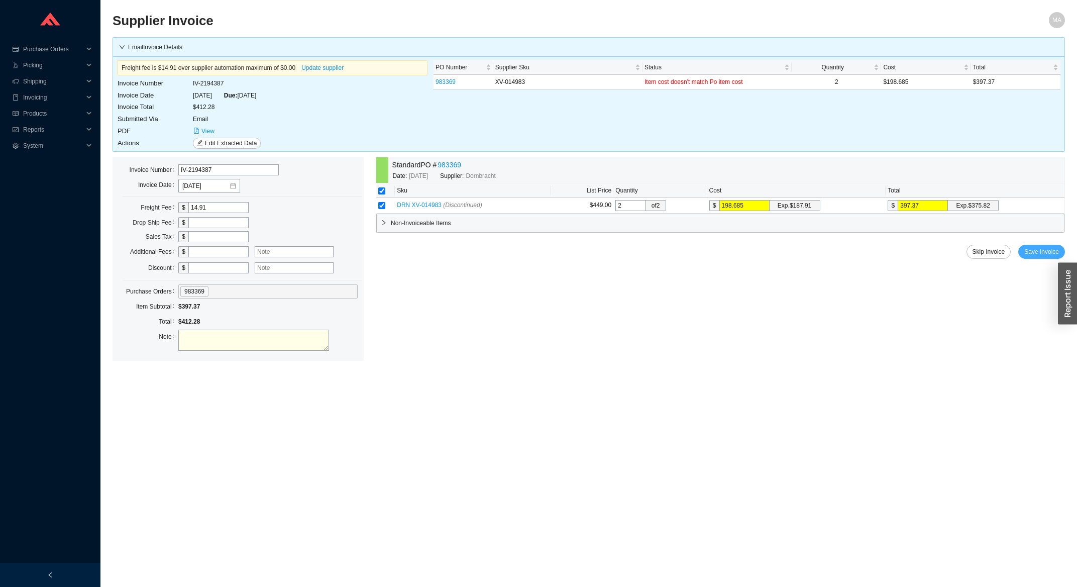
click at [1026, 251] on button "Save Invoice" at bounding box center [1042, 252] width 47 height 14
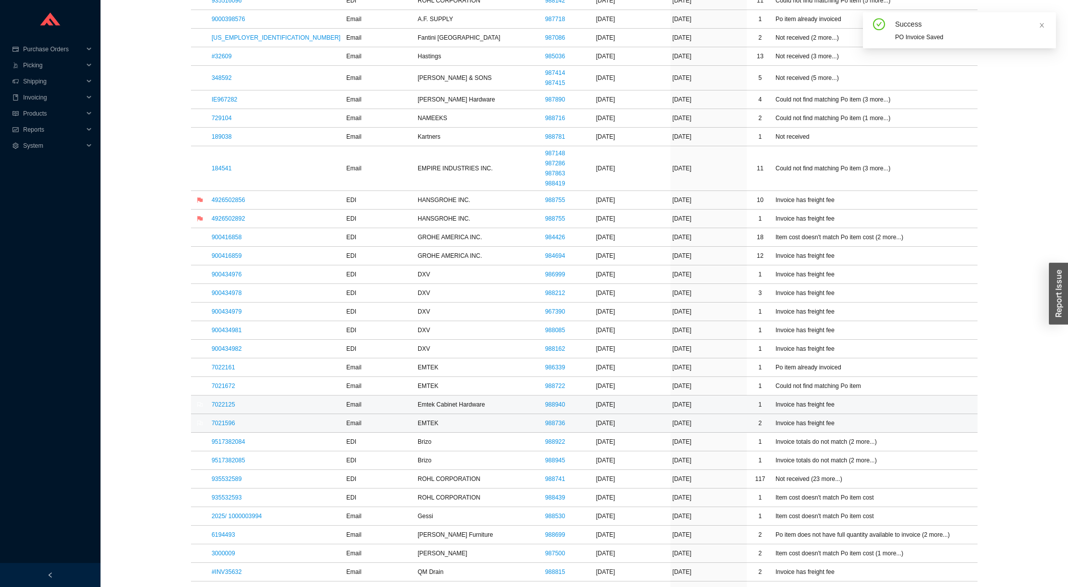
scroll to position [484, 0]
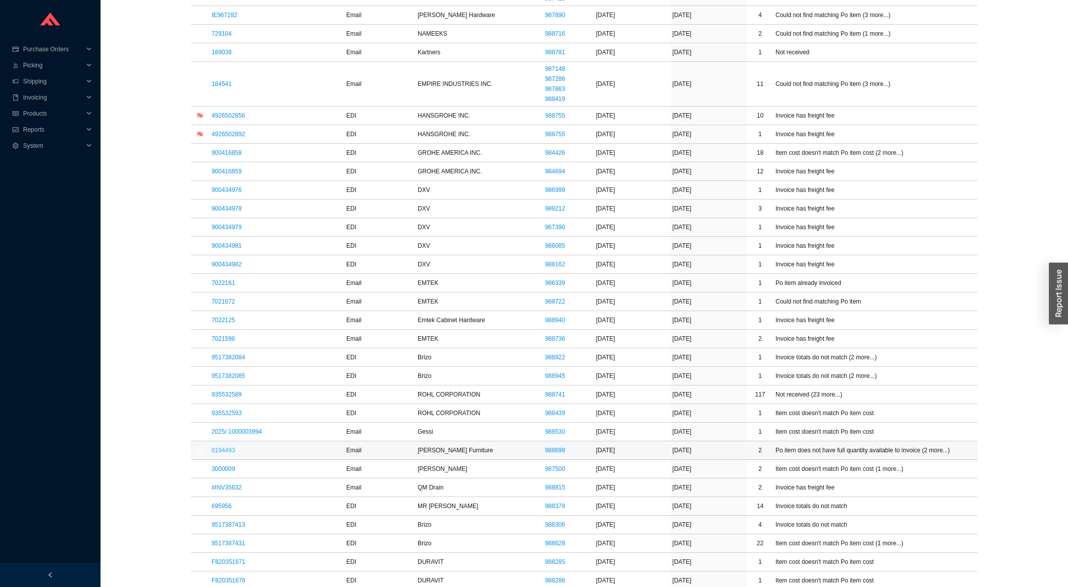
click at [226, 451] on link "6194493" at bounding box center [224, 450] width 24 height 7
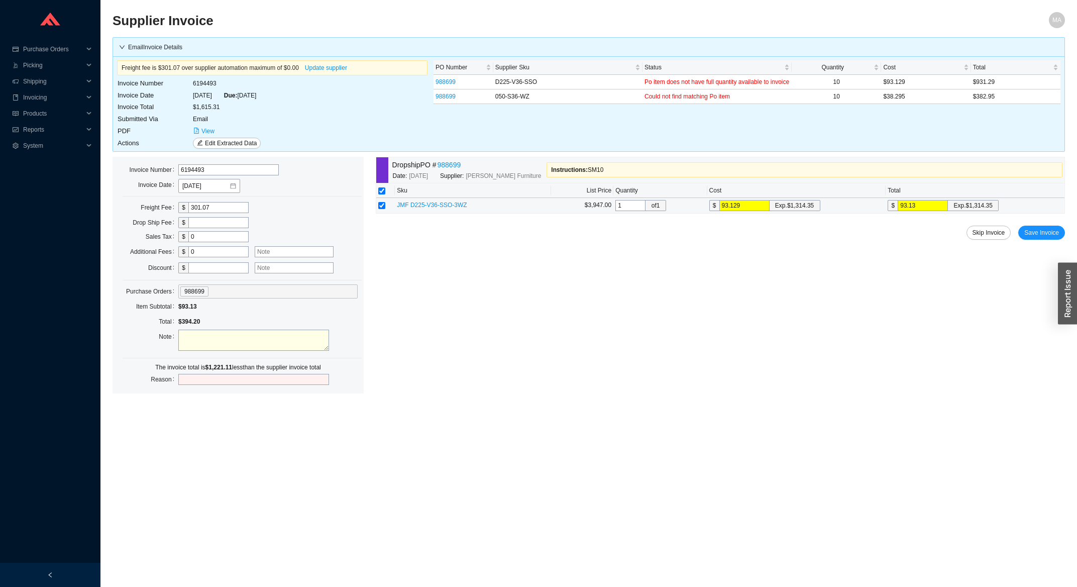
drag, startPoint x: 747, startPoint y: 203, endPoint x: 698, endPoint y: 206, distance: 49.3
click at [720, 207] on input "93.129" at bounding box center [745, 205] width 50 height 11
type input "1"
type input "13"
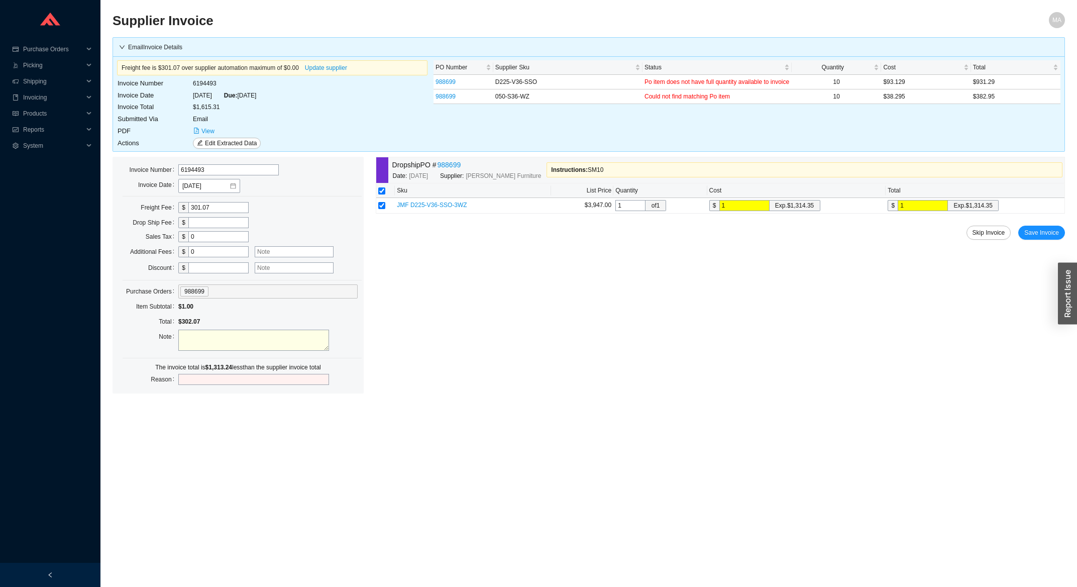
type input "13"
type input "131"
type input "1314"
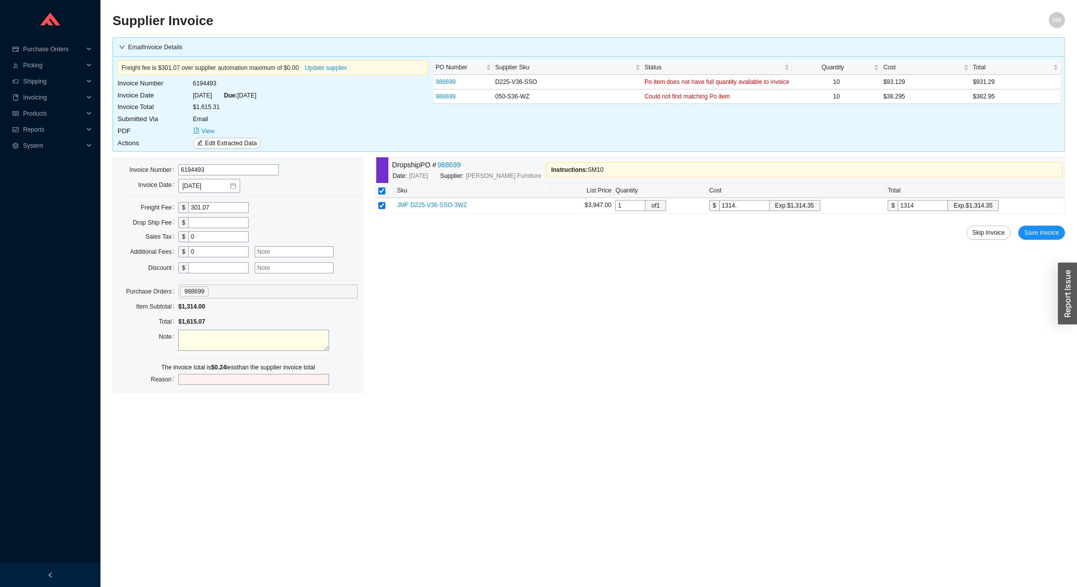
type input "1314.3"
type input "1314.35"
type input "1314.3"
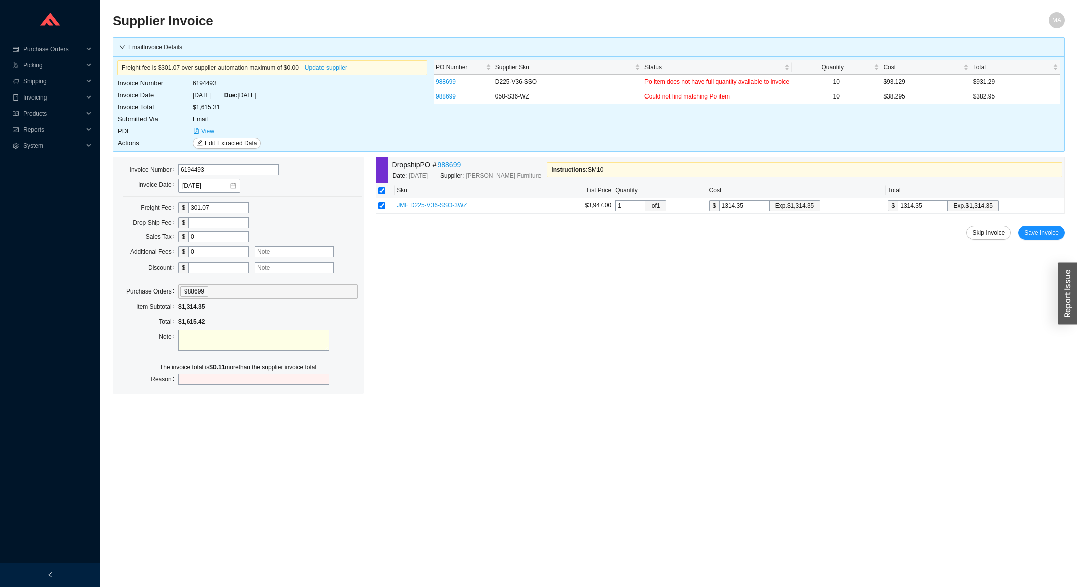
type input "1314.3"
type input "1314."
type input "1314"
type input "1314.2"
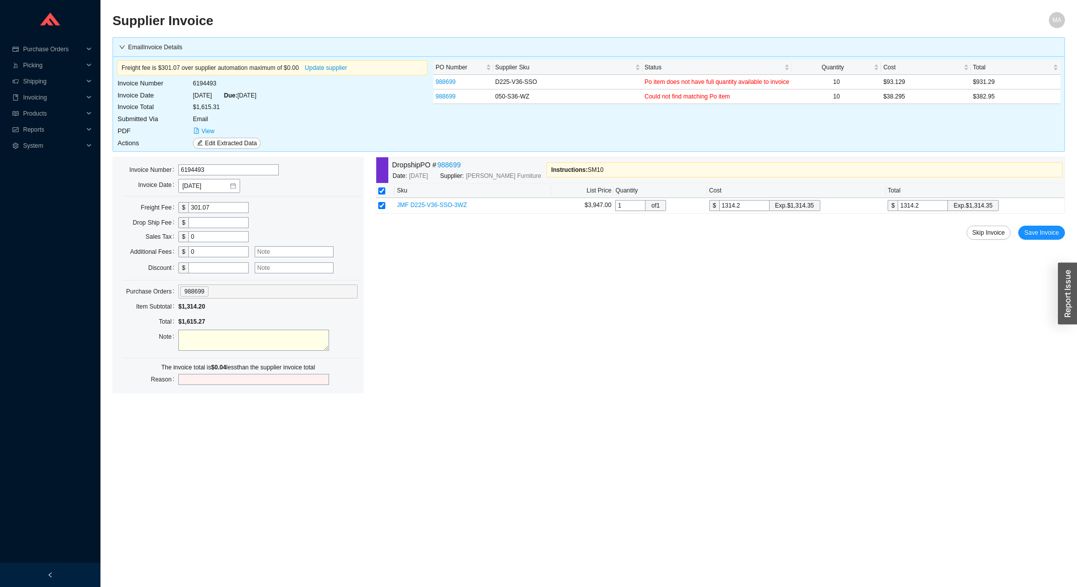
type input "1314.24"
click at [1059, 227] on div "Dropship PO # 988699 Date: [DATE] Supplier: [PERSON_NAME] Furniture Instruction…" at bounding box center [720, 259] width 689 height 204
click at [1061, 228] on button "Save Invoice" at bounding box center [1042, 233] width 47 height 14
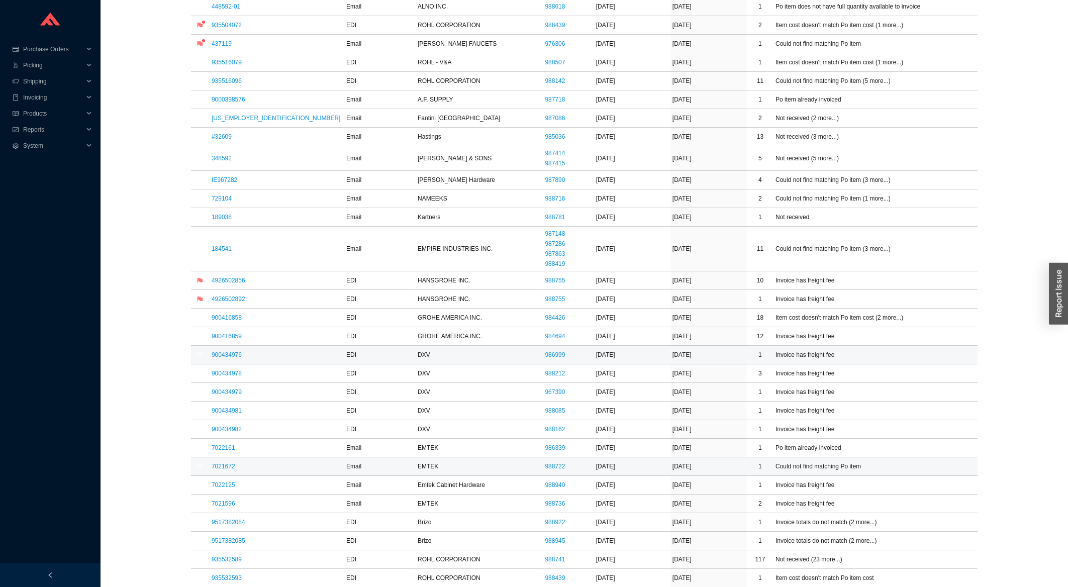
scroll to position [323, 0]
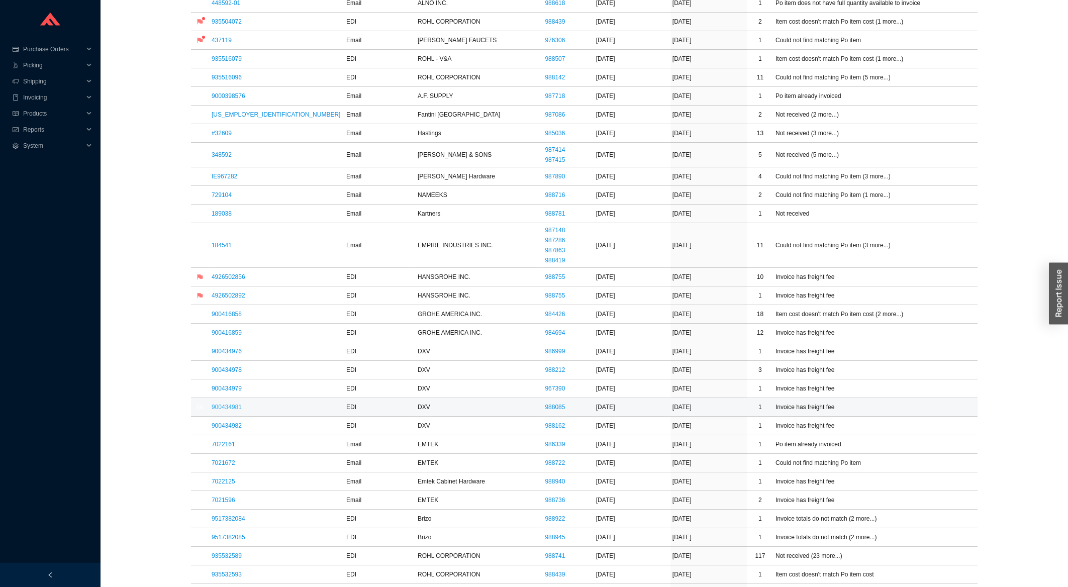
click at [224, 411] on link "900434981" at bounding box center [227, 407] width 30 height 7
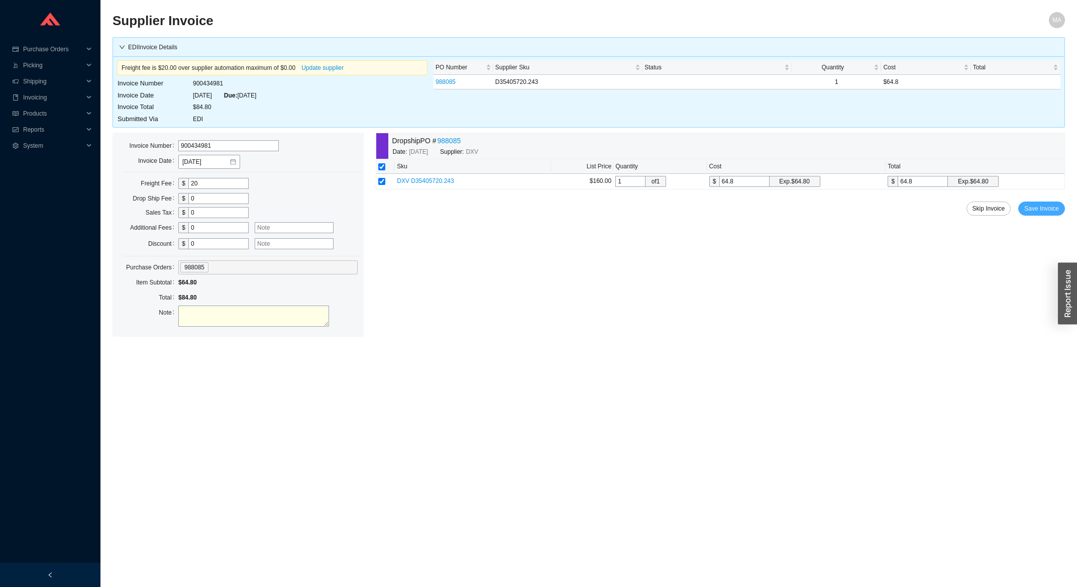
click at [1062, 210] on button "Save Invoice" at bounding box center [1042, 209] width 47 height 14
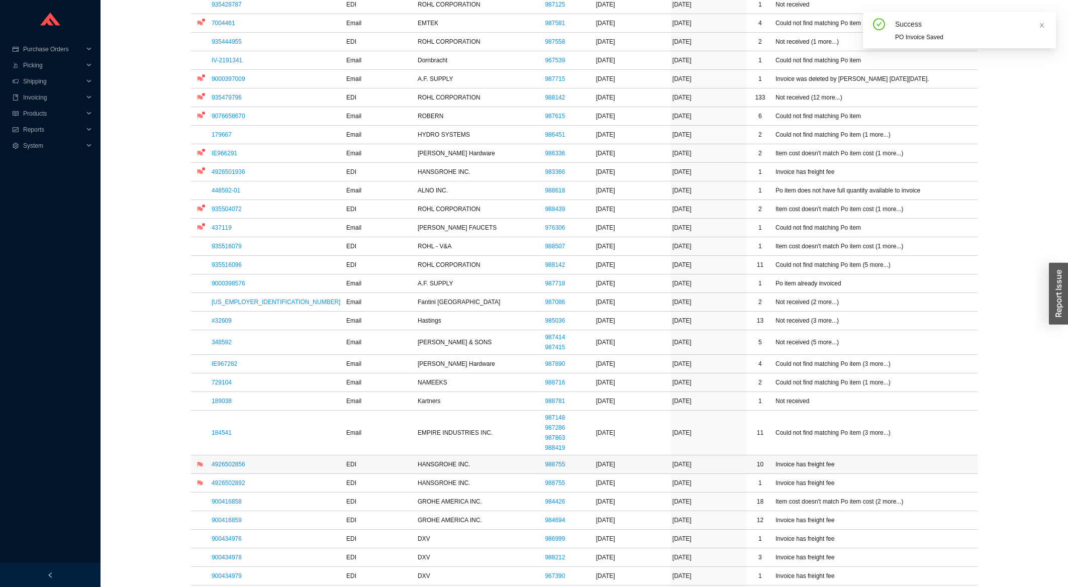
scroll to position [161, 0]
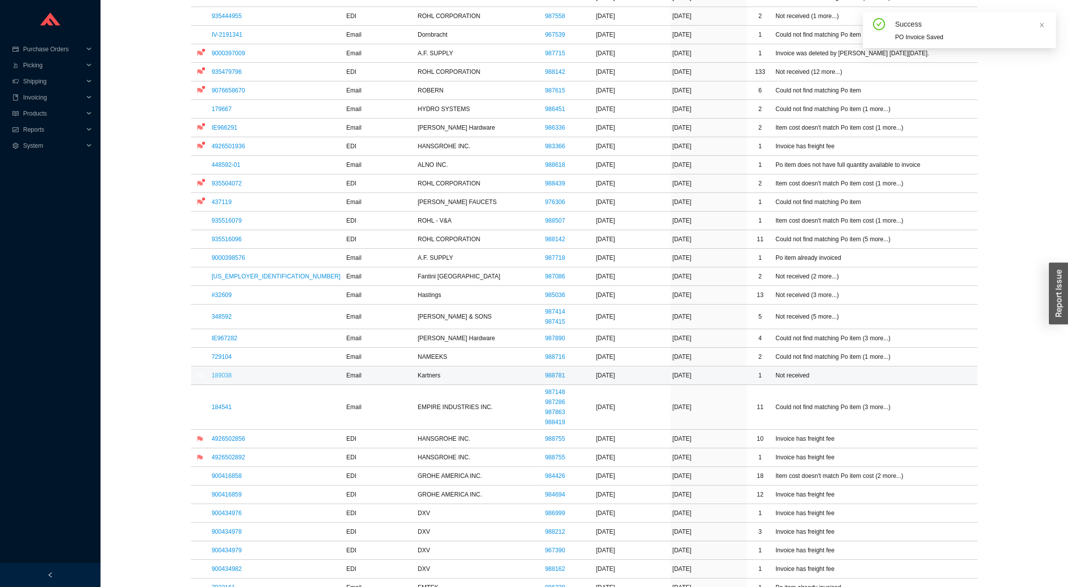
click at [230, 378] on link "189038" at bounding box center [222, 375] width 20 height 7
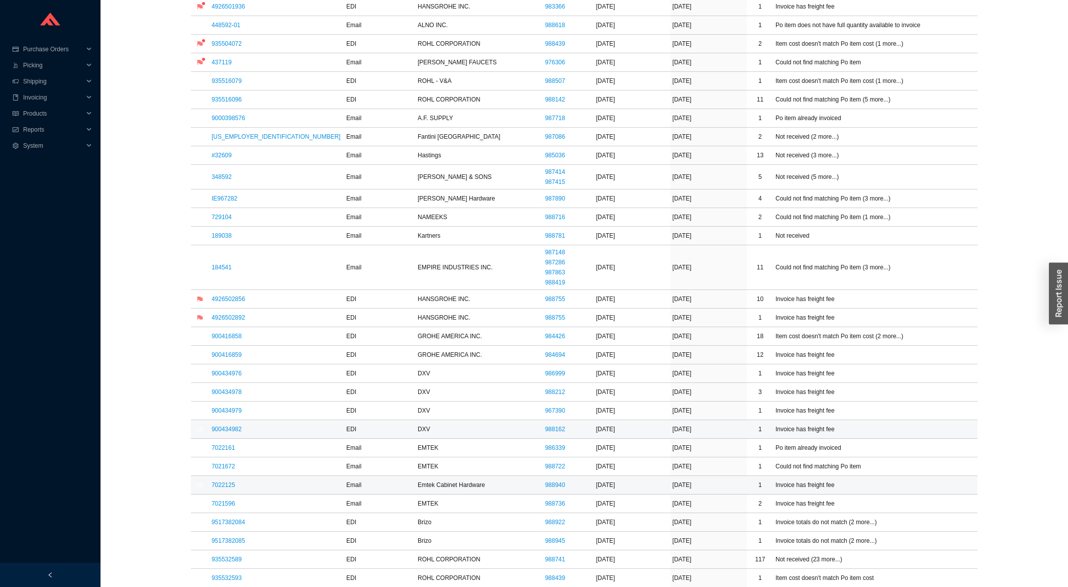
scroll to position [323, 0]
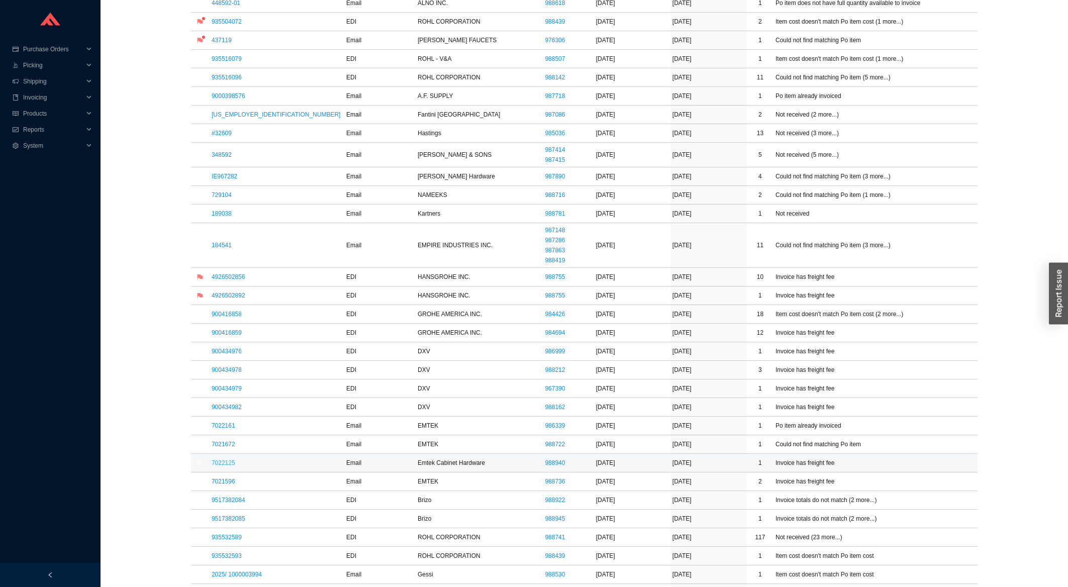
click at [217, 465] on link "7022125" at bounding box center [224, 462] width 24 height 7
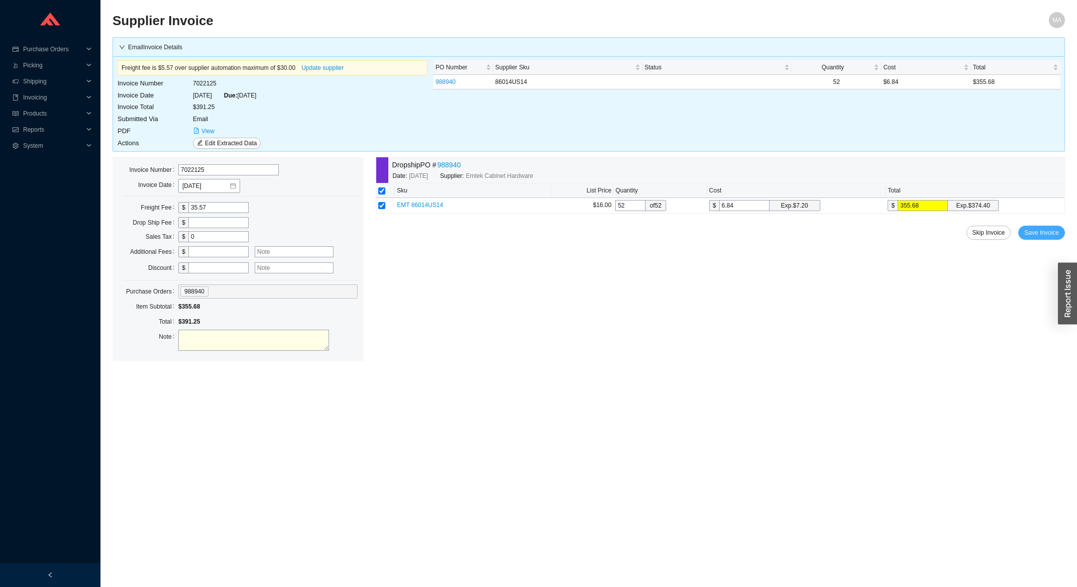
click at [1033, 232] on span "Save Invoice" at bounding box center [1042, 233] width 35 height 10
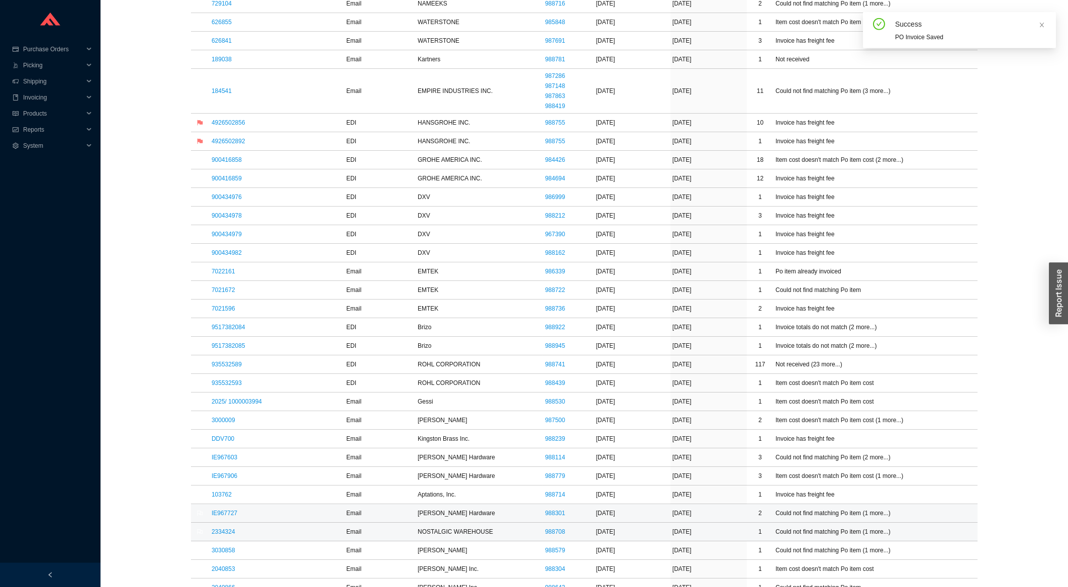
scroll to position [539, 0]
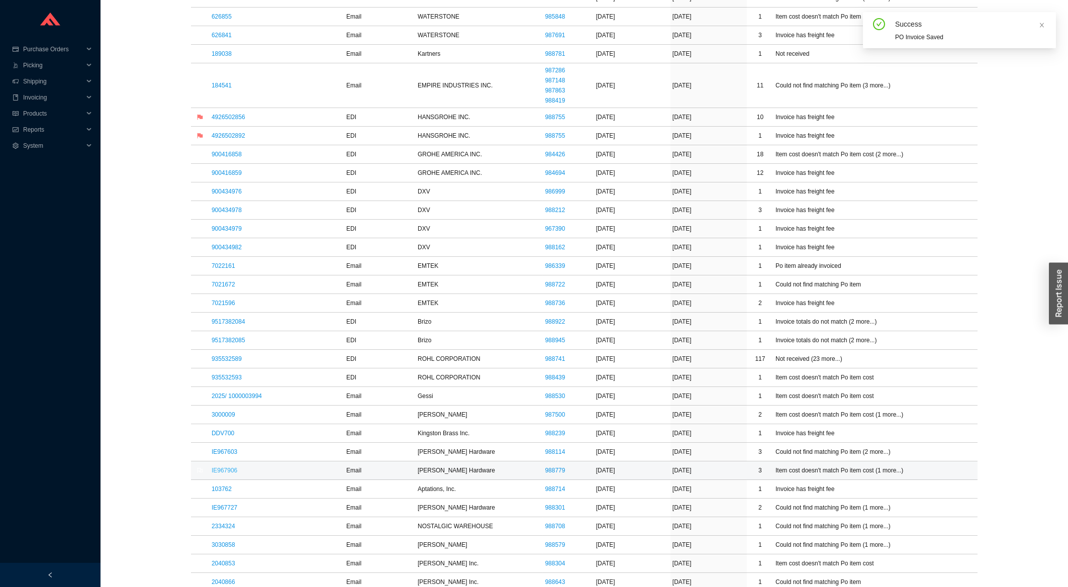
click at [237, 472] on link "IE967906" at bounding box center [225, 470] width 26 height 7
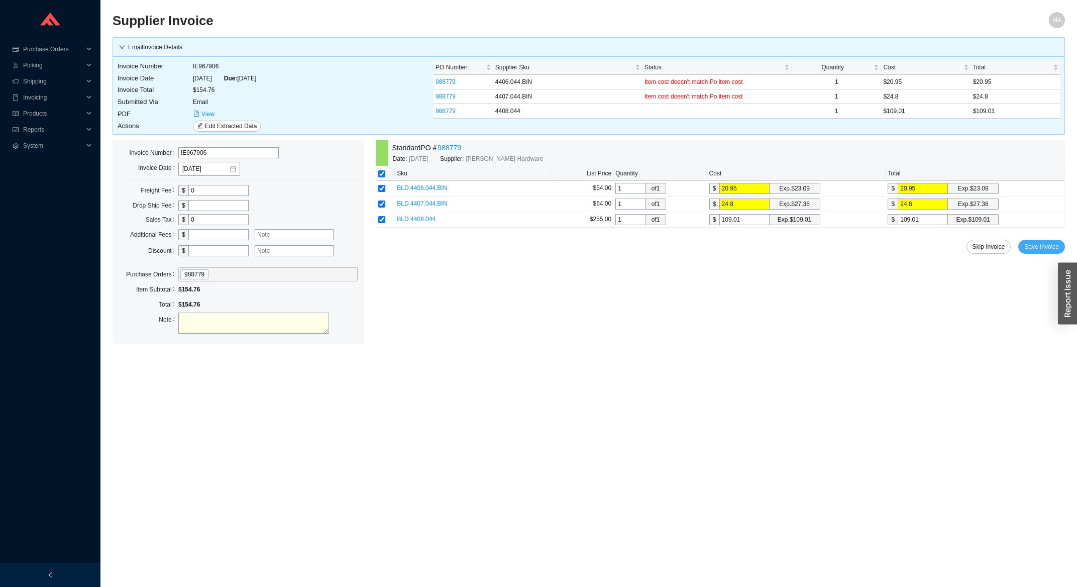
click at [1048, 247] on span "Save Invoice" at bounding box center [1042, 247] width 35 height 10
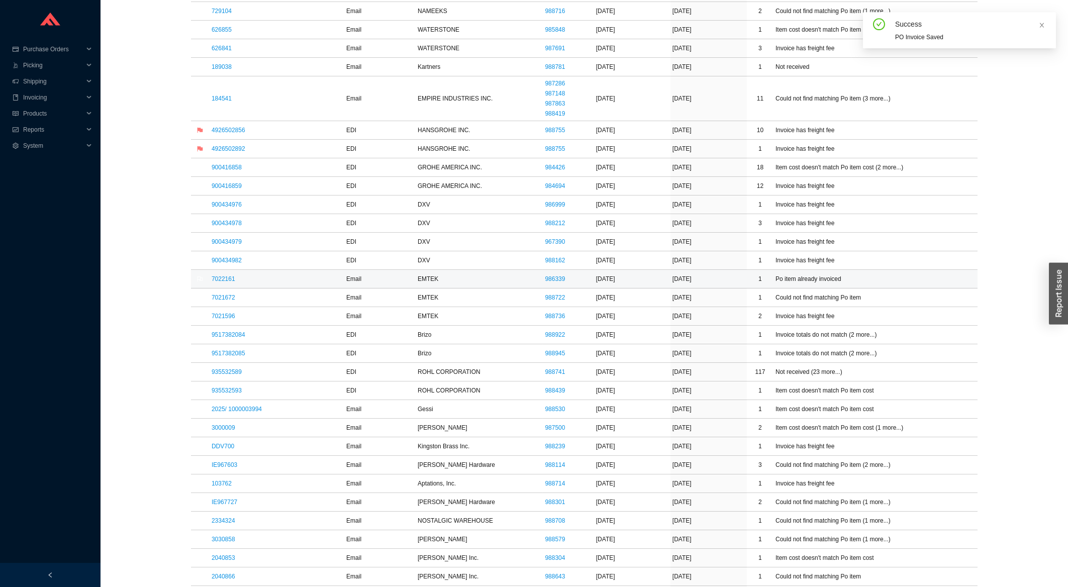
scroll to position [592, 0]
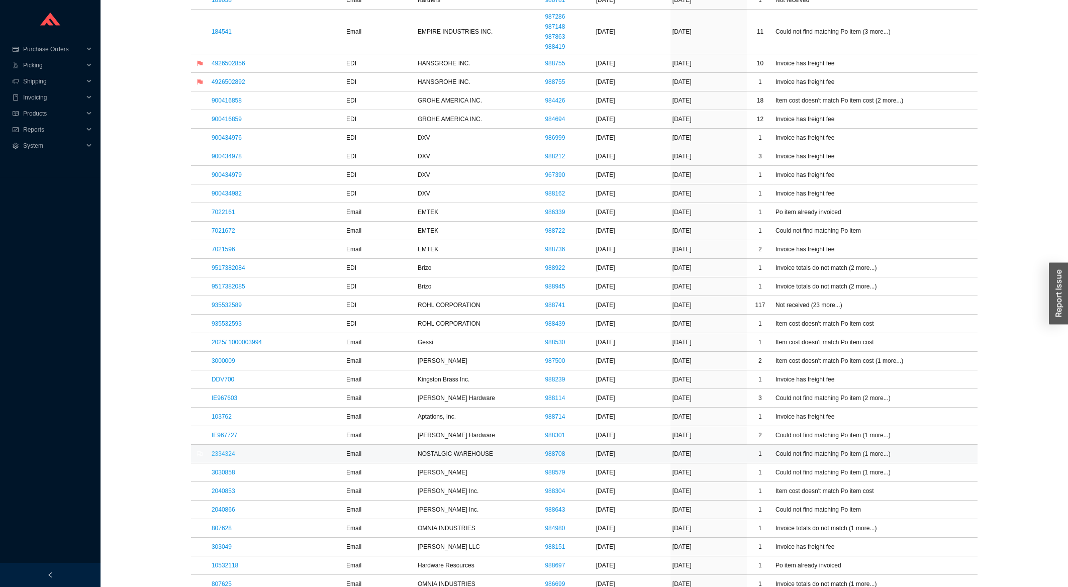
click at [224, 453] on link "2334324" at bounding box center [224, 453] width 24 height 7
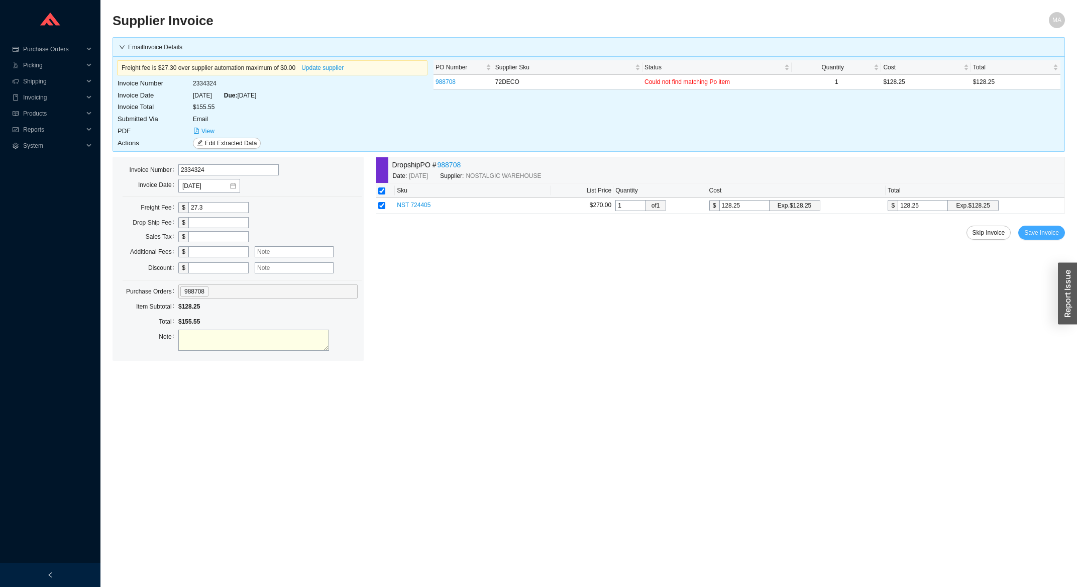
click at [1027, 235] on span "Save Invoice" at bounding box center [1042, 233] width 35 height 10
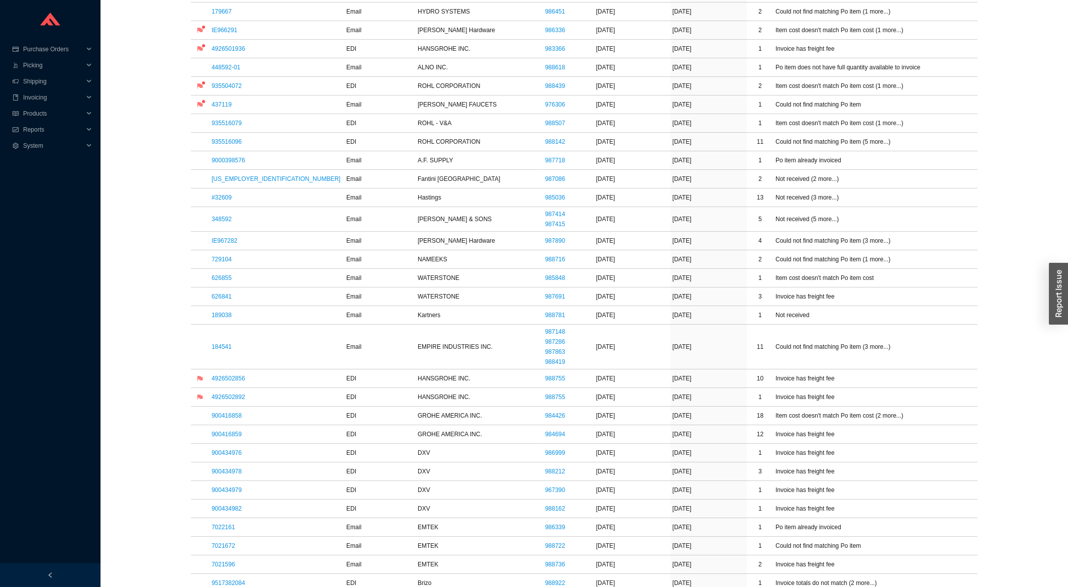
scroll to position [323, 0]
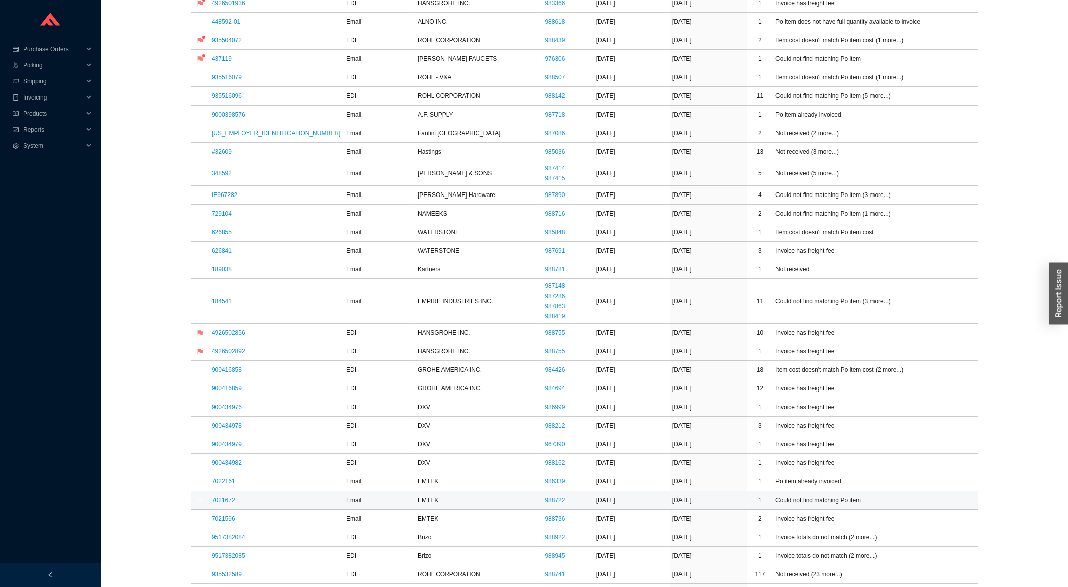
click at [226, 503] on link "7021672" at bounding box center [224, 499] width 24 height 7
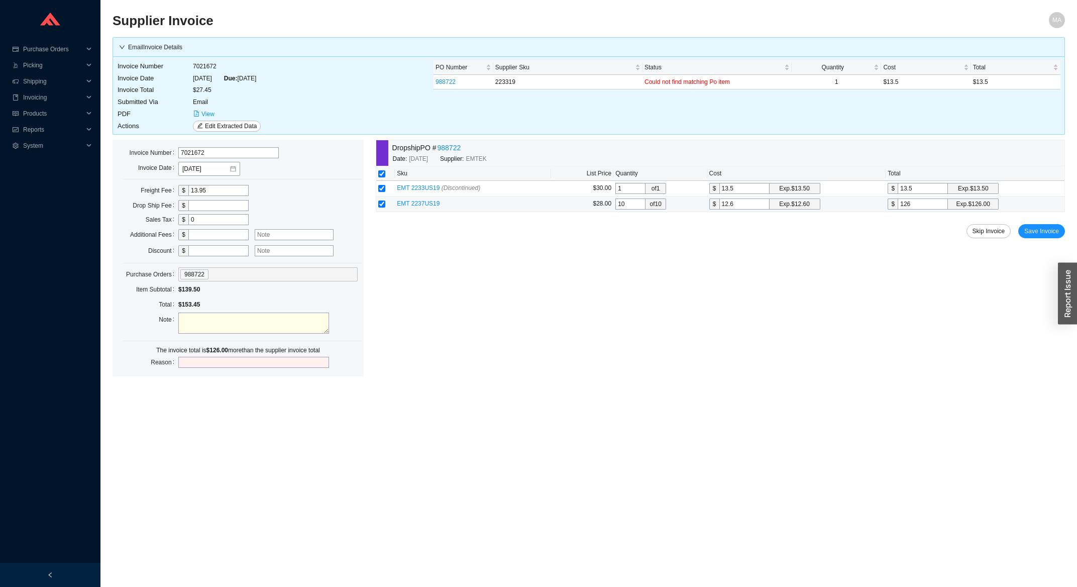
click at [384, 204] on input "checkbox" at bounding box center [381, 204] width 7 height 7
checkbox input "false"
click at [1049, 231] on span "Save Invoice" at bounding box center [1042, 231] width 35 height 10
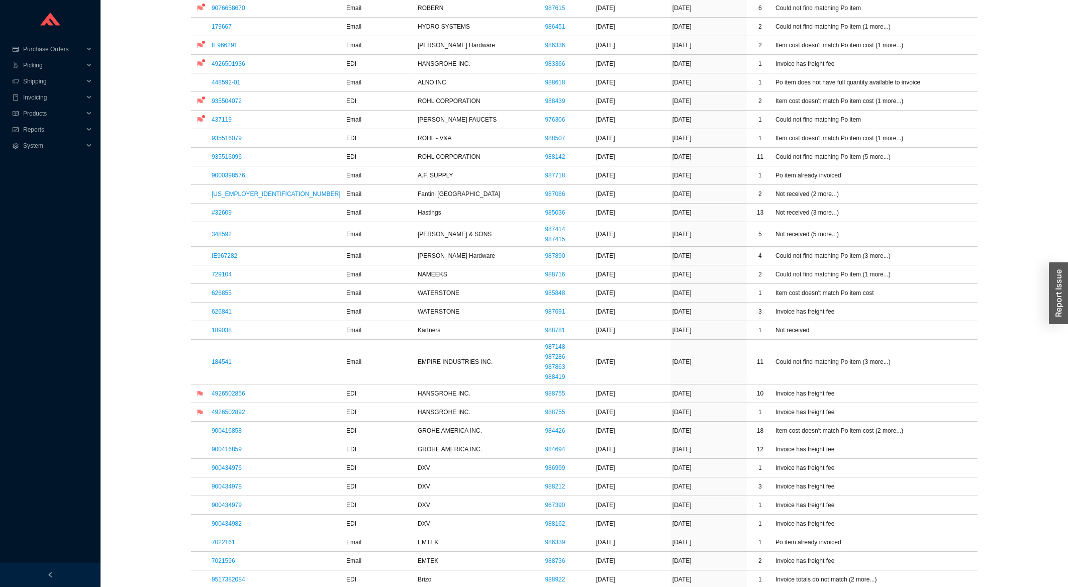
scroll to position [323, 0]
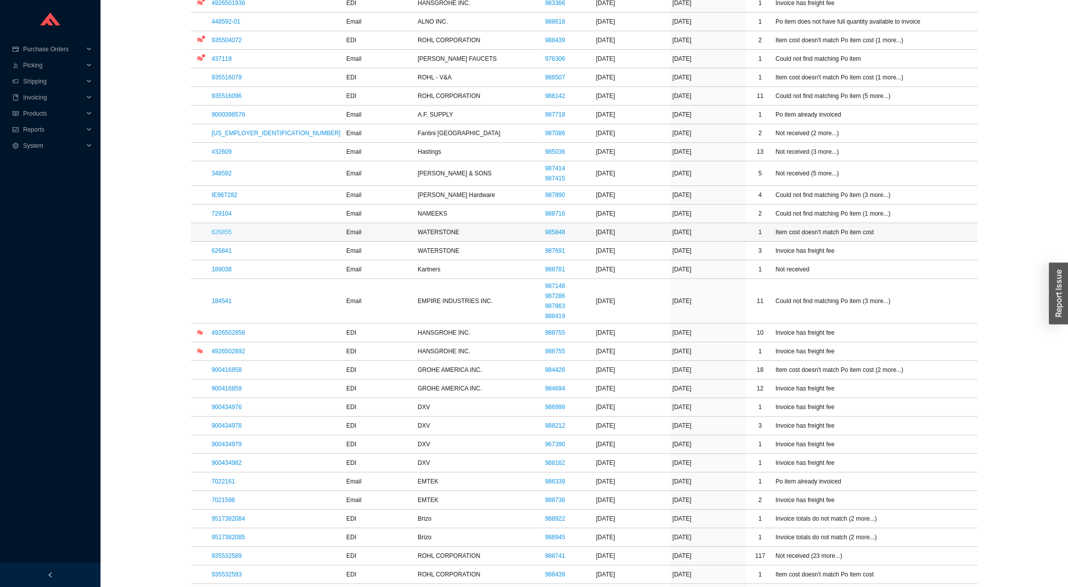
click at [216, 235] on link "626855" at bounding box center [222, 232] width 20 height 7
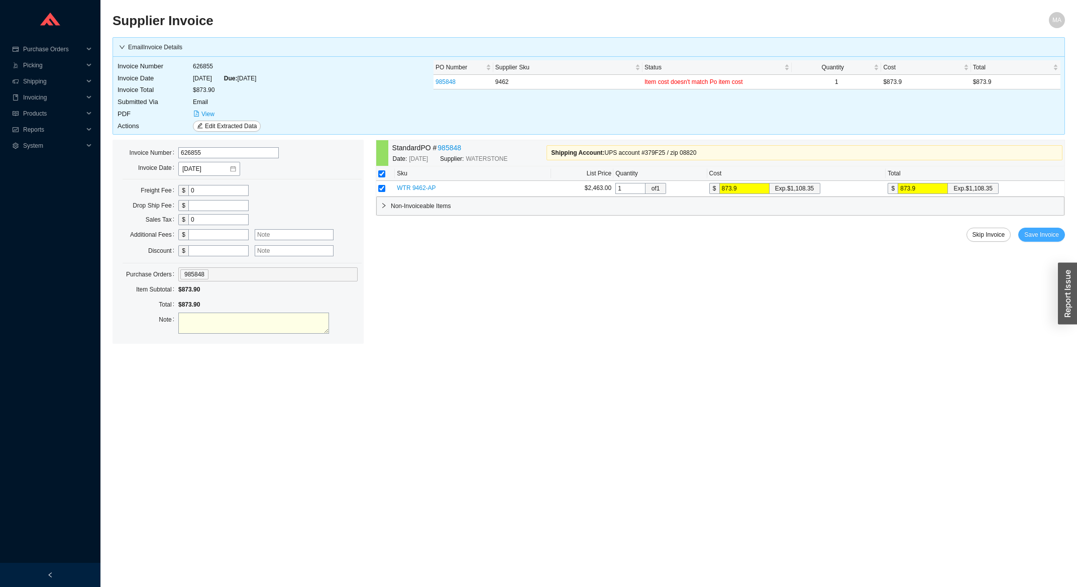
click at [1049, 231] on span "Save Invoice" at bounding box center [1042, 235] width 35 height 10
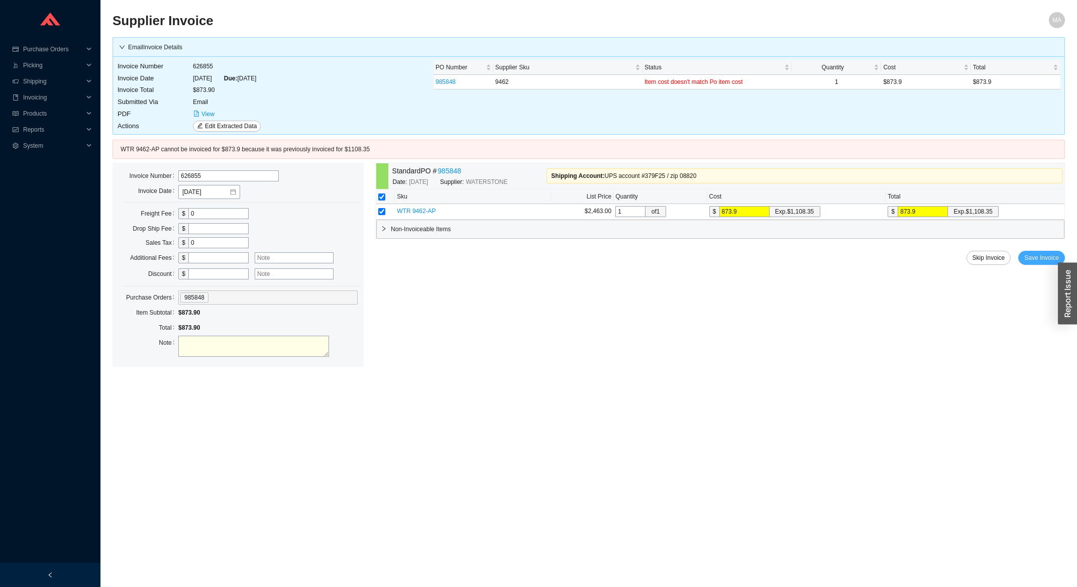
click at [1034, 262] on span "Save Invoice" at bounding box center [1042, 258] width 35 height 10
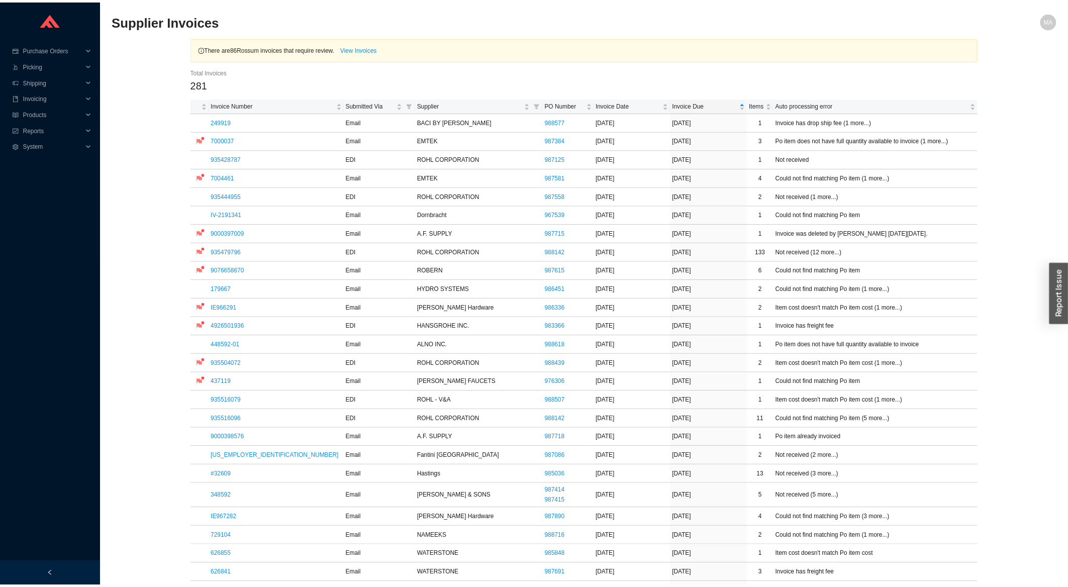
scroll to position [323, 0]
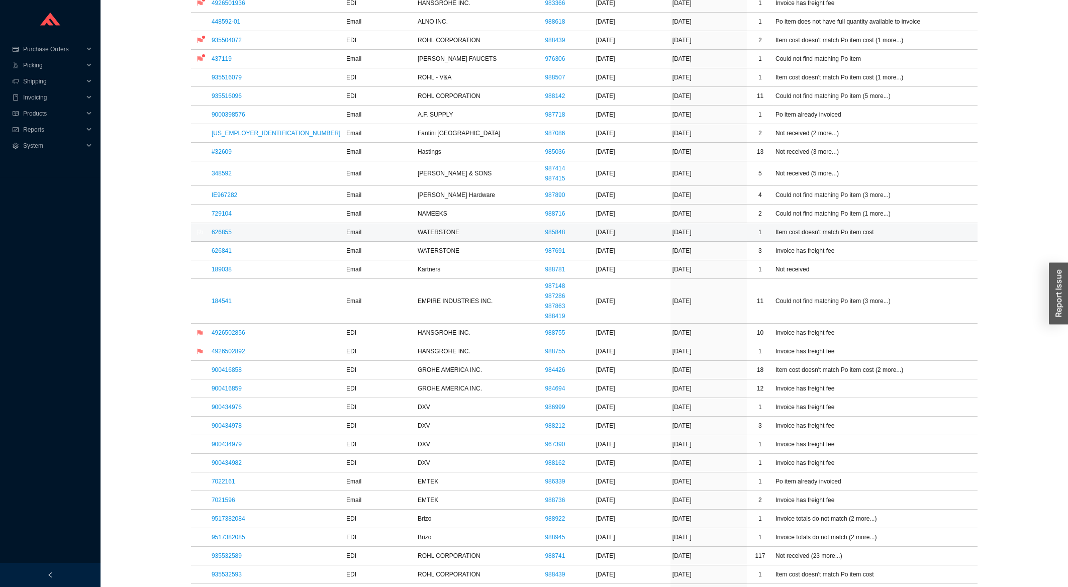
click at [212, 236] on td "626855" at bounding box center [277, 232] width 135 height 19
click at [217, 235] on link "626855" at bounding box center [222, 232] width 20 height 7
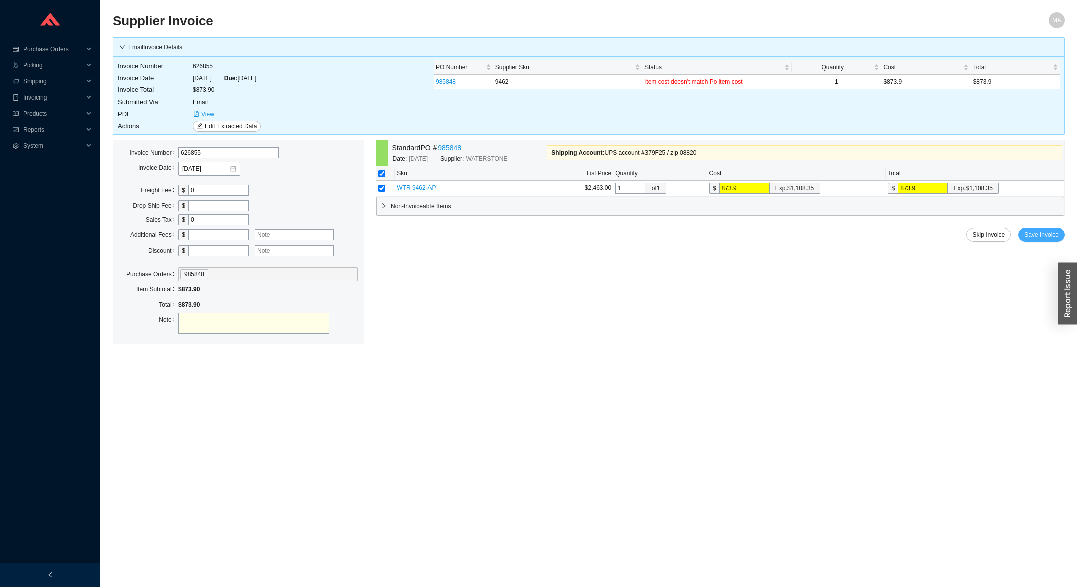
click at [1040, 233] on span "Save Invoice" at bounding box center [1042, 235] width 35 height 10
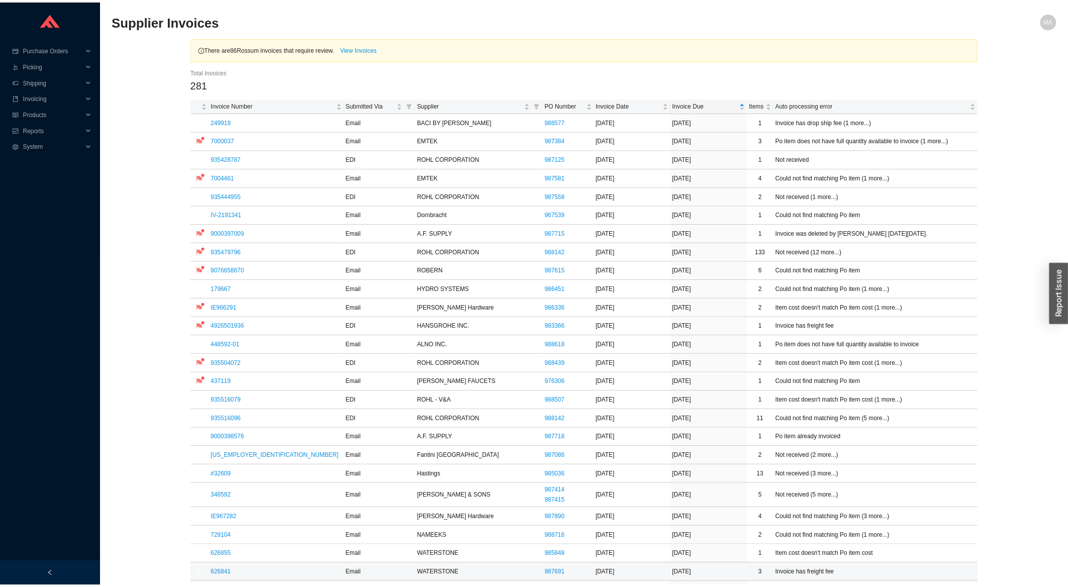
scroll to position [323, 0]
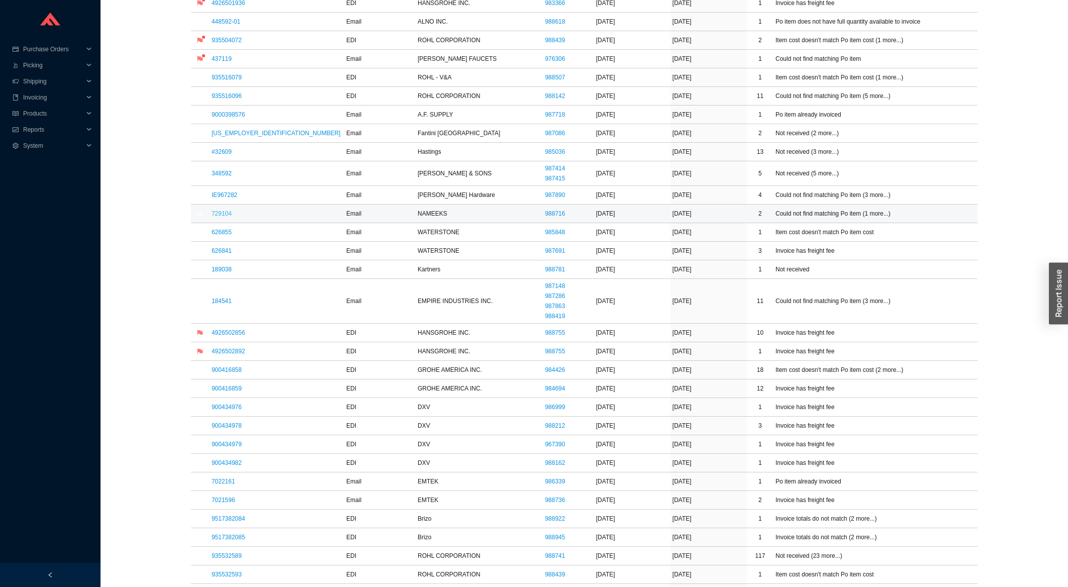
click at [222, 217] on link "729104" at bounding box center [222, 213] width 20 height 7
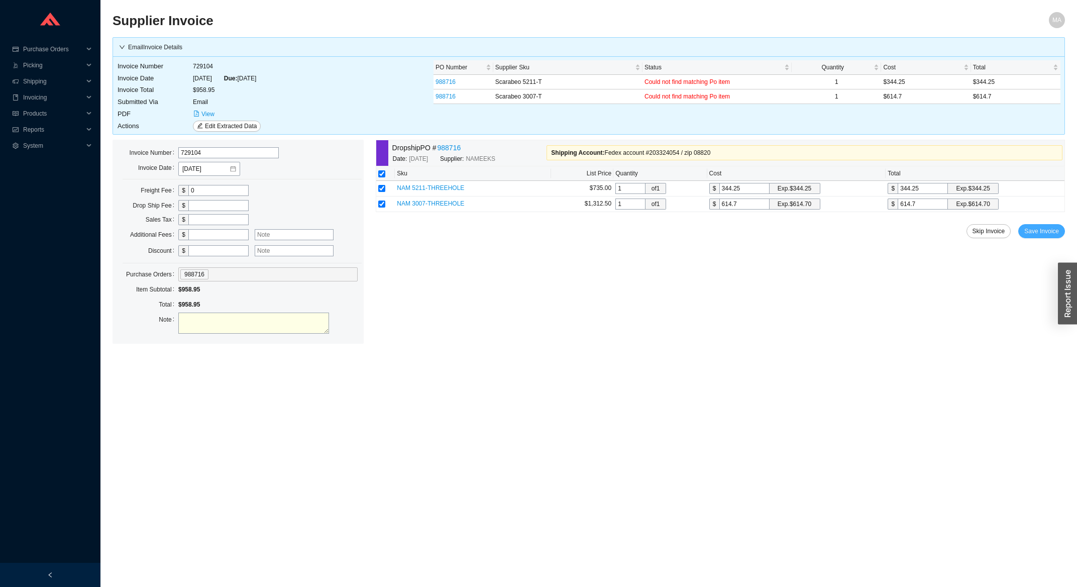
click at [1034, 235] on span "Save Invoice" at bounding box center [1042, 231] width 35 height 10
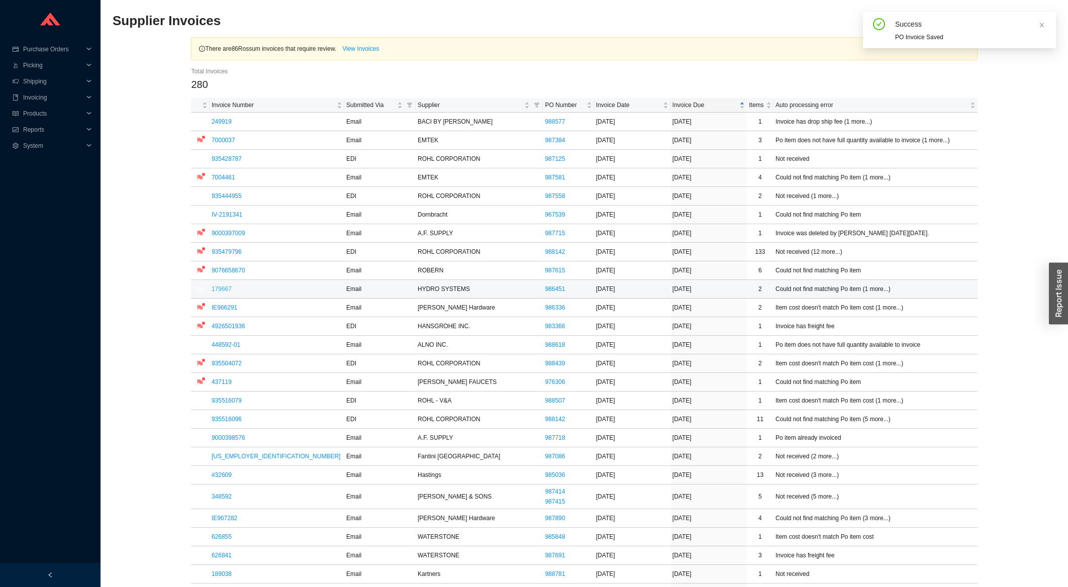
click at [228, 287] on link "179667" at bounding box center [222, 288] width 20 height 7
click at [236, 200] on link "935444955" at bounding box center [227, 195] width 30 height 7
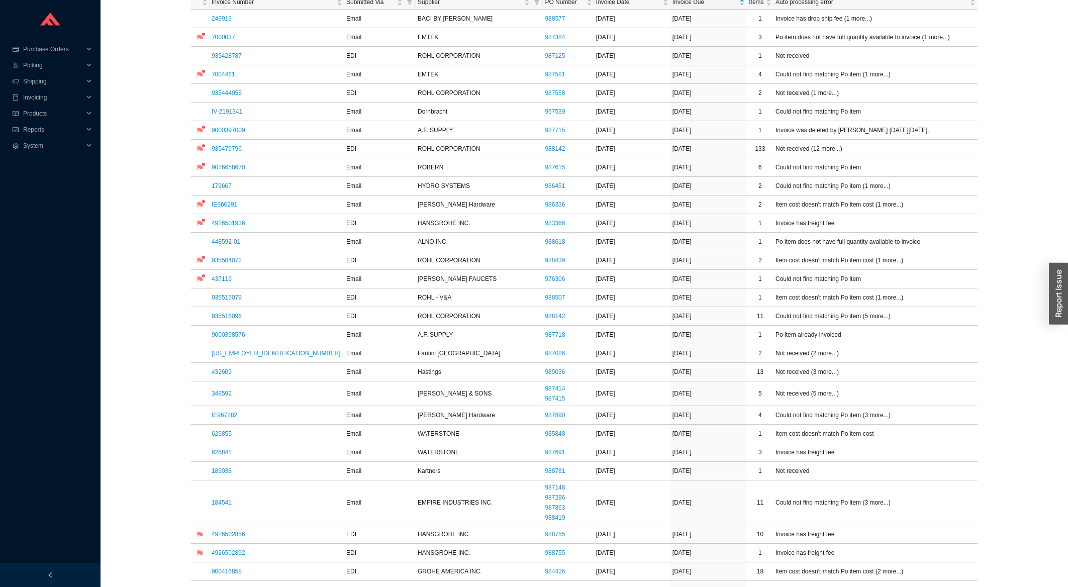
scroll to position [108, 0]
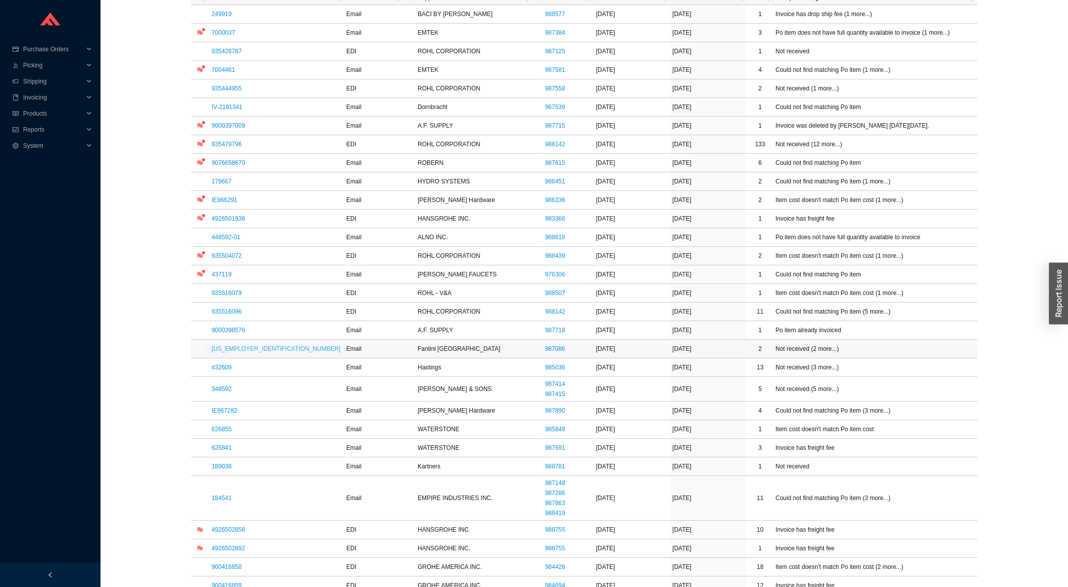
click at [231, 347] on link "[US_EMPLOYER_IDENTIFICATION_NUMBER]" at bounding box center [276, 348] width 129 height 7
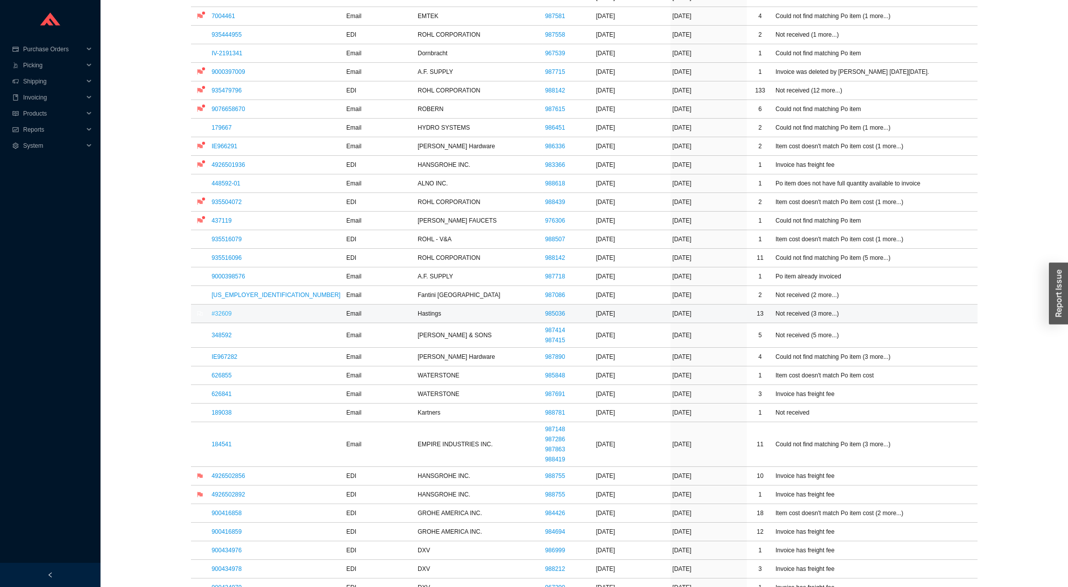
click at [225, 316] on link "#32609" at bounding box center [222, 313] width 20 height 7
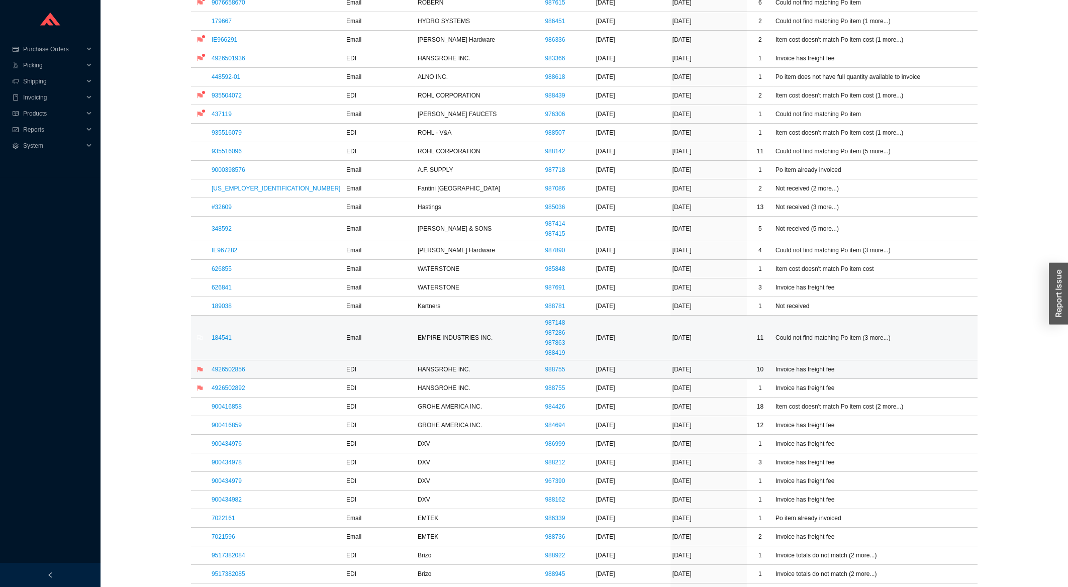
scroll to position [269, 0]
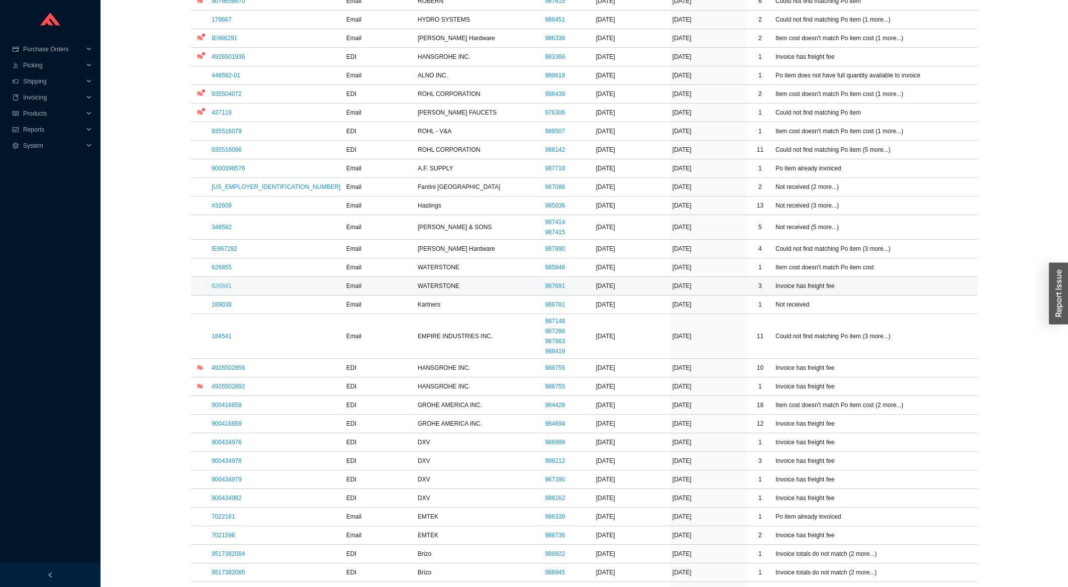
click at [225, 284] on link "626841" at bounding box center [222, 285] width 20 height 7
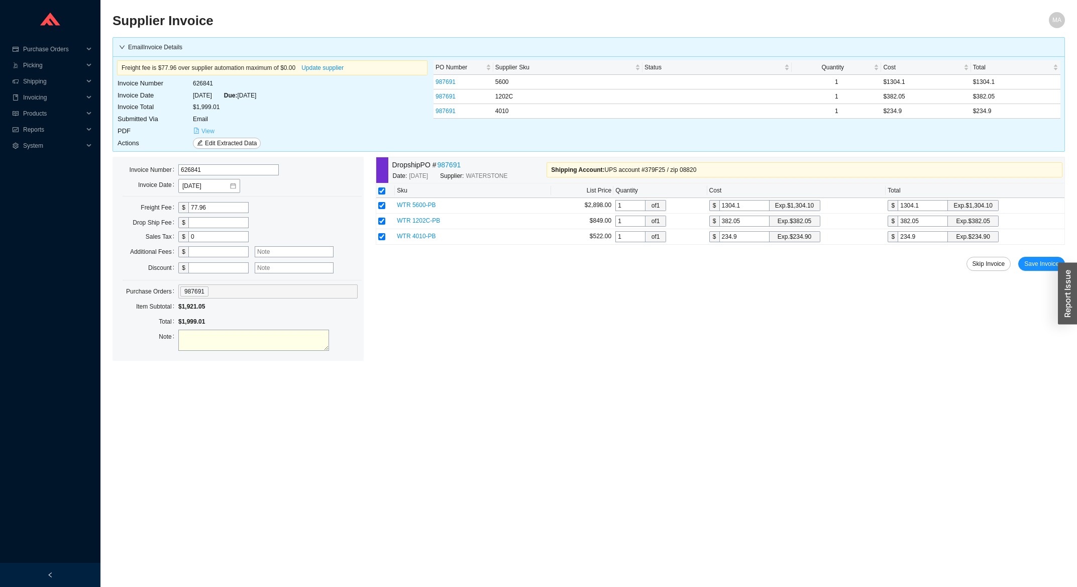
click at [210, 134] on span "View" at bounding box center [208, 131] width 13 height 10
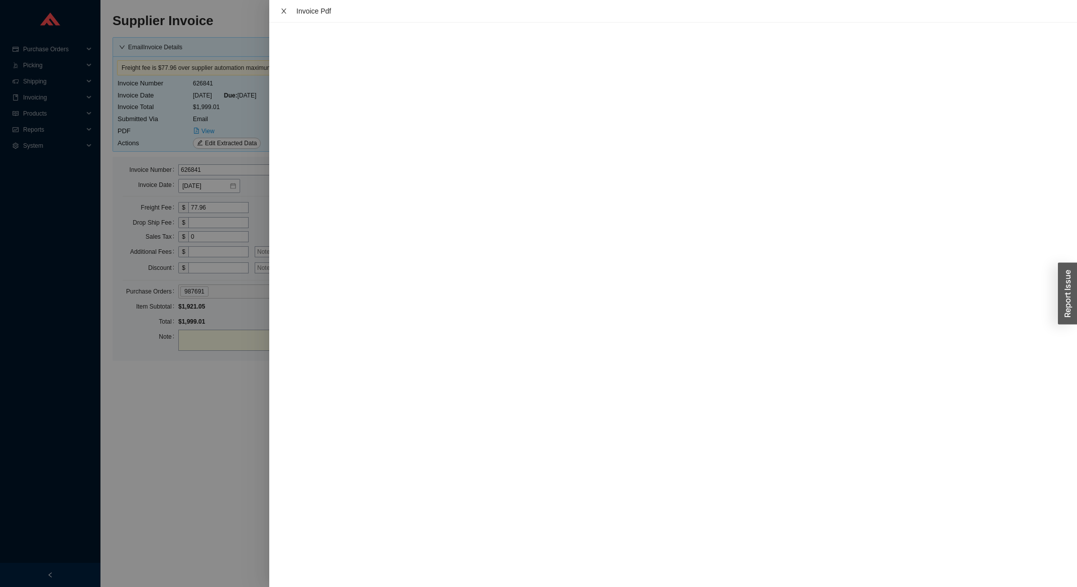
click at [280, 13] on icon "close" at bounding box center [283, 11] width 7 height 7
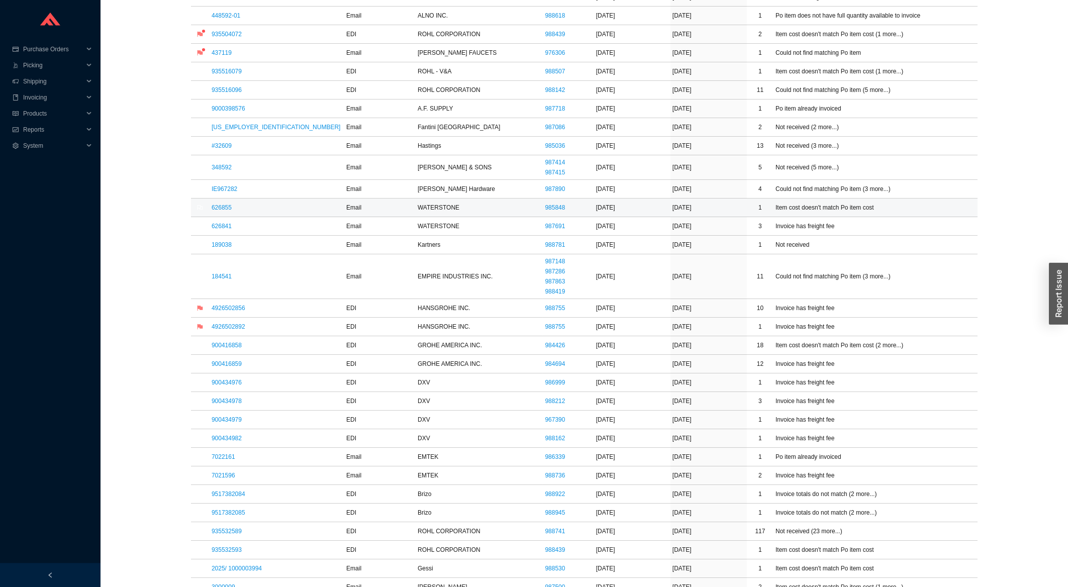
scroll to position [377, 0]
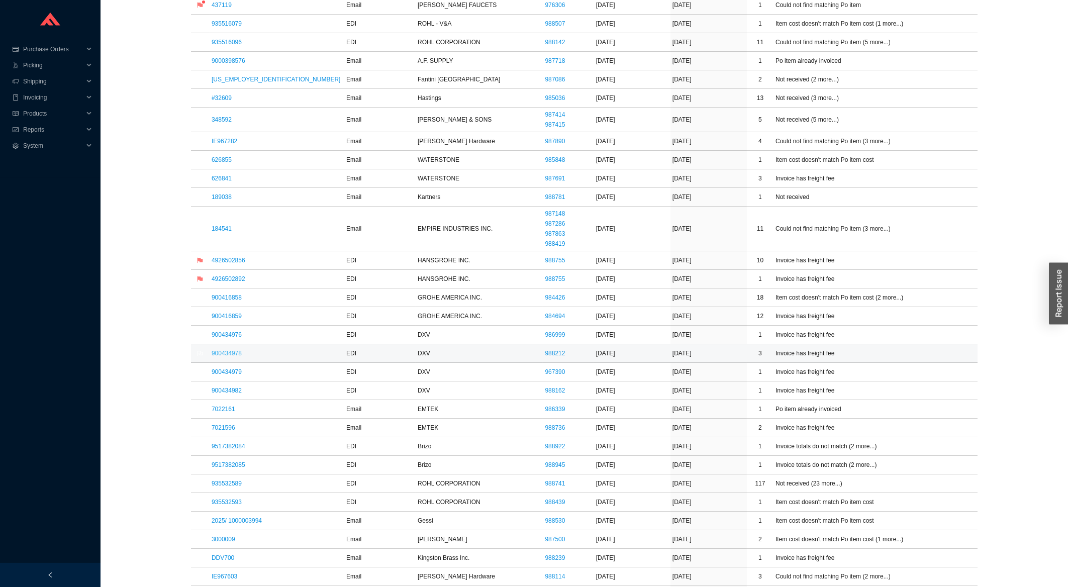
click at [222, 352] on link "900434978" at bounding box center [227, 353] width 30 height 7
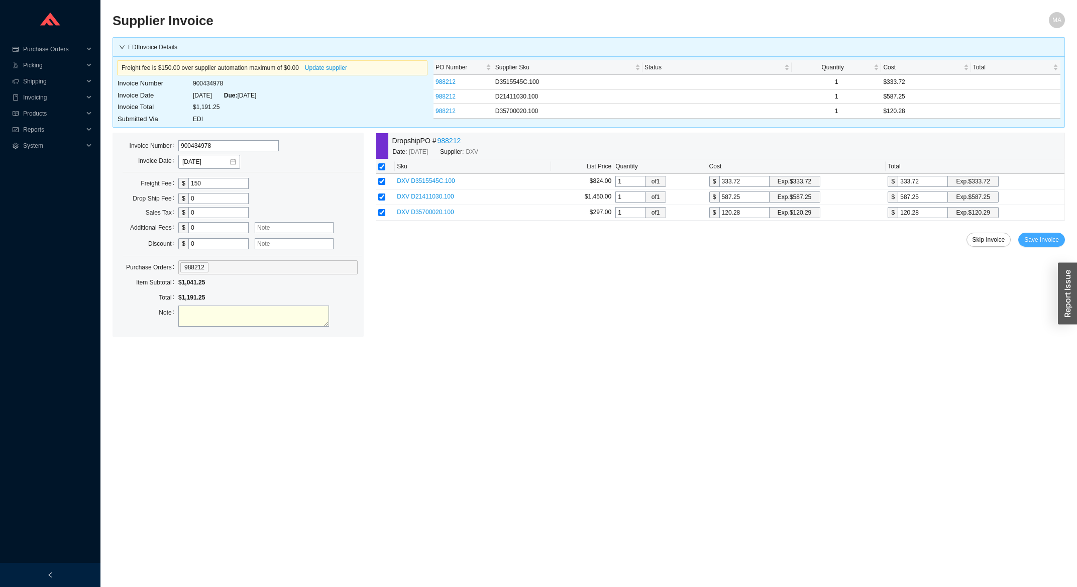
click at [1059, 241] on span "Save Invoice" at bounding box center [1042, 240] width 35 height 10
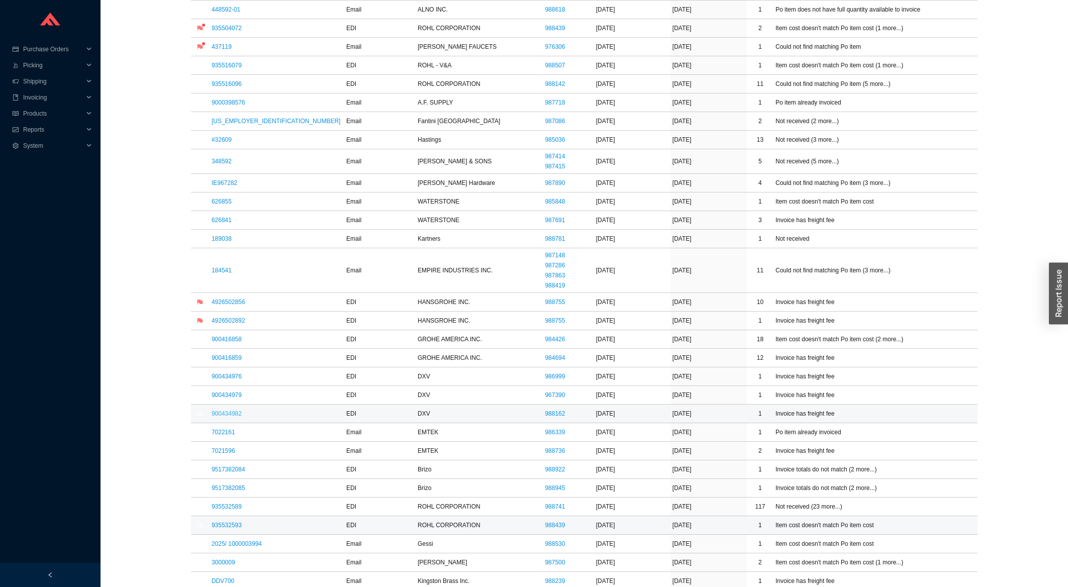
scroll to position [377, 0]
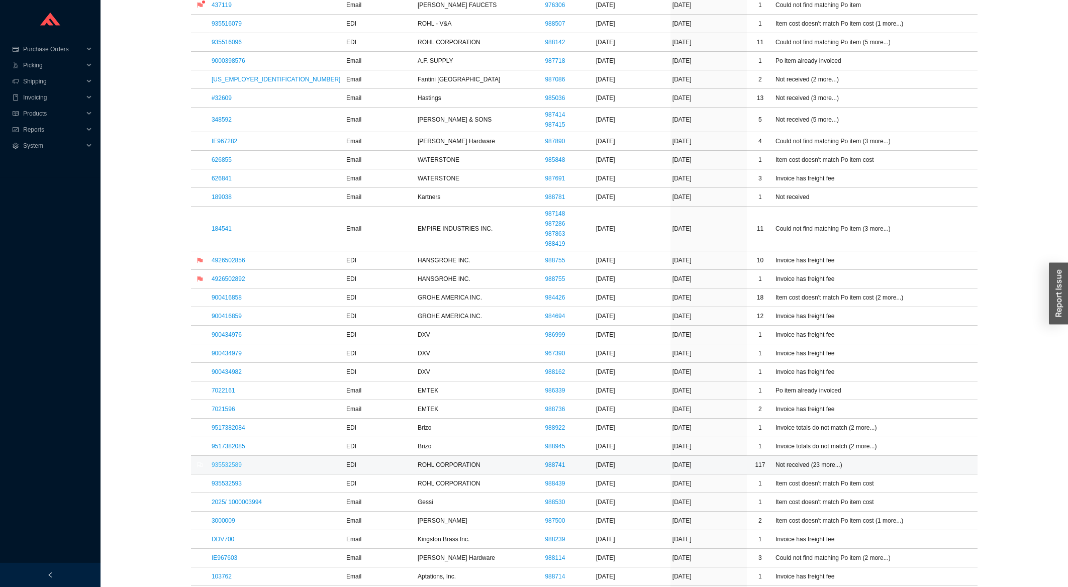
click at [224, 468] on link "935532589" at bounding box center [227, 464] width 30 height 7
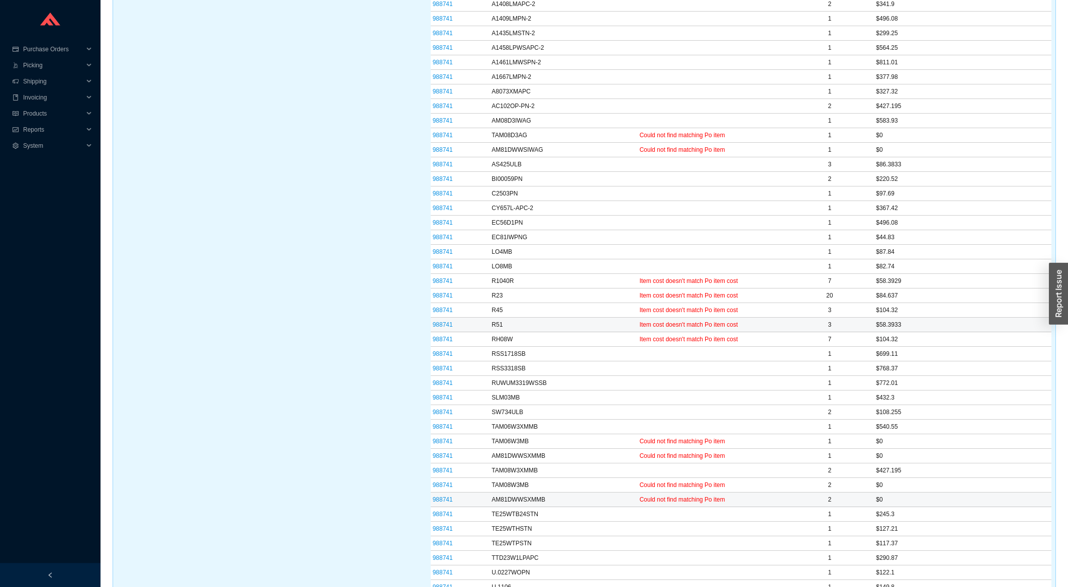
scroll to position [754, 0]
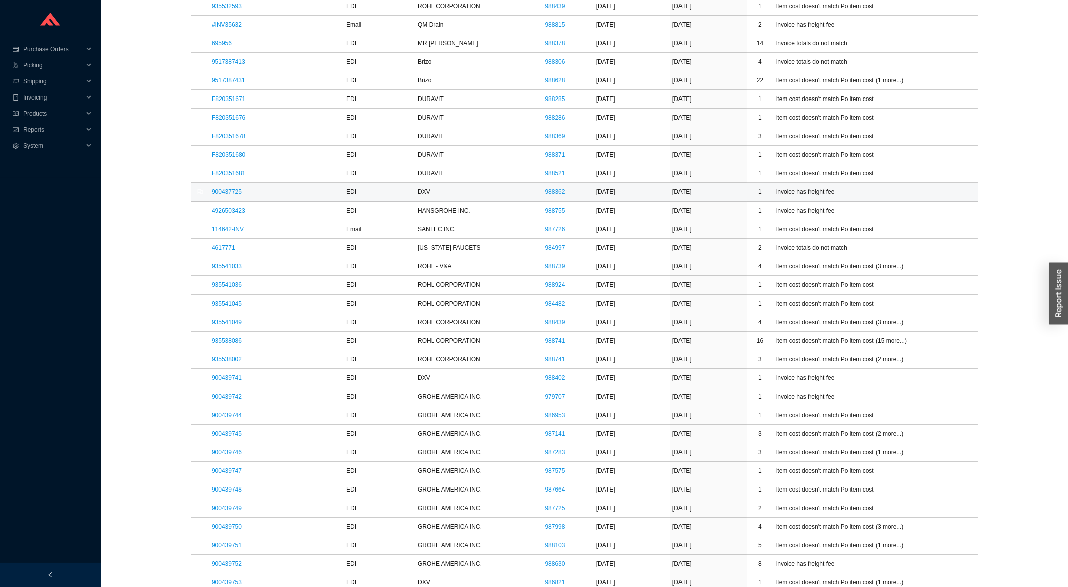
scroll to position [592, 0]
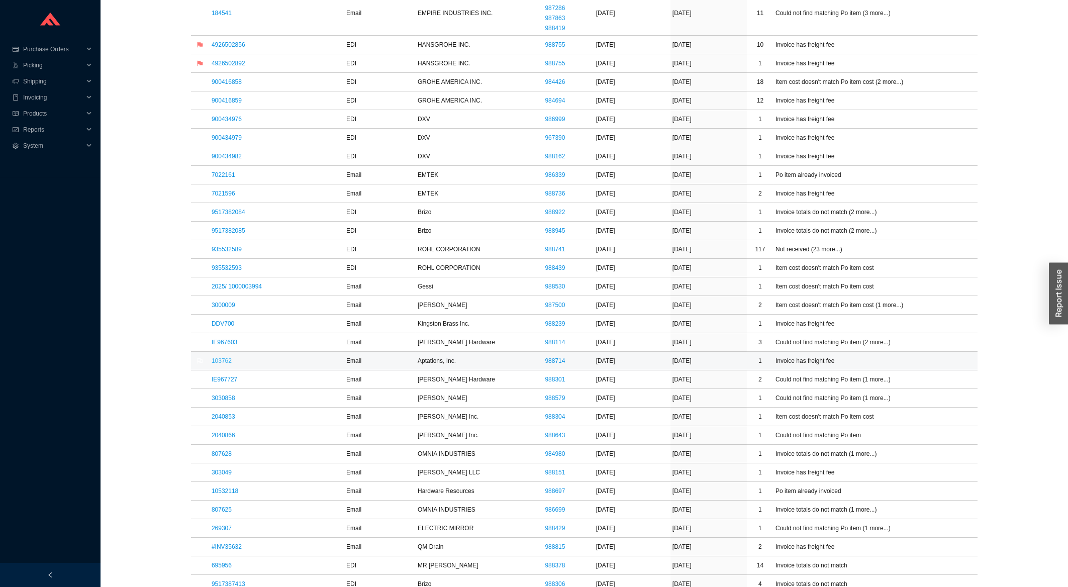
click at [227, 363] on link "103762" at bounding box center [222, 360] width 20 height 7
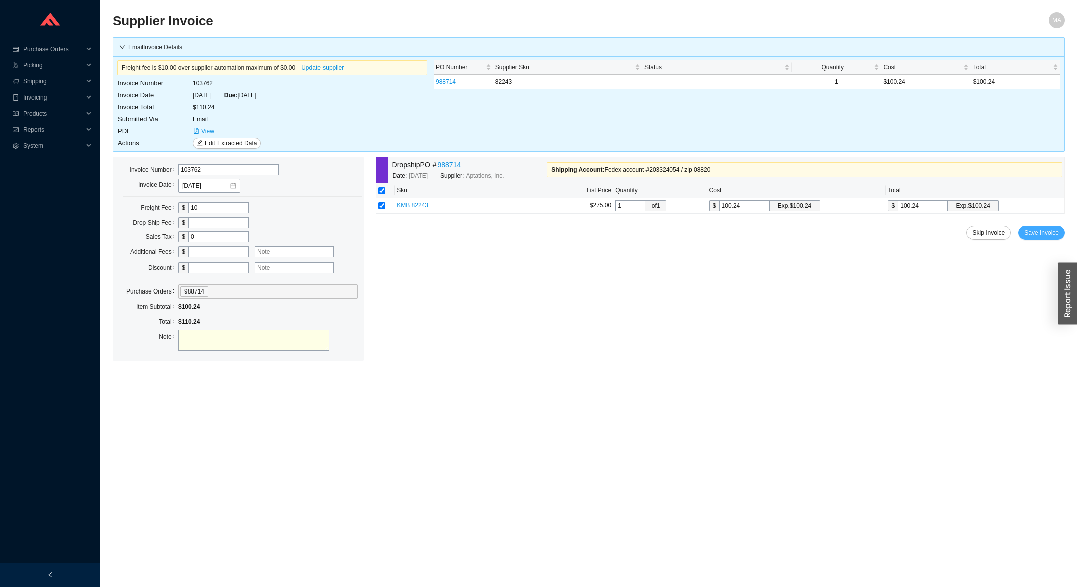
click at [1048, 240] on button "Save Invoice" at bounding box center [1042, 233] width 47 height 14
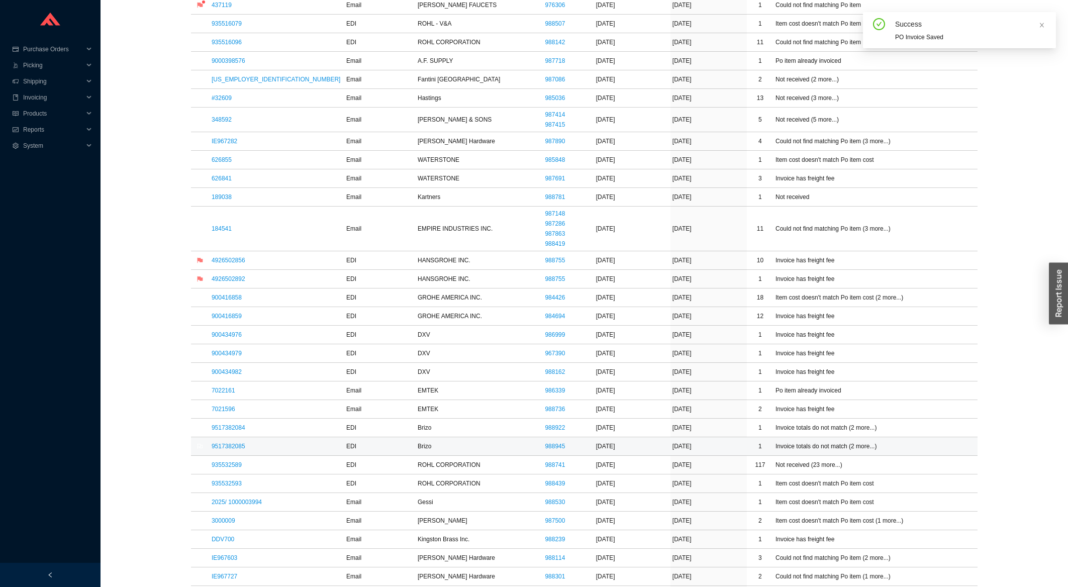
scroll to position [539, 0]
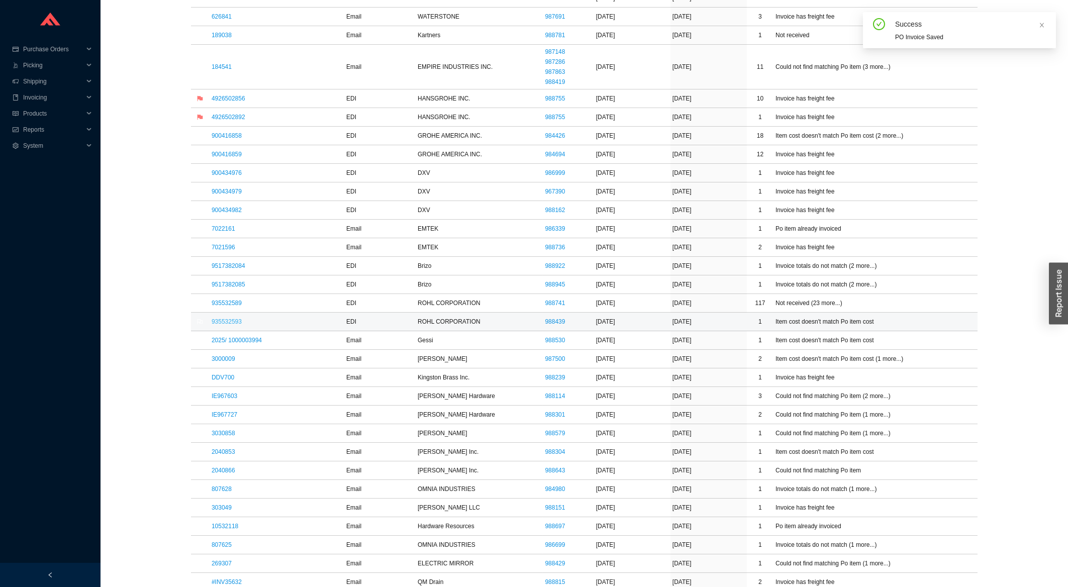
click at [218, 325] on link "935532593" at bounding box center [227, 321] width 30 height 7
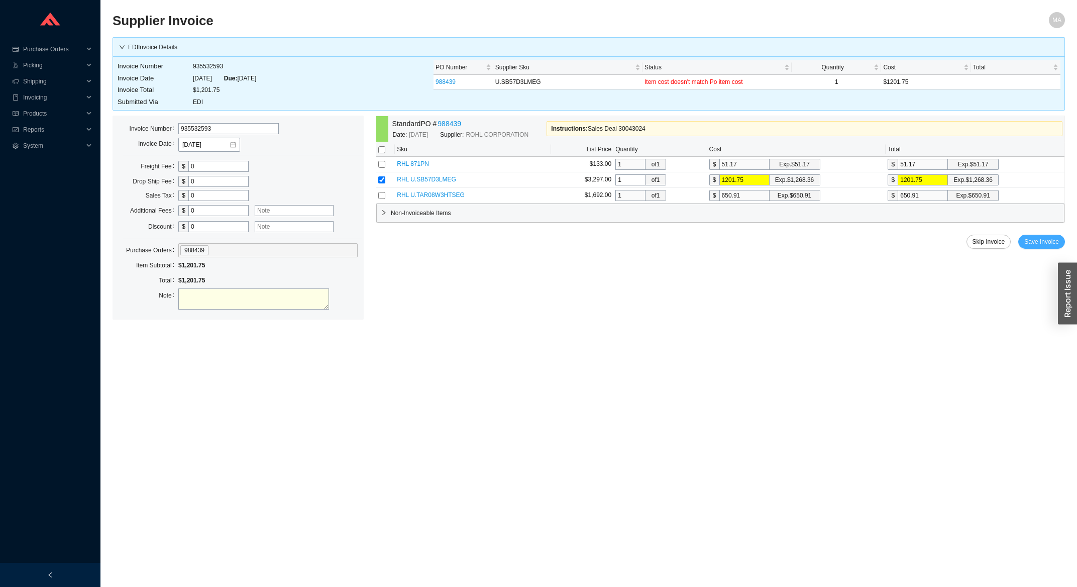
click at [1042, 245] on span "Save Invoice" at bounding box center [1042, 242] width 35 height 10
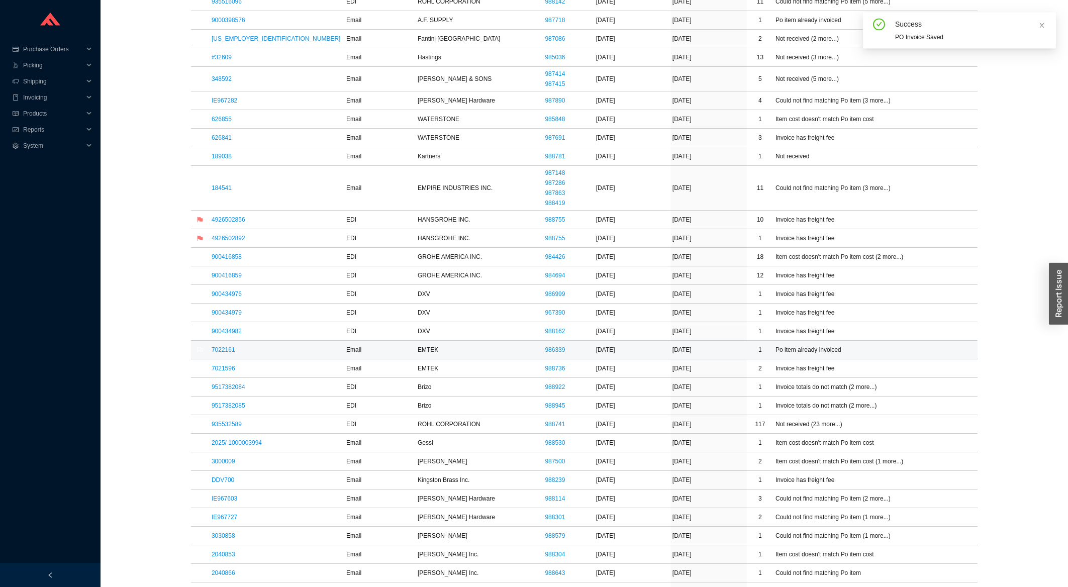
scroll to position [431, 0]
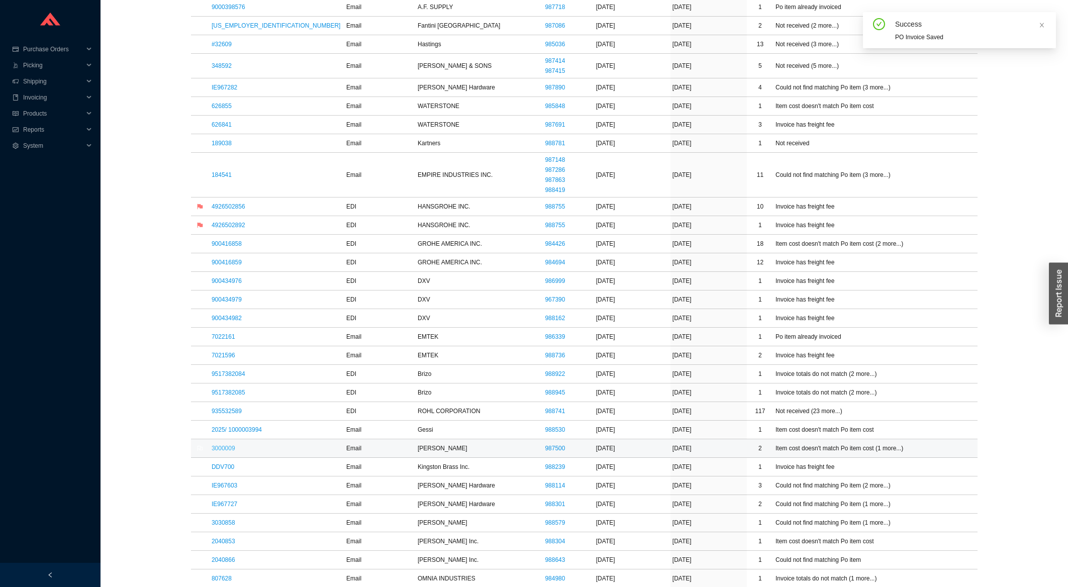
click at [232, 450] on link "3000009" at bounding box center [224, 448] width 24 height 7
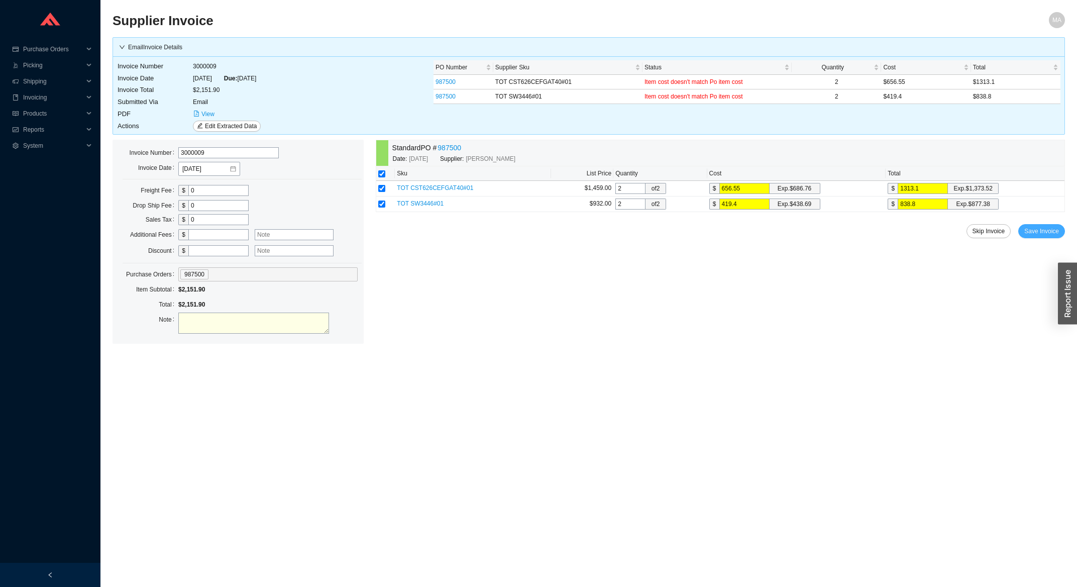
click at [1043, 235] on span "Save Invoice" at bounding box center [1042, 231] width 35 height 10
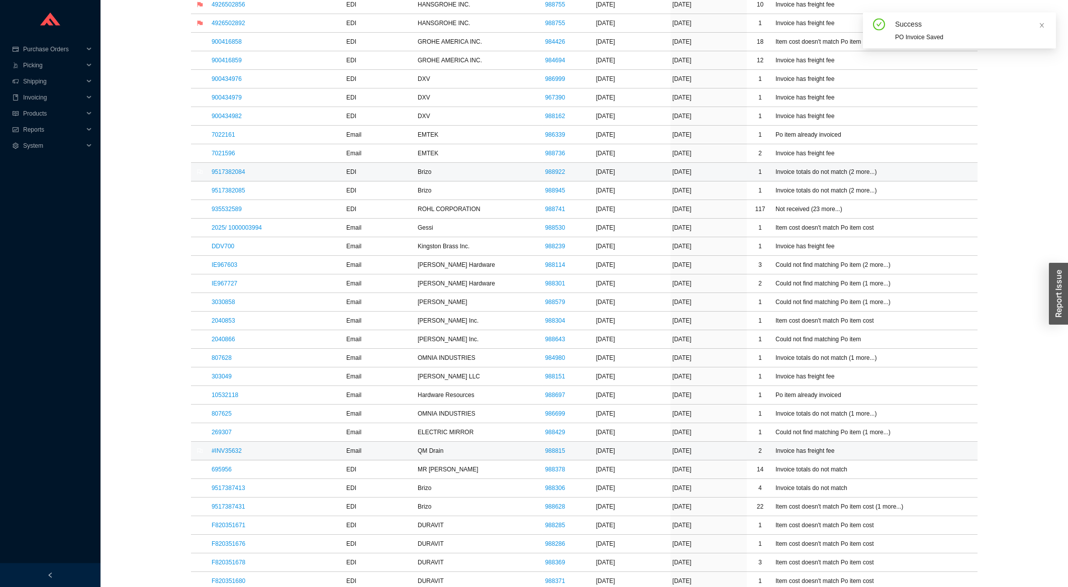
scroll to position [646, 0]
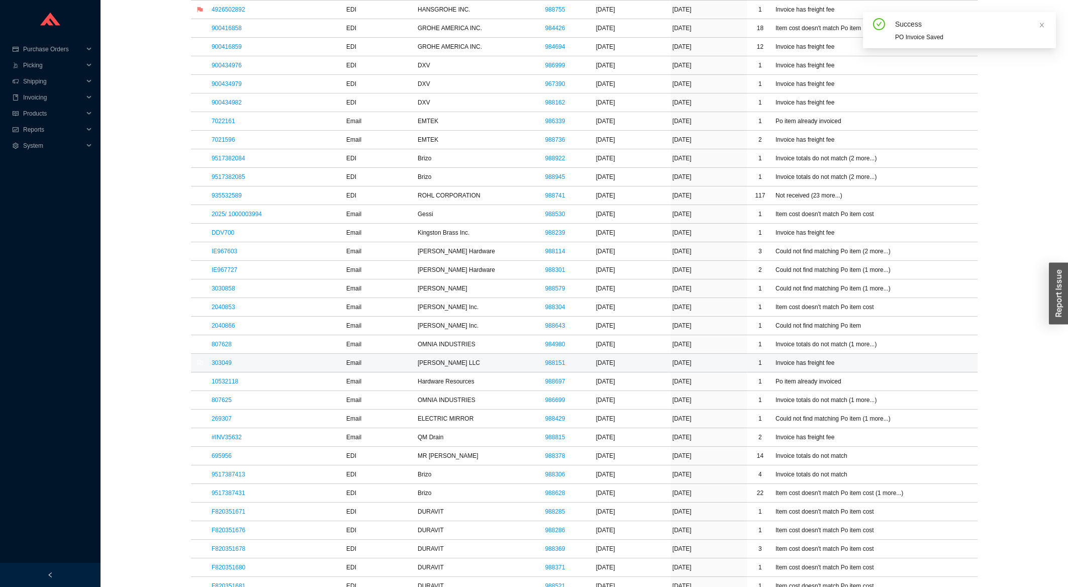
click at [227, 370] on td "303049" at bounding box center [277, 363] width 135 height 19
click at [227, 365] on link "303049" at bounding box center [222, 362] width 20 height 7
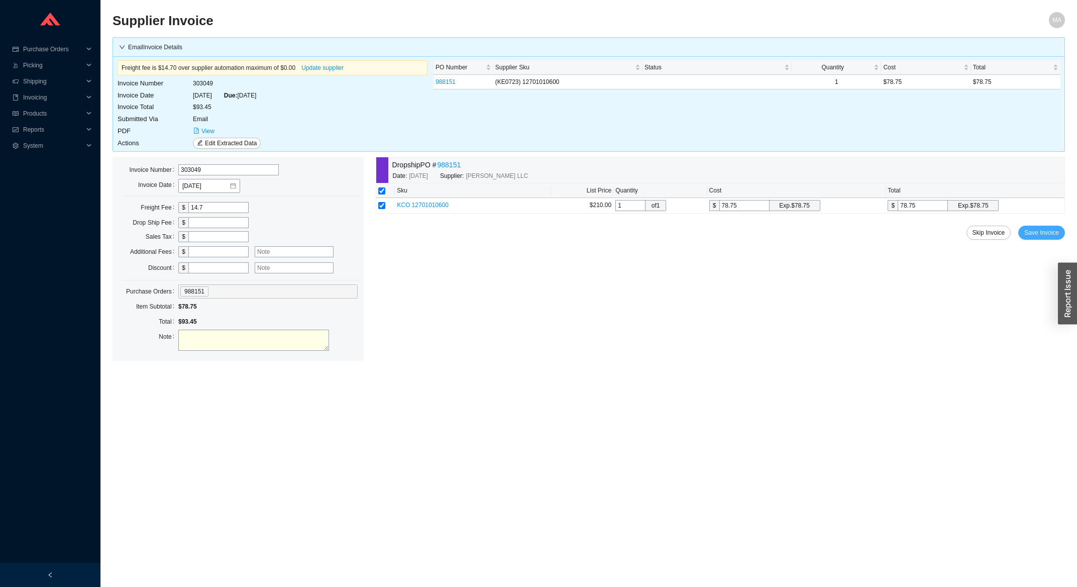
click at [1041, 231] on span "Save Invoice" at bounding box center [1042, 233] width 35 height 10
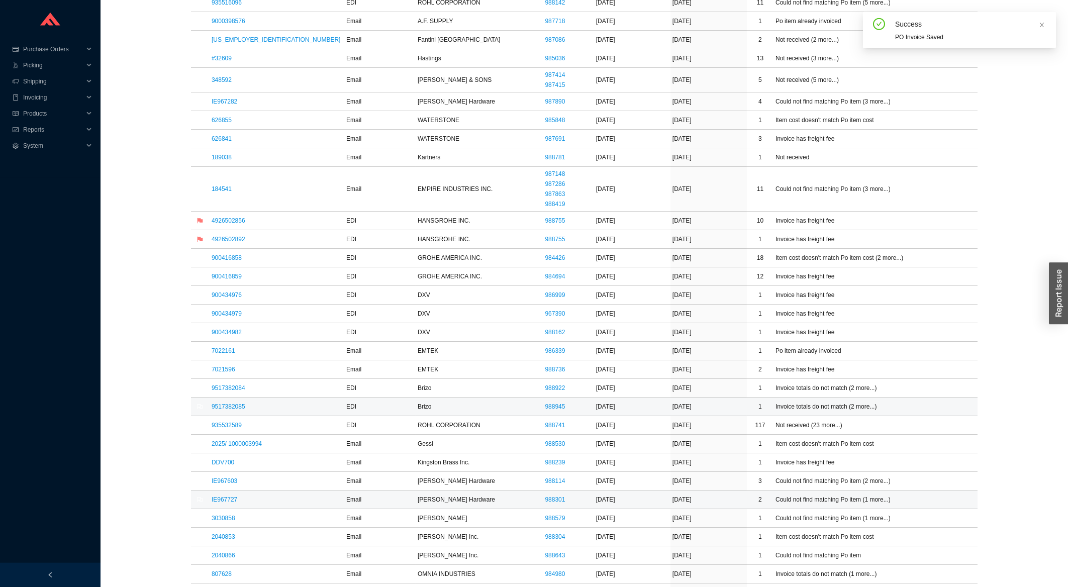
scroll to position [484, 0]
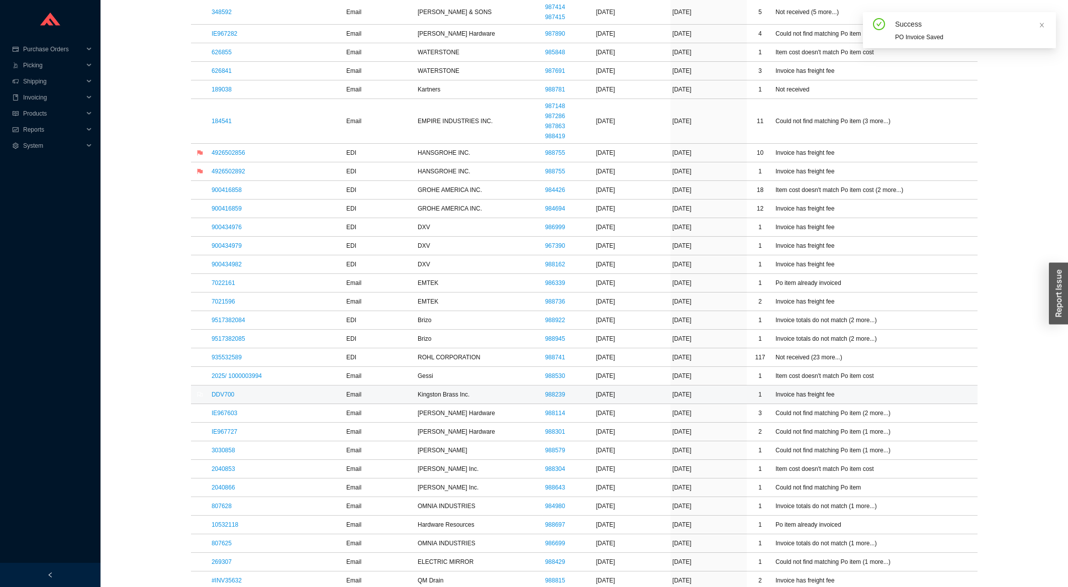
click at [223, 392] on td "DDV700" at bounding box center [277, 394] width 135 height 19
click at [223, 395] on link "DDV700" at bounding box center [223, 394] width 23 height 7
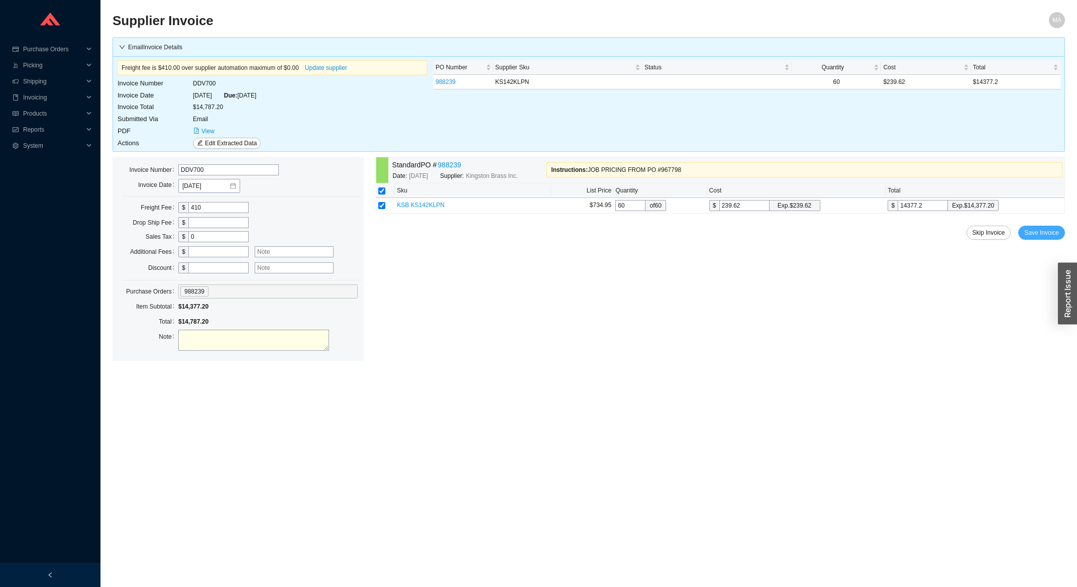
click at [1054, 237] on span "Save Invoice" at bounding box center [1042, 233] width 35 height 10
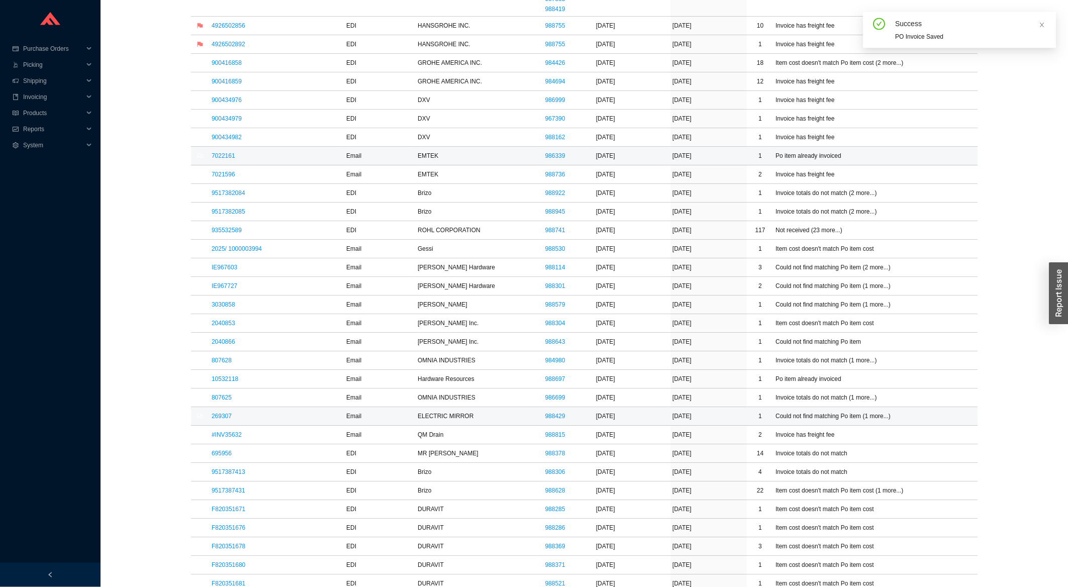
scroll to position [646, 0]
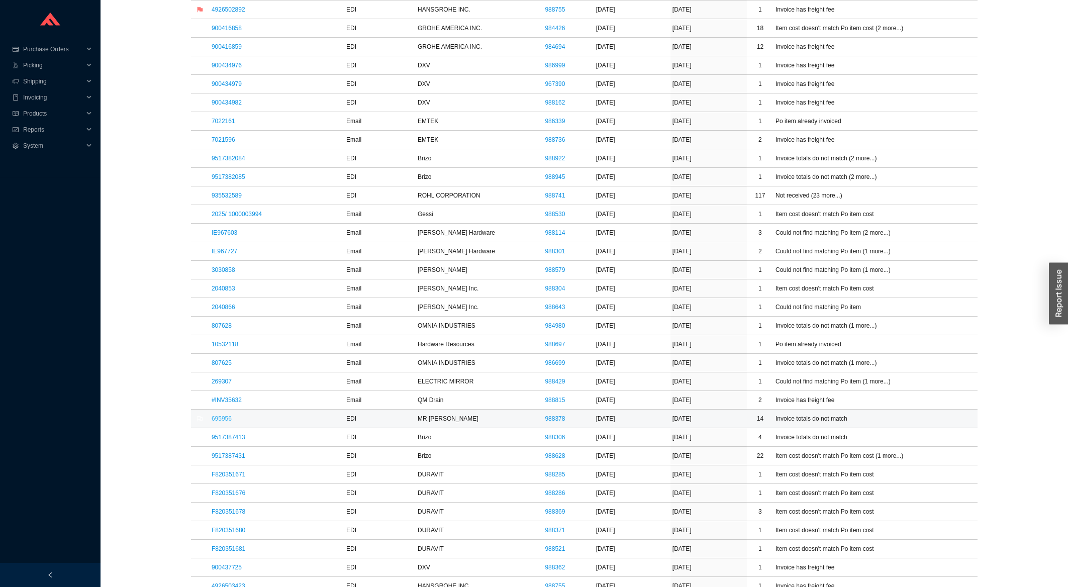
click at [220, 418] on link "695956" at bounding box center [222, 418] width 20 height 7
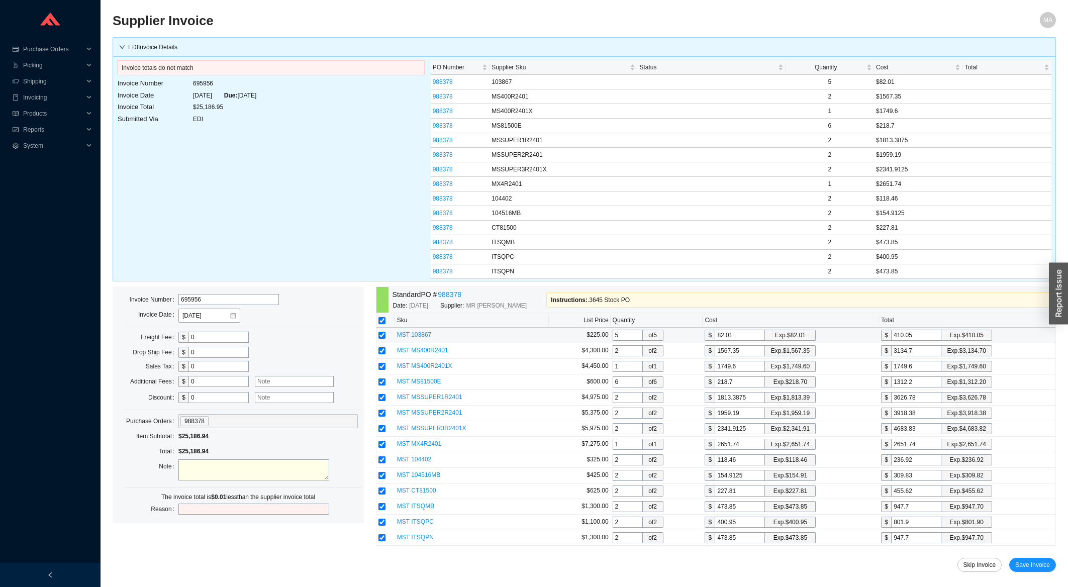
click at [912, 337] on input "410.05" at bounding box center [916, 335] width 50 height 11
type input "82"
type input "410.0"
type input "82.012"
type input "410.06"
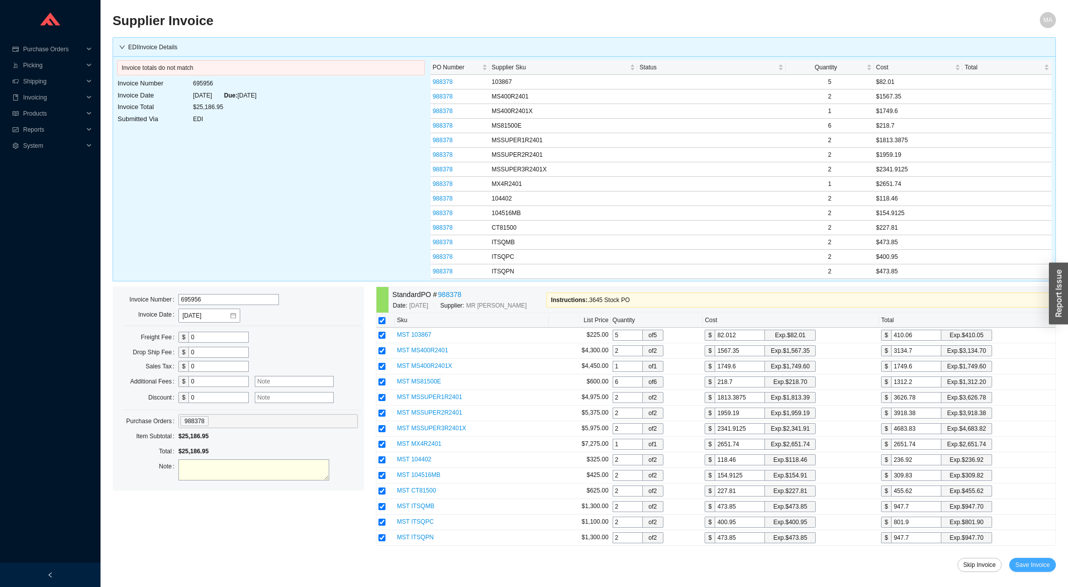
click at [1035, 570] on span "Save Invoice" at bounding box center [1032, 565] width 35 height 10
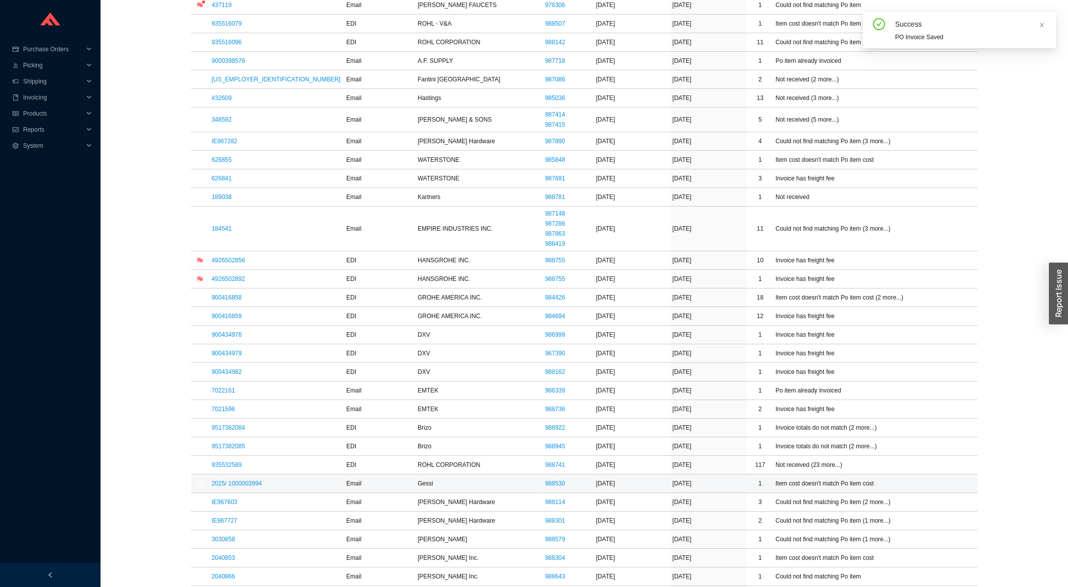
scroll to position [592, 0]
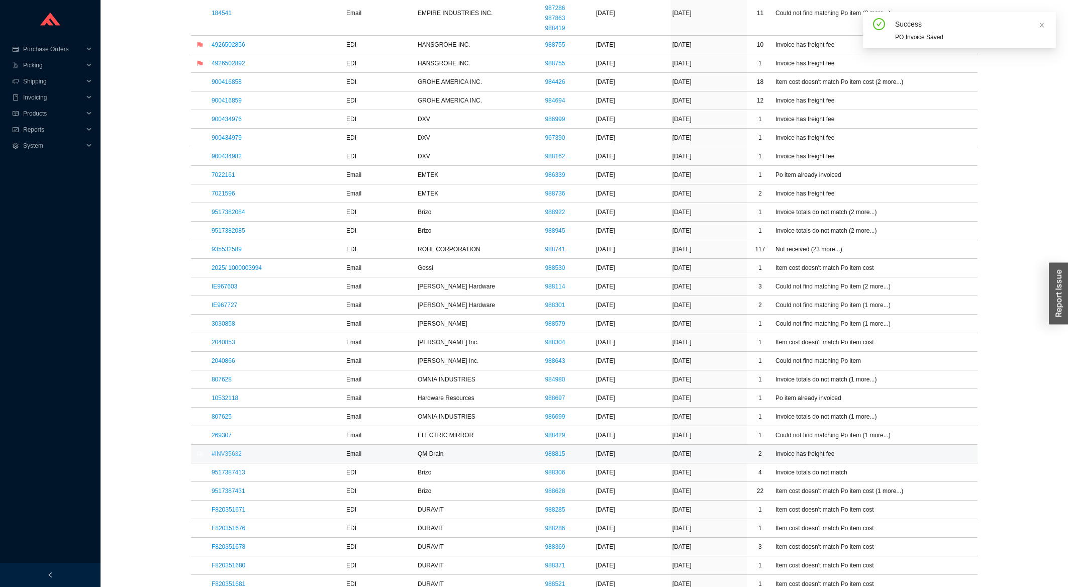
click at [240, 457] on link "#INV35632" at bounding box center [227, 453] width 30 height 7
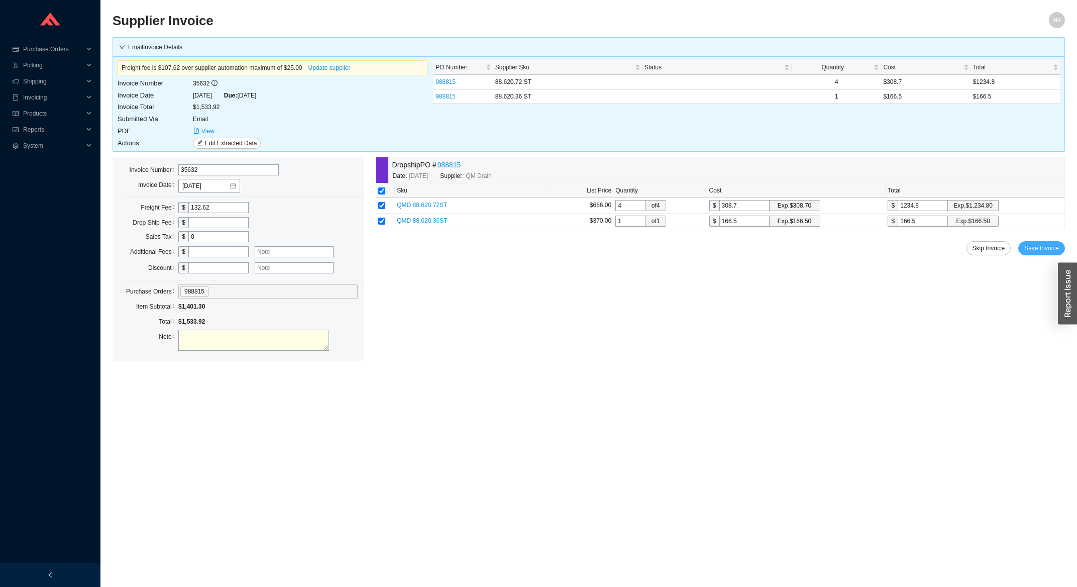
click at [1043, 246] on span "Save Invoice" at bounding box center [1042, 248] width 35 height 10
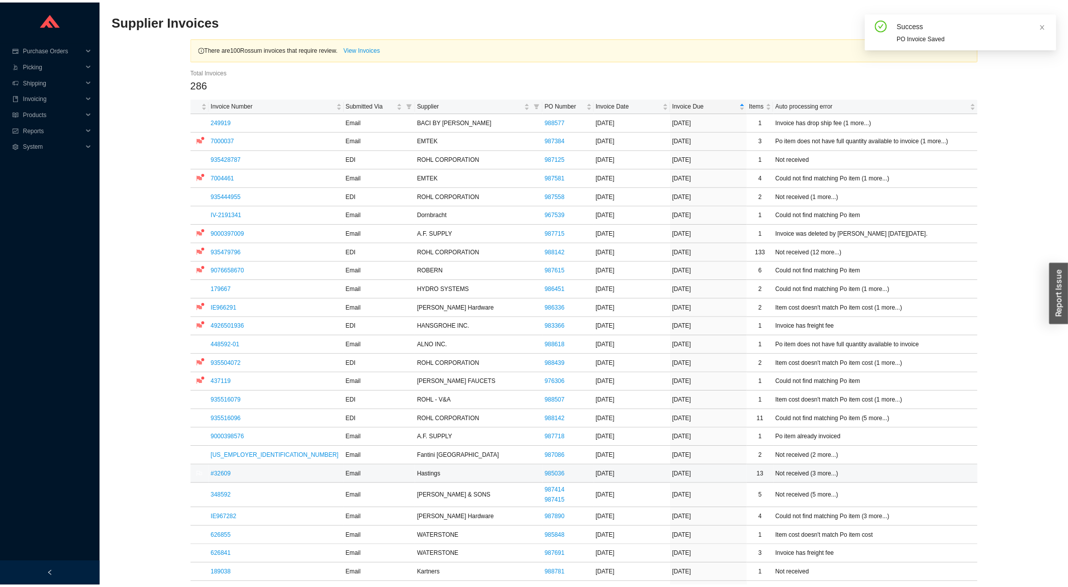
scroll to position [431, 0]
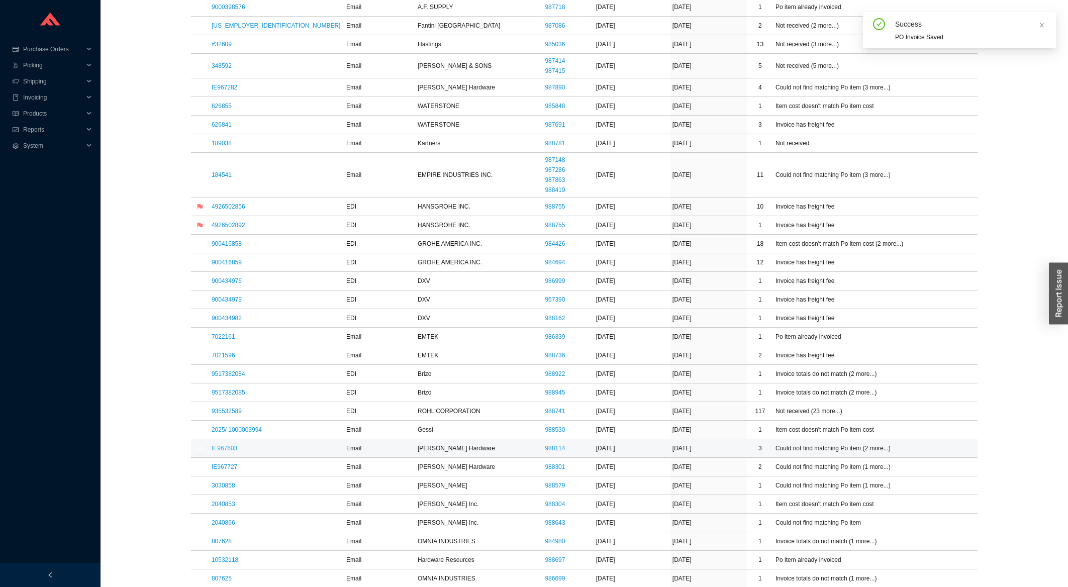
click at [226, 449] on link "IE967603" at bounding box center [225, 448] width 26 height 7
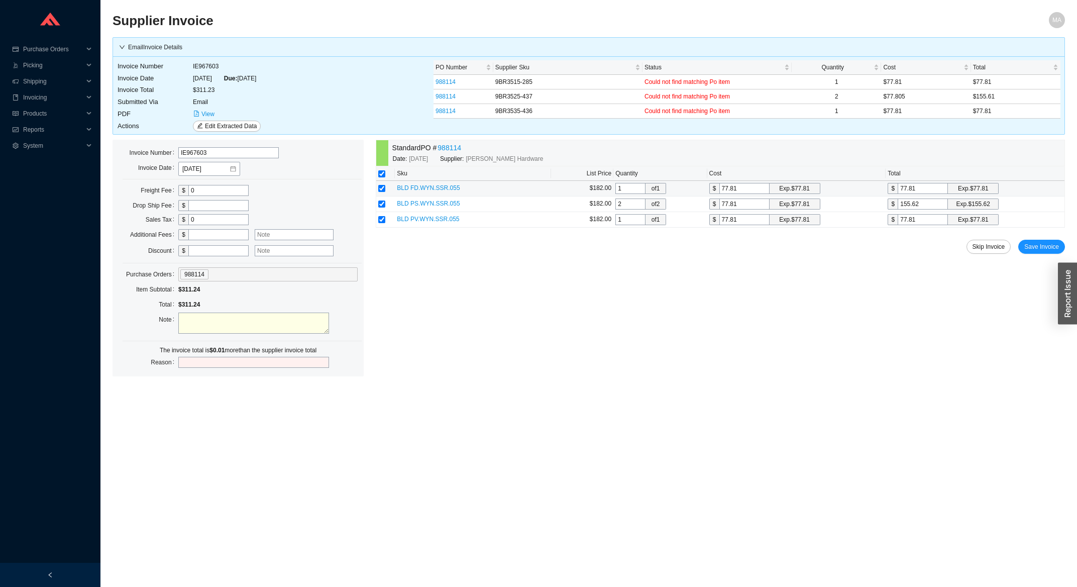
click at [921, 193] on input "77.81" at bounding box center [923, 188] width 50 height 11
type input "77.8"
click at [1054, 249] on span "Save Invoice" at bounding box center [1042, 247] width 35 height 10
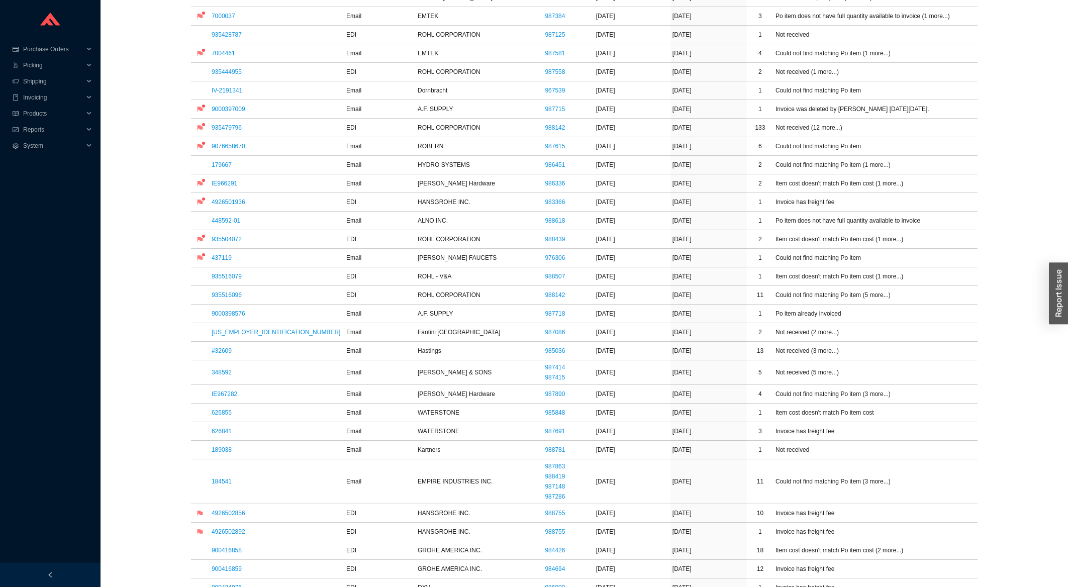
scroll to position [269, 0]
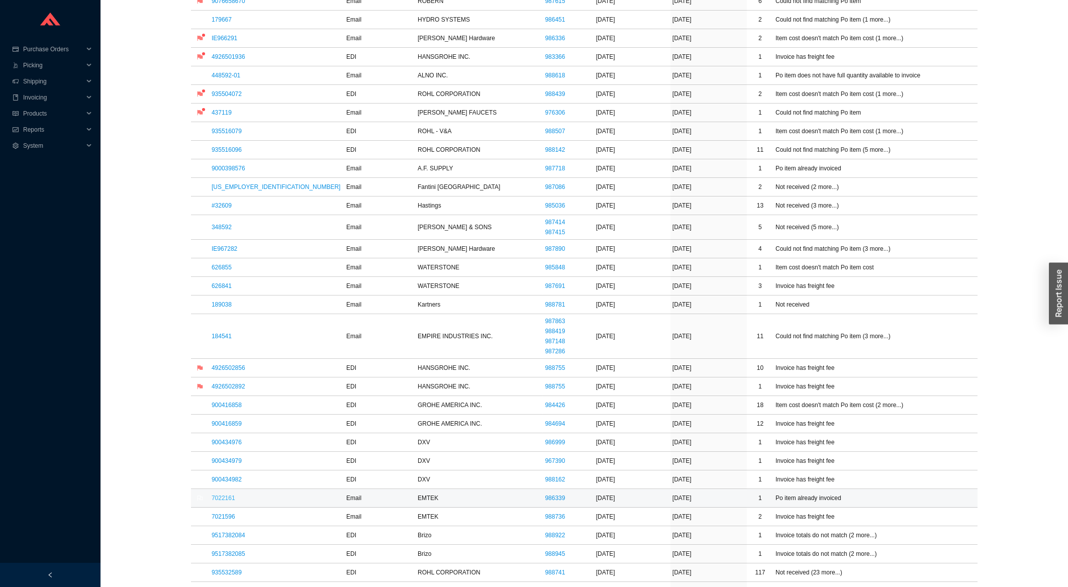
click at [226, 500] on link "7022161" at bounding box center [224, 497] width 24 height 7
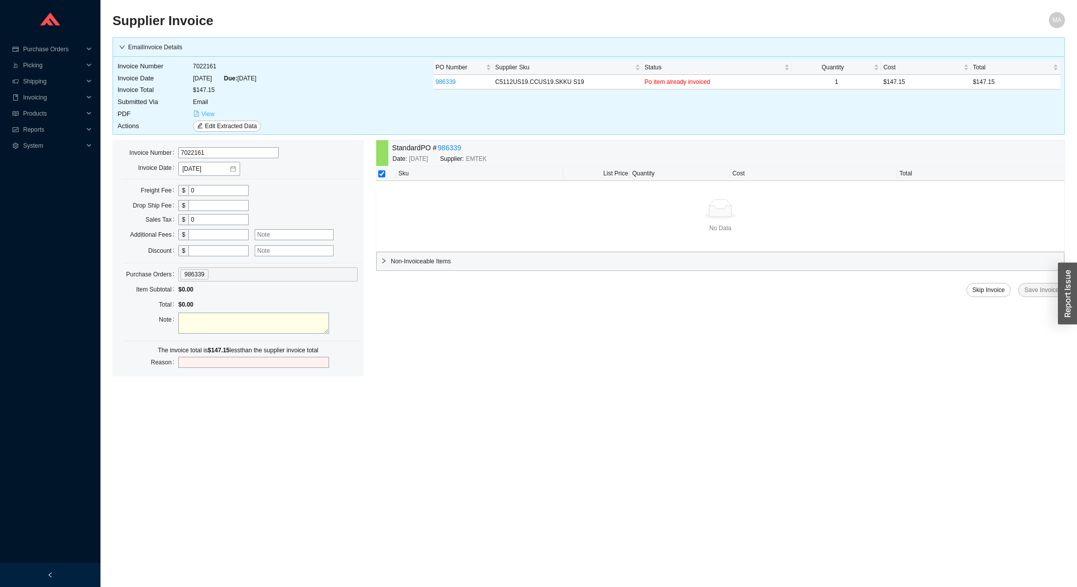
click at [212, 115] on span "View" at bounding box center [208, 114] width 13 height 10
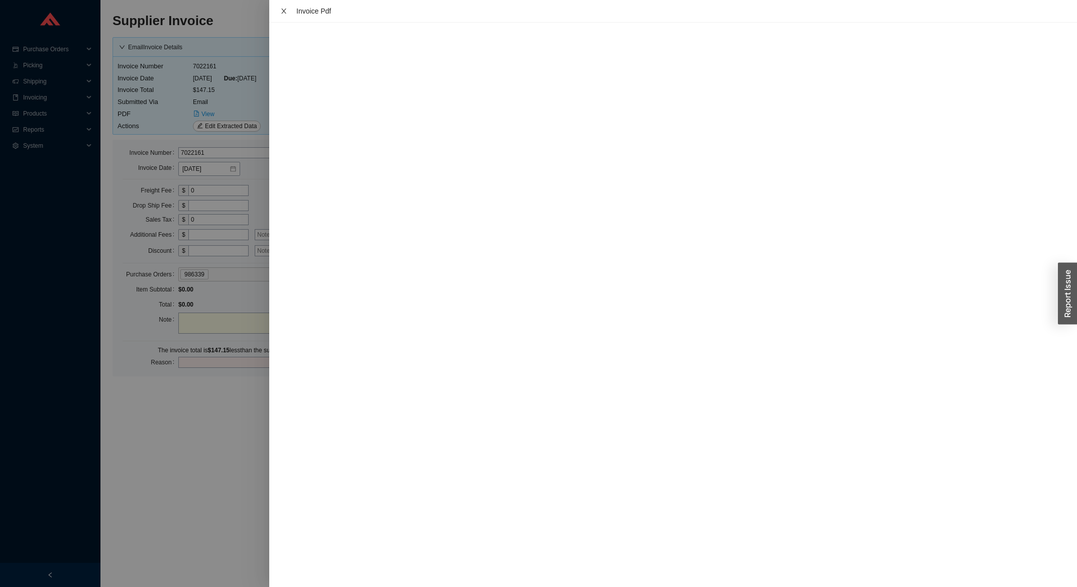
click at [284, 11] on icon "close" at bounding box center [283, 11] width 7 height 7
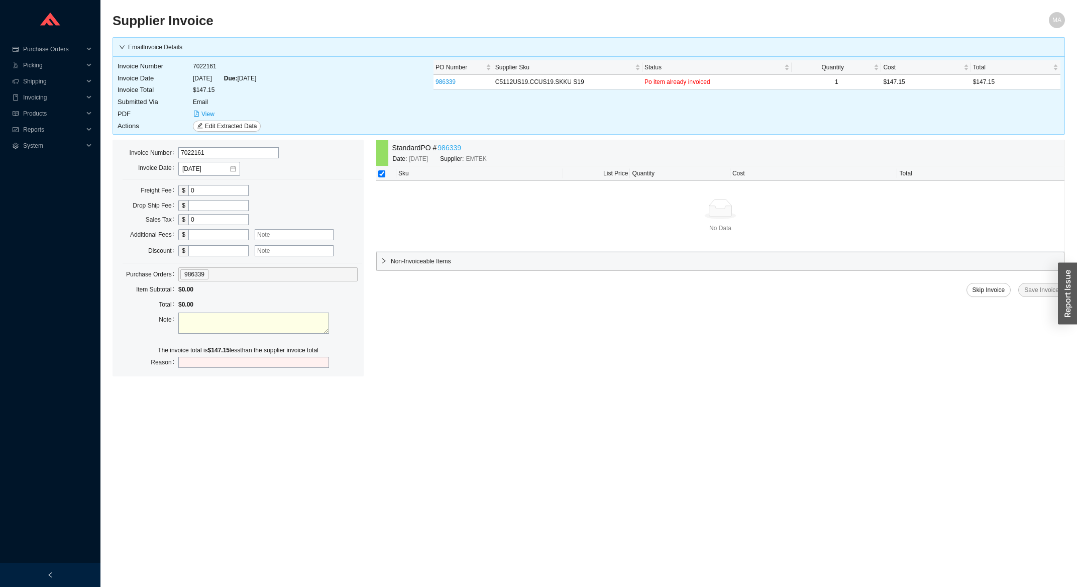
click at [456, 145] on link "986339" at bounding box center [450, 148] width 24 height 12
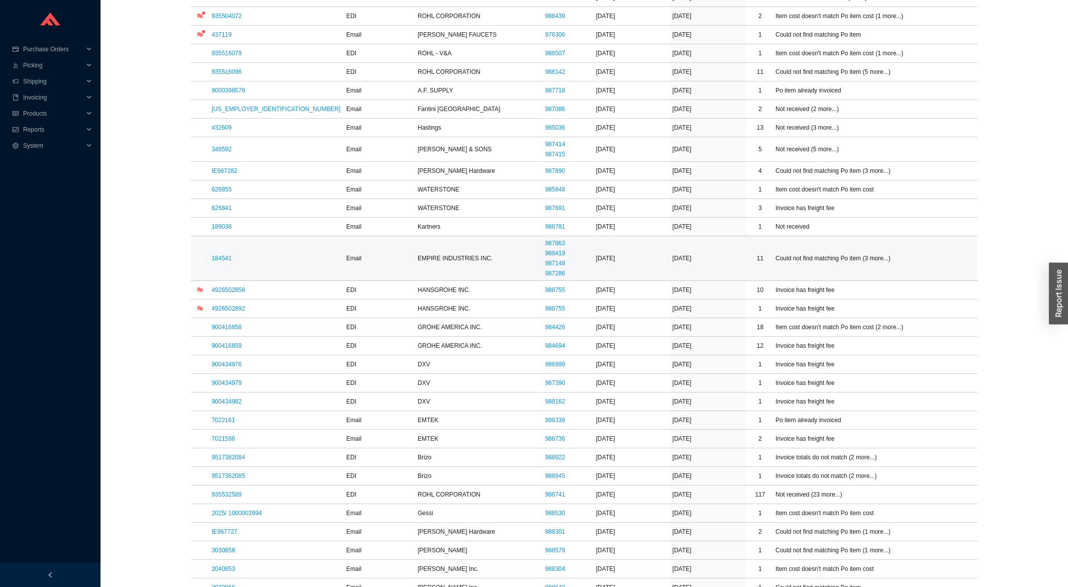
scroll to position [431, 0]
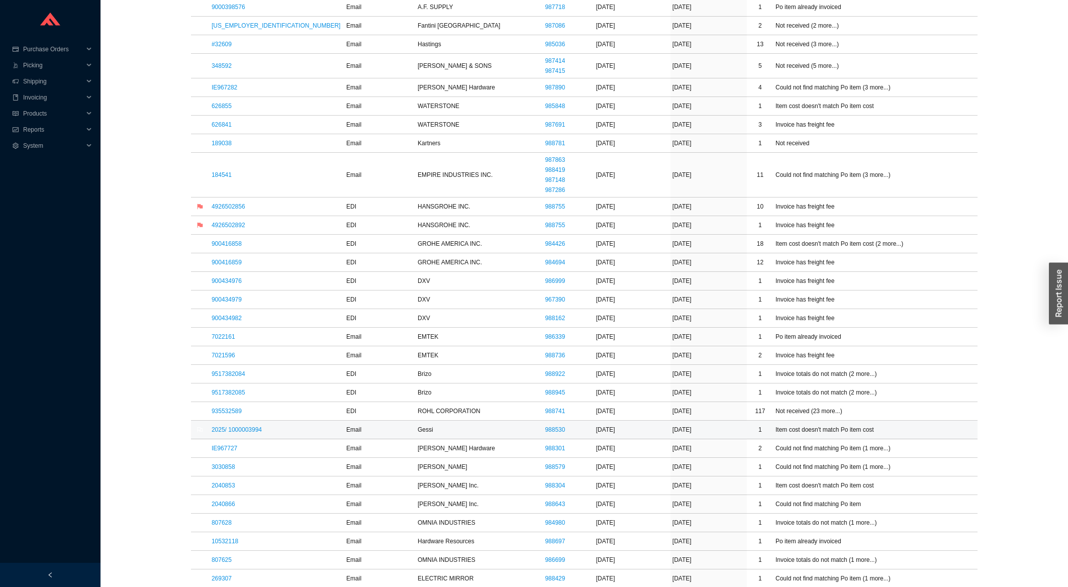
click at [232, 429] on link "2025/ 1000003994" at bounding box center [237, 429] width 50 height 7
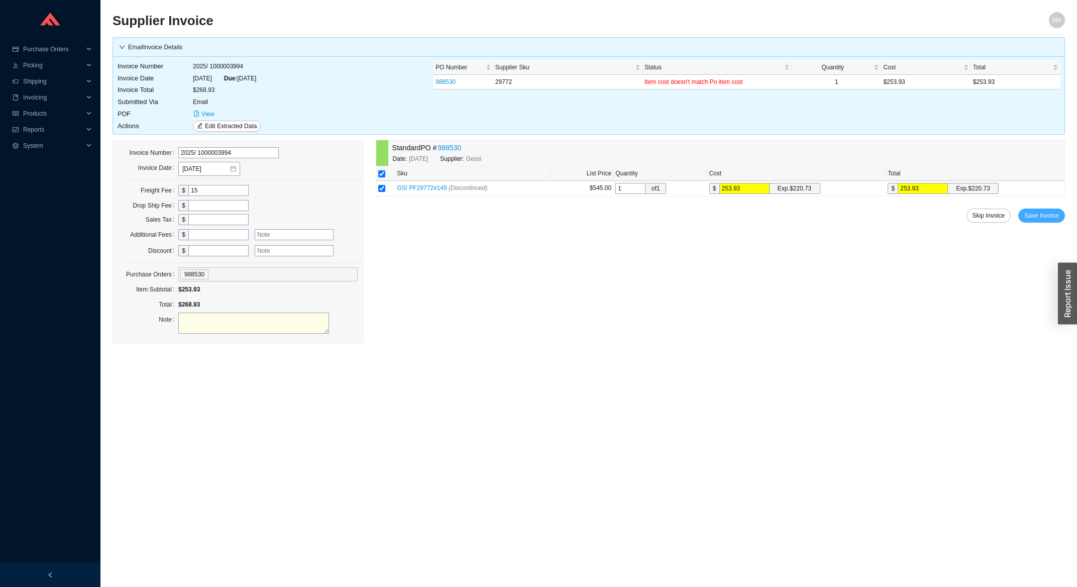
click at [1053, 215] on span "Save Invoice" at bounding box center [1042, 216] width 35 height 10
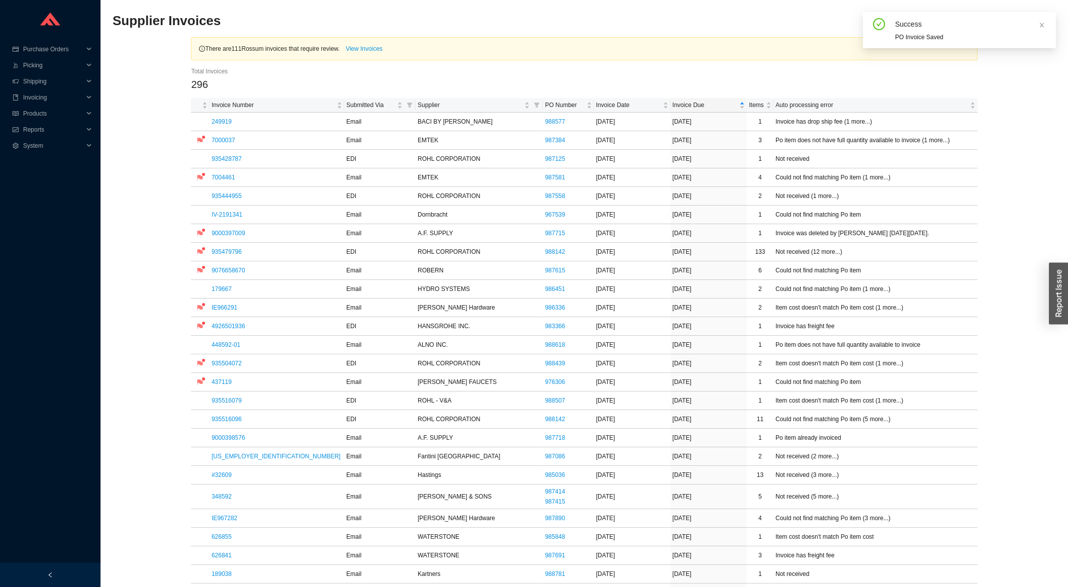
scroll to position [484, 0]
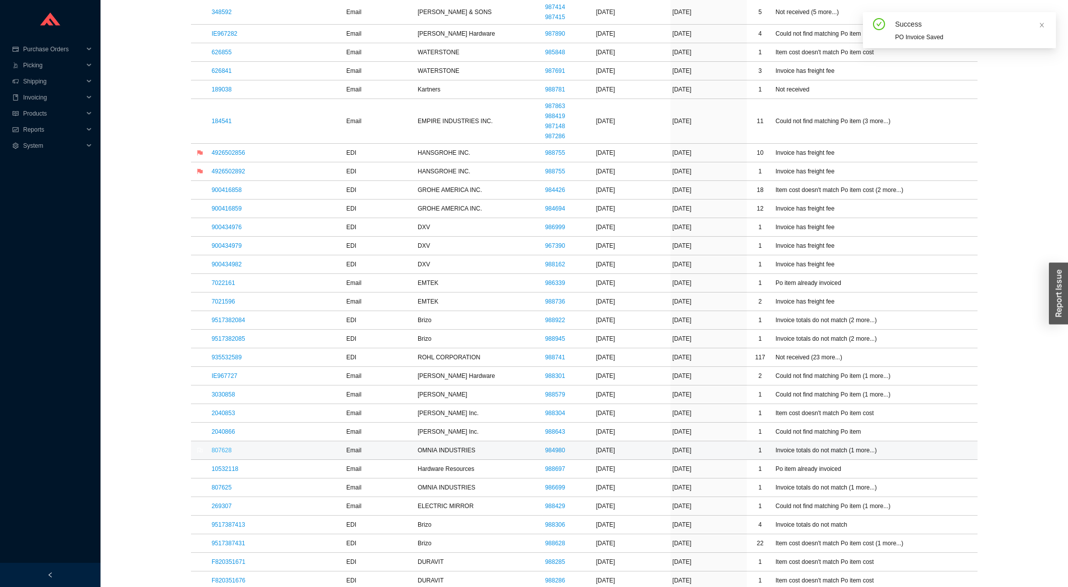
click at [221, 454] on link "807628" at bounding box center [222, 450] width 20 height 7
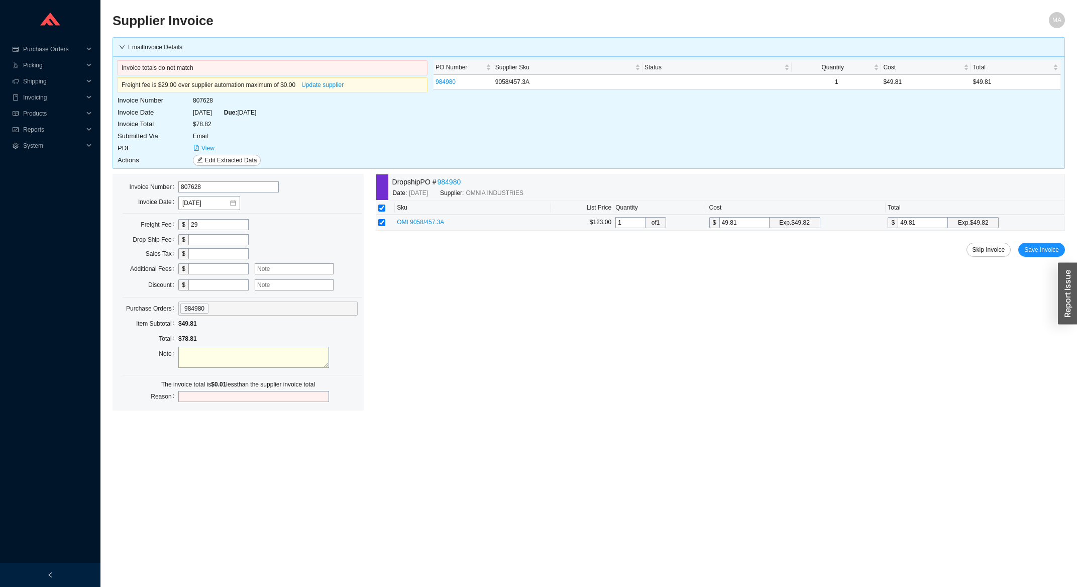
click at [925, 226] on input "49.81" at bounding box center [923, 222] width 50 height 11
type input "49.8"
type input "49.82"
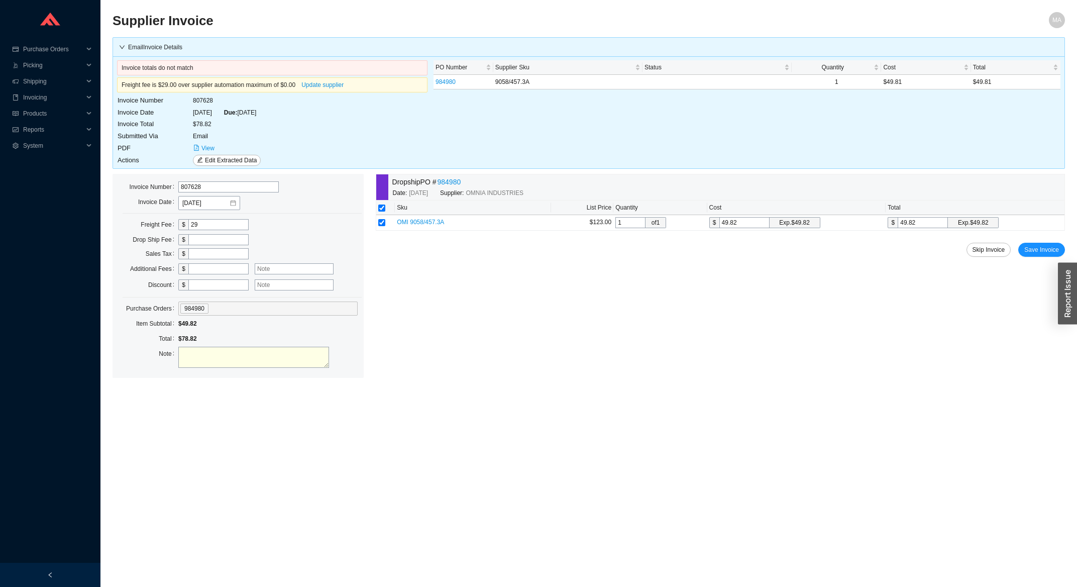
click at [1040, 259] on div "Dropship PO # 984980 Date: [DATE] Supplier: OMNIA INDUSTRIES Sku List Price Qua…" at bounding box center [720, 276] width 689 height 204
click at [1040, 250] on span "Save Invoice" at bounding box center [1042, 250] width 35 height 10
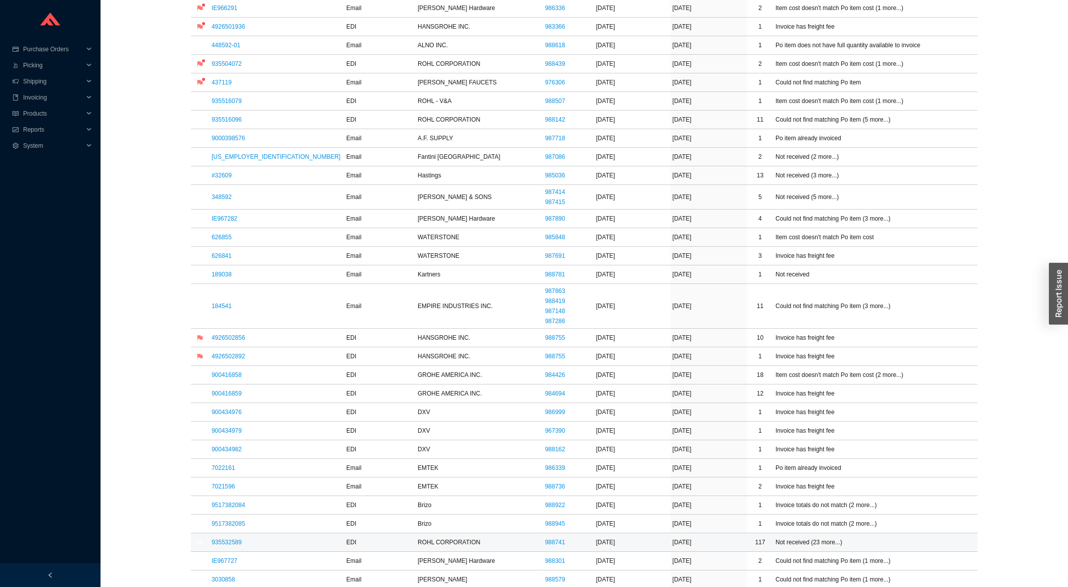
scroll to position [377, 0]
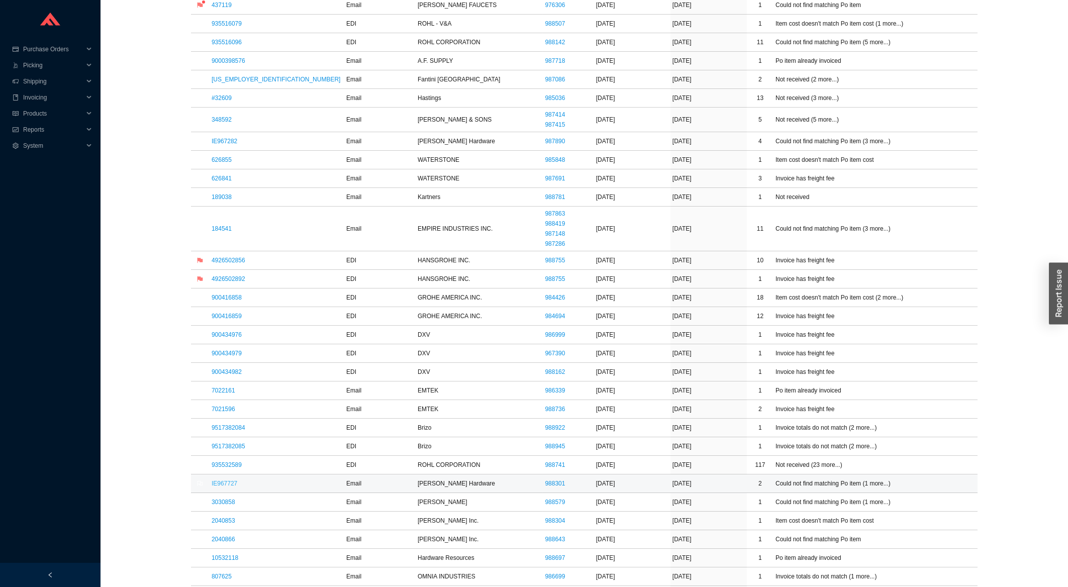
click at [228, 486] on link "IE967727" at bounding box center [225, 483] width 26 height 7
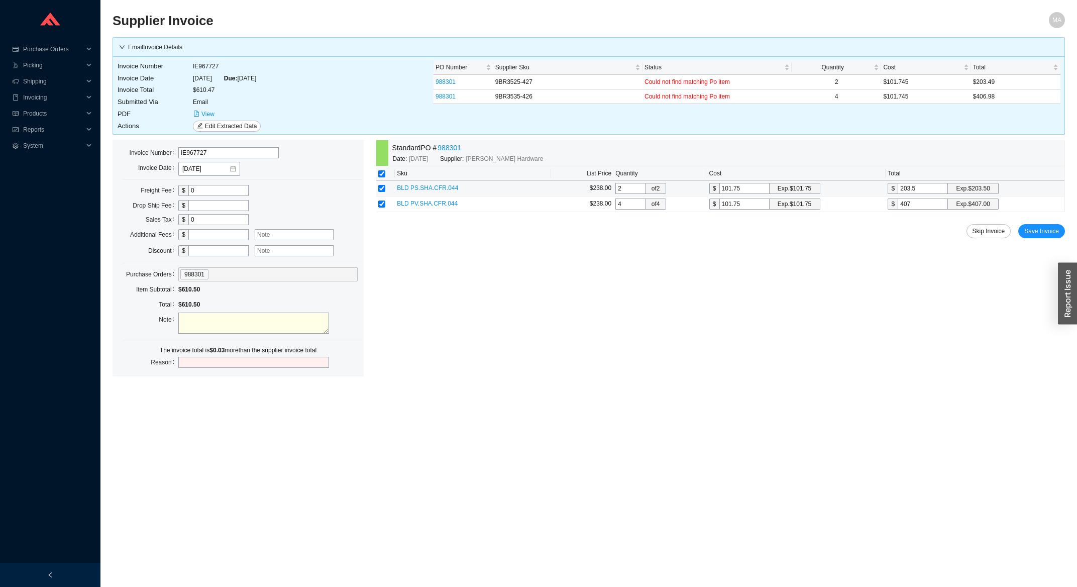
click at [923, 190] on input "203.5" at bounding box center [923, 188] width 50 height 11
type input "101.5"
type input "203."
type input "101.7"
type input "203.4"
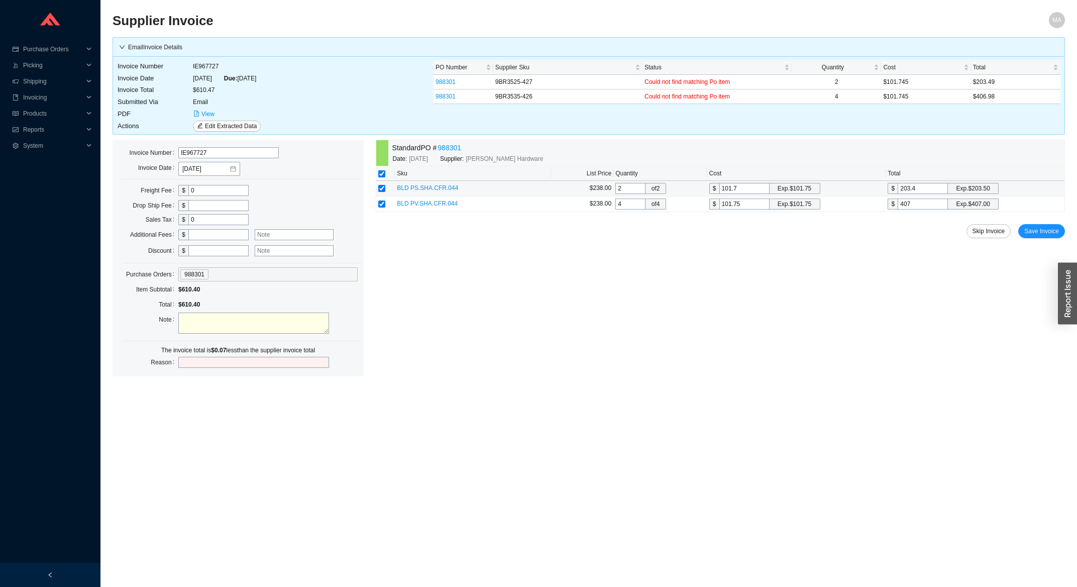
type input "101.735"
type input "203.47"
click at [1021, 232] on button "Save Invoice" at bounding box center [1042, 231] width 47 height 14
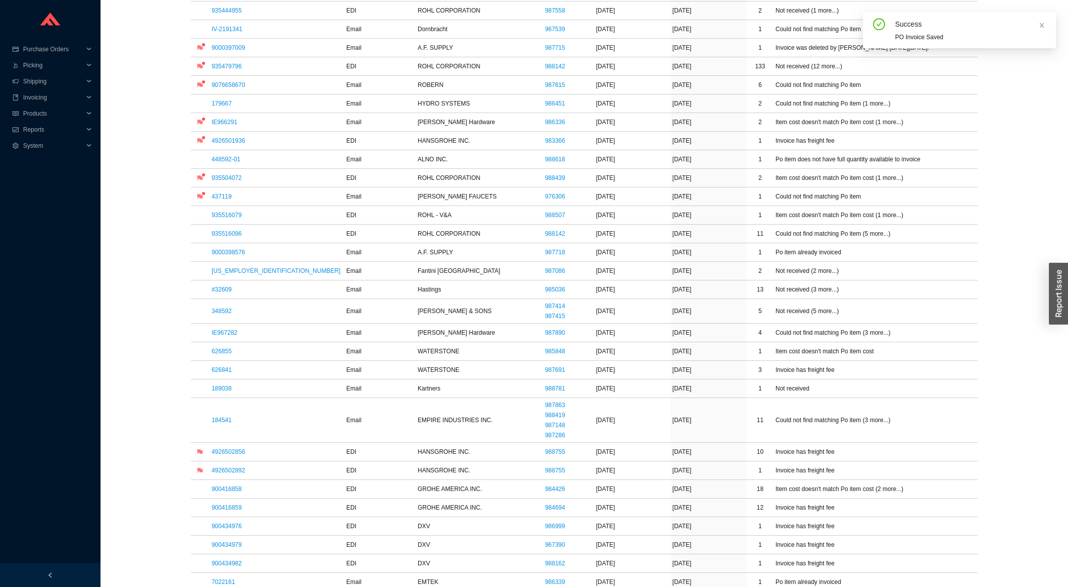
scroll to position [377, 0]
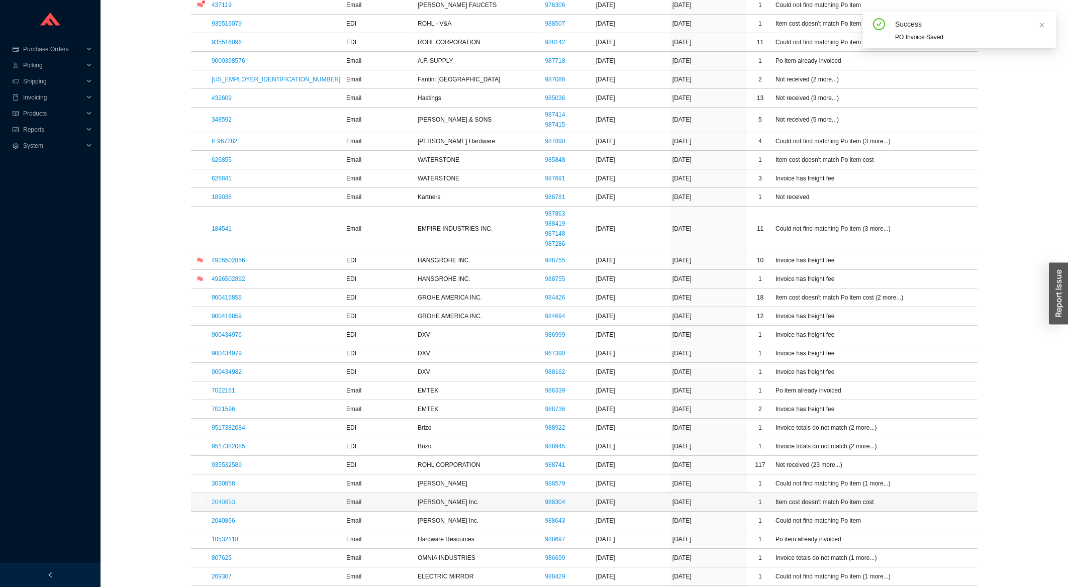
click at [230, 506] on link "2040853" at bounding box center [224, 502] width 24 height 7
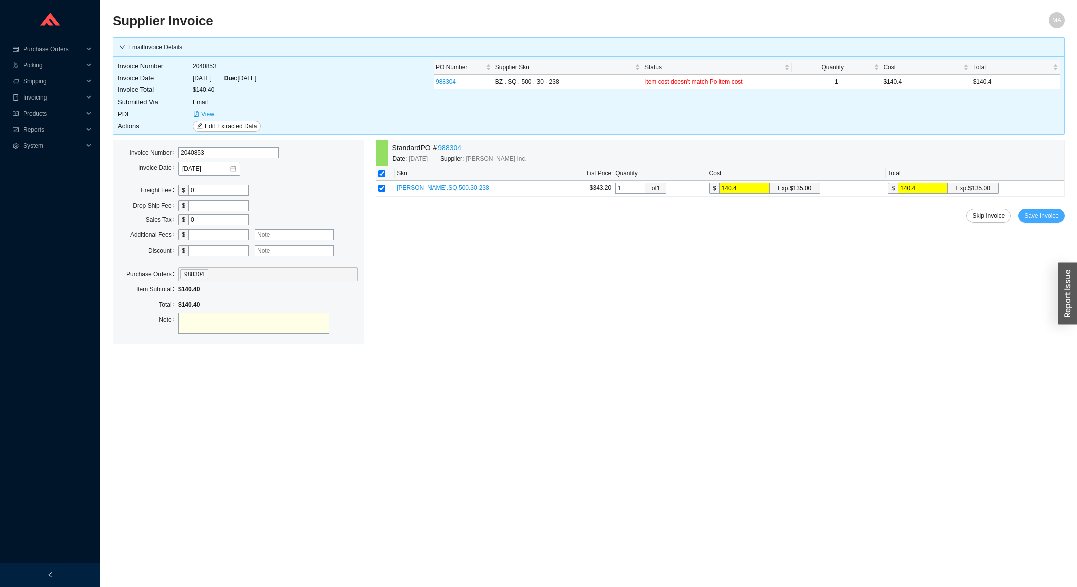
click at [1042, 220] on span "Save Invoice" at bounding box center [1042, 216] width 35 height 10
